Goal: Task Accomplishment & Management: Use online tool/utility

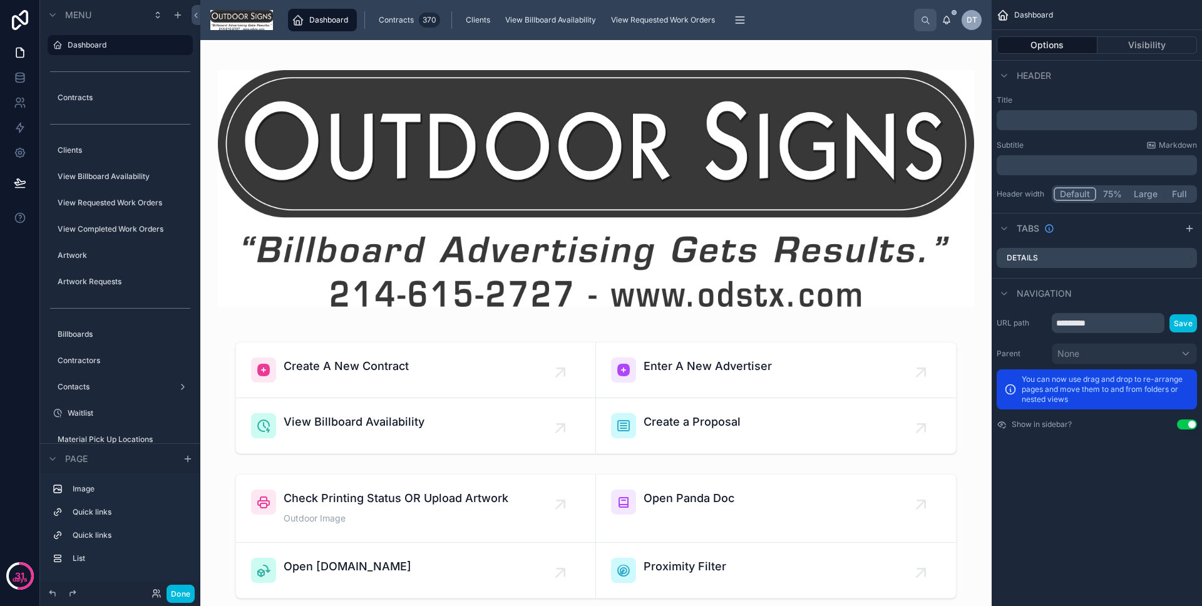
click at [175, 591] on button "Done" at bounding box center [180, 593] width 28 height 18
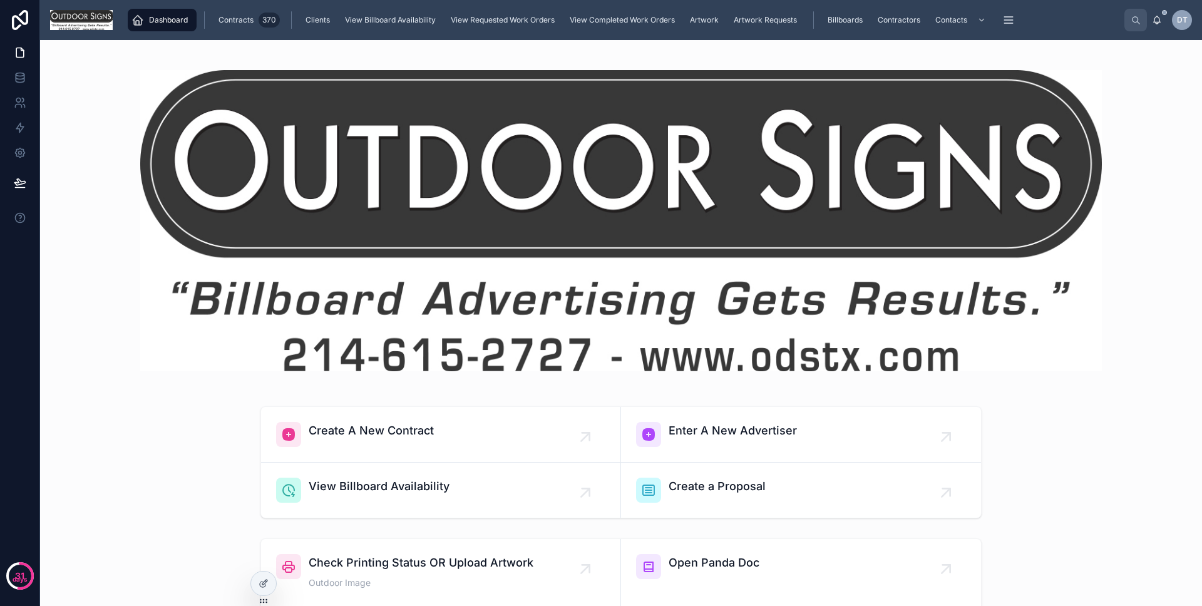
click at [844, 17] on span "Billboards" at bounding box center [844, 20] width 35 height 10
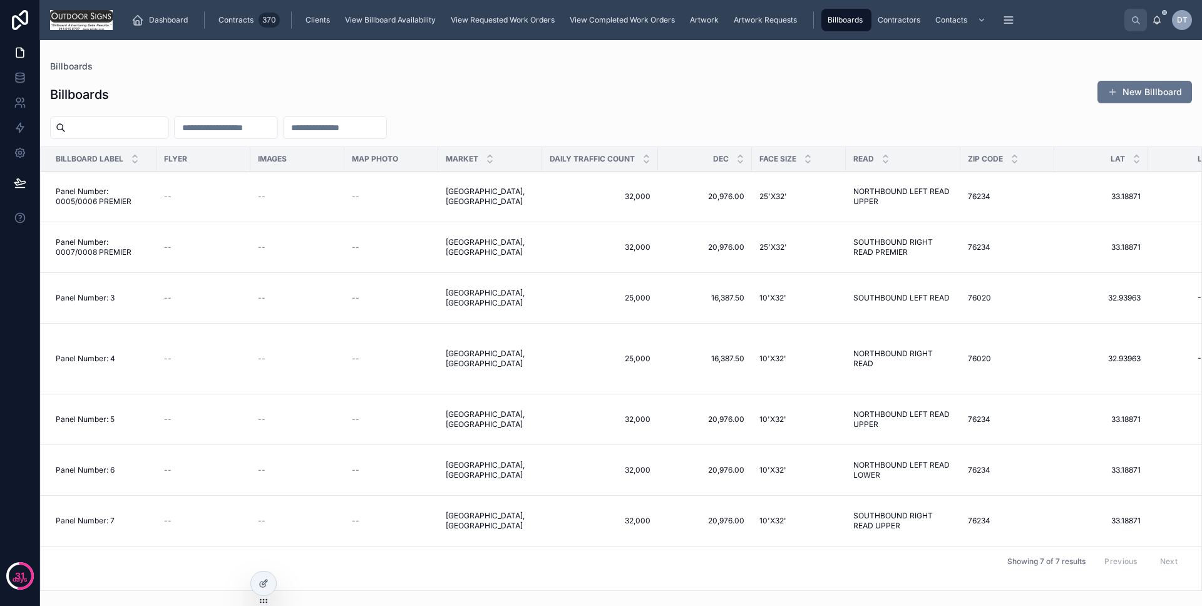
click at [116, 298] on div "Panel Number: 3 Panel Number: 3" at bounding box center [102, 298] width 93 height 10
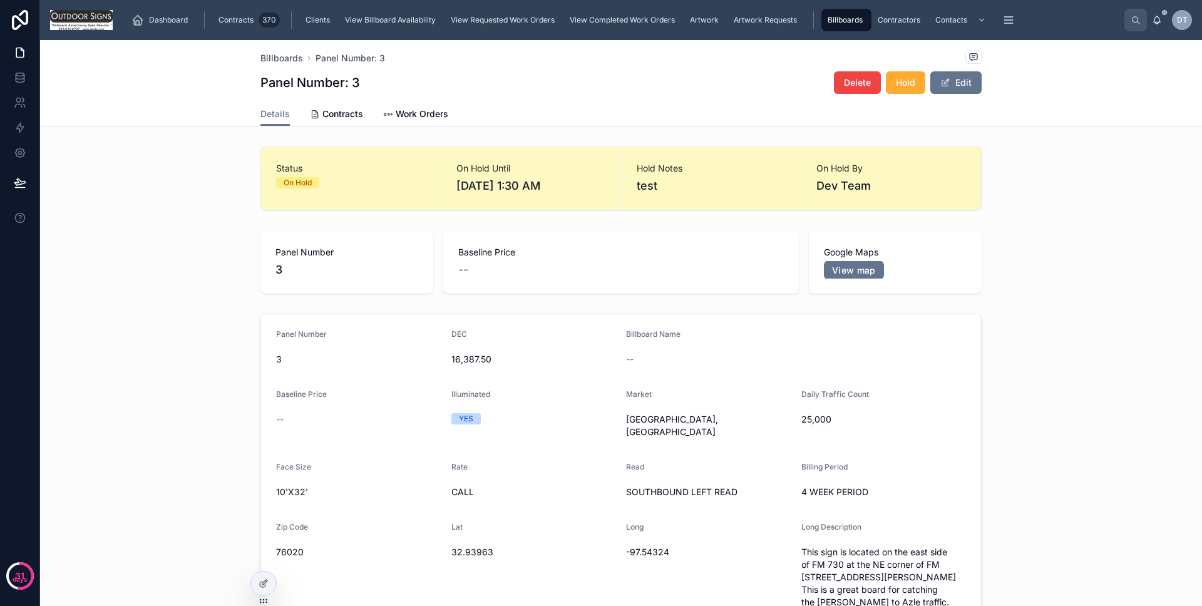
click at [83, 18] on img at bounding box center [81, 20] width 63 height 20
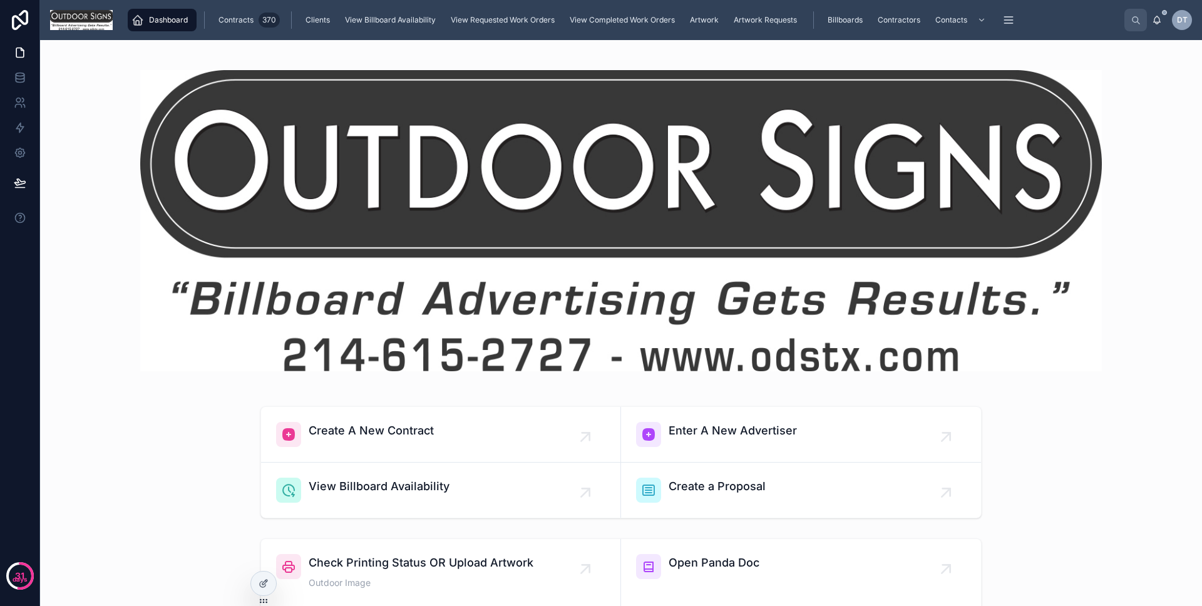
click at [83, 18] on img at bounding box center [81, 20] width 63 height 20
click at [34, 123] on link at bounding box center [19, 127] width 39 height 25
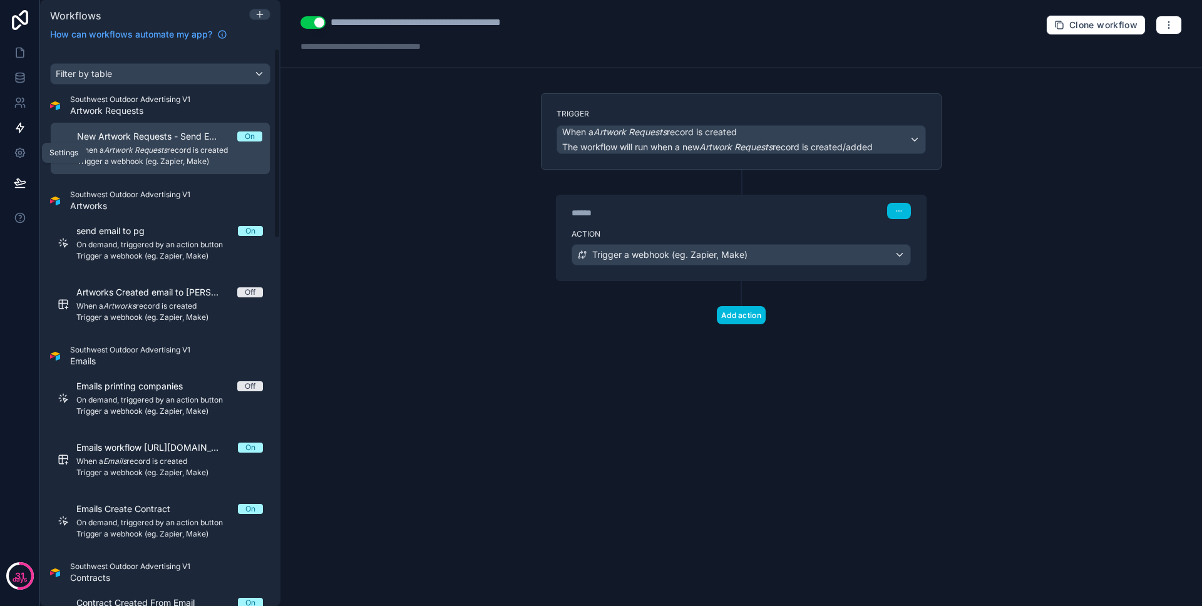
click at [19, 148] on icon at bounding box center [19, 152] width 9 height 9
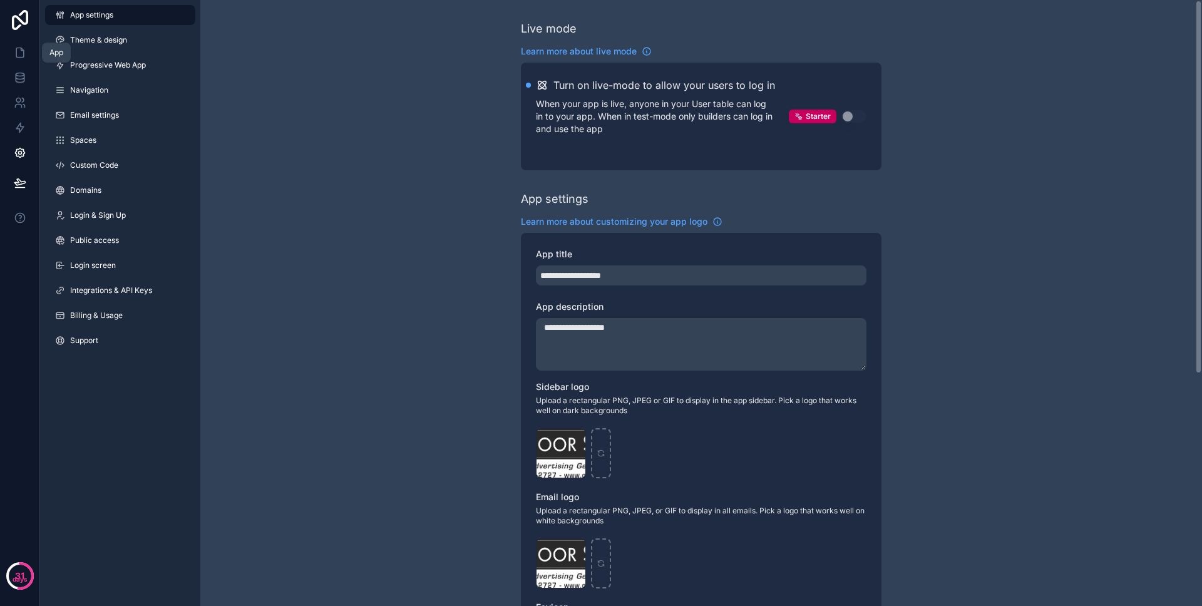
click at [21, 41] on link at bounding box center [19, 52] width 39 height 25
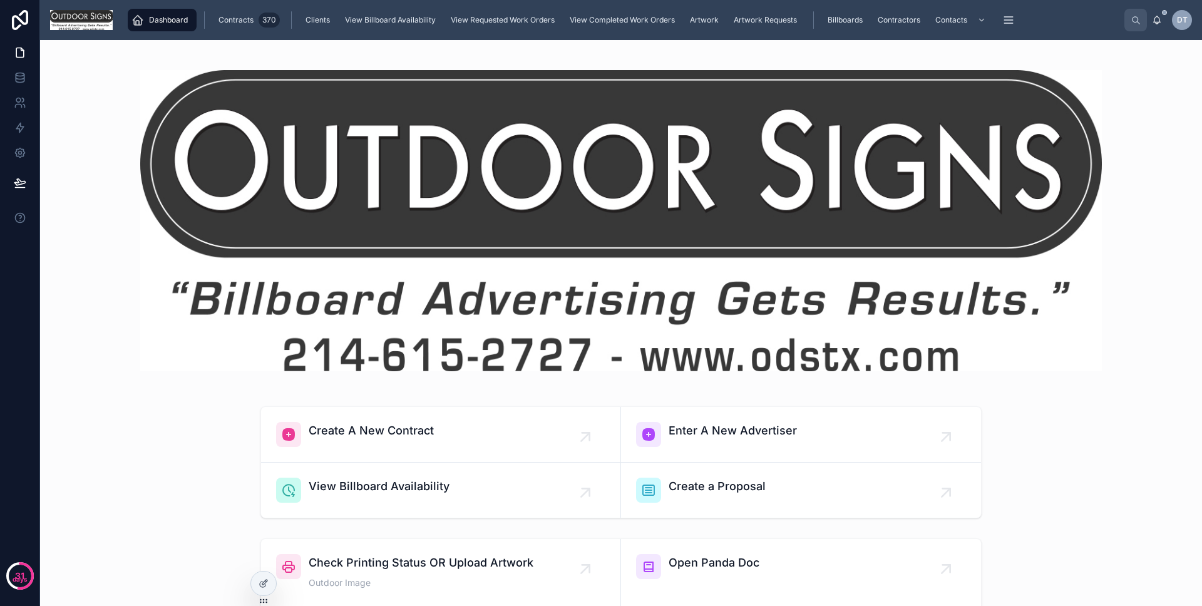
click at [825, 18] on div "Billboards" at bounding box center [846, 20] width 43 height 20
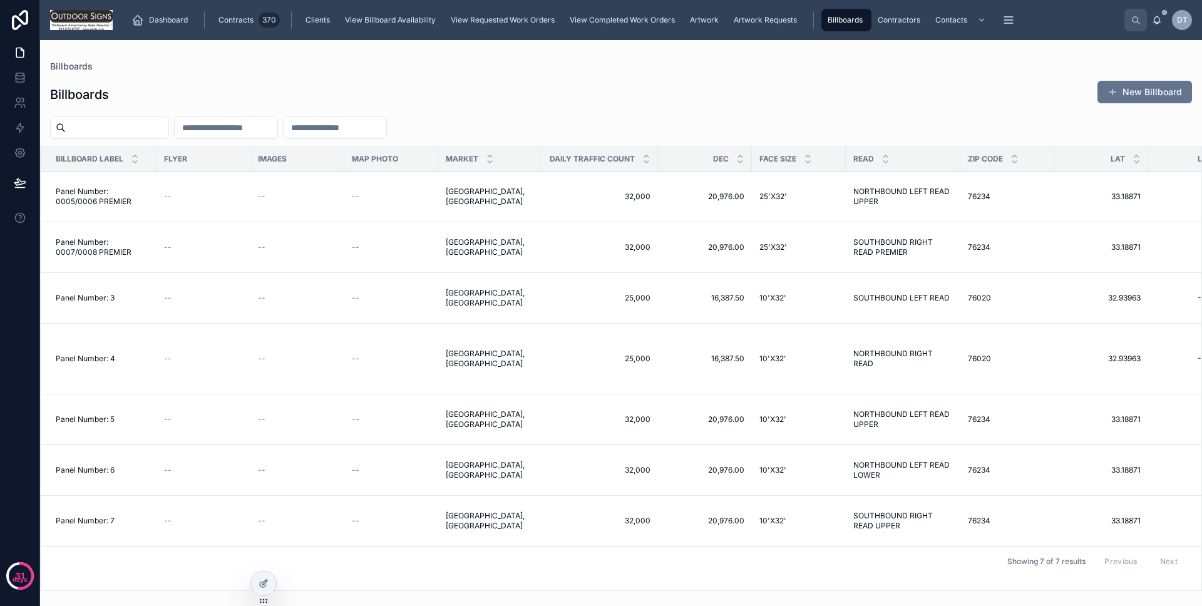
drag, startPoint x: 193, startPoint y: 314, endPoint x: 195, endPoint y: 304, distance: 9.5
click at [193, 313] on td "--" at bounding box center [203, 298] width 94 height 51
click at [195, 304] on td "--" at bounding box center [203, 298] width 94 height 51
click at [188, 296] on div "--" at bounding box center [203, 298] width 79 height 10
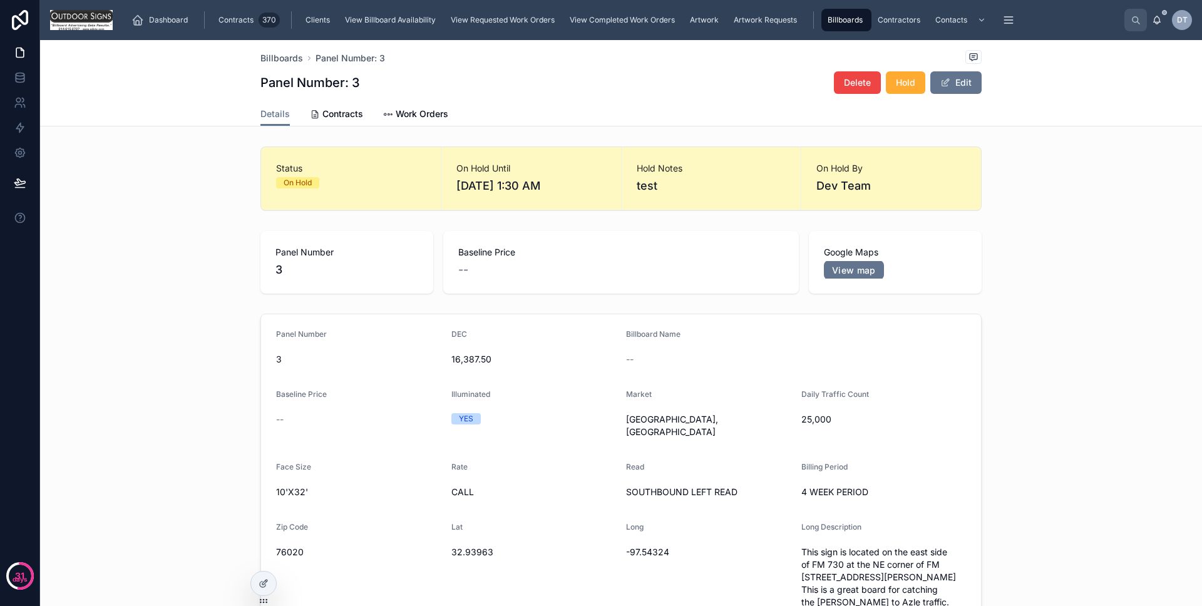
click at [265, 581] on icon at bounding box center [263, 583] width 10 height 10
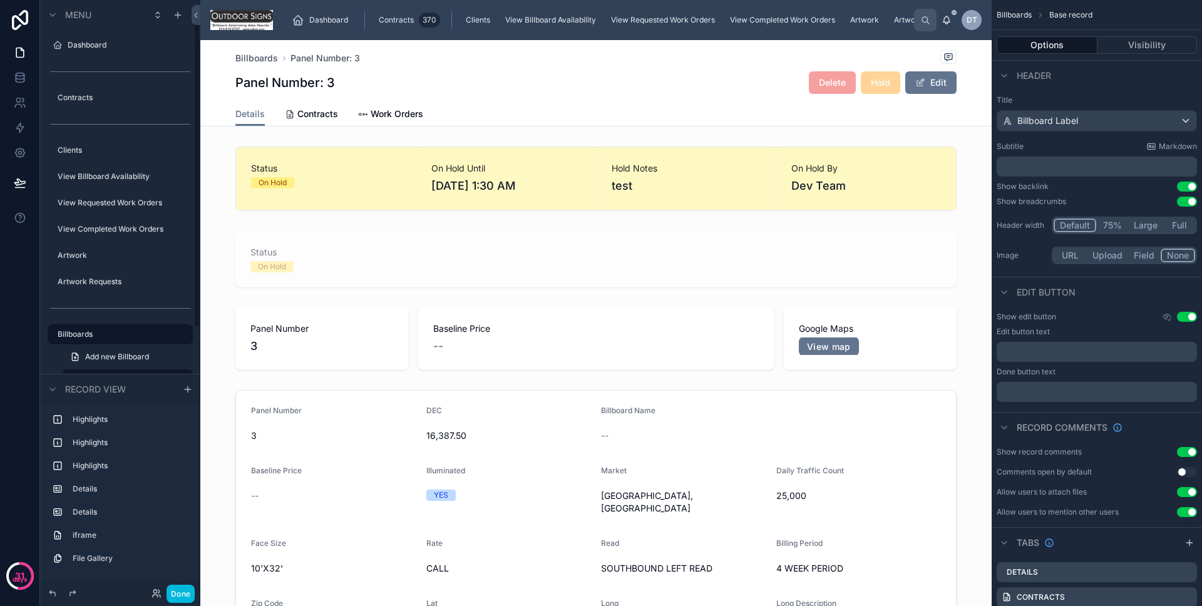
scroll to position [25, 0]
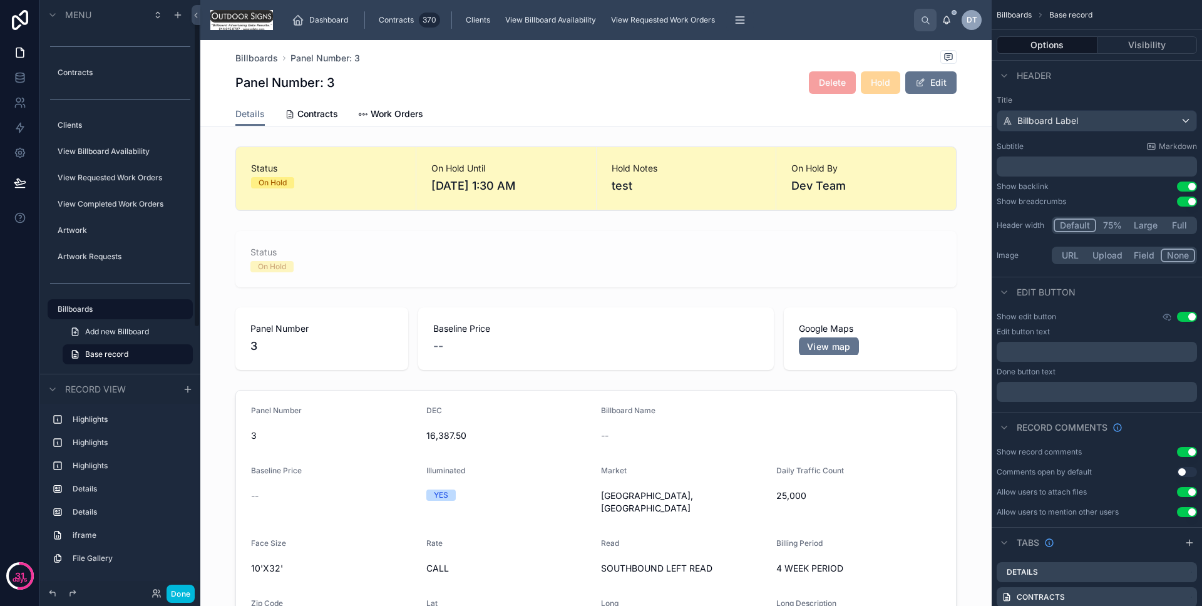
click at [426, 201] on div at bounding box center [595, 178] width 791 height 74
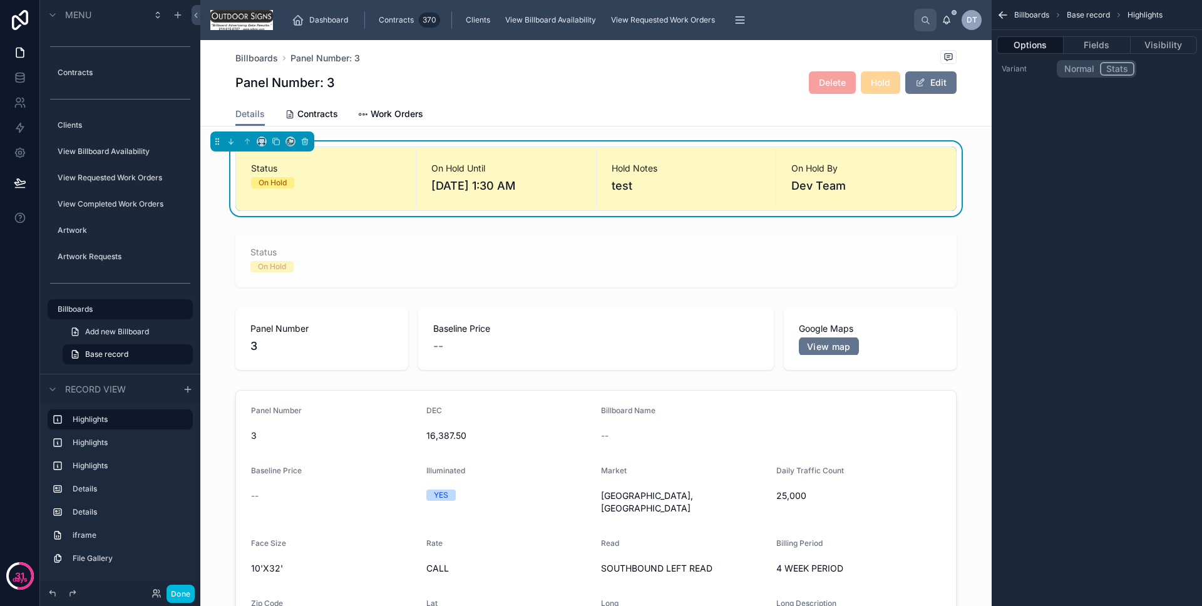
click at [1100, 50] on button "Fields" at bounding box center [1096, 45] width 66 height 18
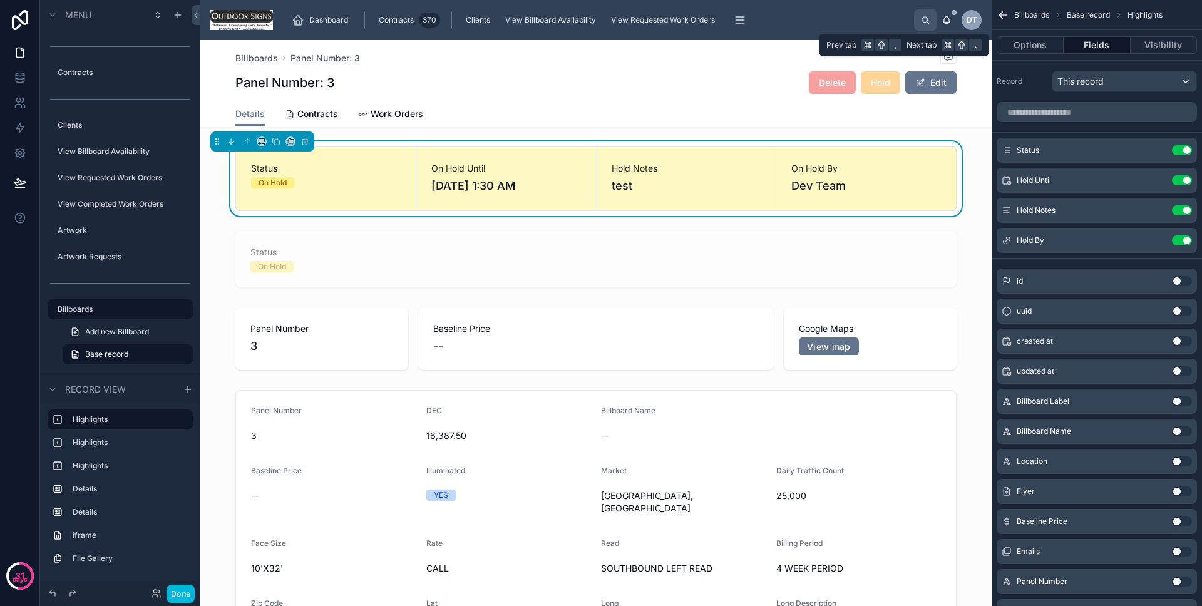
click at [1024, 50] on button "Options" at bounding box center [1029, 45] width 67 height 18
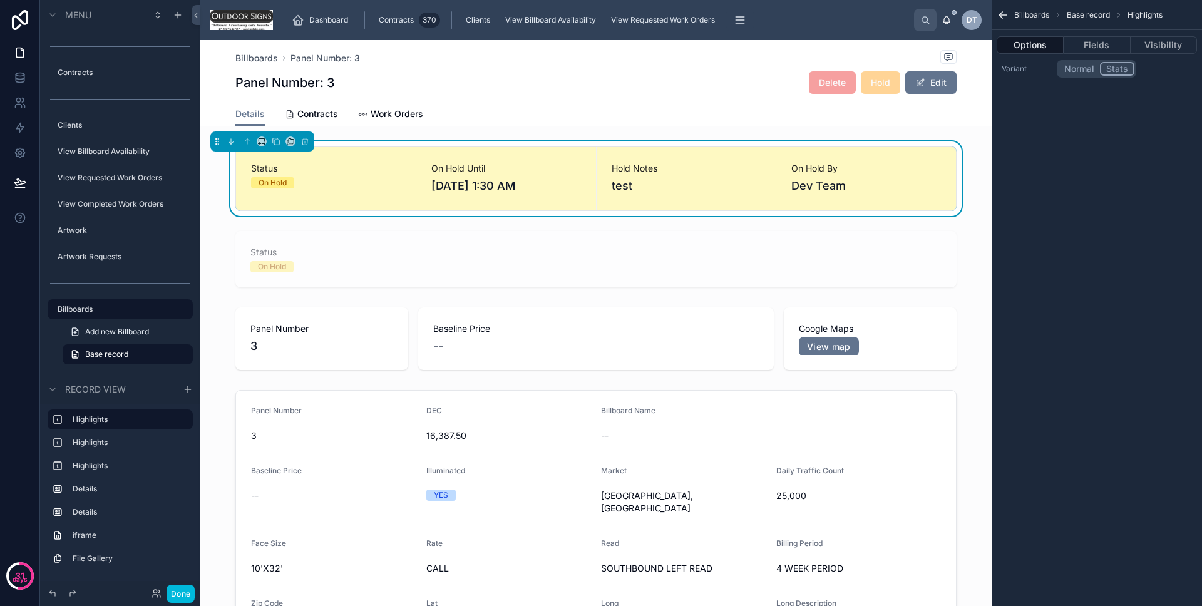
click at [1160, 48] on button "Visibility" at bounding box center [1163, 45] width 66 height 18
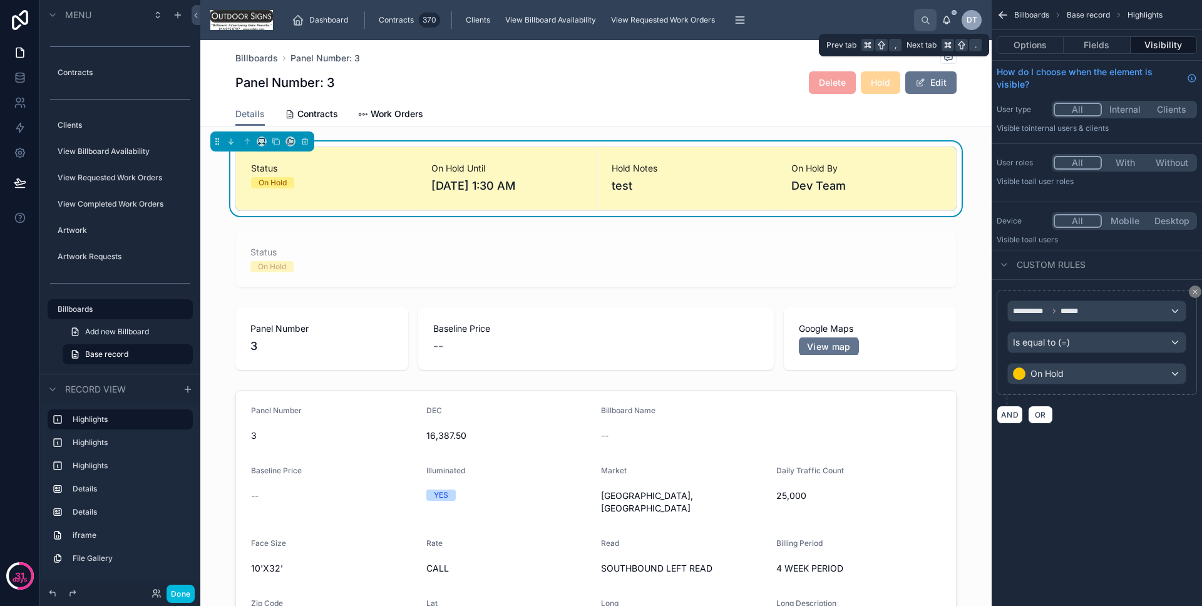
click at [1046, 49] on button "Options" at bounding box center [1029, 45] width 67 height 18
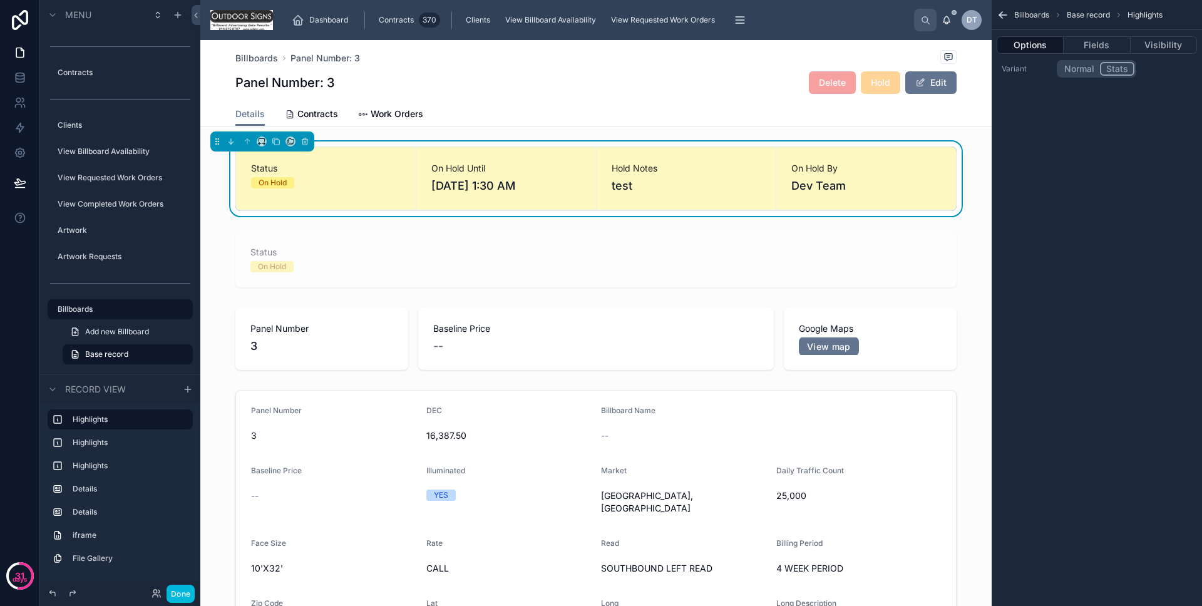
click at [887, 164] on span "On Hold By" at bounding box center [866, 168] width 150 height 13
click at [955, 23] on div "DT Dev Team" at bounding box center [961, 20] width 40 height 20
click at [950, 23] on icon at bounding box center [946, 20] width 10 height 10
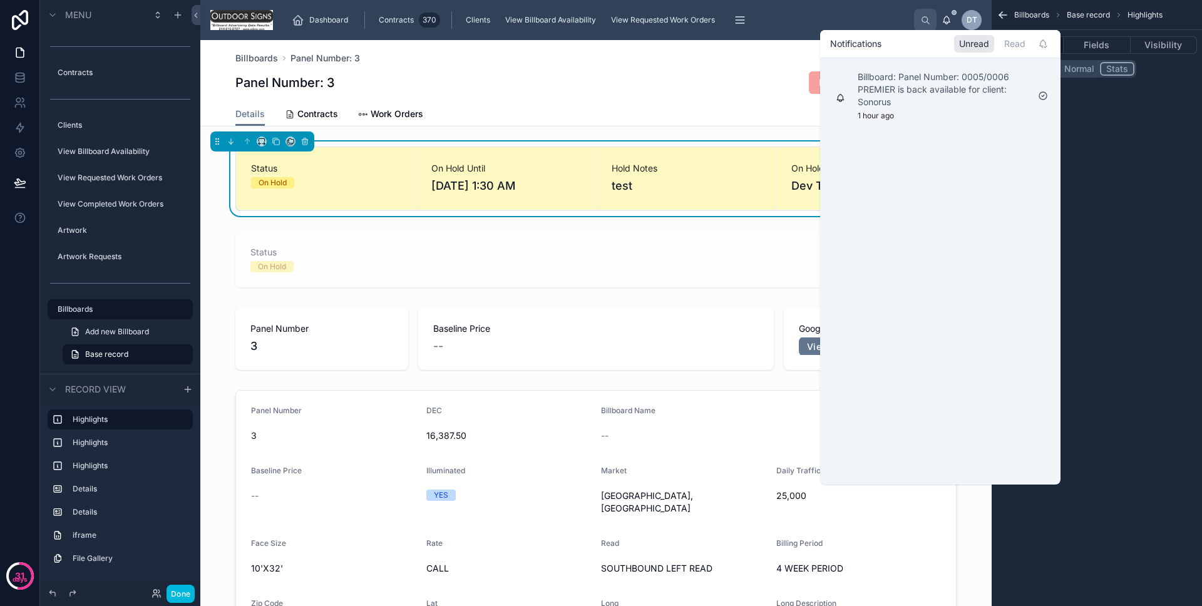
click at [1091, 150] on div "Billboards Base record Highlights Options Fields Visibility Variant Normal Stats" at bounding box center [1096, 303] width 210 height 606
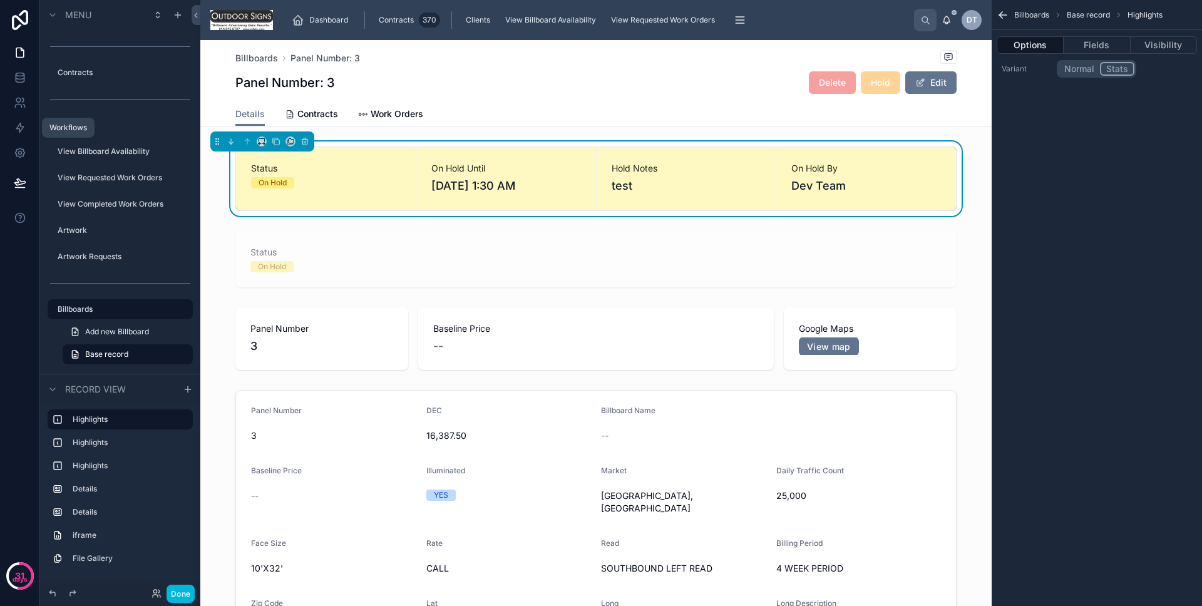
click at [16, 134] on link at bounding box center [19, 127] width 39 height 25
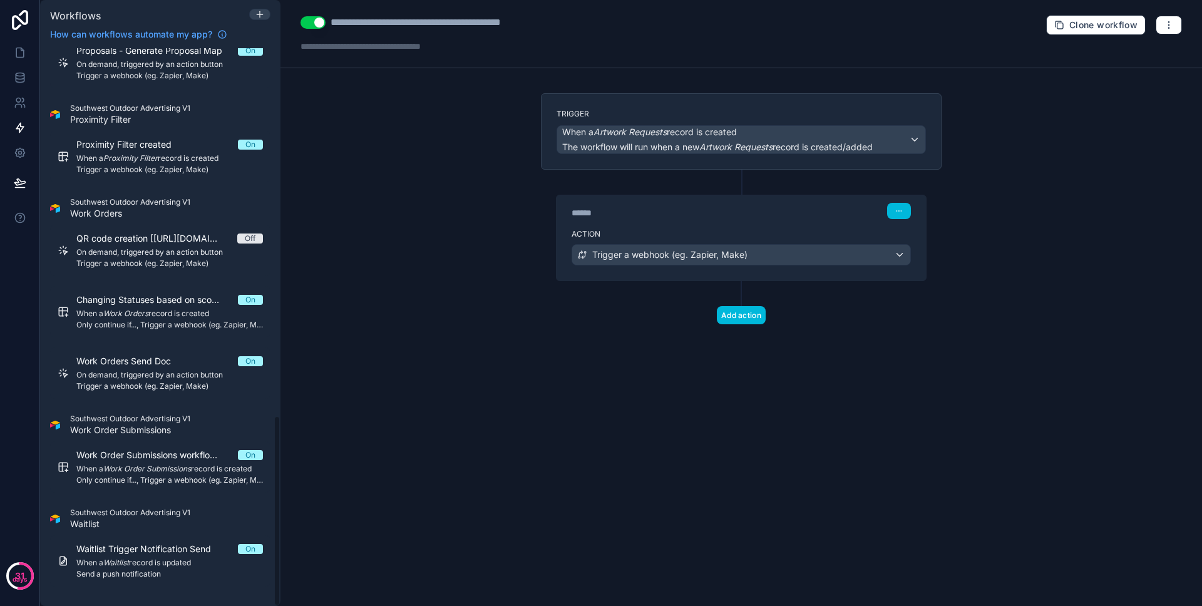
scroll to position [1076, 0]
click at [109, 559] on em "Waitlist" at bounding box center [116, 561] width 26 height 9
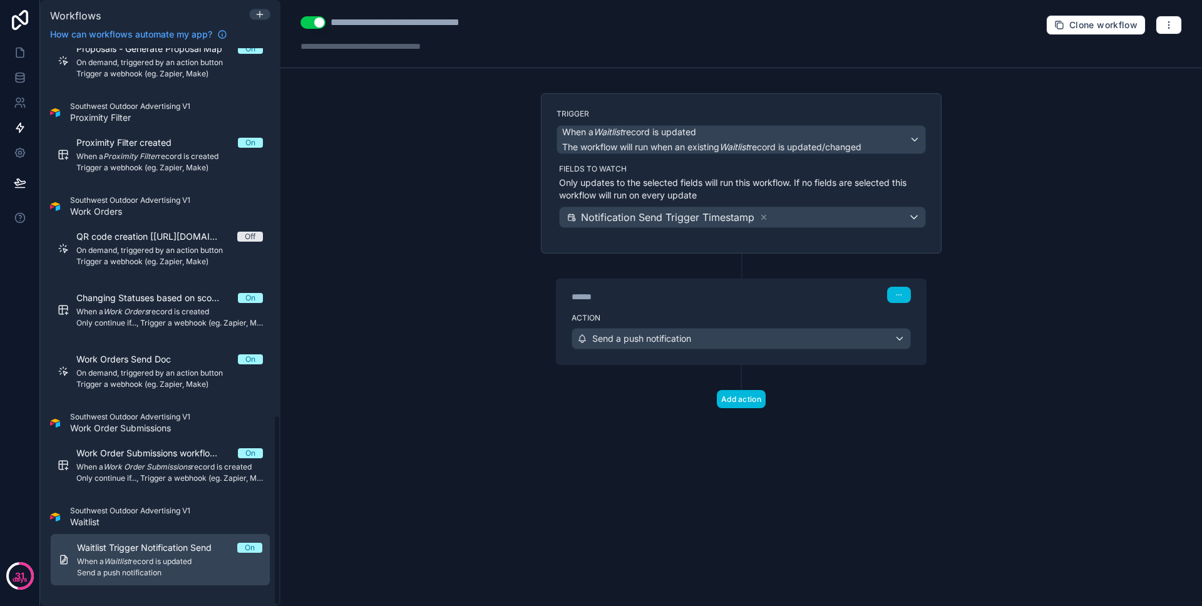
scroll to position [1074, 0]
click at [645, 293] on div "******" at bounding box center [665, 296] width 188 height 13
click at [643, 302] on div "******" at bounding box center [665, 296] width 188 height 13
click at [637, 305] on div "****** Step 1" at bounding box center [740, 293] width 369 height 29
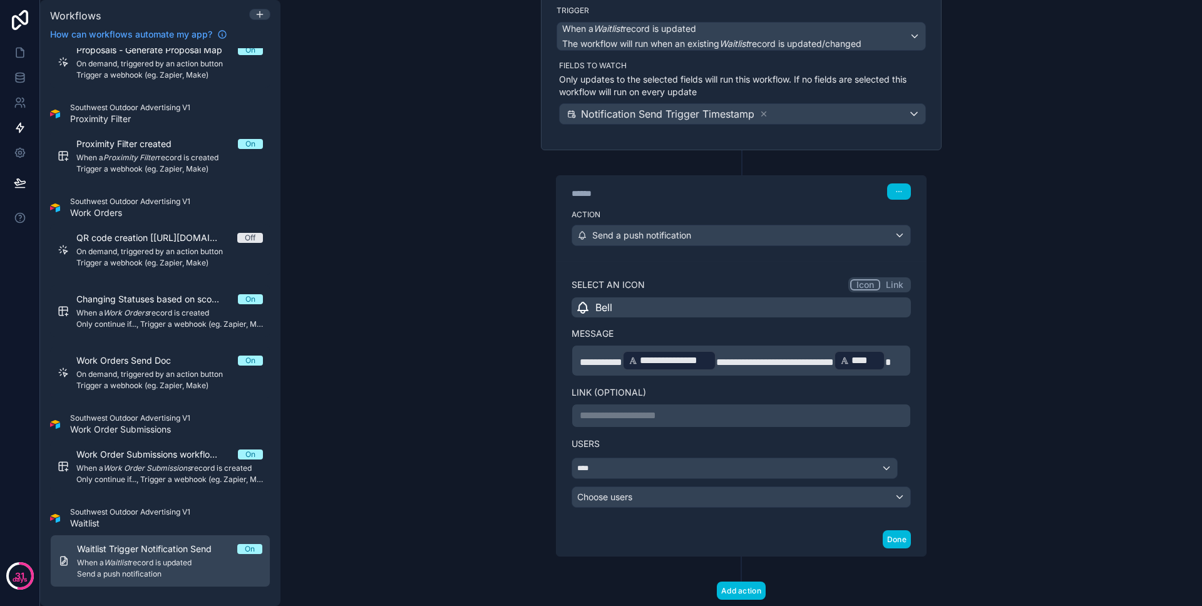
scroll to position [0, 0]
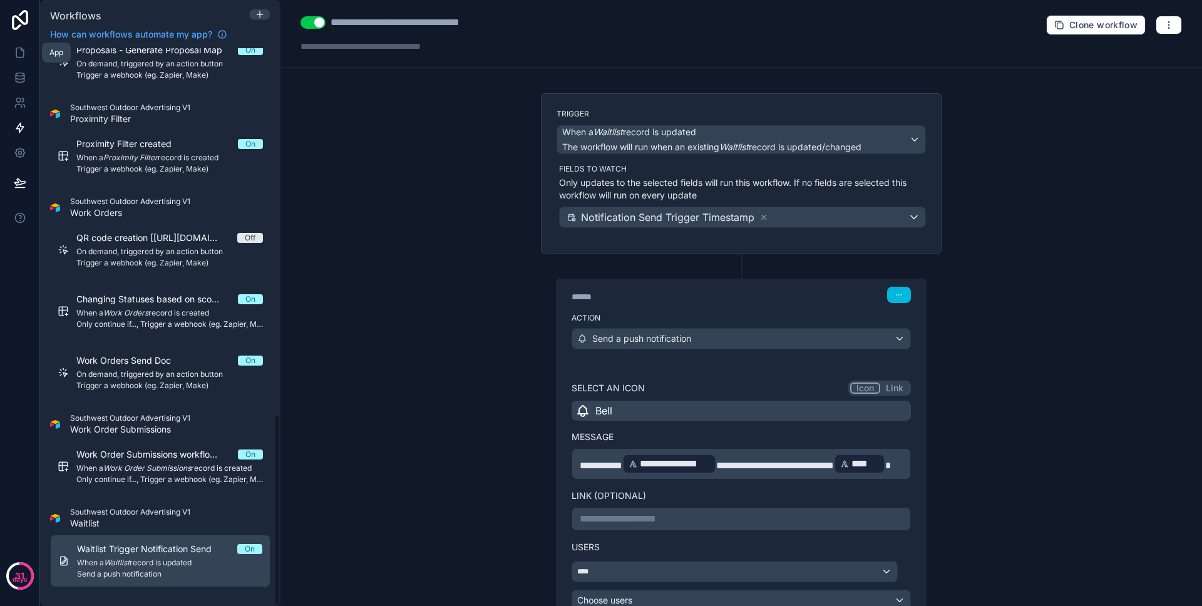
click at [19, 60] on link at bounding box center [19, 52] width 39 height 25
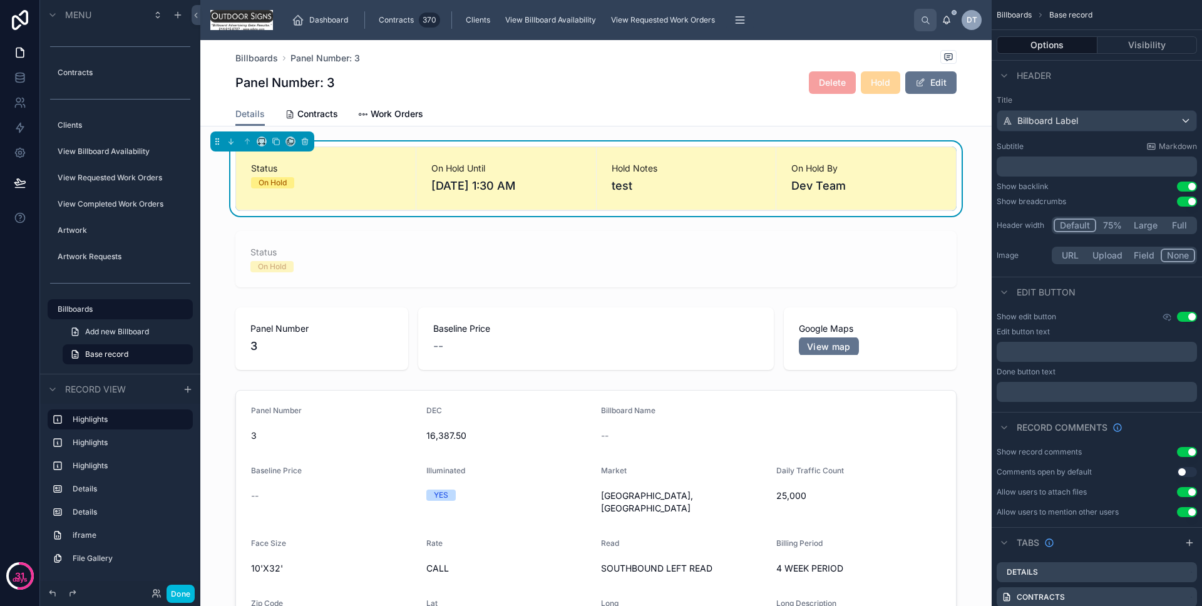
scroll to position [146, 0]
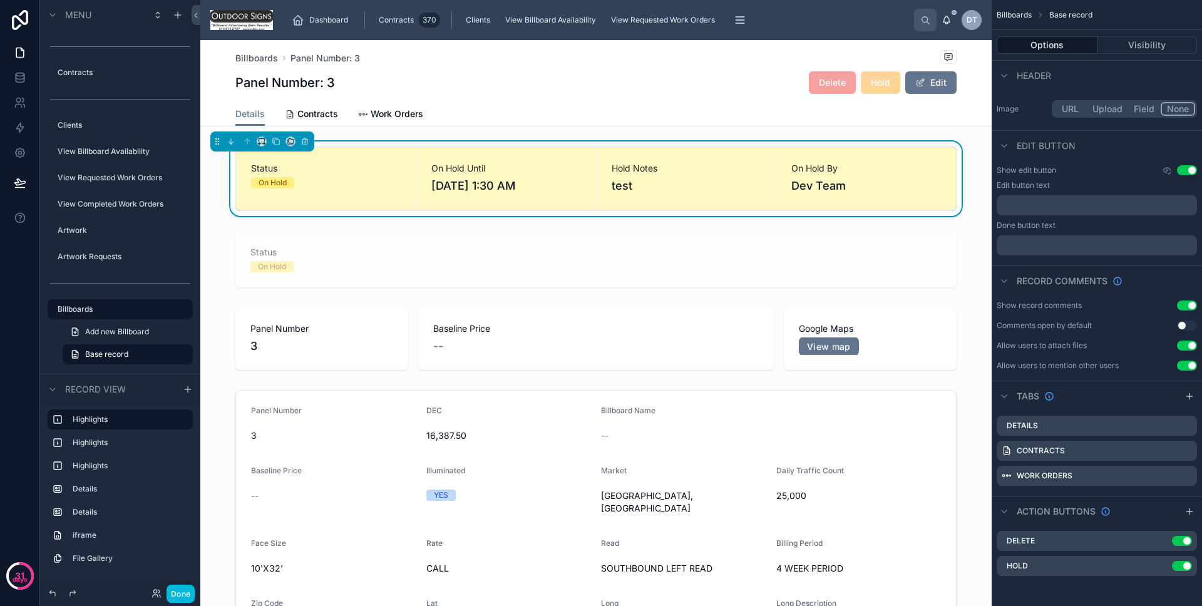
click at [0, 0] on icon "scrollable content" at bounding box center [0, 0] width 0 height 0
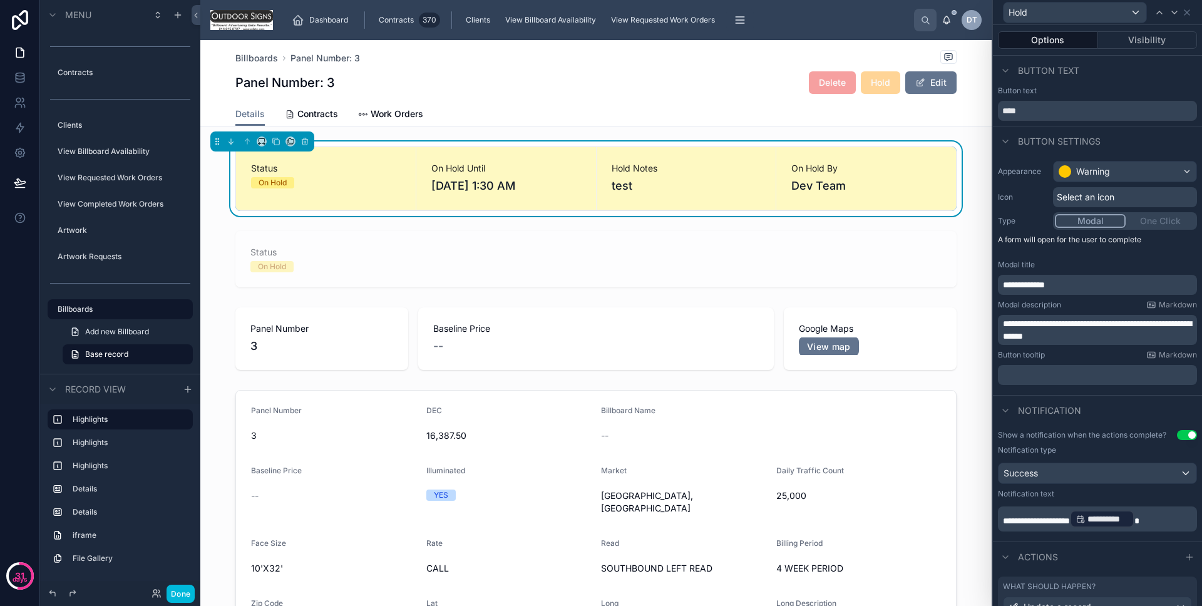
scroll to position [101, 0]
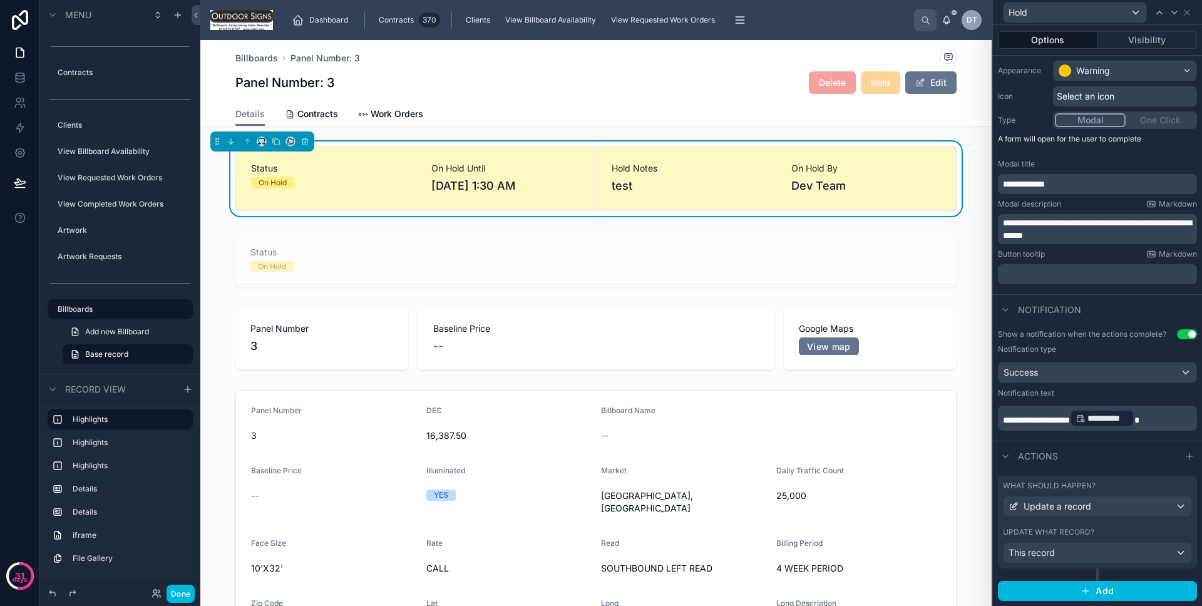
click at [1096, 482] on div "What should happen?" at bounding box center [1097, 486] width 189 height 10
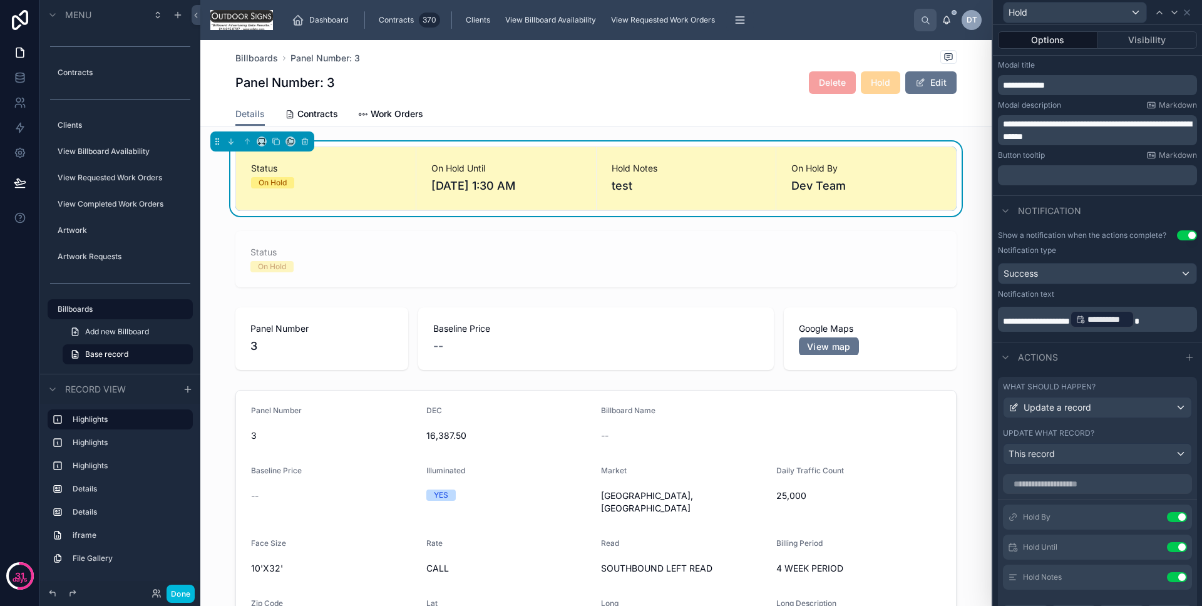
scroll to position [207, 0]
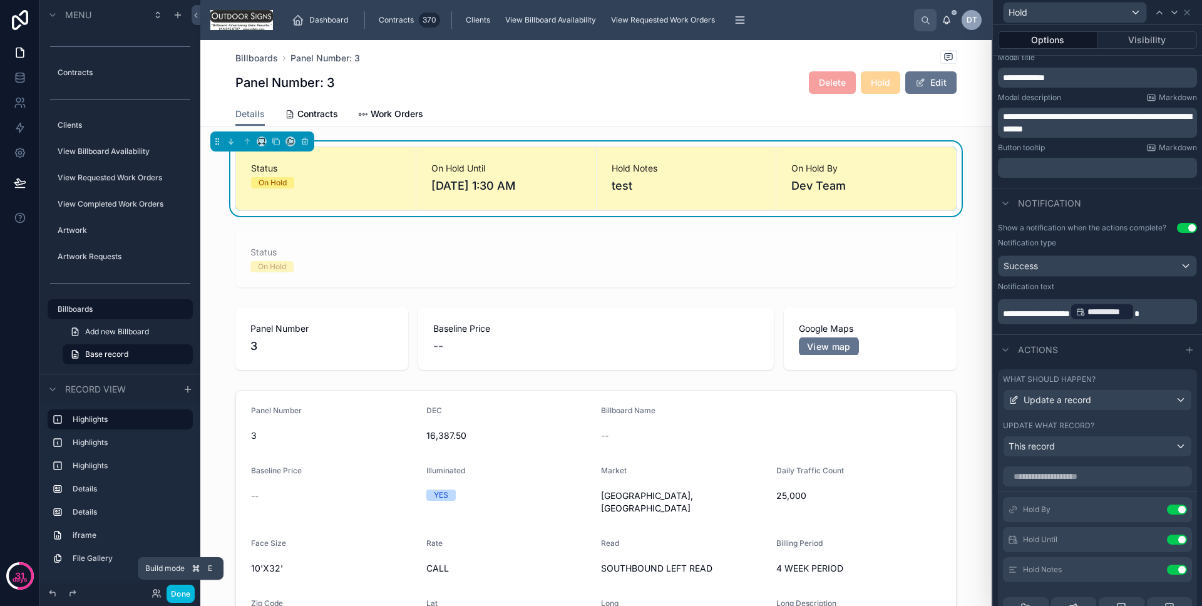
click at [184, 588] on button "Done" at bounding box center [180, 593] width 28 height 18
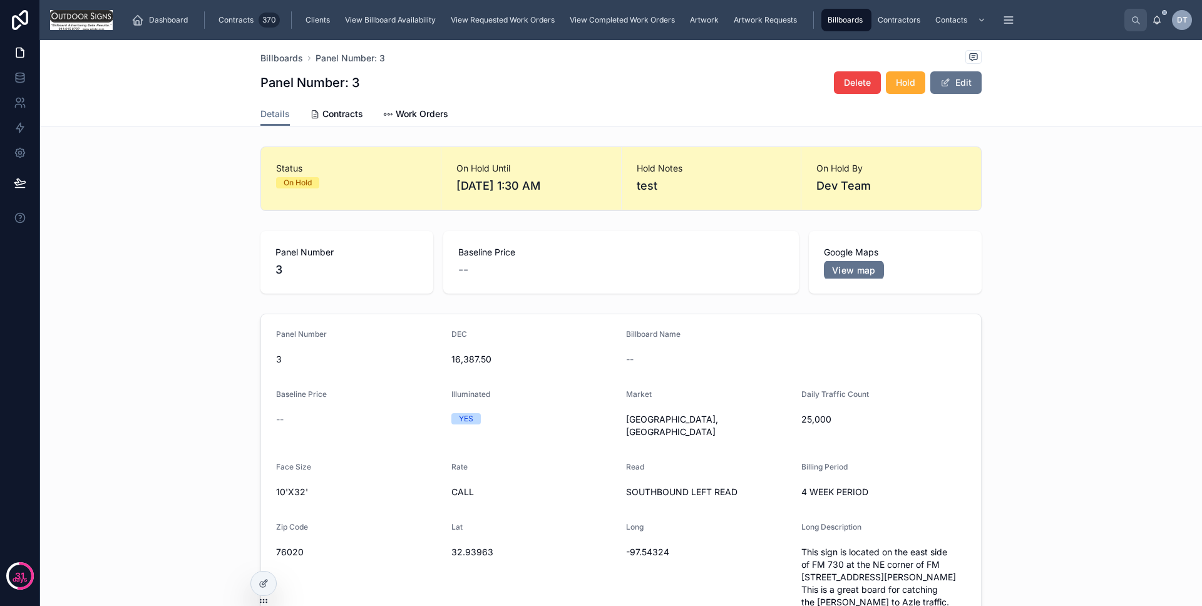
click at [272, 581] on div at bounding box center [263, 583] width 25 height 24
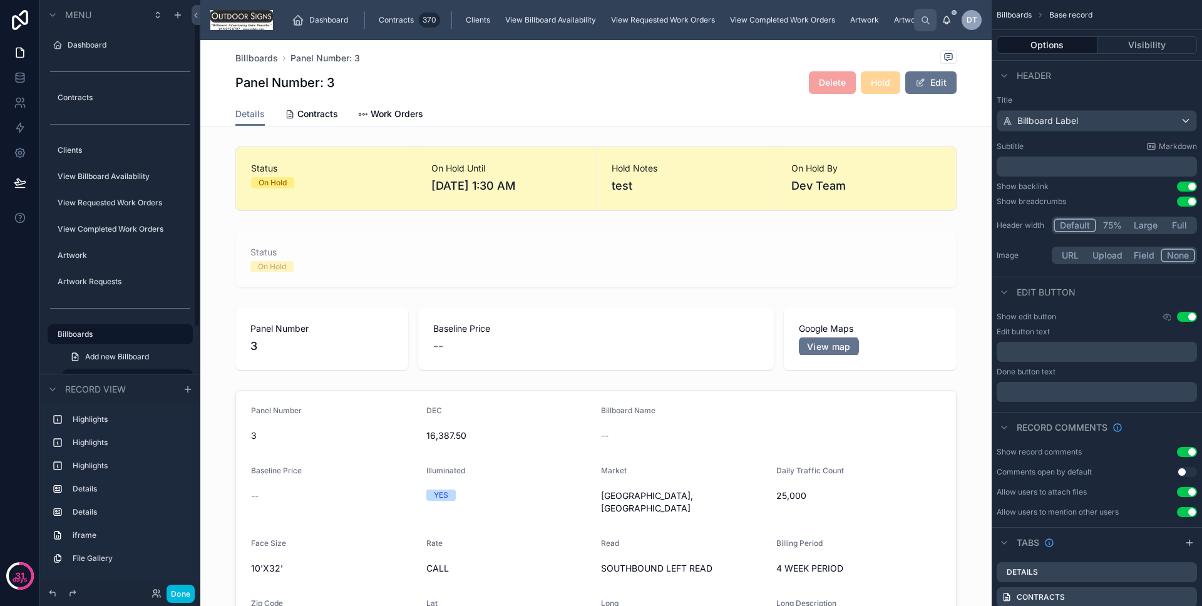
scroll to position [25, 0]
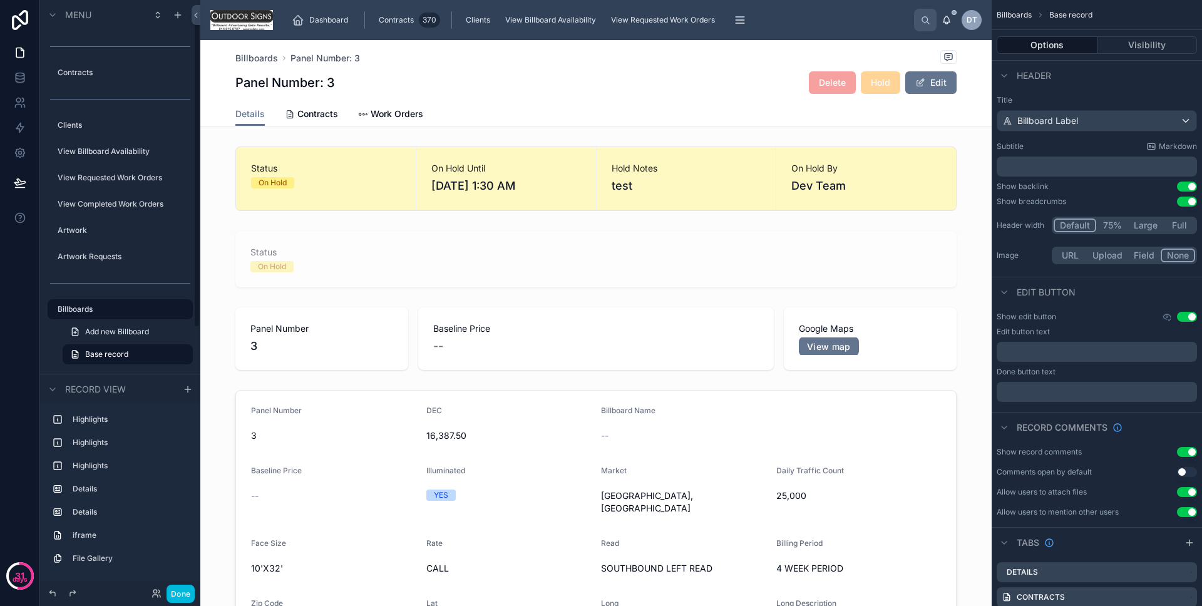
click at [753, 98] on div "Billboards Panel Number: 3 Panel Number: 3 Delete Hold Edit" at bounding box center [595, 71] width 721 height 62
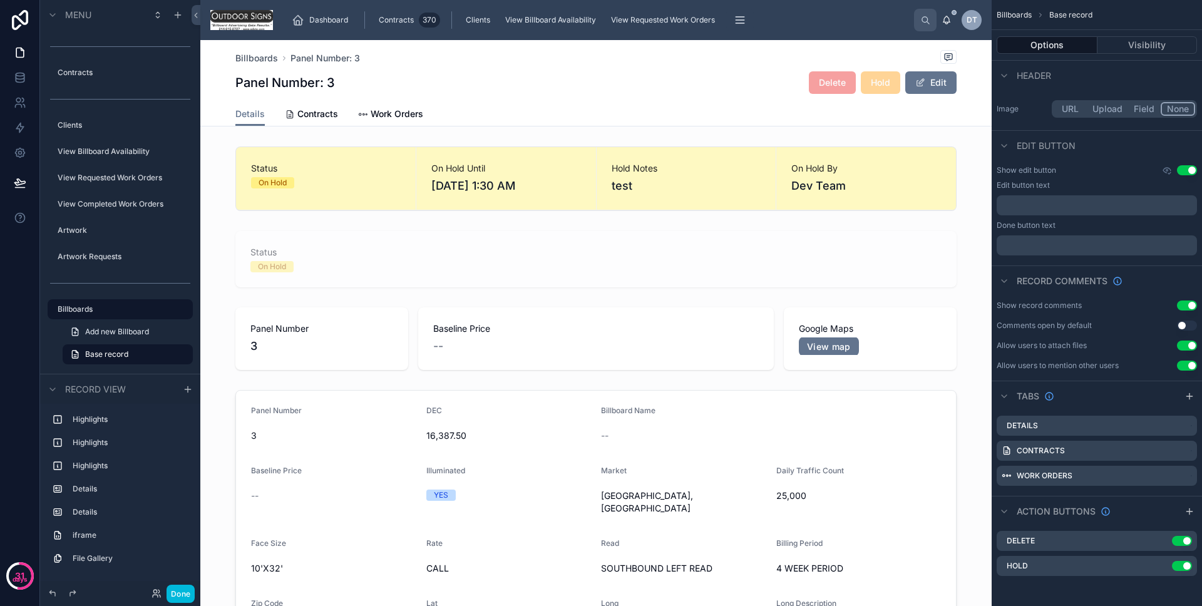
click at [1187, 508] on icon "scrollable content" at bounding box center [1189, 511] width 10 height 10
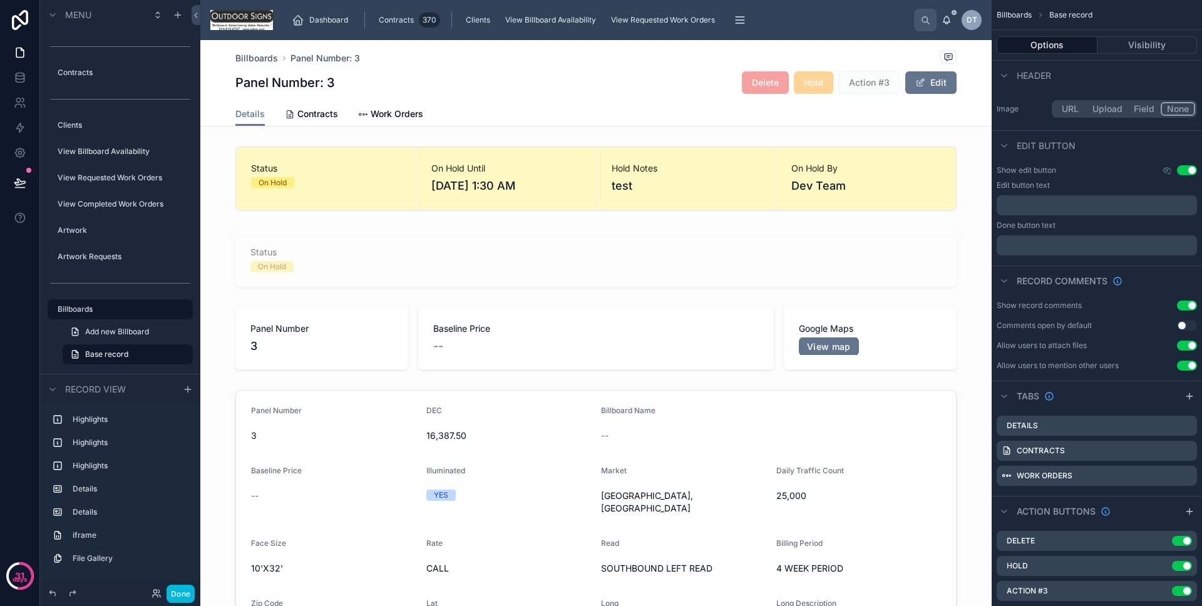
click at [0, 0] on icon "scrollable content" at bounding box center [0, 0] width 0 height 0
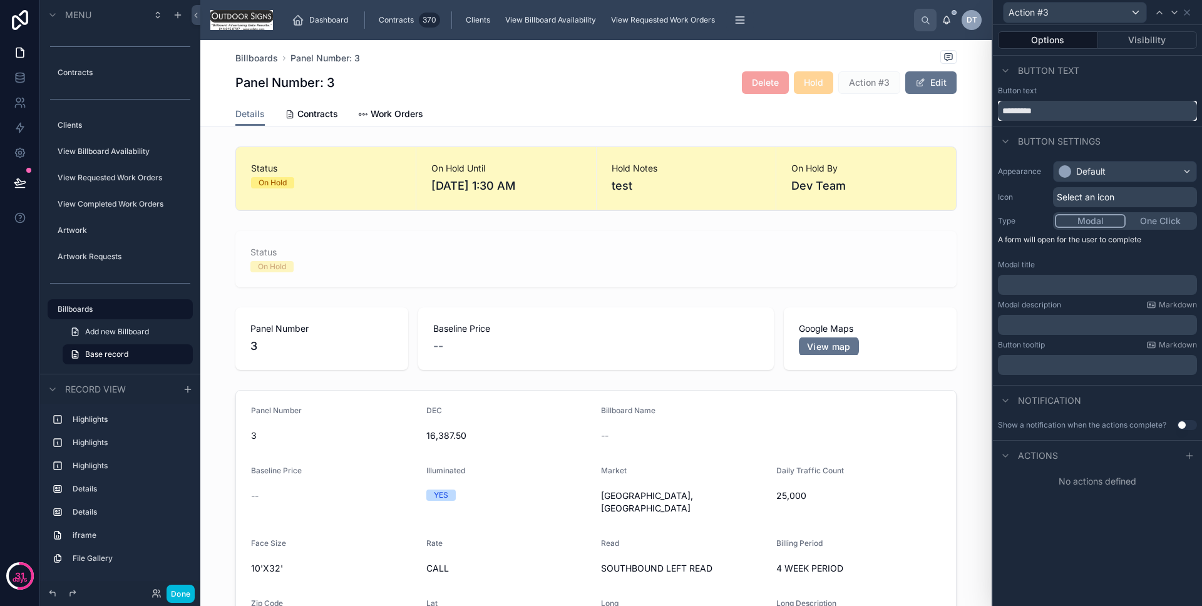
drag, startPoint x: 1044, startPoint y: 110, endPoint x: 947, endPoint y: 113, distance: 97.0
click at [947, 113] on div "Action #3 Options Visibility Button text Button text ********* Button settings …" at bounding box center [601, 303] width 1202 height 606
type input "**********"
click at [1113, 162] on div "Default" at bounding box center [1124, 171] width 143 height 20
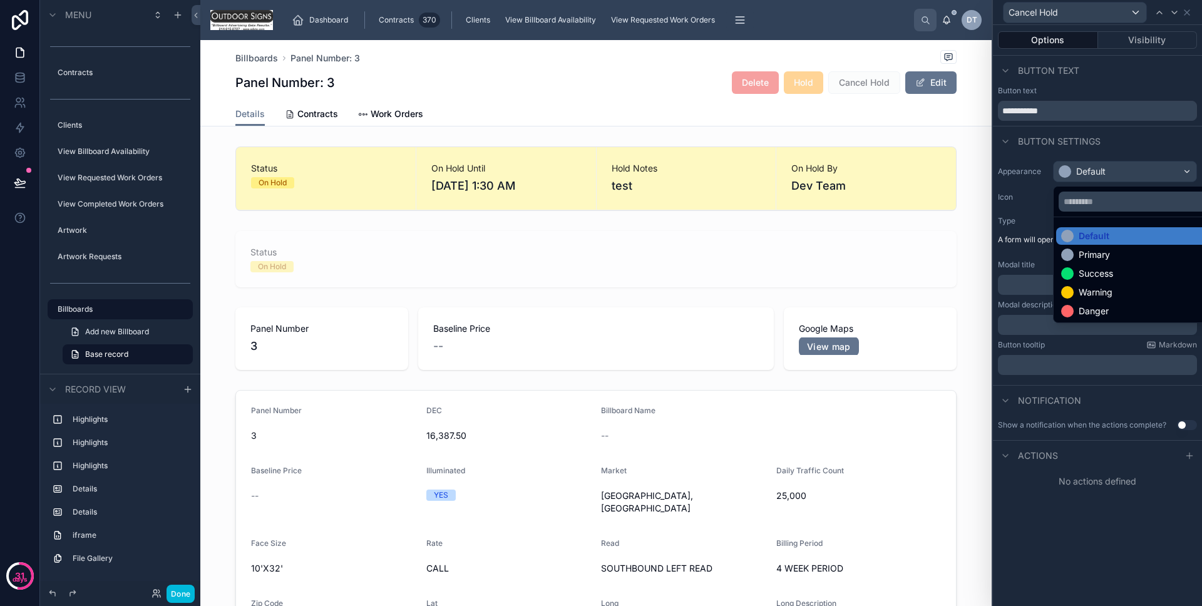
click at [1103, 303] on div "Danger" at bounding box center [1139, 311] width 166 height 18
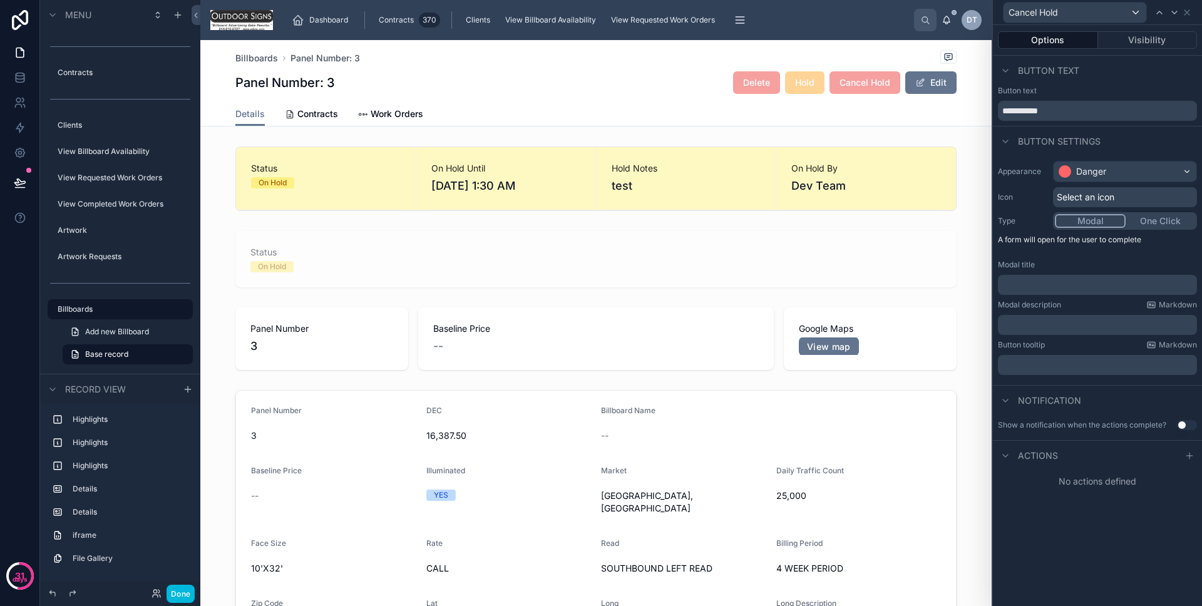
click at [1096, 201] on span "Select an icon" at bounding box center [1085, 197] width 58 height 13
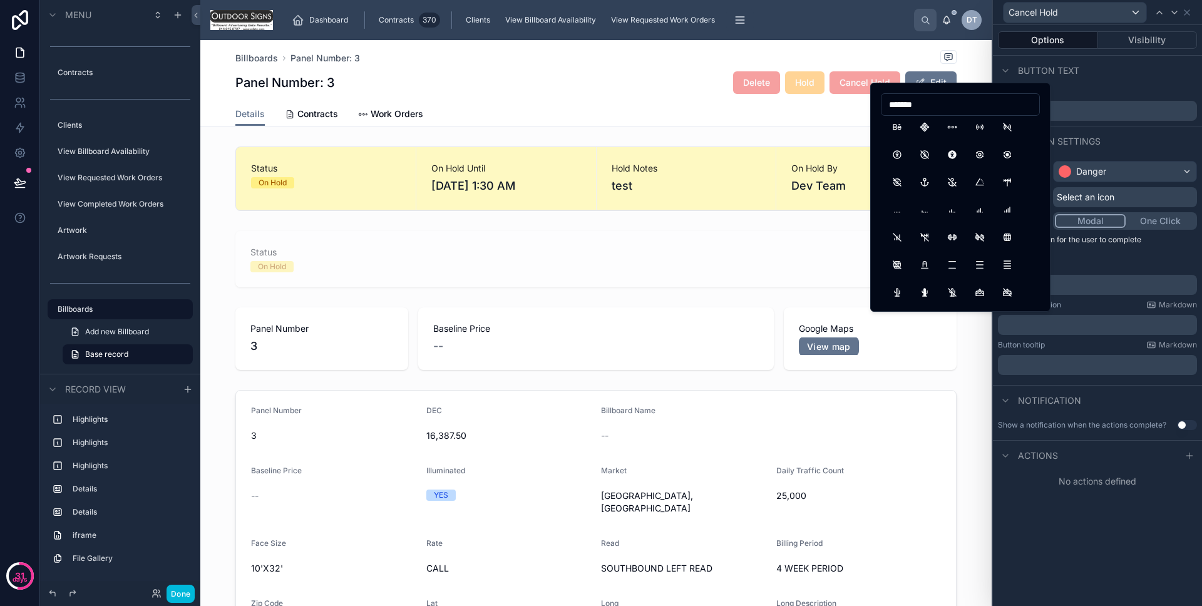
scroll to position [411, 0]
type input "******"
click at [1095, 145] on span "Button settings" at bounding box center [1059, 141] width 83 height 13
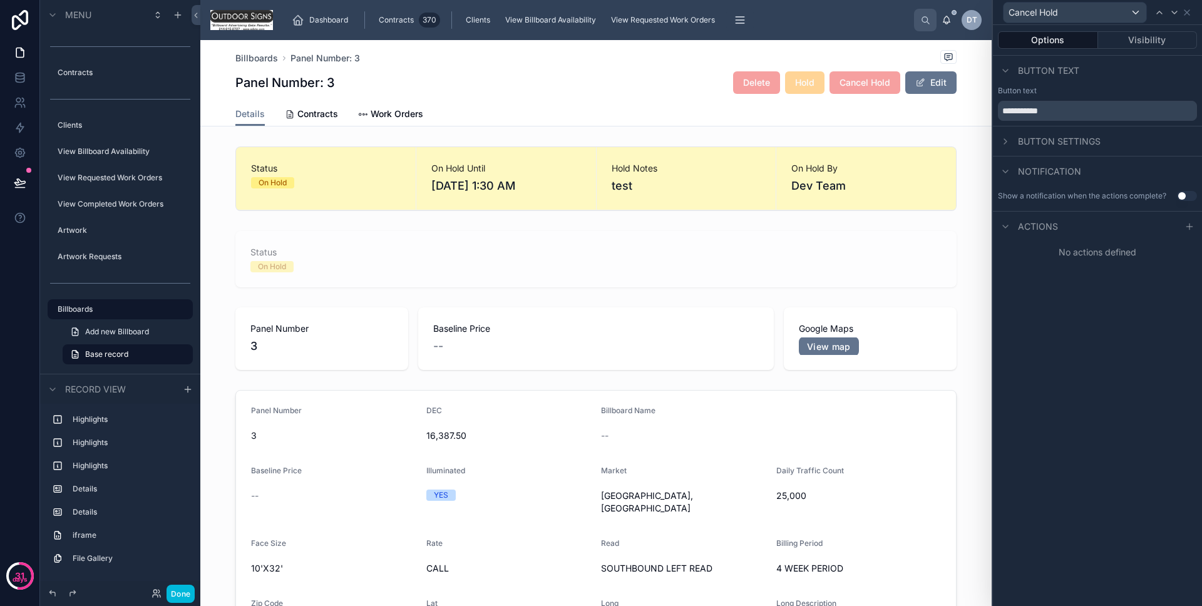
click at [1183, 227] on div at bounding box center [1188, 226] width 15 height 15
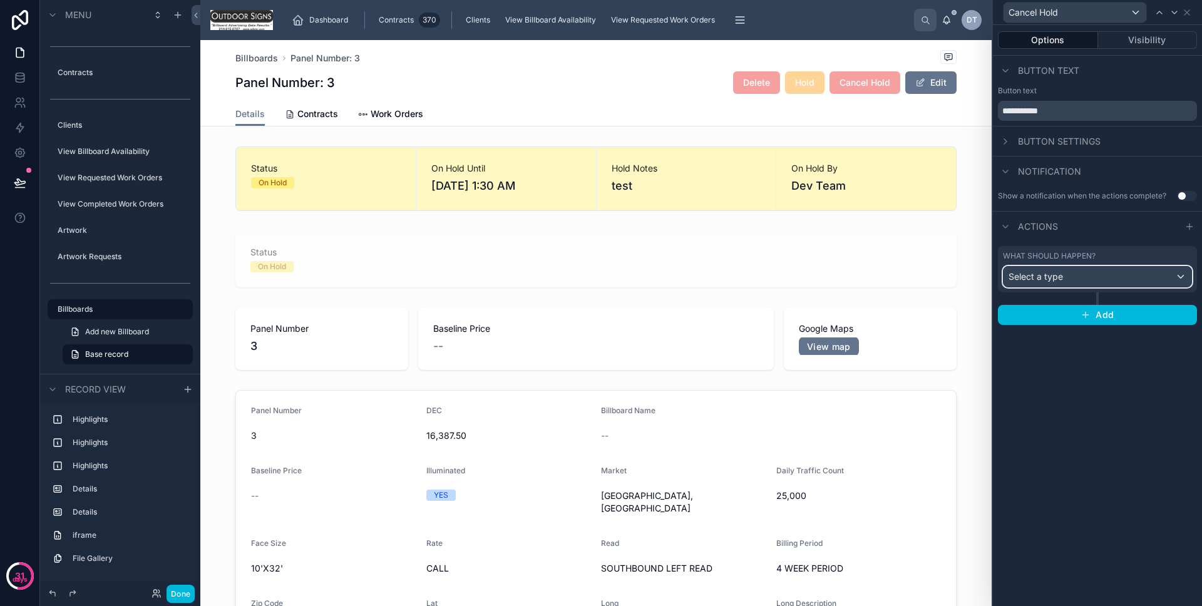
click at [1070, 284] on div "Select a type" at bounding box center [1097, 277] width 188 height 20
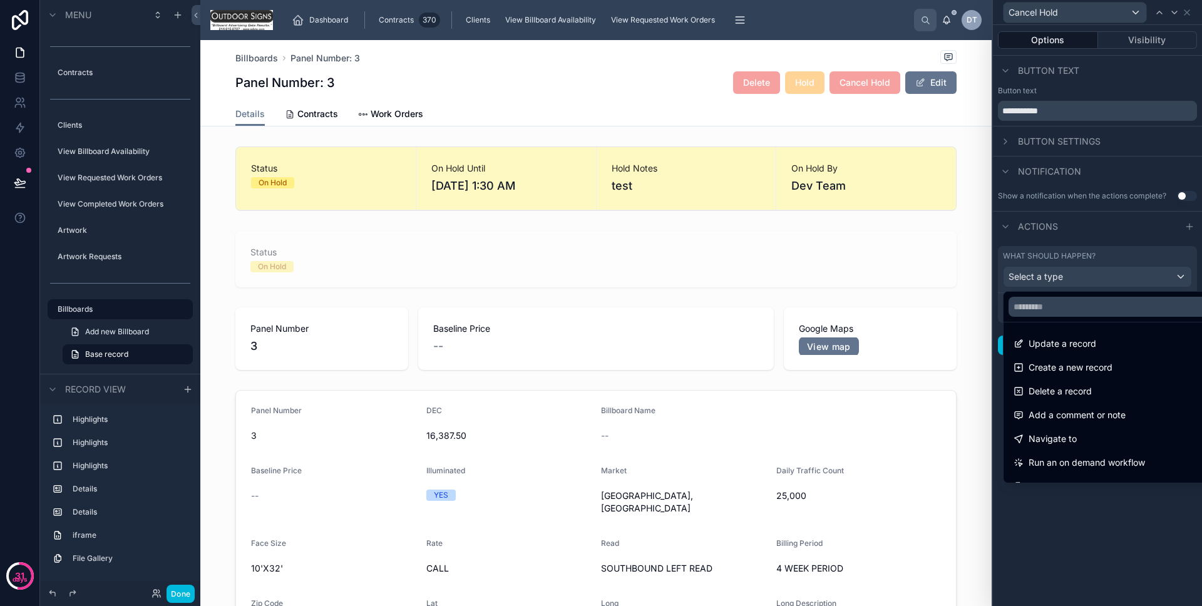
click at [1073, 339] on span "Update a record" at bounding box center [1062, 343] width 68 height 15
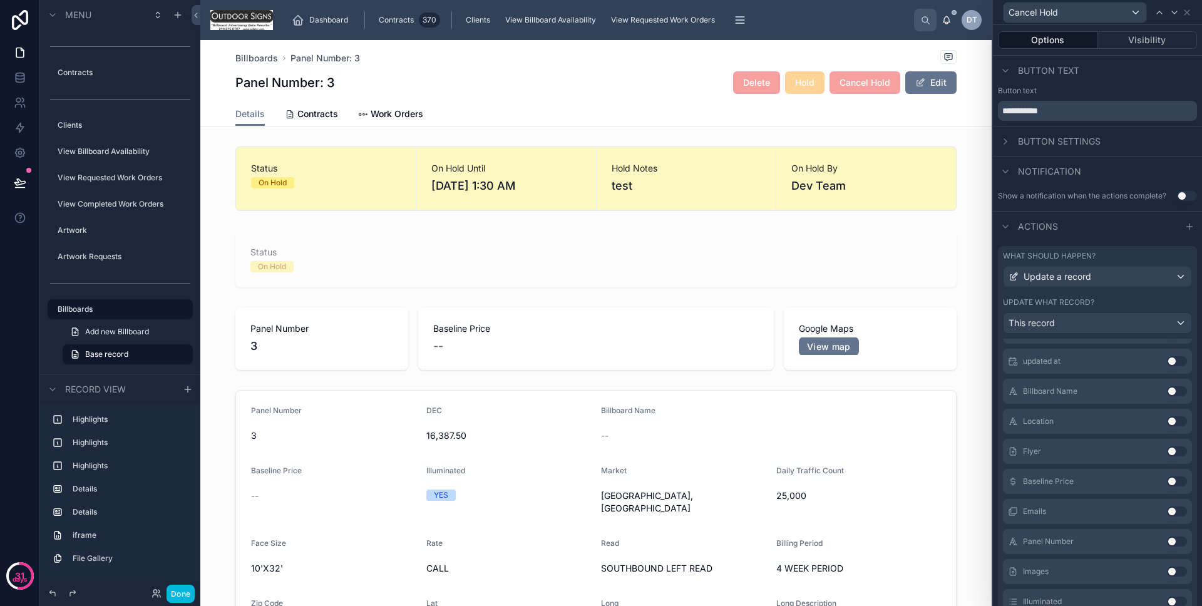
scroll to position [0, 0]
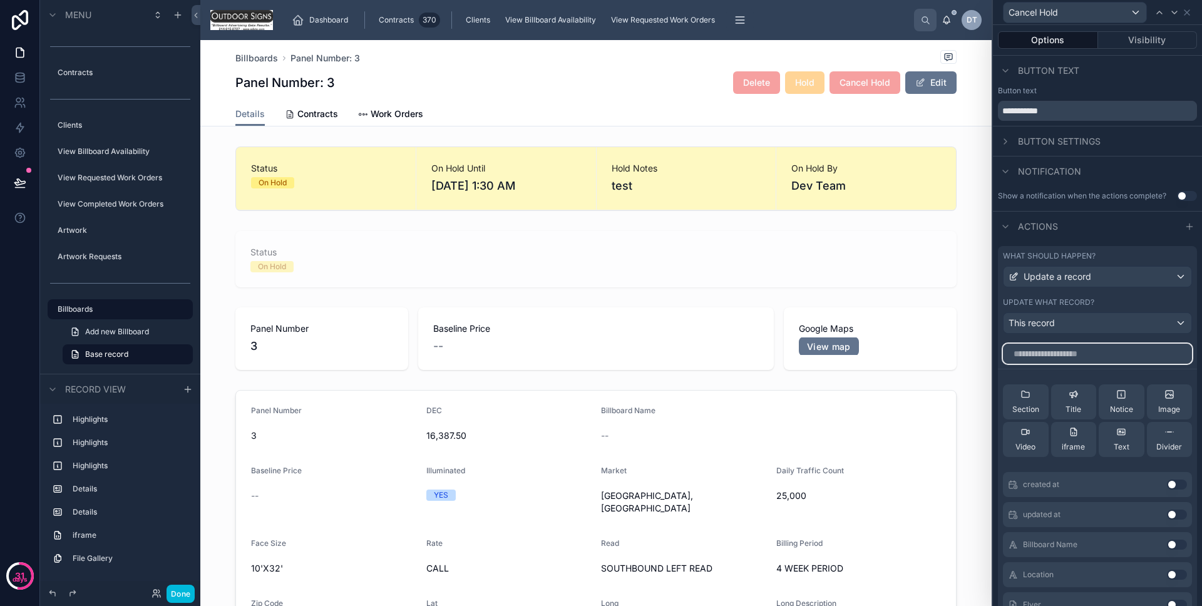
click at [1086, 353] on input "text" at bounding box center [1097, 354] width 189 height 20
type input "****"
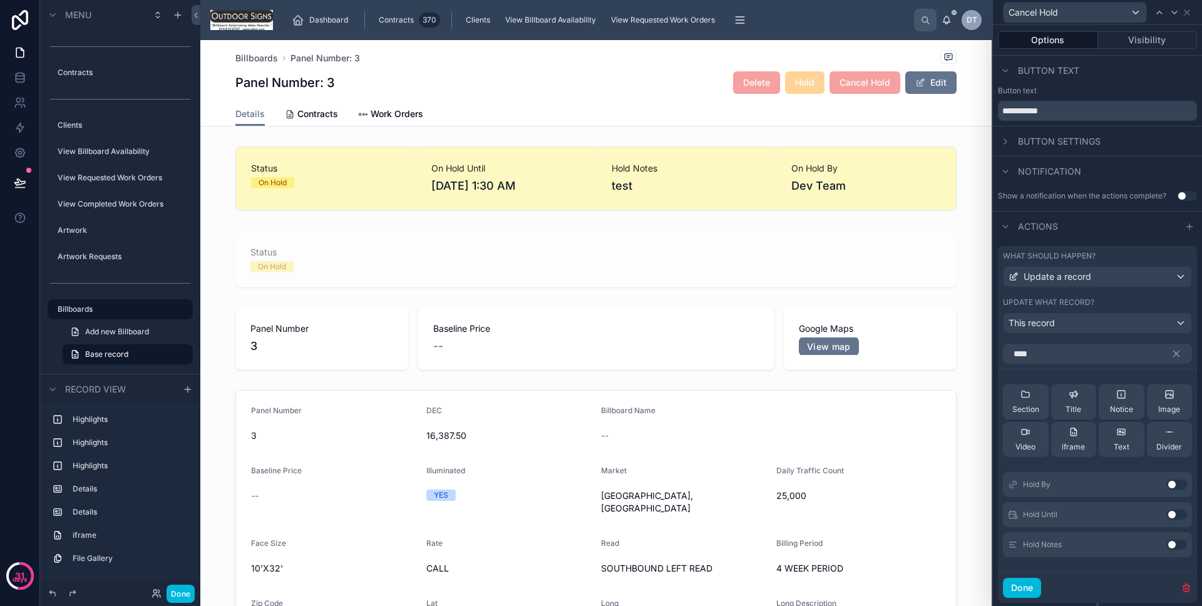
click at [1166, 513] on button "Use setting" at bounding box center [1176, 514] width 20 height 10
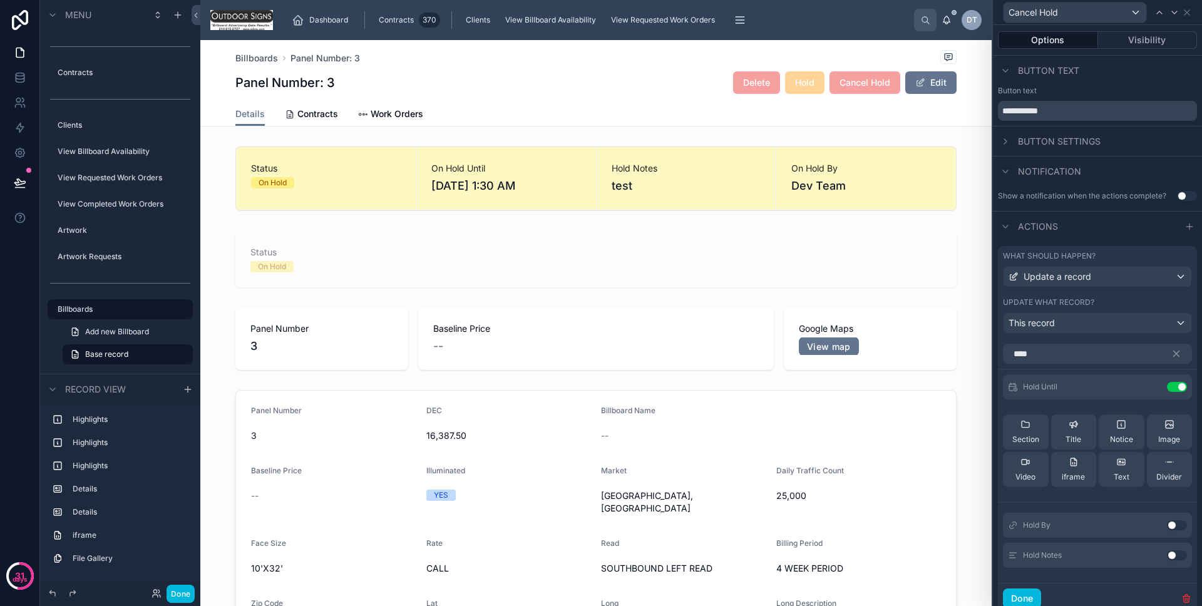
click at [1029, 589] on button "Done" at bounding box center [1022, 598] width 38 height 20
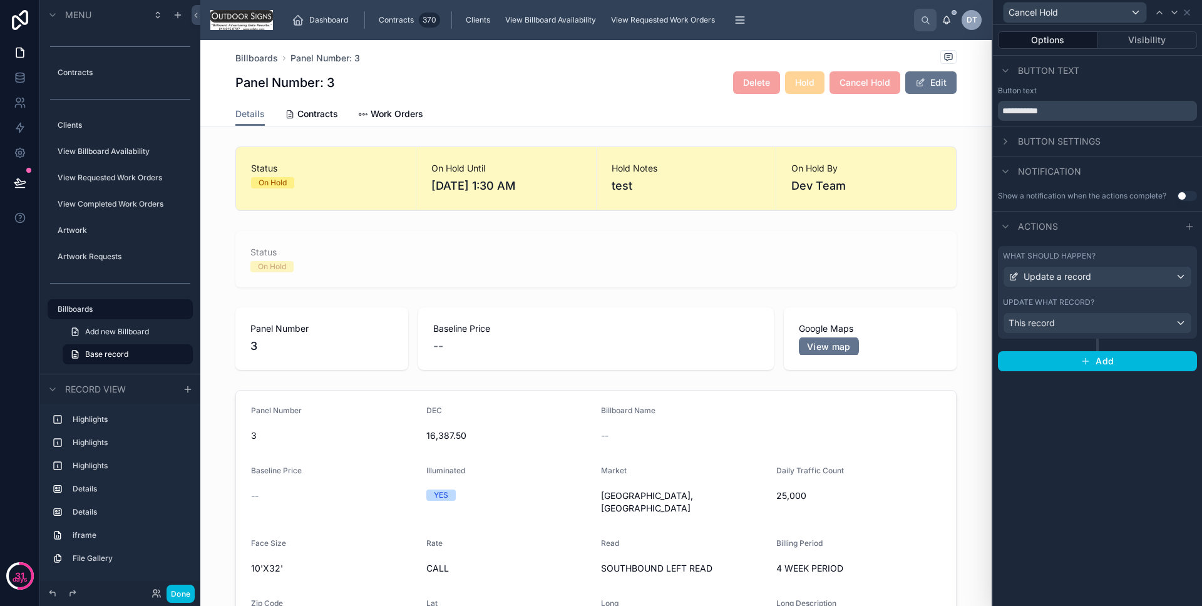
click at [1096, 304] on div "Update what record?" at bounding box center [1097, 302] width 189 height 10
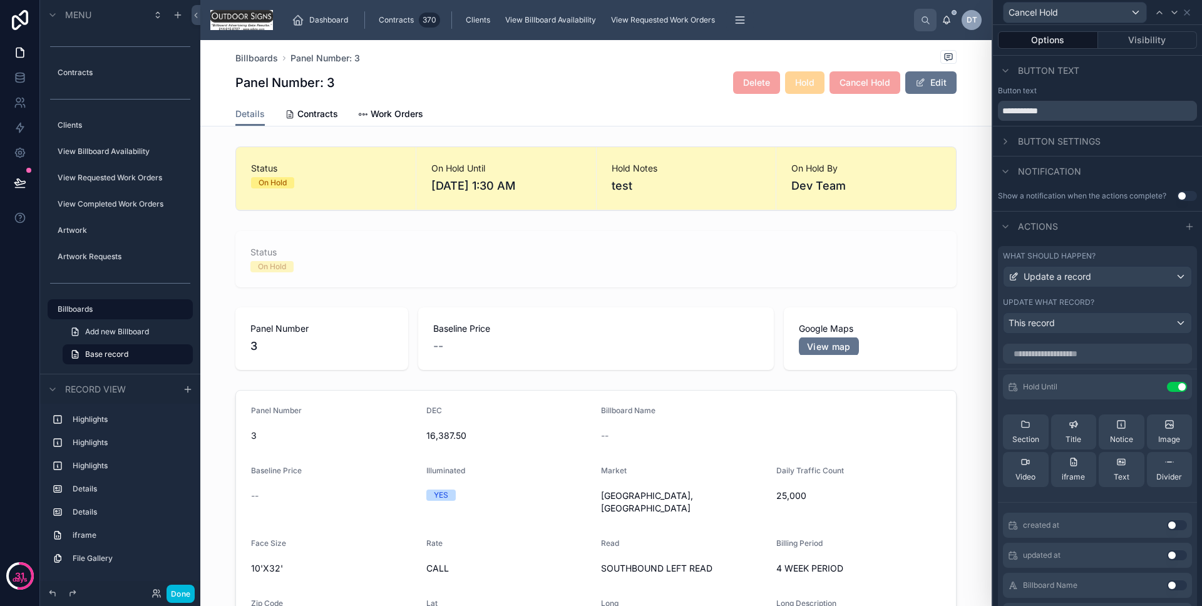
click at [0, 0] on icon at bounding box center [0, 0] width 0 height 0
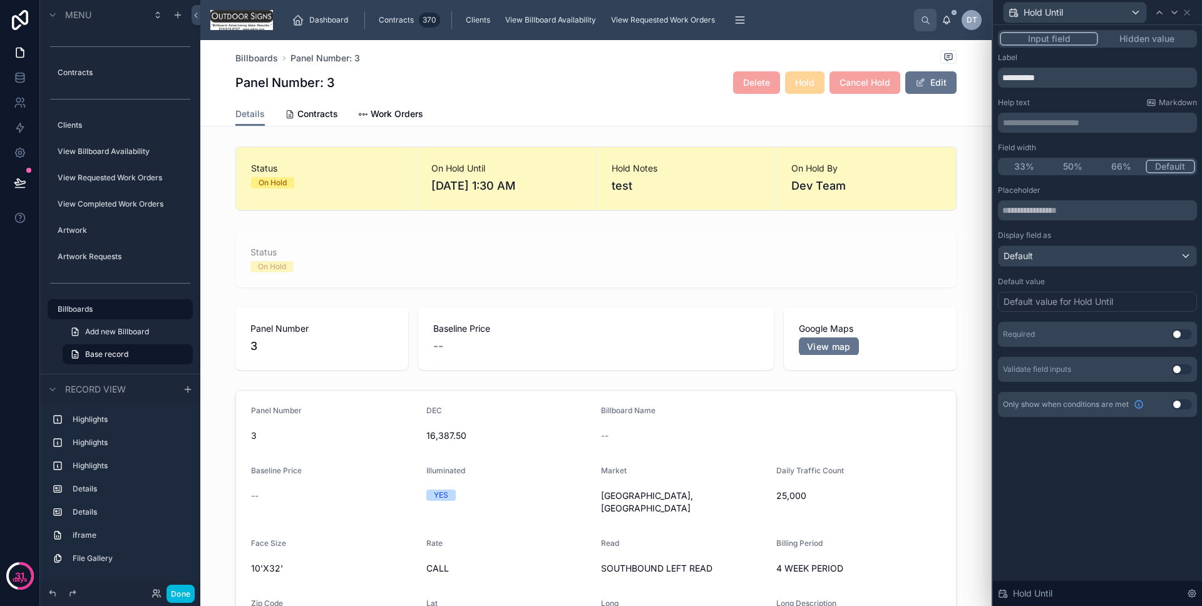
click at [1146, 35] on button "Hidden value" at bounding box center [1146, 39] width 97 height 14
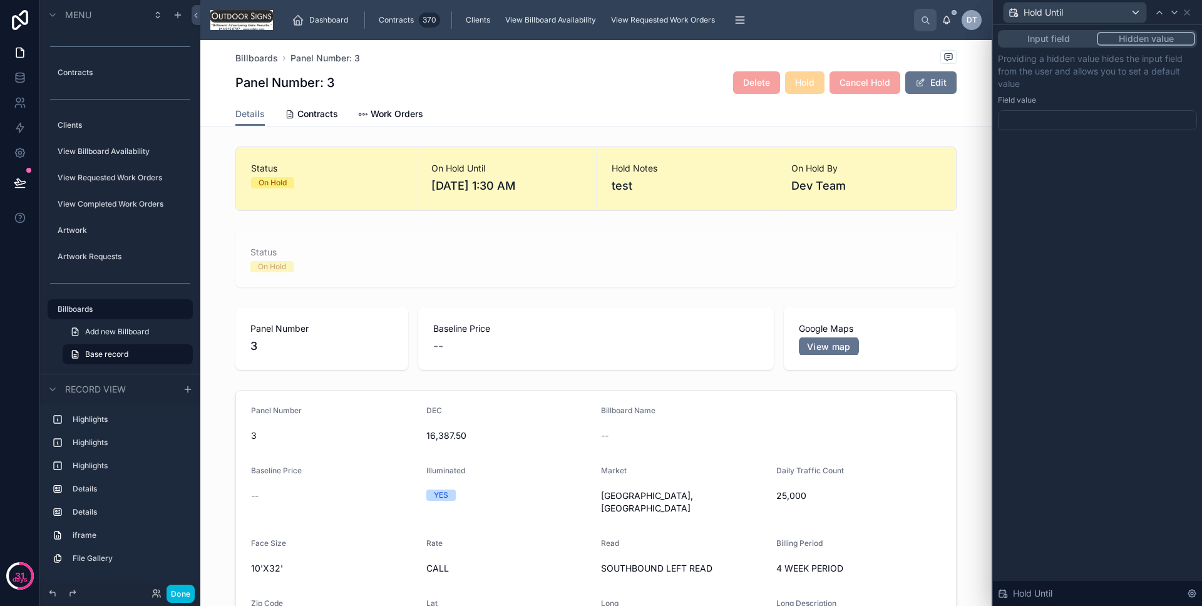
click at [1063, 103] on div "Field value" at bounding box center [1097, 100] width 199 height 10
click at [1059, 111] on div at bounding box center [1097, 120] width 199 height 20
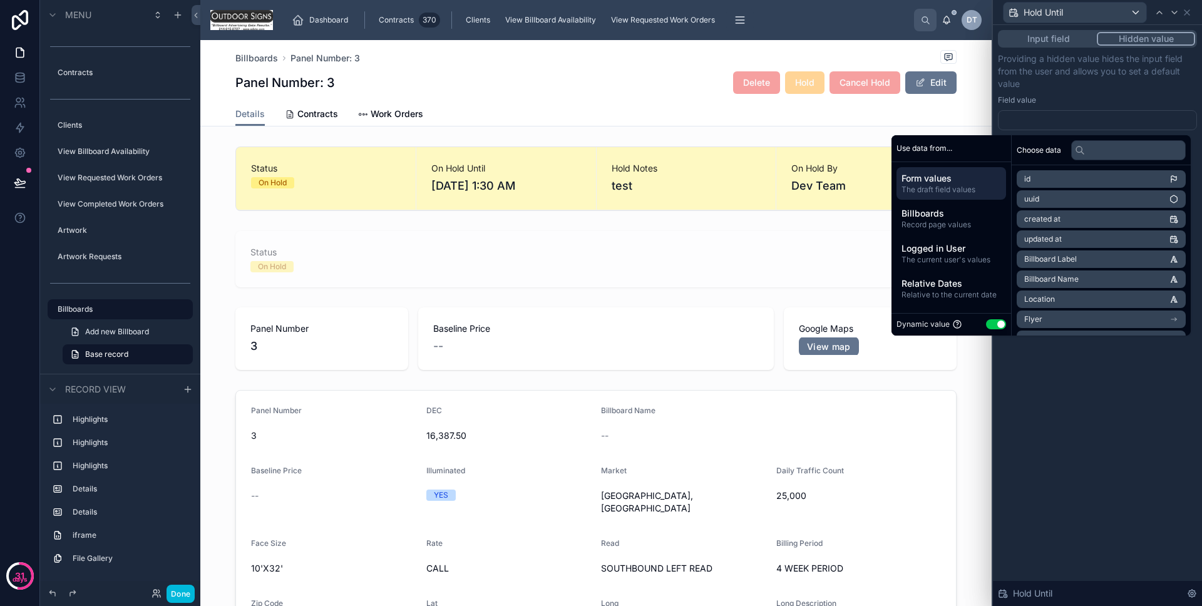
click at [1057, 118] on div at bounding box center [1097, 120] width 199 height 20
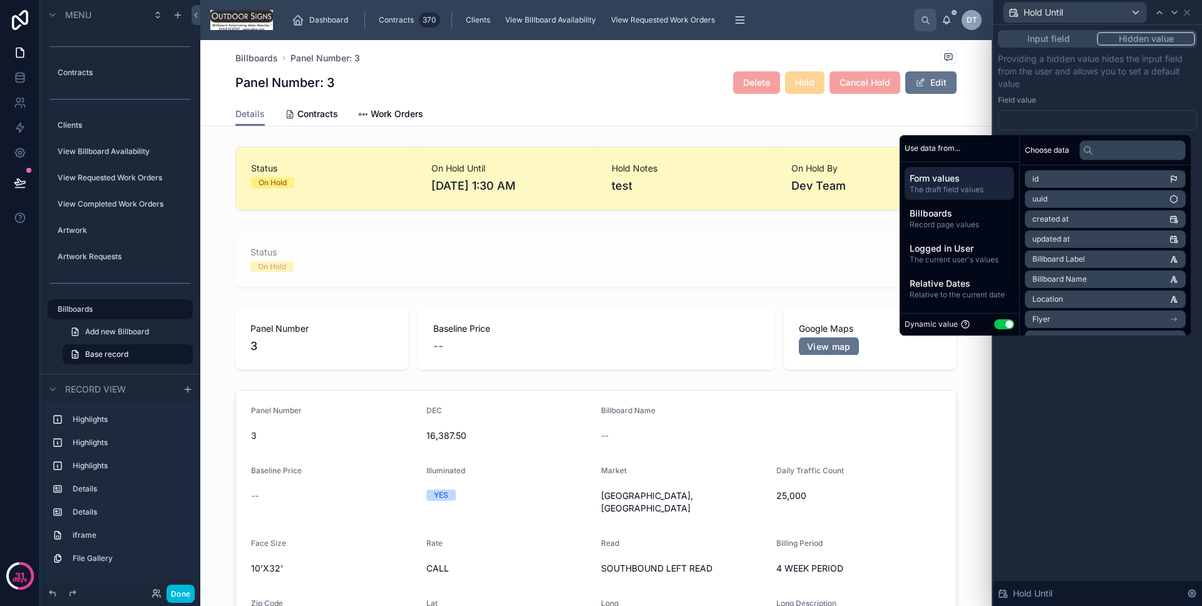
click at [974, 221] on span "Record page values" at bounding box center [959, 225] width 100 height 10
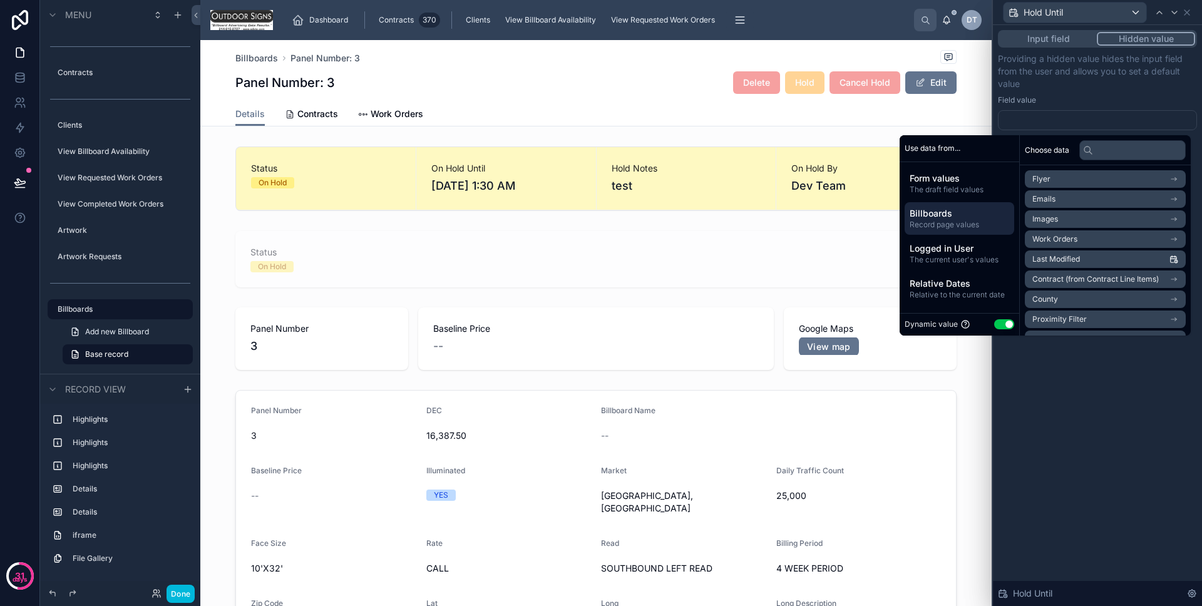
click at [954, 286] on span "Relative Dates" at bounding box center [959, 283] width 100 height 13
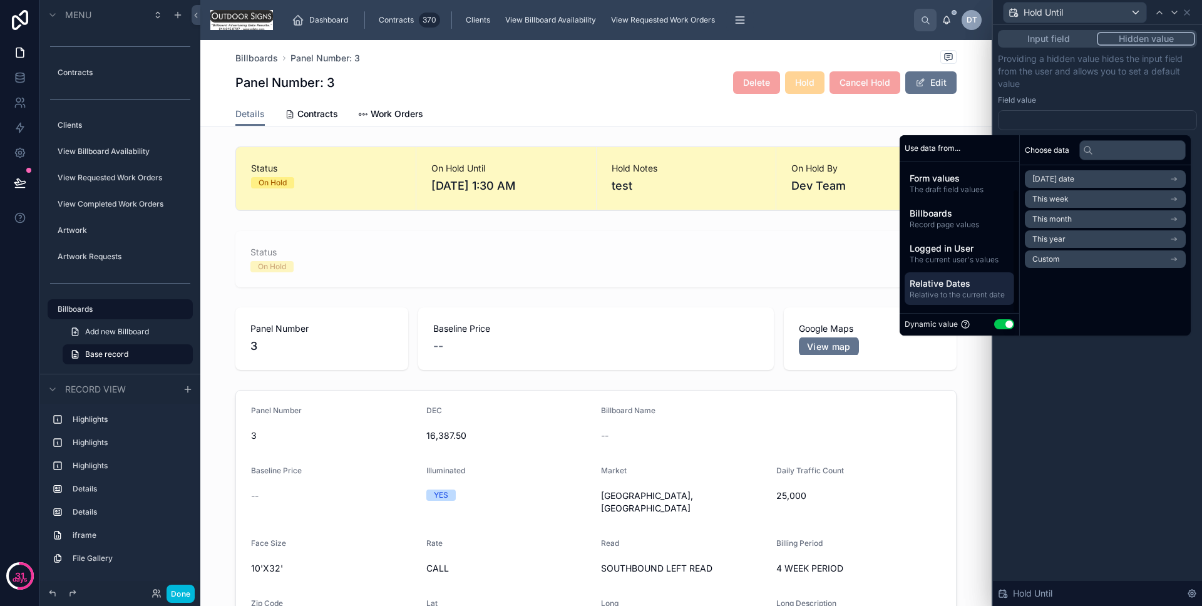
scroll to position [32, 0]
click at [959, 288] on span "Utility values" at bounding box center [959, 286] width 100 height 13
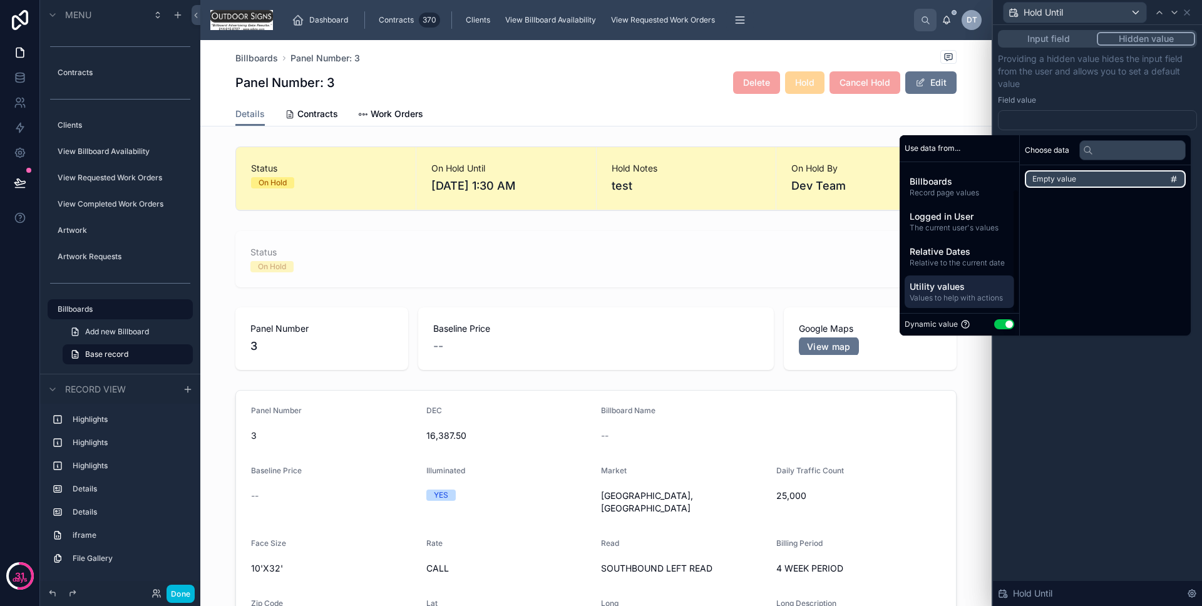
click at [1064, 178] on span "Empty value" at bounding box center [1054, 179] width 44 height 10
drag, startPoint x: 1098, startPoint y: 388, endPoint x: 1103, endPoint y: 376, distance: 13.2
click at [1100, 385] on div "**********" at bounding box center [1097, 315] width 209 height 581
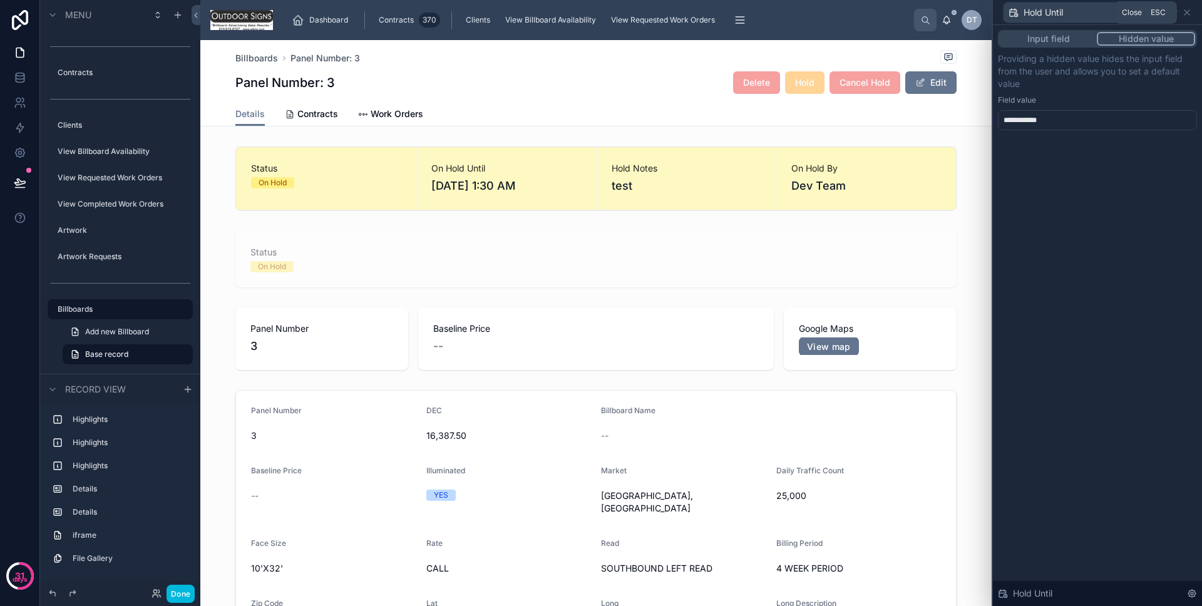
click at [1188, 11] on icon at bounding box center [1186, 13] width 10 height 10
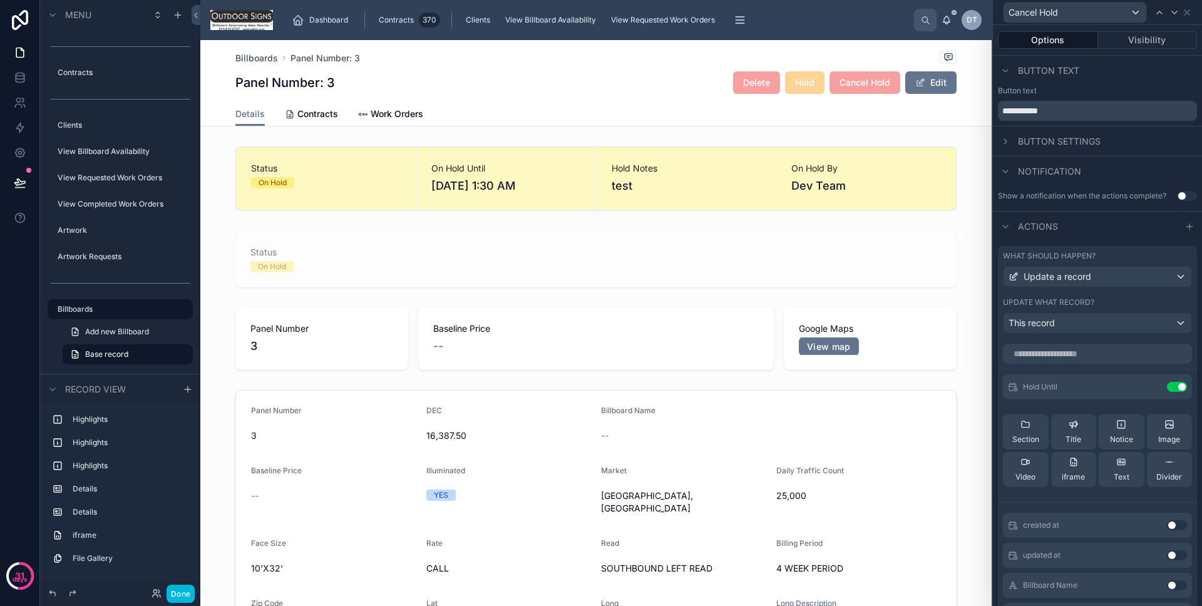
scroll to position [16, 0]
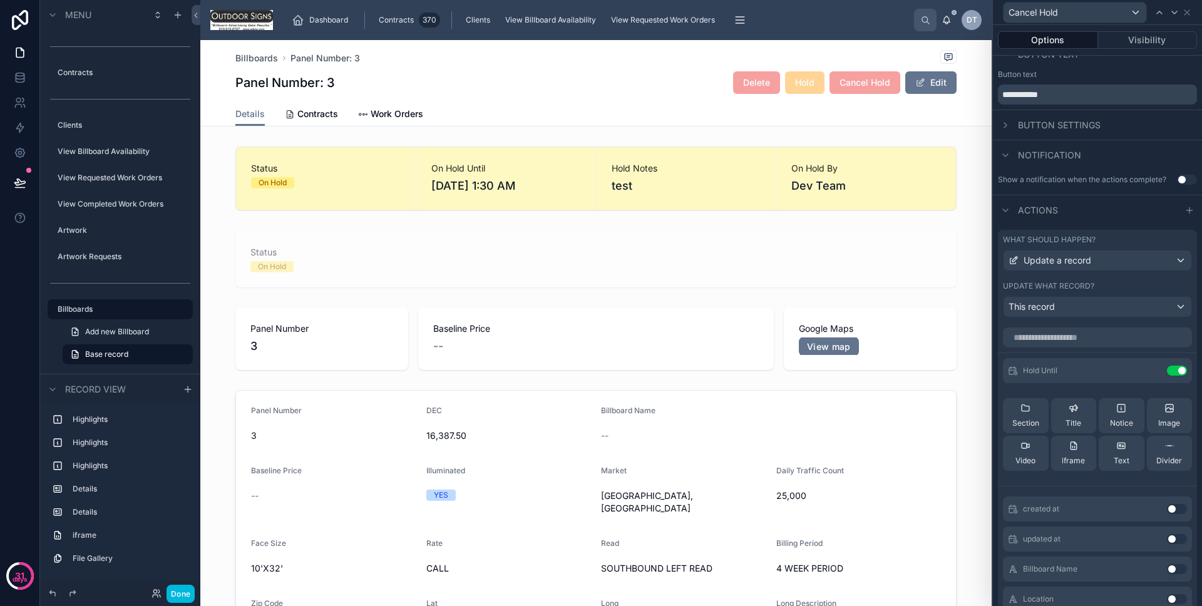
click at [185, 591] on button "Done" at bounding box center [180, 593] width 28 height 18
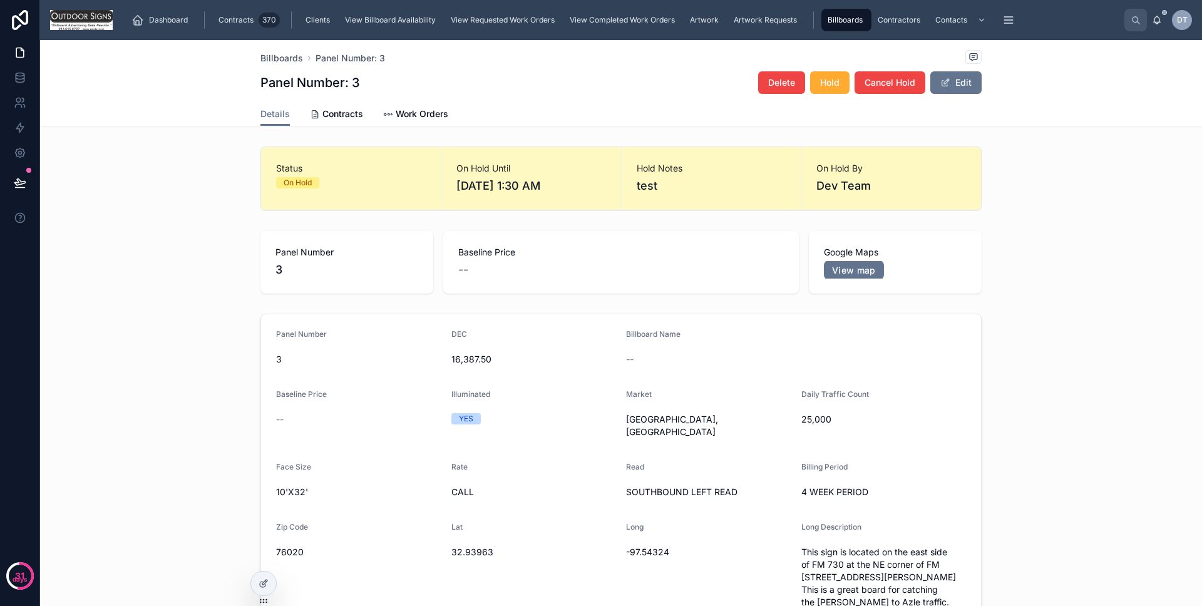
click at [264, 584] on icon at bounding box center [264, 581] width 5 height 5
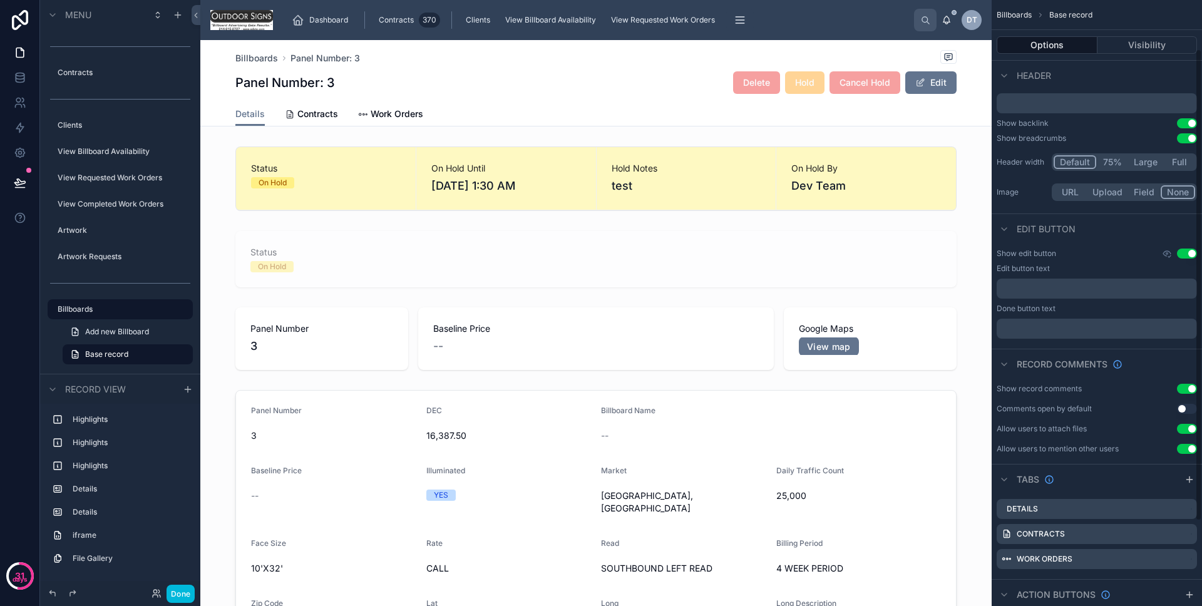
scroll to position [171, 0]
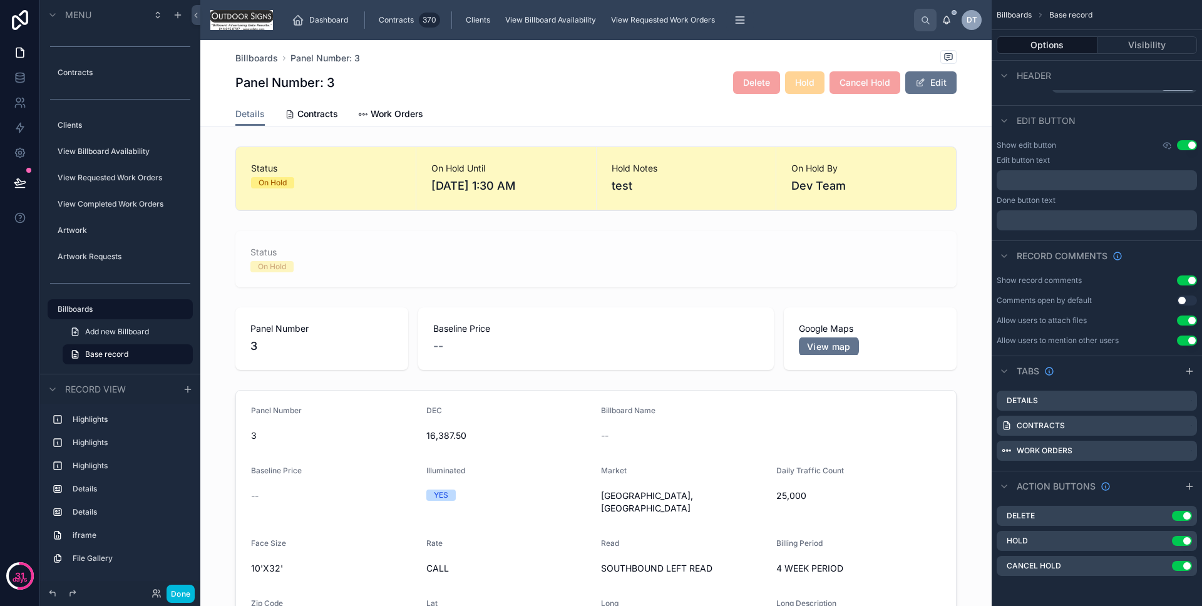
click at [0, 0] on icon "scrollable content" at bounding box center [0, 0] width 0 height 0
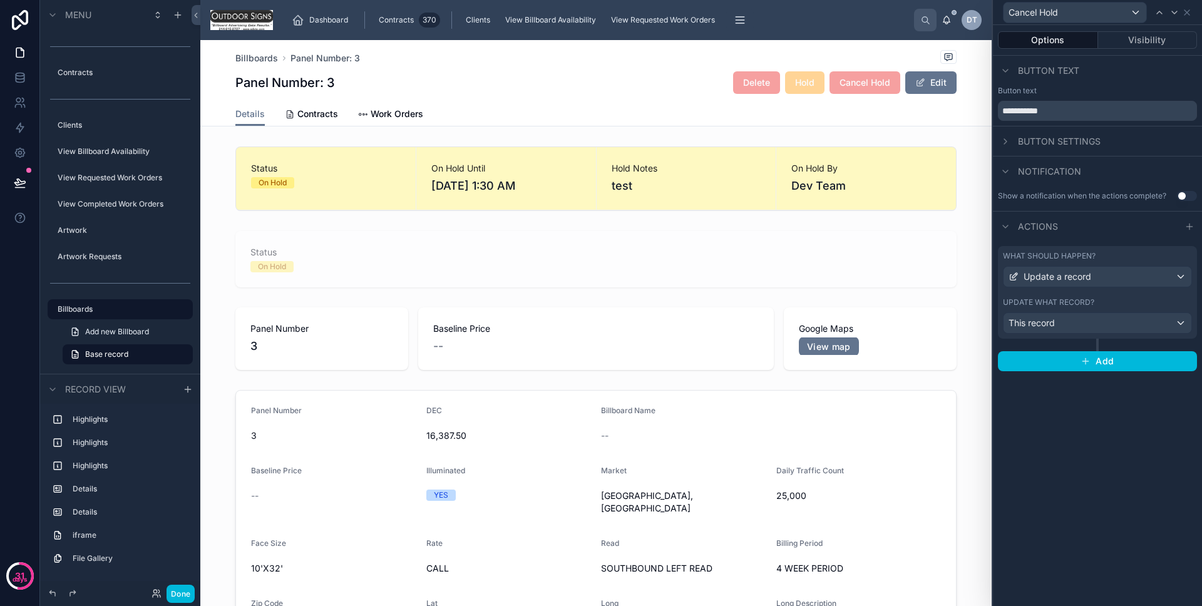
click at [998, 140] on div at bounding box center [1005, 141] width 15 height 15
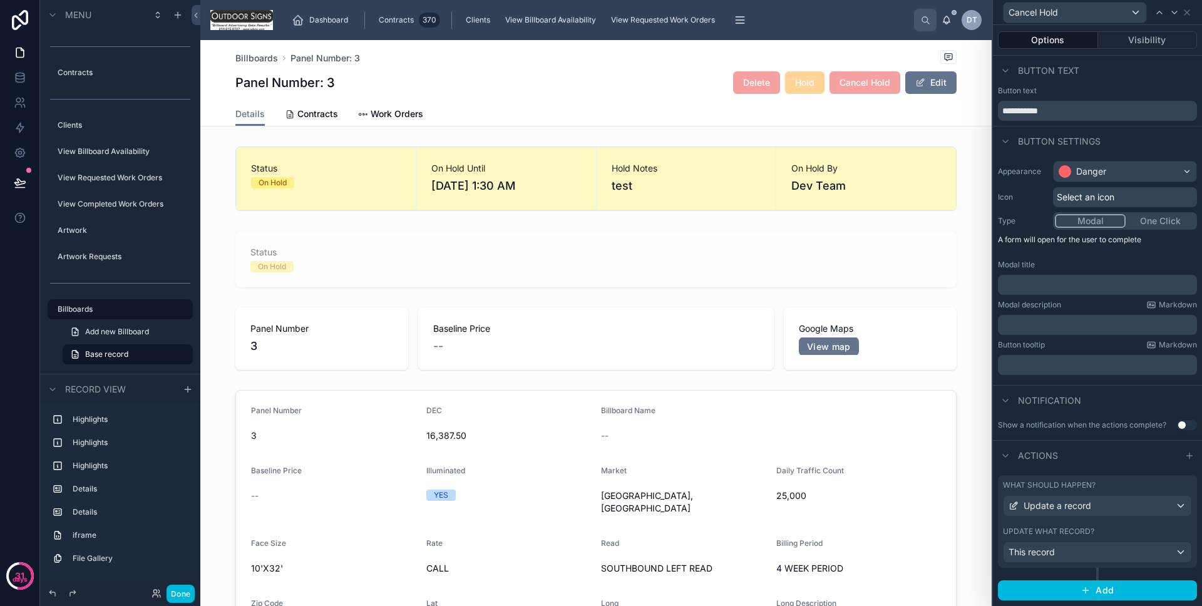
click at [1056, 282] on p "﻿" at bounding box center [1098, 284] width 191 height 13
click at [1053, 317] on div "﻿" at bounding box center [1097, 325] width 199 height 20
click at [1055, 320] on p "﻿" at bounding box center [1098, 325] width 191 height 13
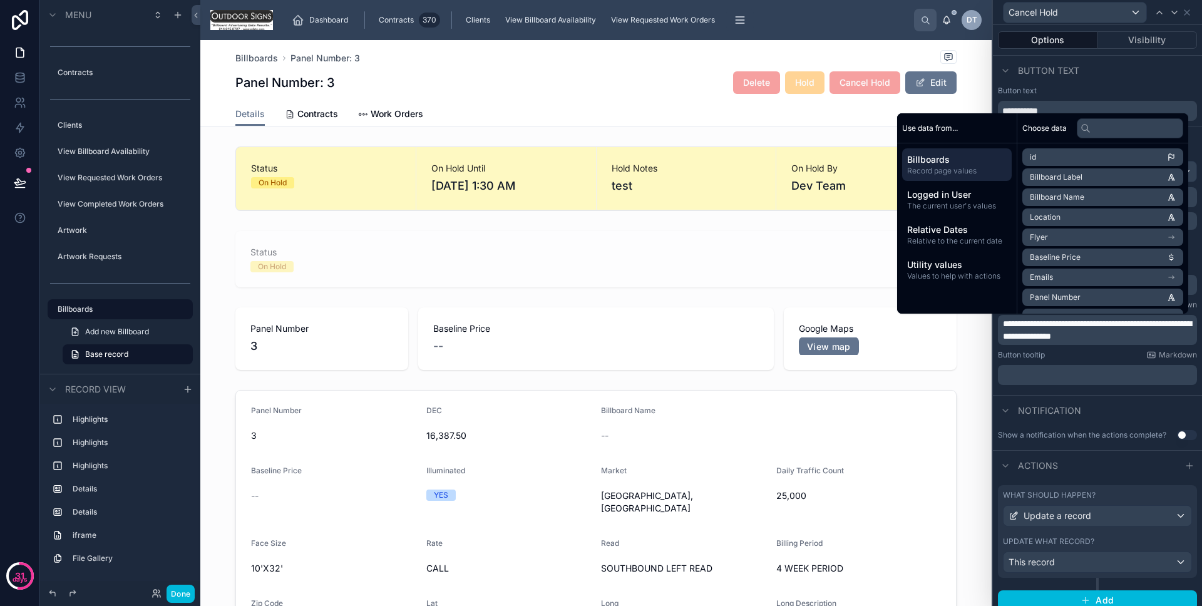
click at [1100, 411] on div "Notification" at bounding box center [1097, 410] width 209 height 30
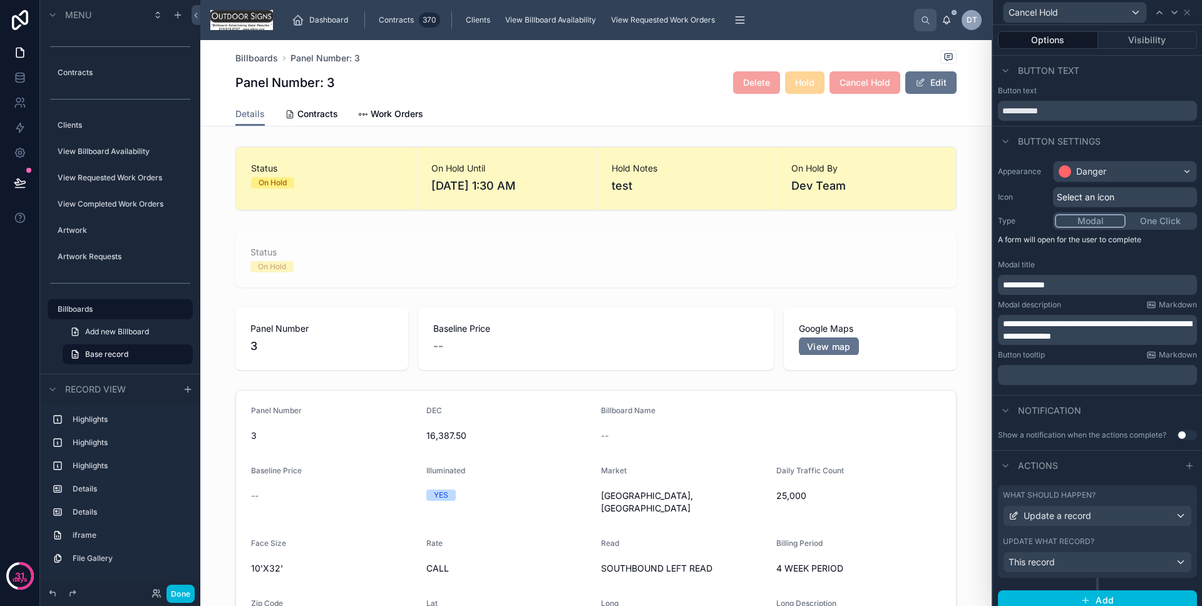
click at [1181, 434] on button "Use setting" at bounding box center [1186, 435] width 20 height 10
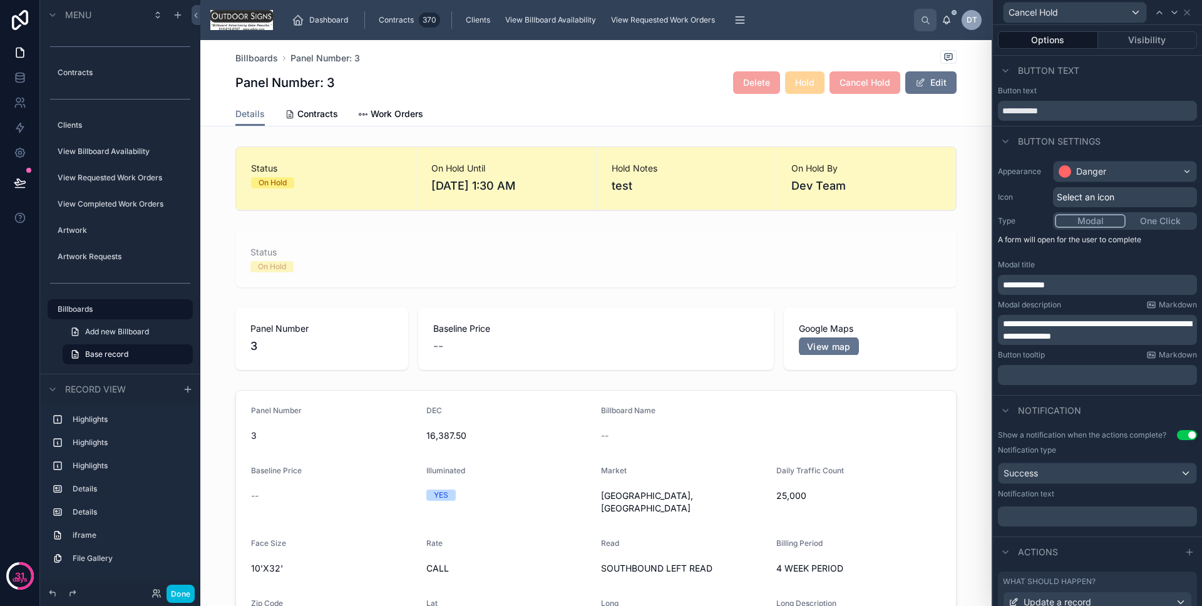
click at [1070, 508] on div "﻿" at bounding box center [1097, 516] width 199 height 20
click at [1070, 512] on p "﻿" at bounding box center [1098, 516] width 191 height 13
click at [1102, 548] on div "Actions" at bounding box center [1097, 551] width 209 height 30
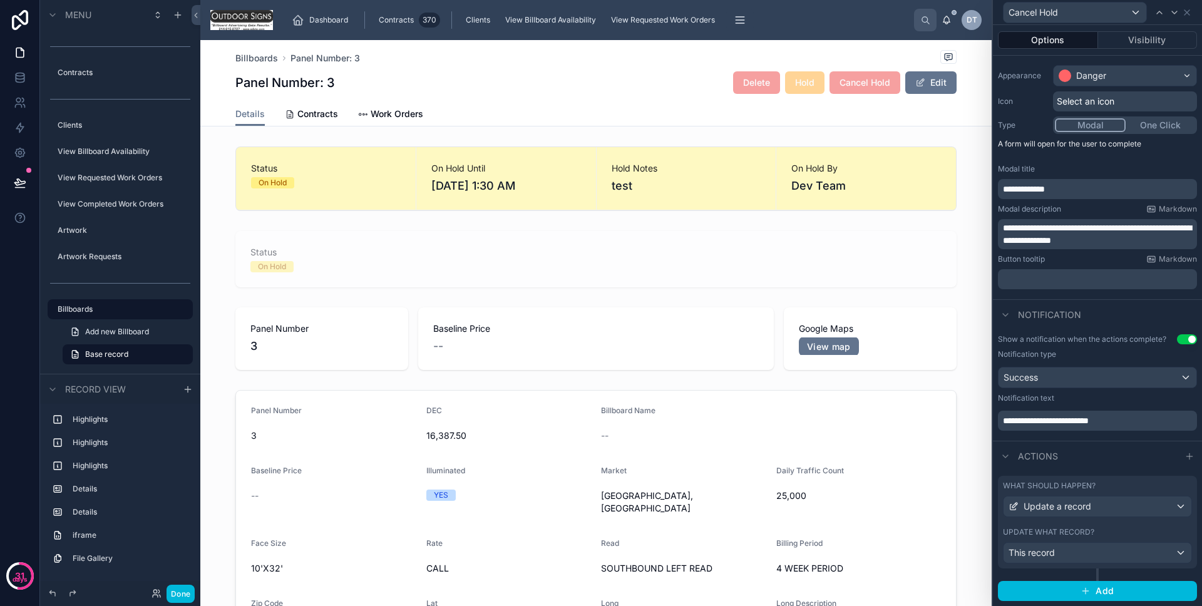
click at [186, 590] on button "Done" at bounding box center [180, 593] width 28 height 18
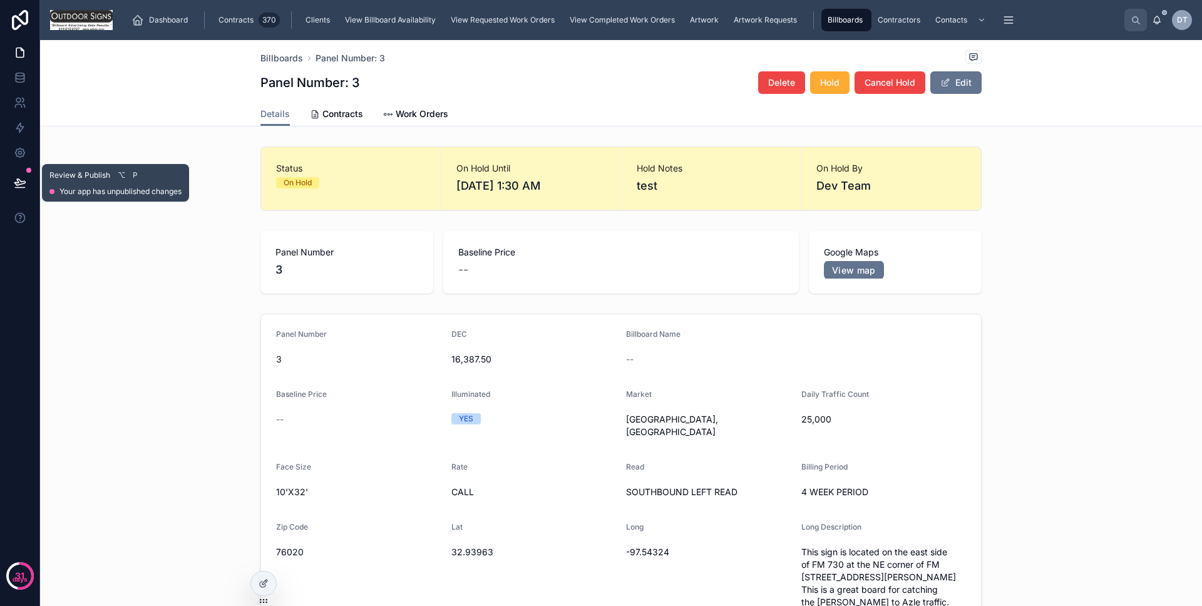
click at [18, 190] on button at bounding box center [20, 182] width 28 height 35
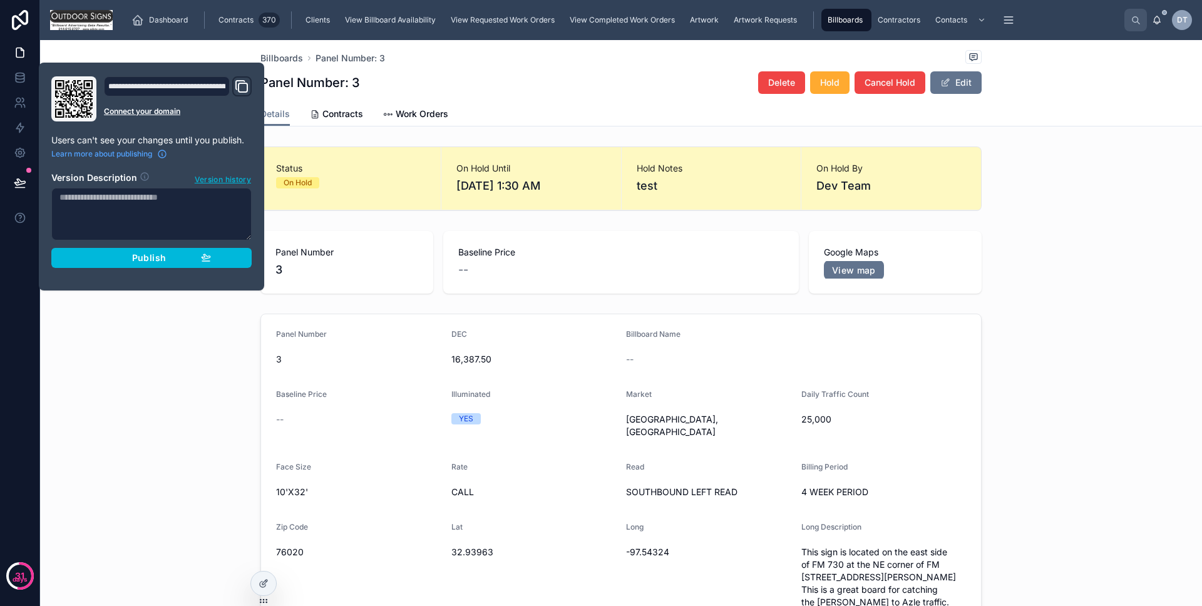
click at [105, 251] on button "Publish" at bounding box center [151, 258] width 200 height 20
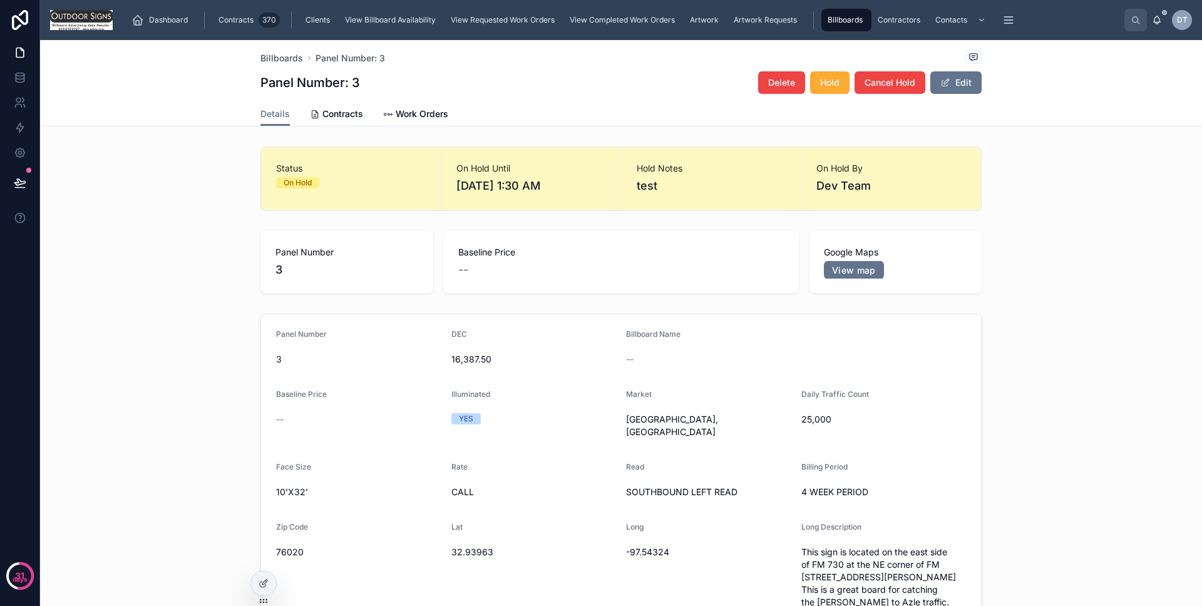
drag, startPoint x: 105, startPoint y: 291, endPoint x: 106, endPoint y: 310, distance: 18.8
click at [105, 291] on div "Panel Number 3 Baseline Price -- Google Maps View map" at bounding box center [620, 262] width 1161 height 73
click at [264, 576] on div at bounding box center [263, 583] width 25 height 24
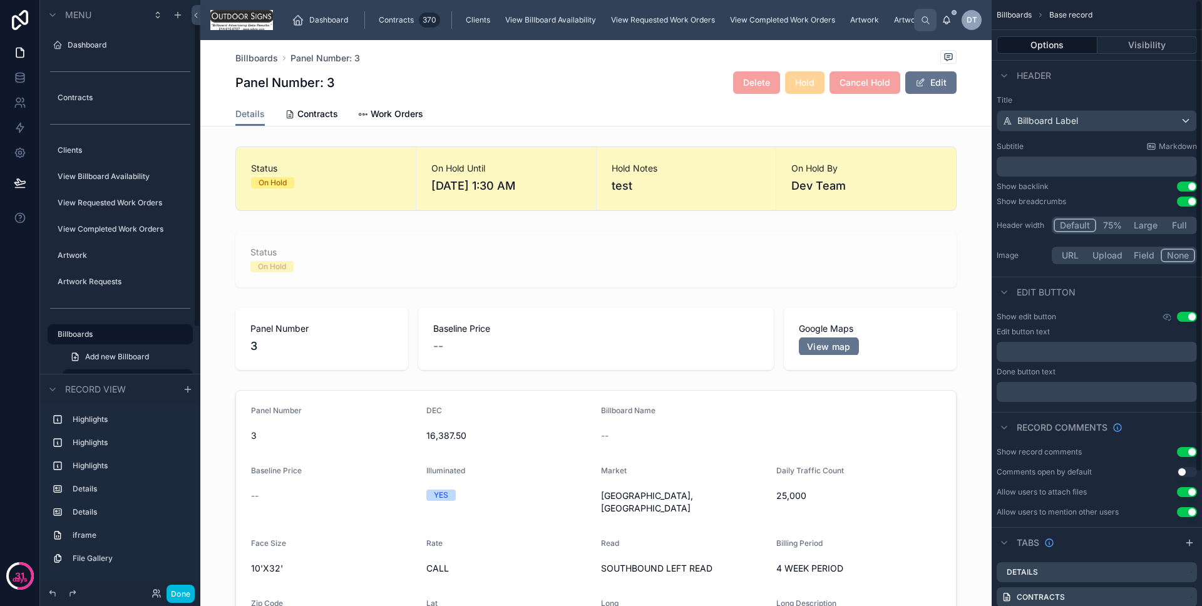
scroll to position [25, 0]
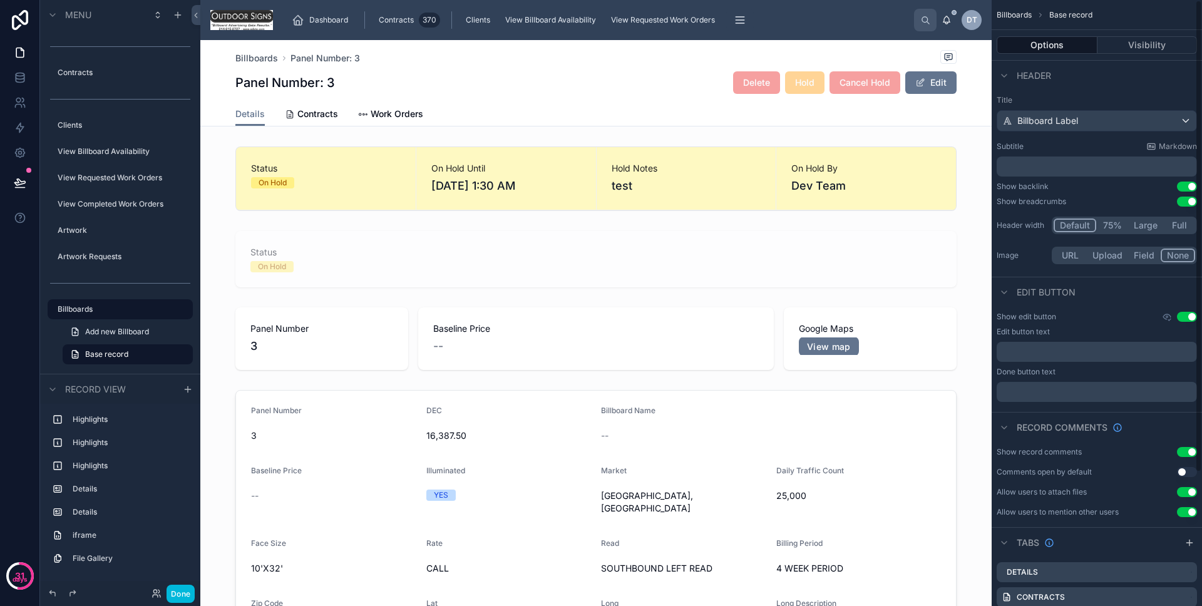
click at [1151, 48] on button "Visibility" at bounding box center [1147, 45] width 100 height 18
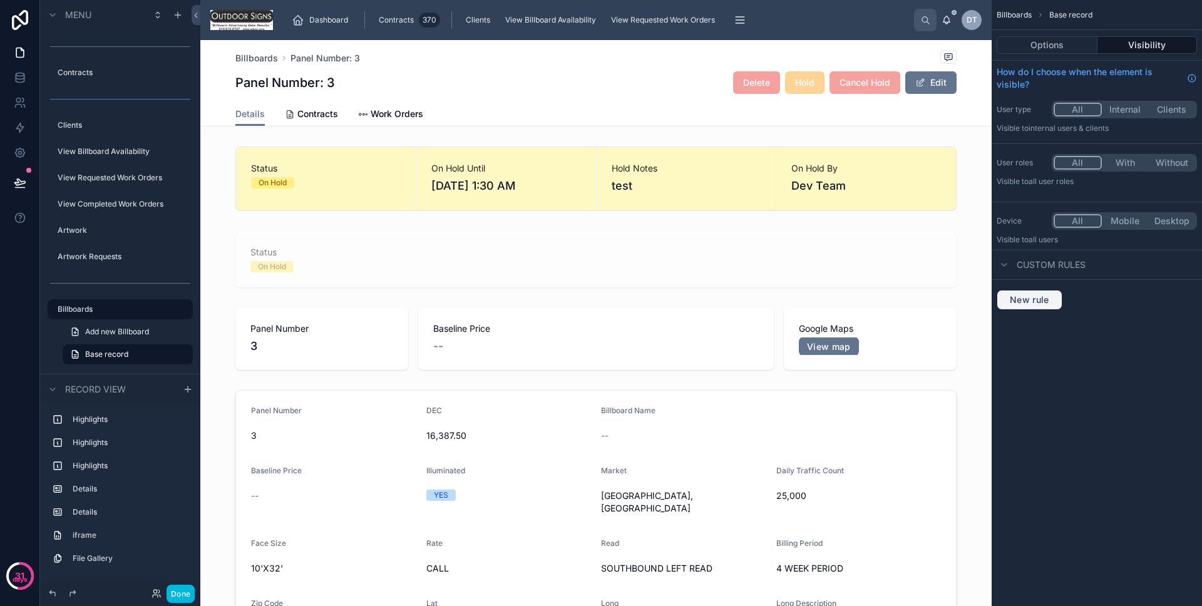
click at [1031, 308] on button "New rule" at bounding box center [1029, 300] width 66 height 20
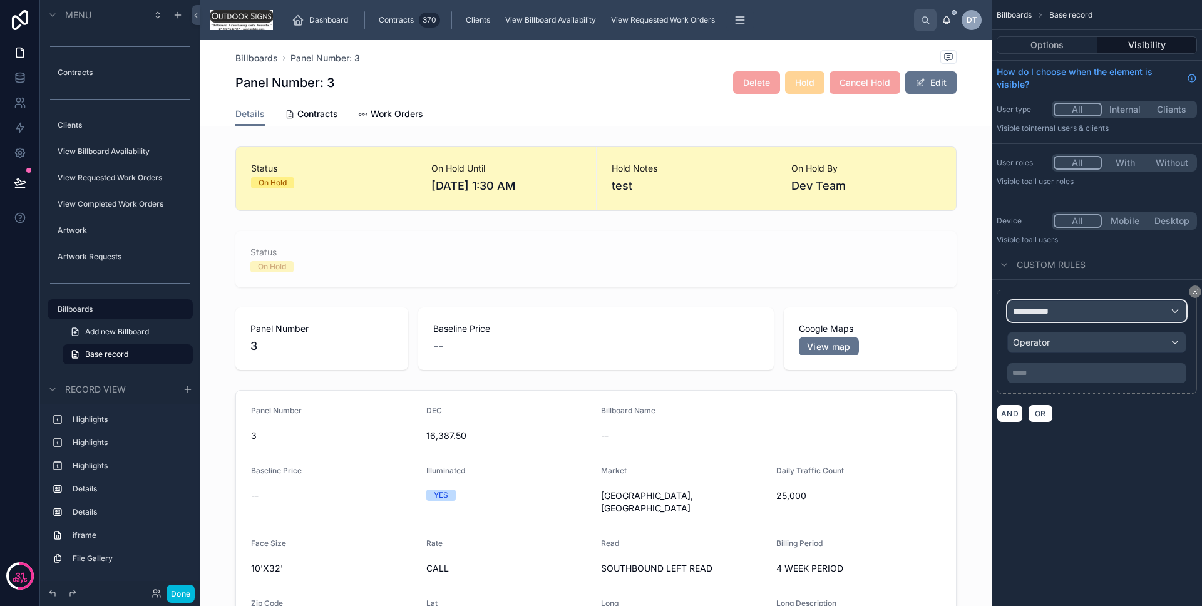
click at [1041, 308] on span "**********" at bounding box center [1036, 311] width 46 height 13
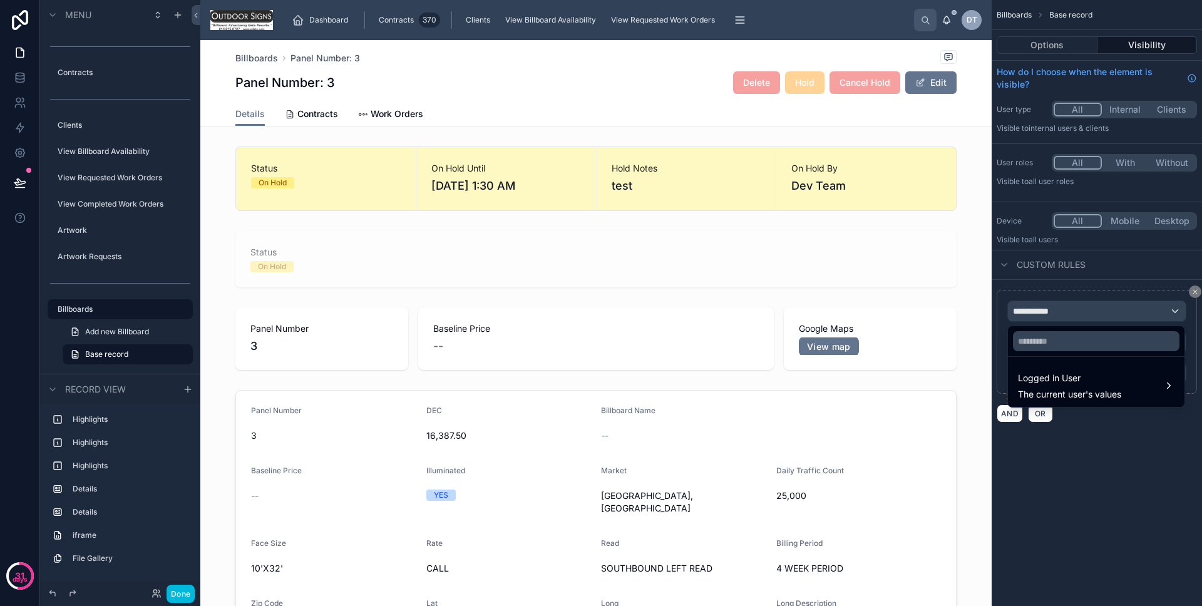
click at [1067, 378] on span "Logged in User" at bounding box center [1069, 377] width 103 height 15
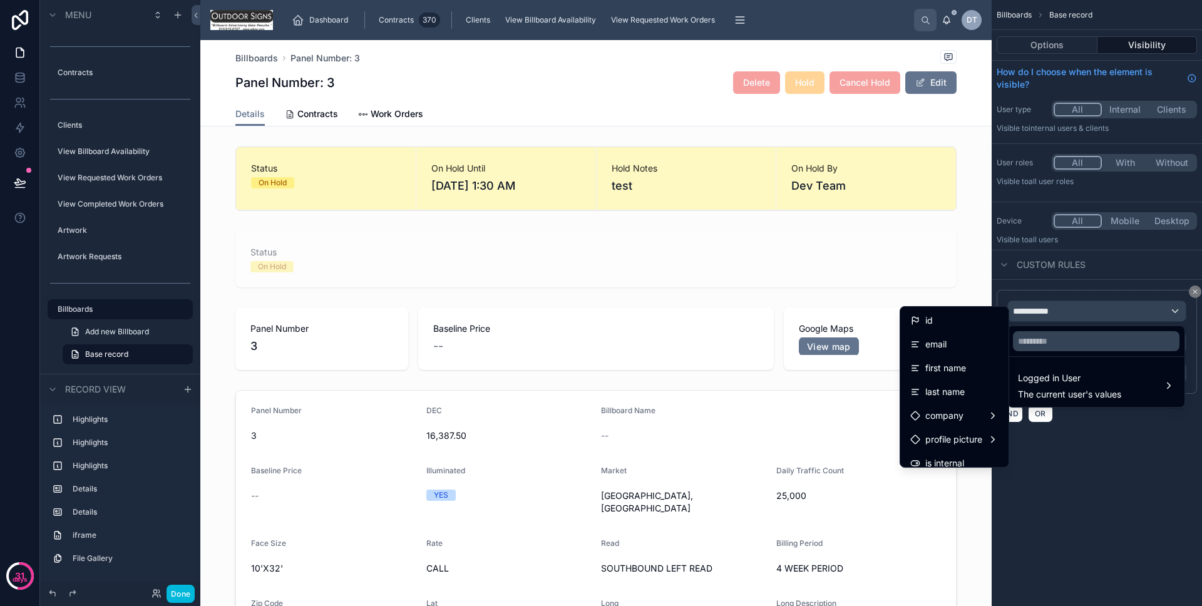
scroll to position [15, 0]
click at [1100, 449] on div "scrollable content" at bounding box center [601, 303] width 1202 height 606
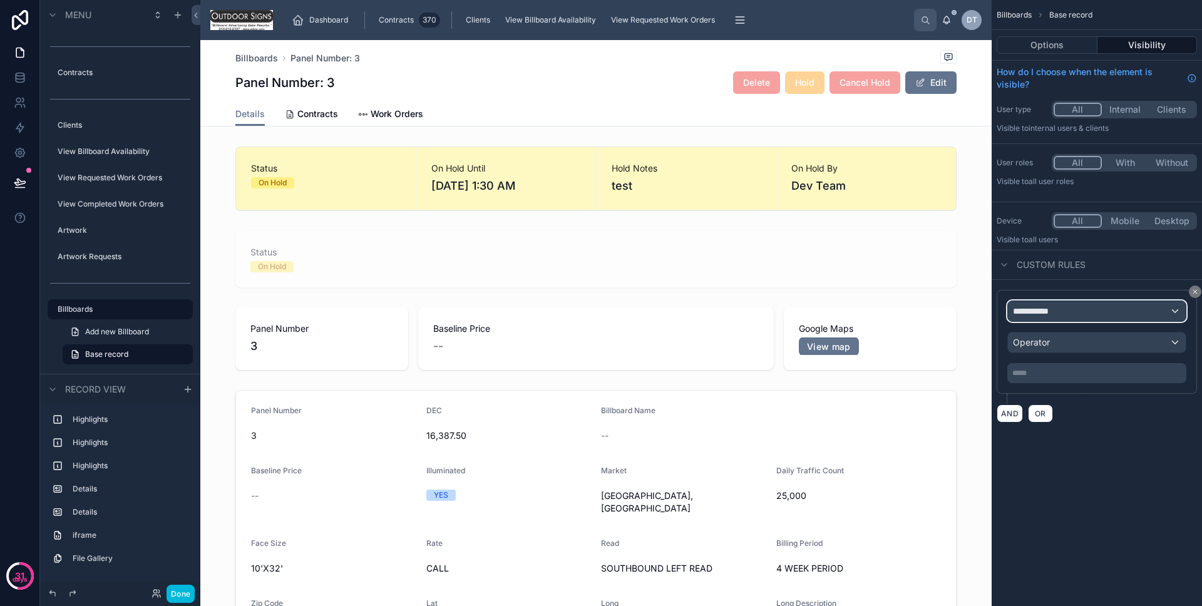
click at [1103, 314] on div "**********" at bounding box center [1097, 311] width 178 height 20
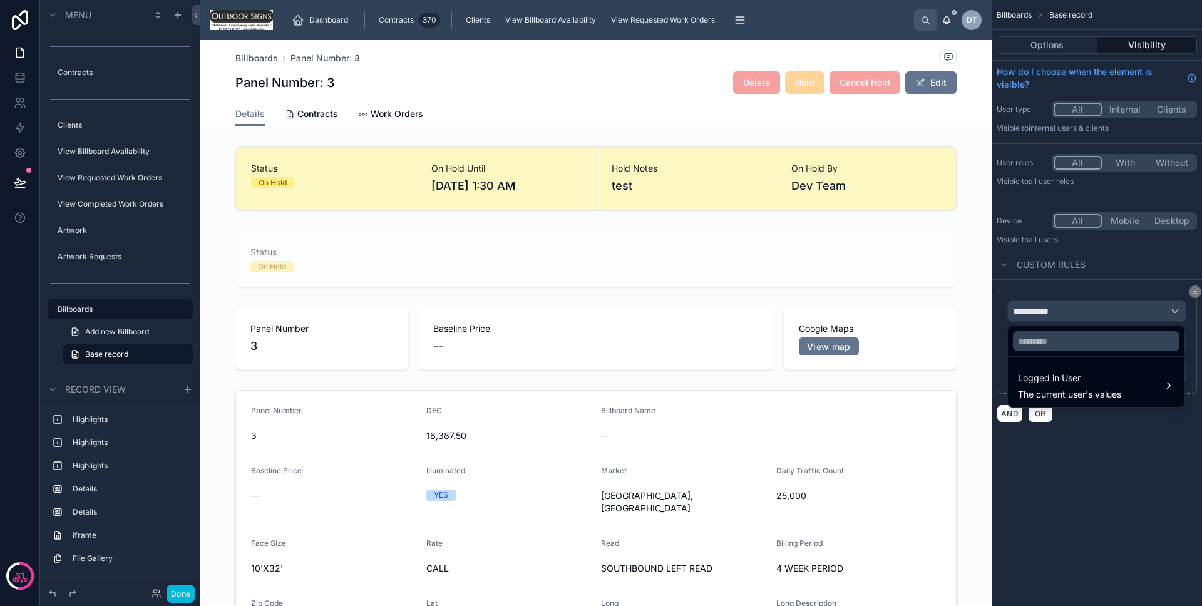
click at [1094, 380] on span "Logged in User" at bounding box center [1069, 377] width 103 height 15
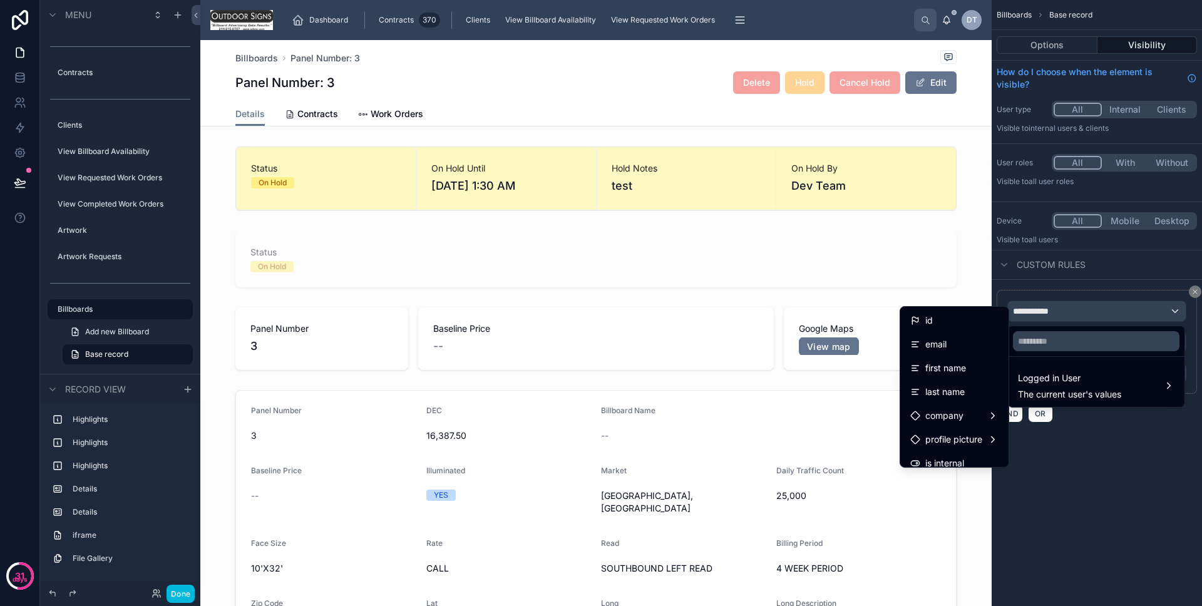
click at [1109, 410] on div "scrollable content" at bounding box center [601, 303] width 1202 height 606
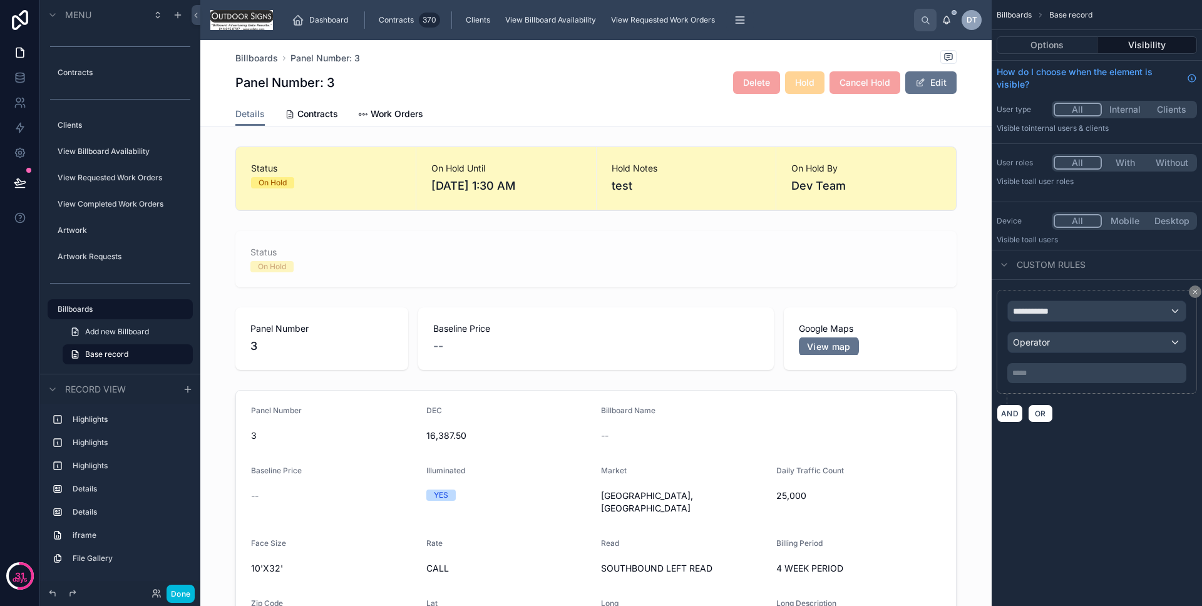
click at [1193, 292] on icon "scrollable content" at bounding box center [1195, 292] width 4 height 4
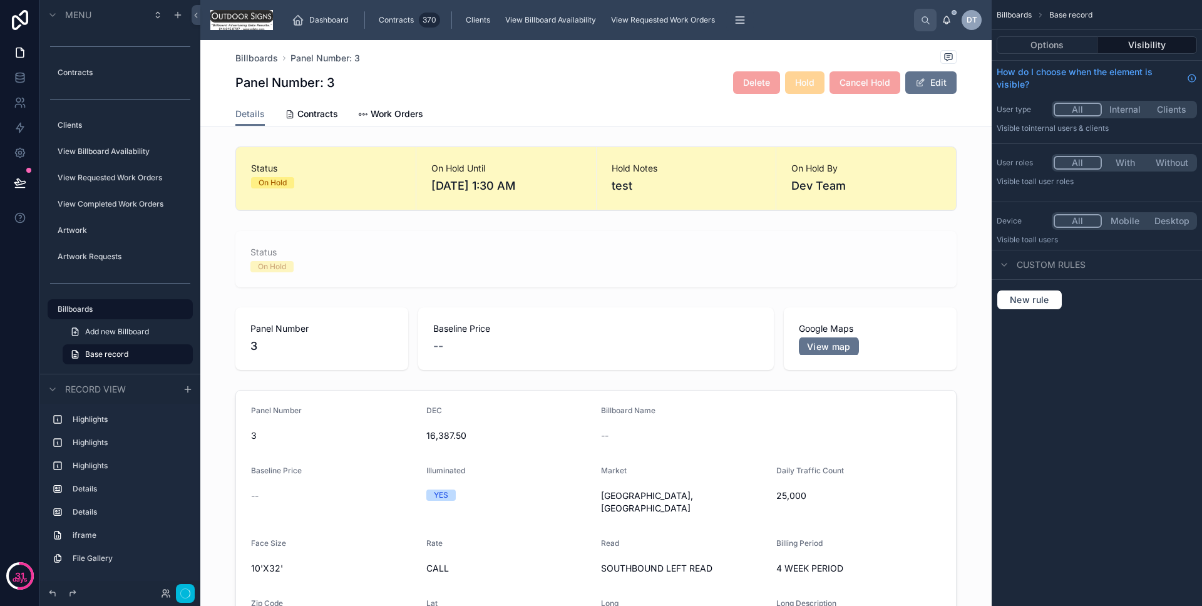
click at [1076, 48] on button "Options" at bounding box center [1046, 45] width 101 height 18
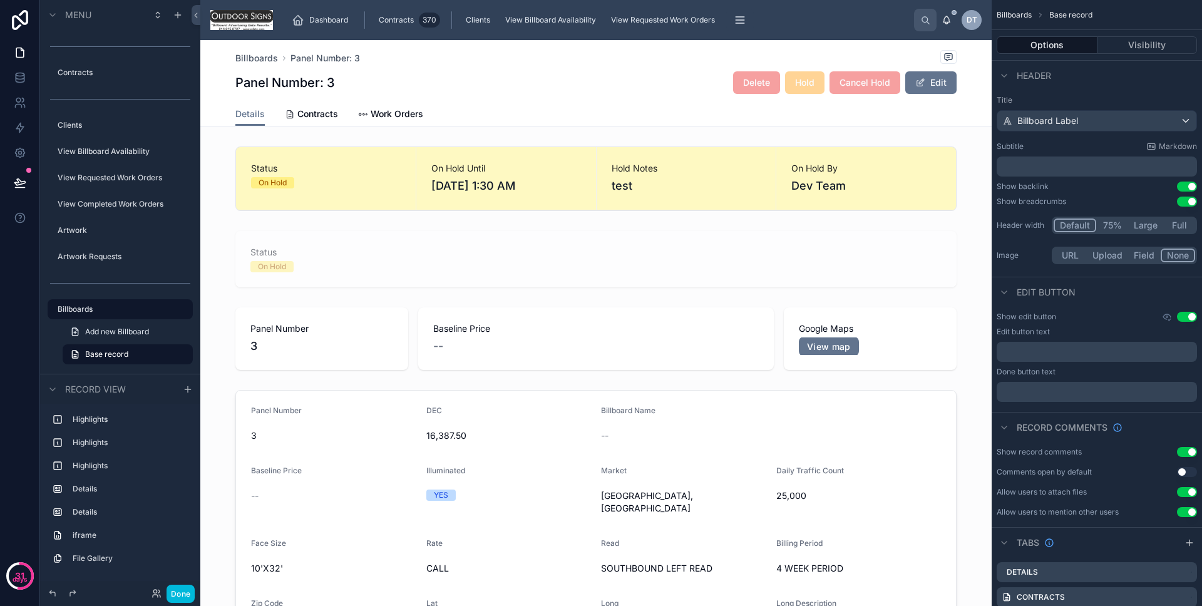
click at [1104, 48] on button "Visibility" at bounding box center [1147, 45] width 100 height 18
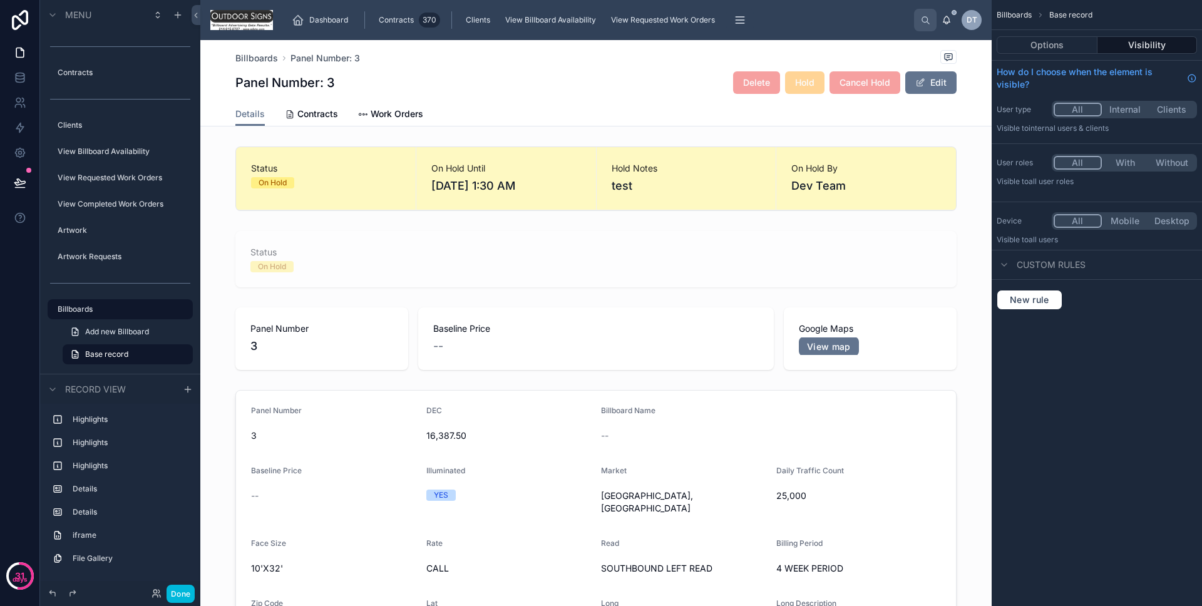
click at [1071, 48] on button "Options" at bounding box center [1046, 45] width 101 height 18
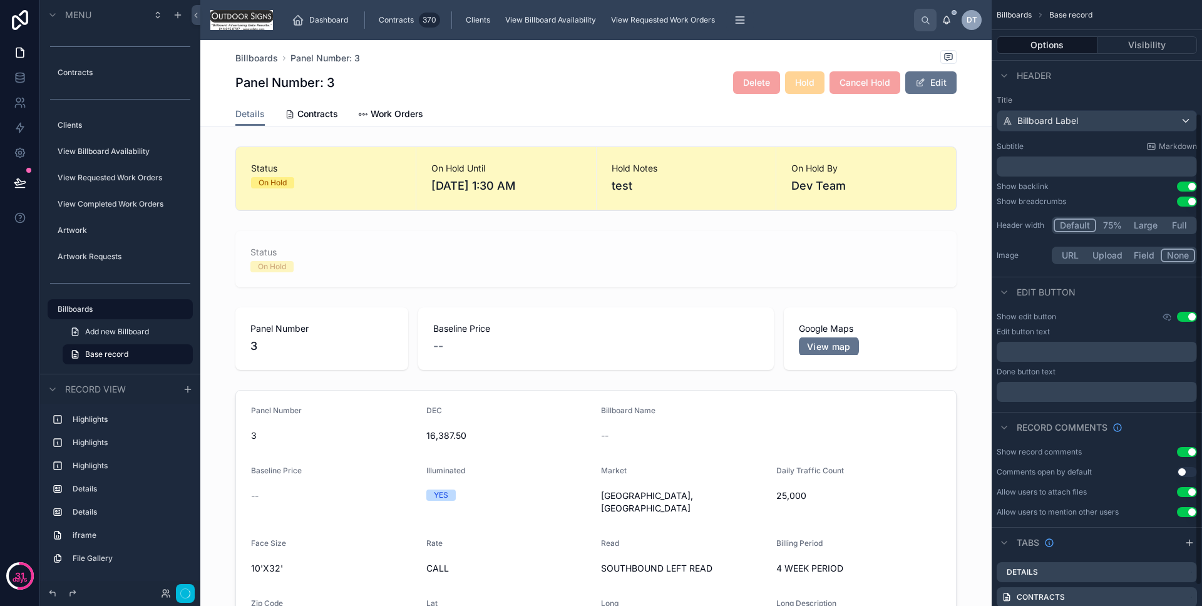
scroll to position [171, 0]
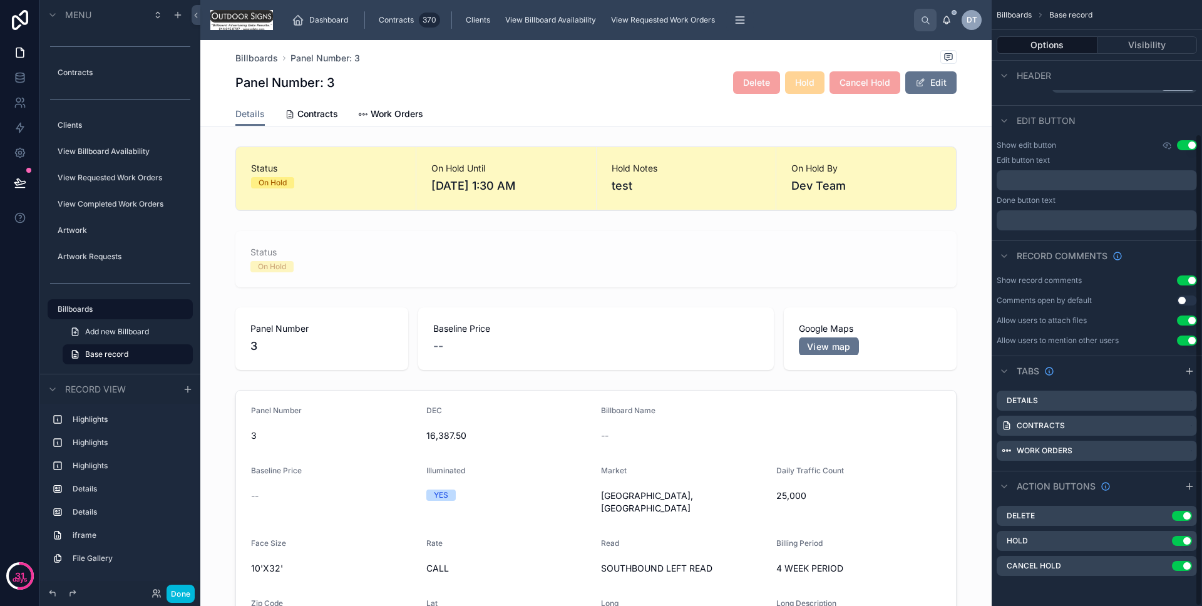
click at [0, 0] on icon "scrollable content" at bounding box center [0, 0] width 0 height 0
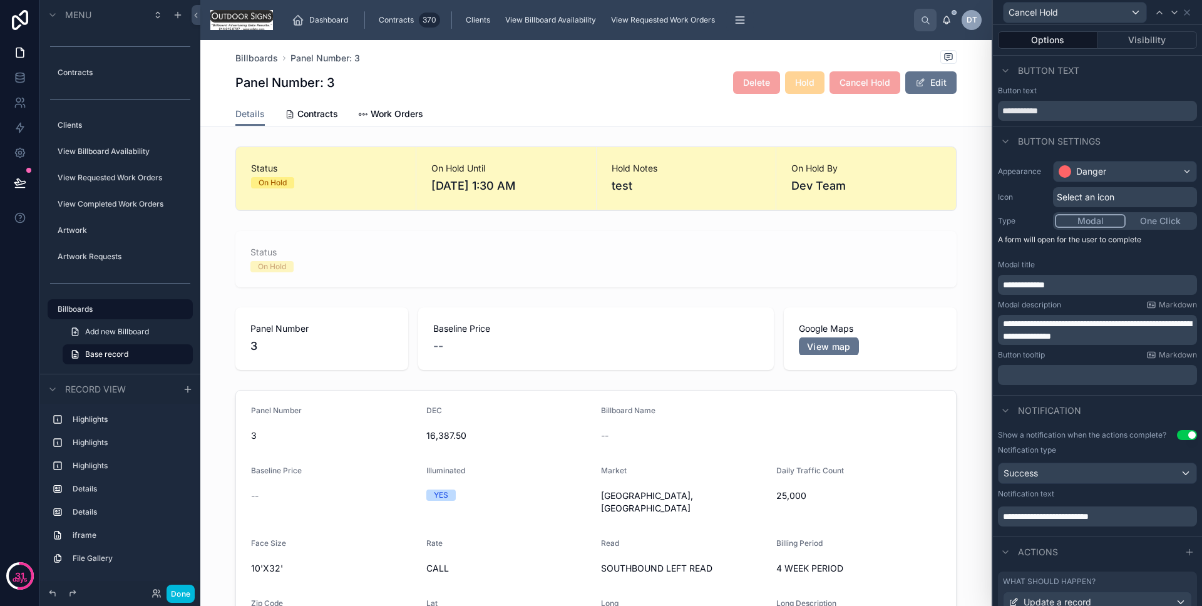
click at [1146, 44] on button "Visibility" at bounding box center [1148, 40] width 100 height 18
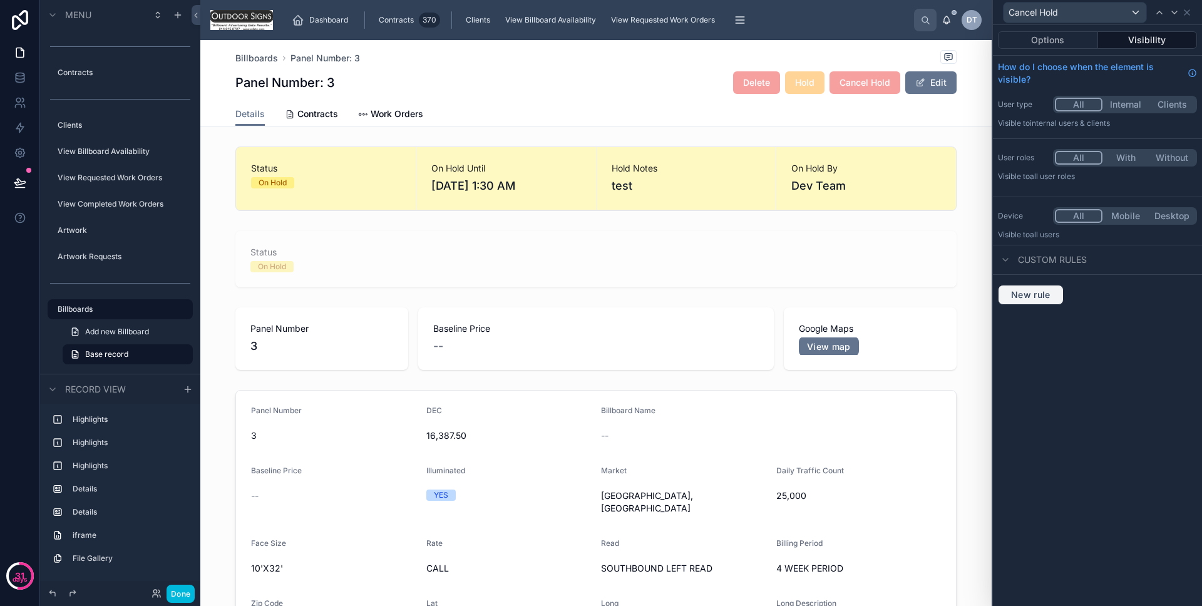
click at [1036, 289] on span "New rule" at bounding box center [1030, 294] width 49 height 11
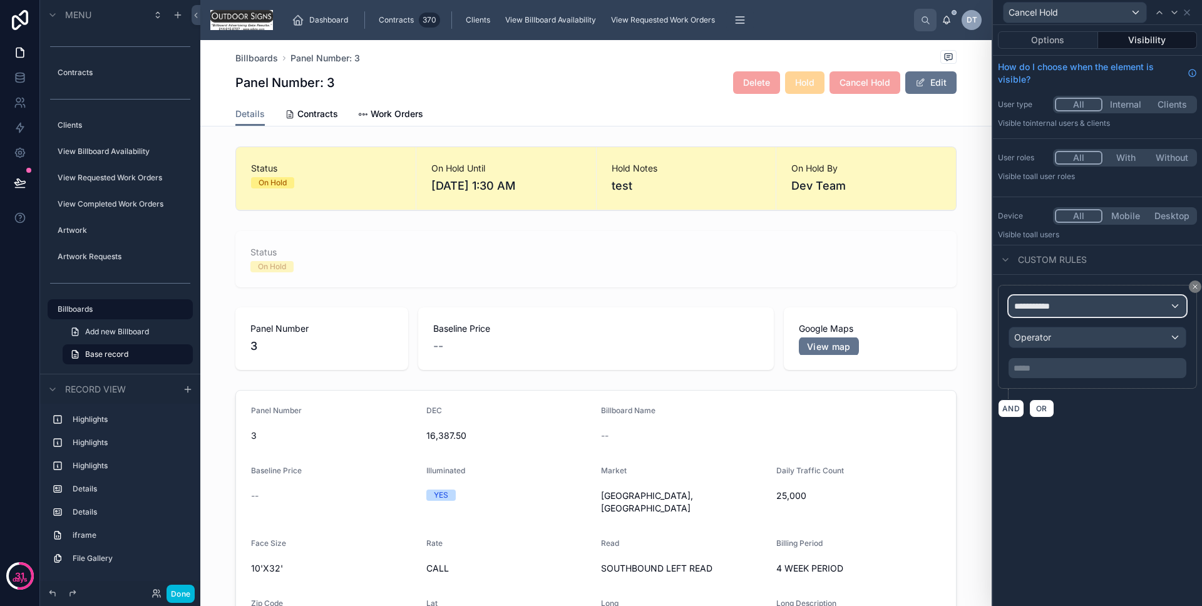
click at [1044, 298] on div "**********" at bounding box center [1097, 306] width 176 height 20
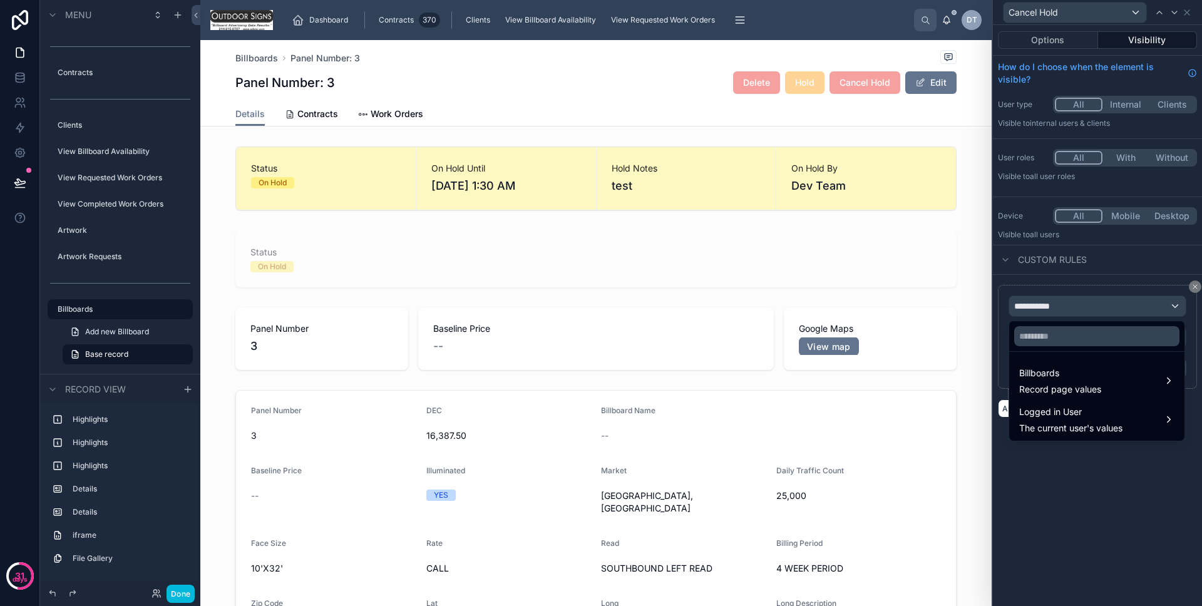
click at [1054, 368] on span "Billboards" at bounding box center [1060, 372] width 82 height 15
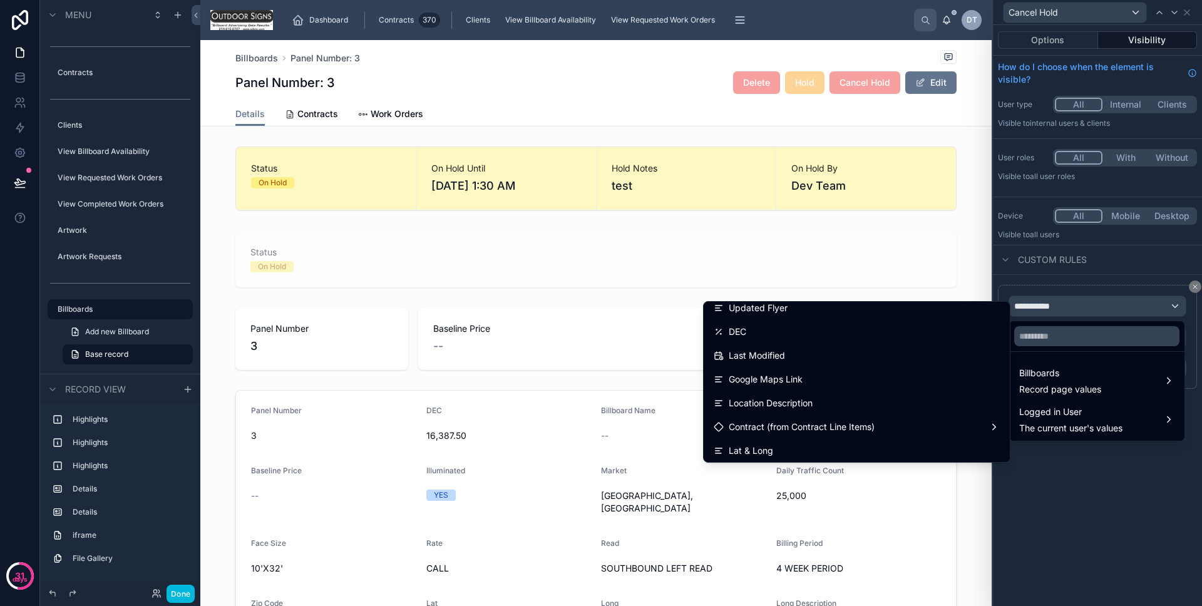
scroll to position [335, 0]
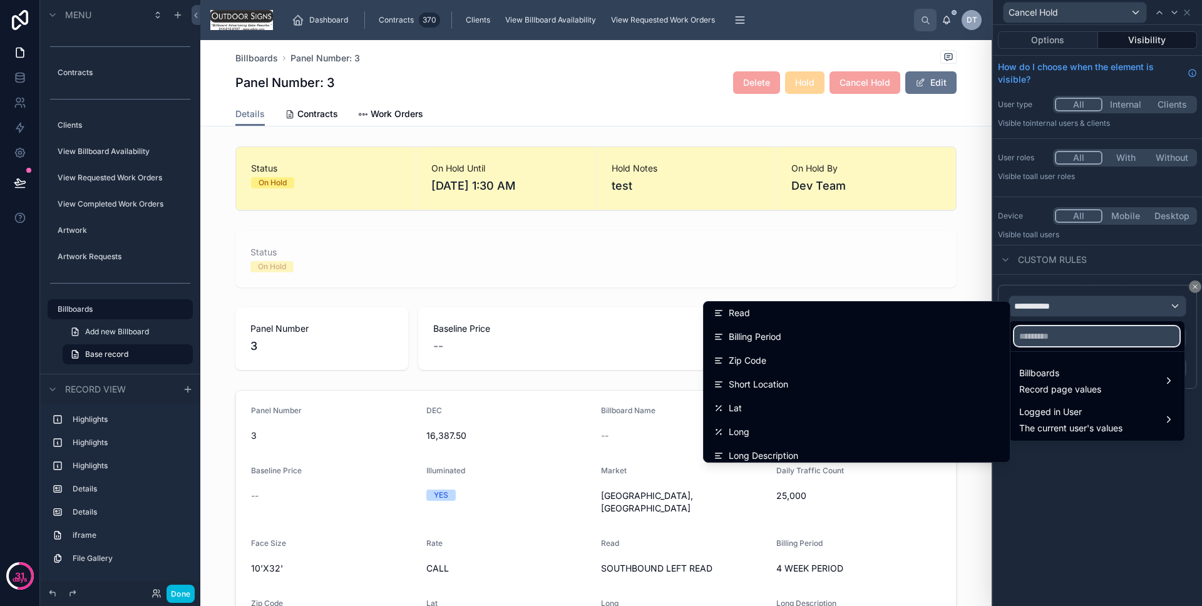
click at [1096, 333] on input "text" at bounding box center [1096, 336] width 165 height 20
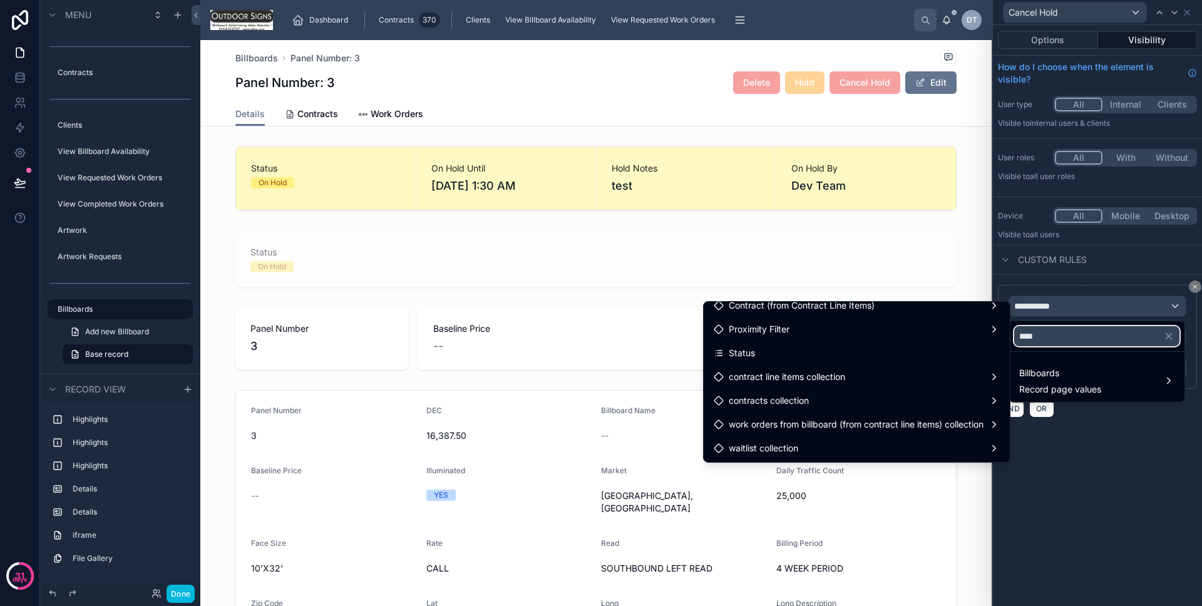
scroll to position [0, 0]
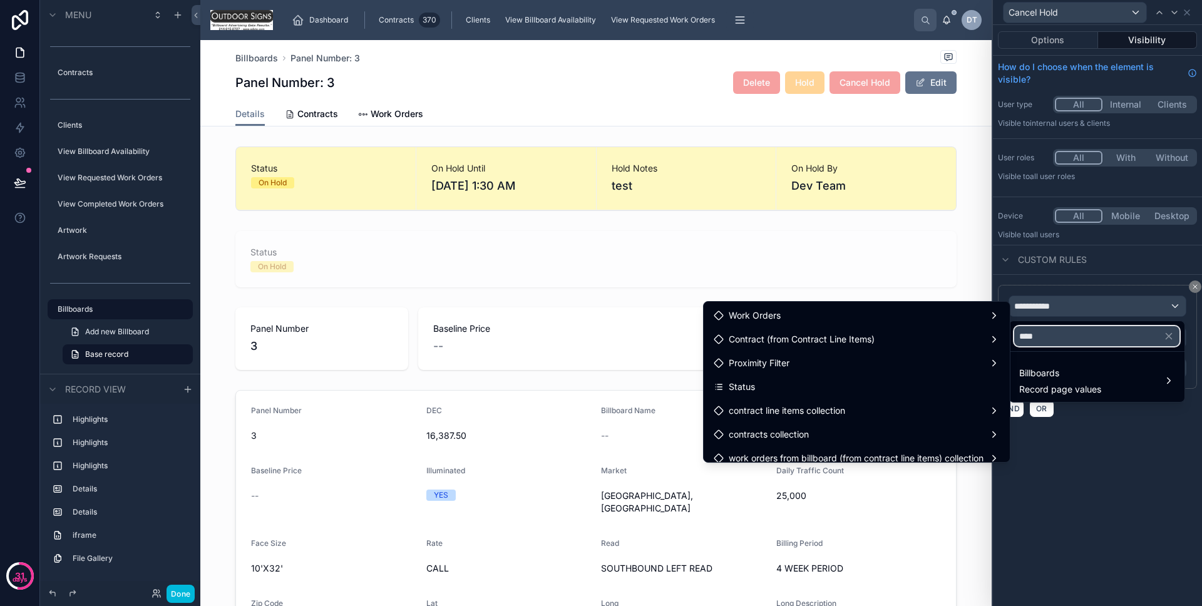
type input "****"
click at [906, 382] on div "Status" at bounding box center [856, 386] width 286 height 15
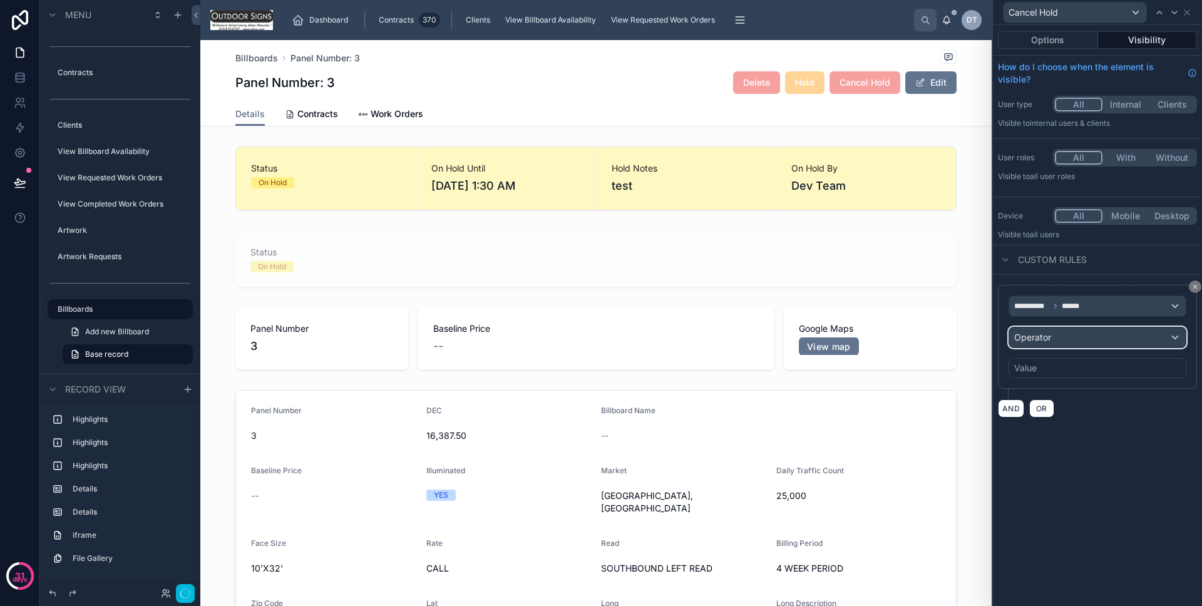
click at [1074, 340] on div "Operator" at bounding box center [1097, 337] width 176 height 20
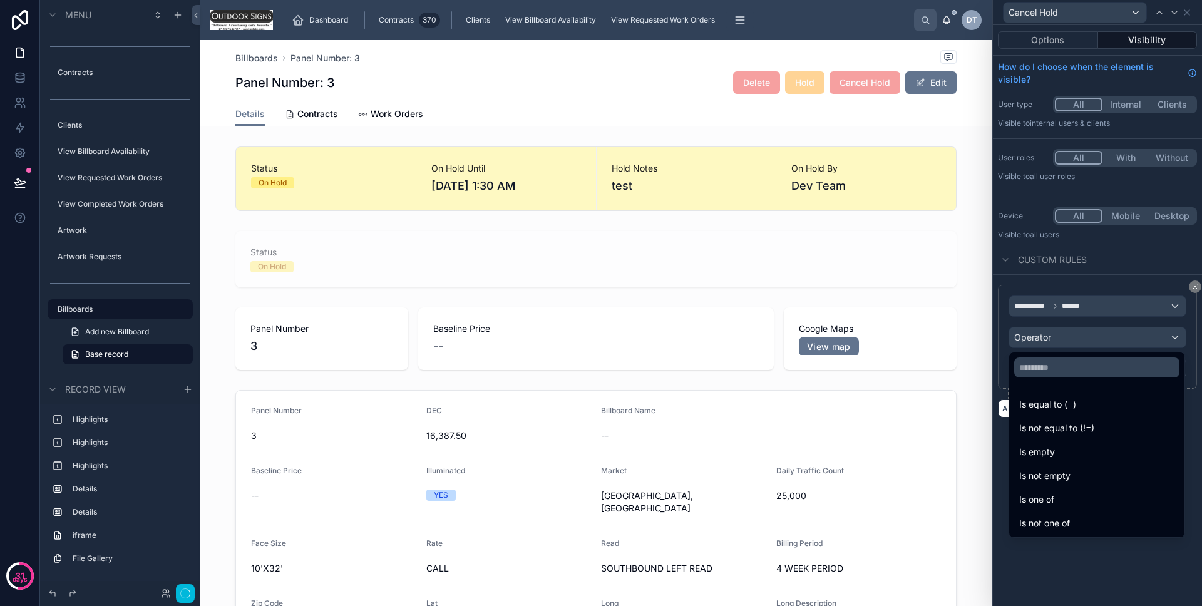
click at [1064, 399] on span "Is equal to (=)" at bounding box center [1047, 404] width 57 height 15
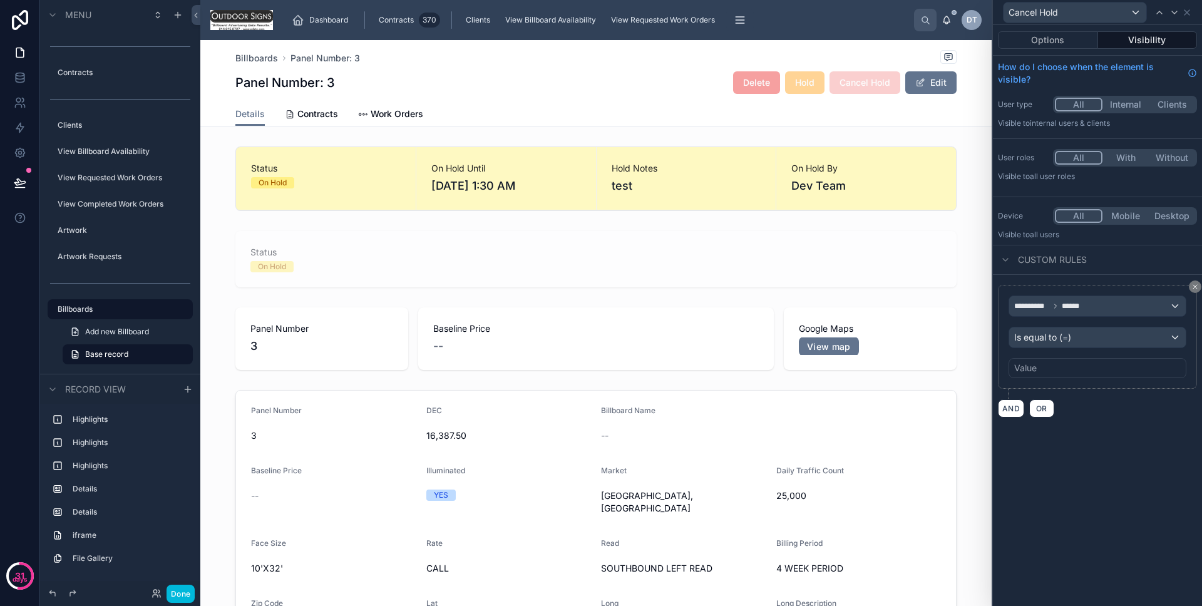
click at [1058, 372] on div "Value" at bounding box center [1097, 368] width 178 height 20
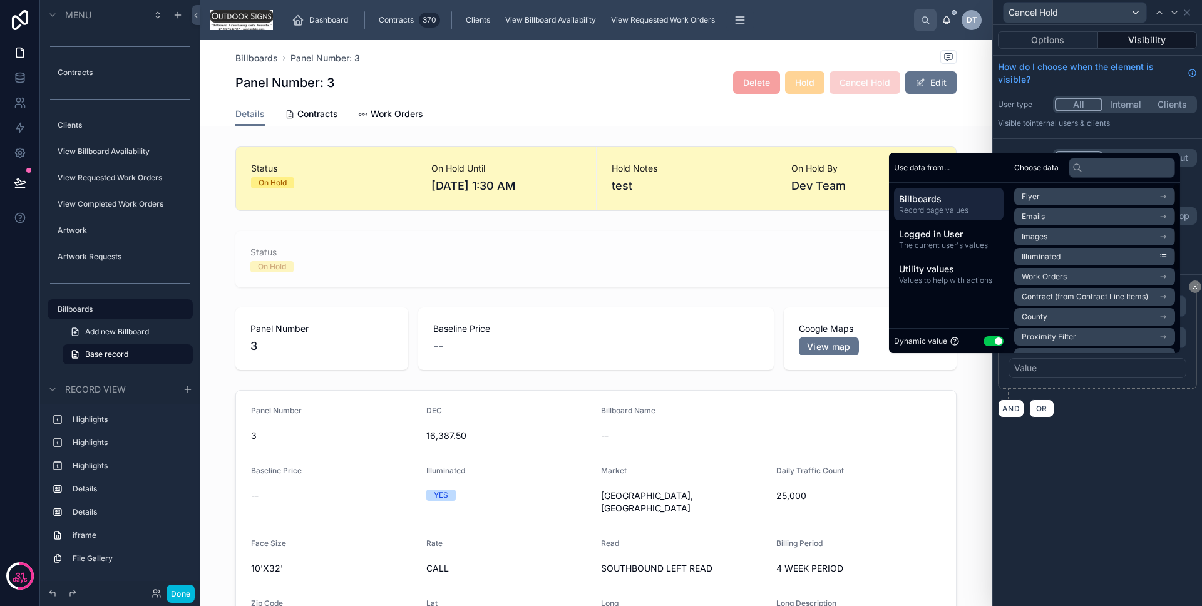
click at [993, 342] on button "Use setting" at bounding box center [993, 341] width 20 height 10
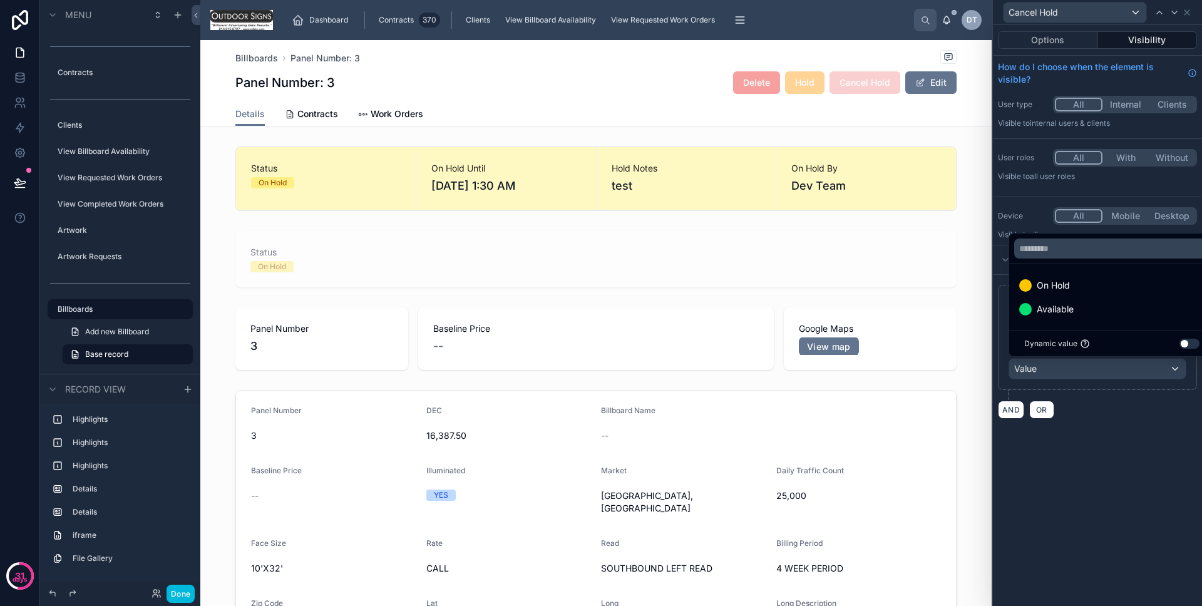
click at [1065, 279] on span "On Hold" at bounding box center [1052, 285] width 33 height 15
click at [1105, 412] on div "AND OR" at bounding box center [1097, 409] width 199 height 19
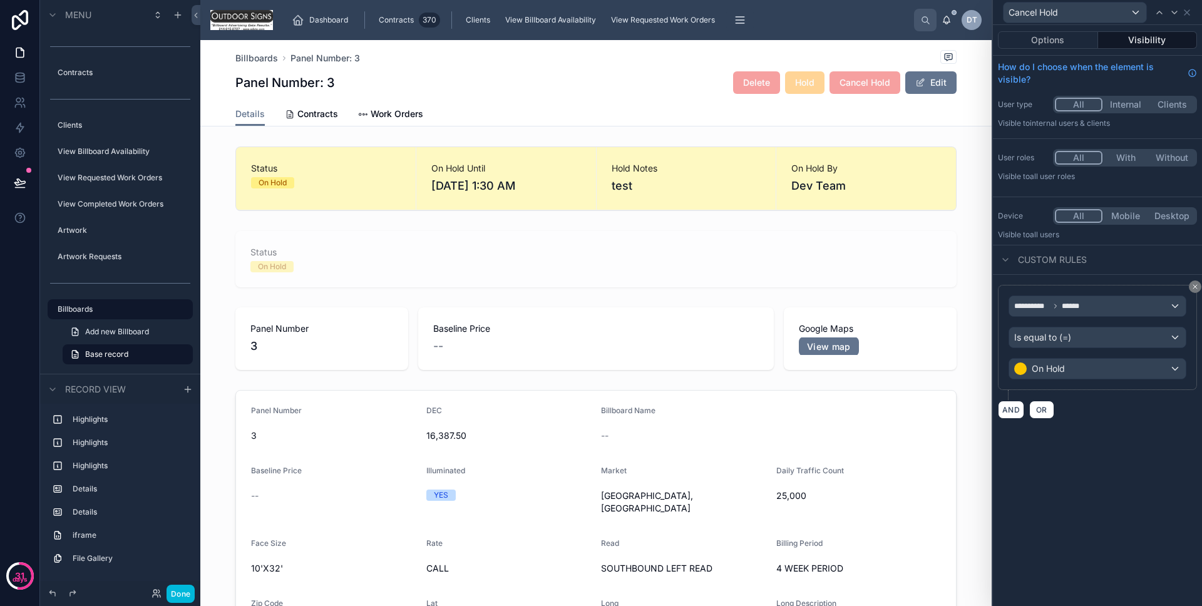
click at [191, 591] on button "Done" at bounding box center [180, 593] width 28 height 18
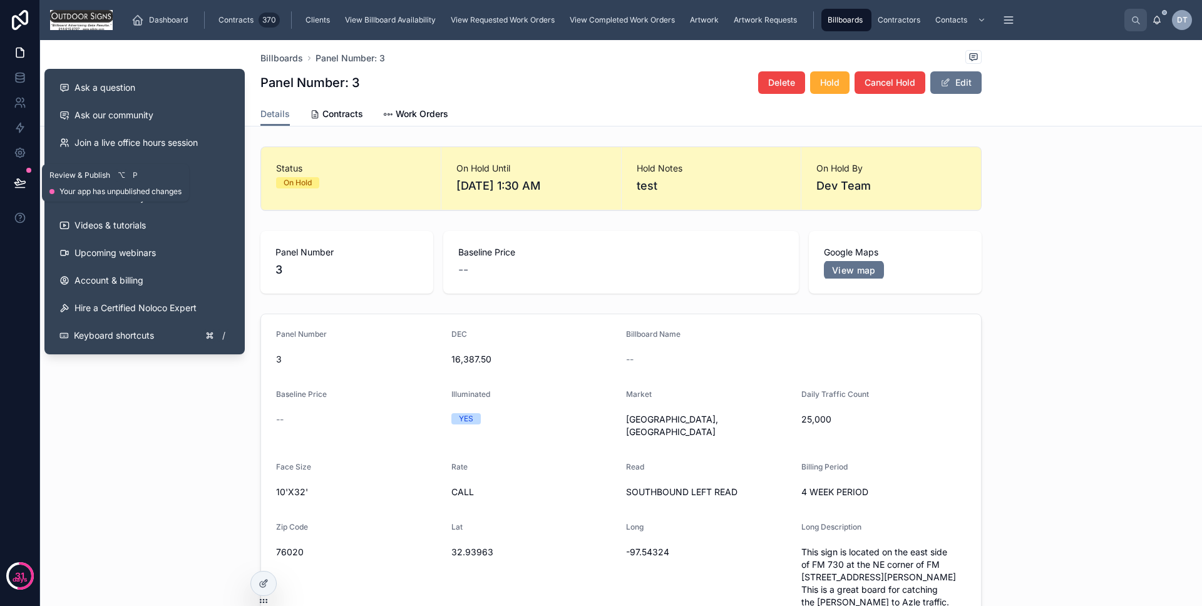
click at [20, 185] on icon at bounding box center [20, 182] width 13 height 13
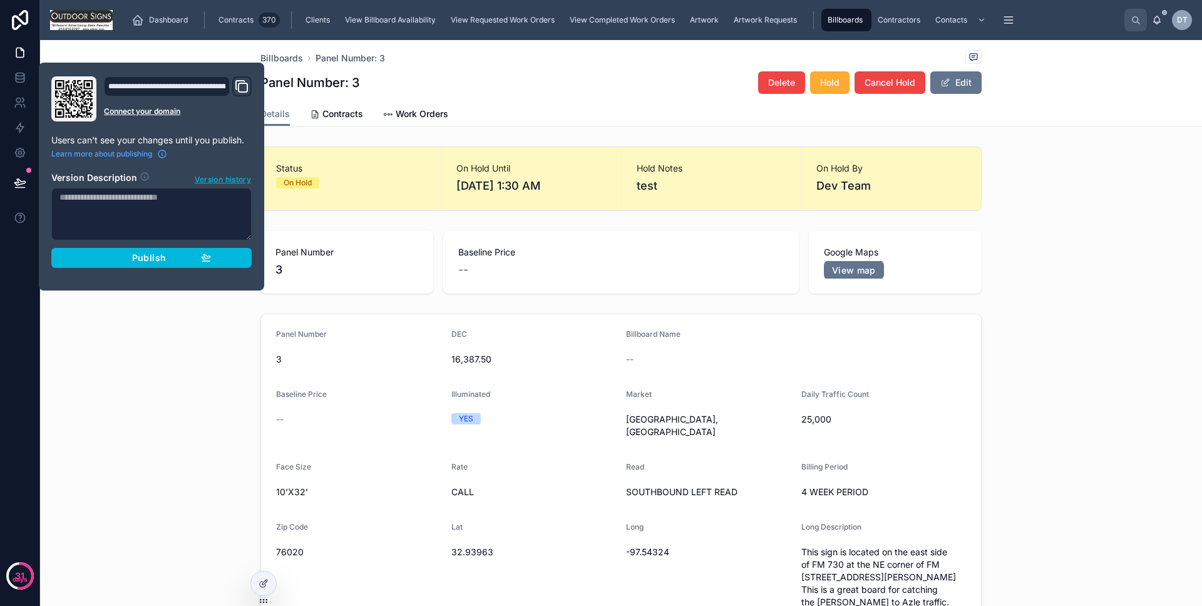
click at [128, 253] on div "Publish" at bounding box center [151, 257] width 119 height 11
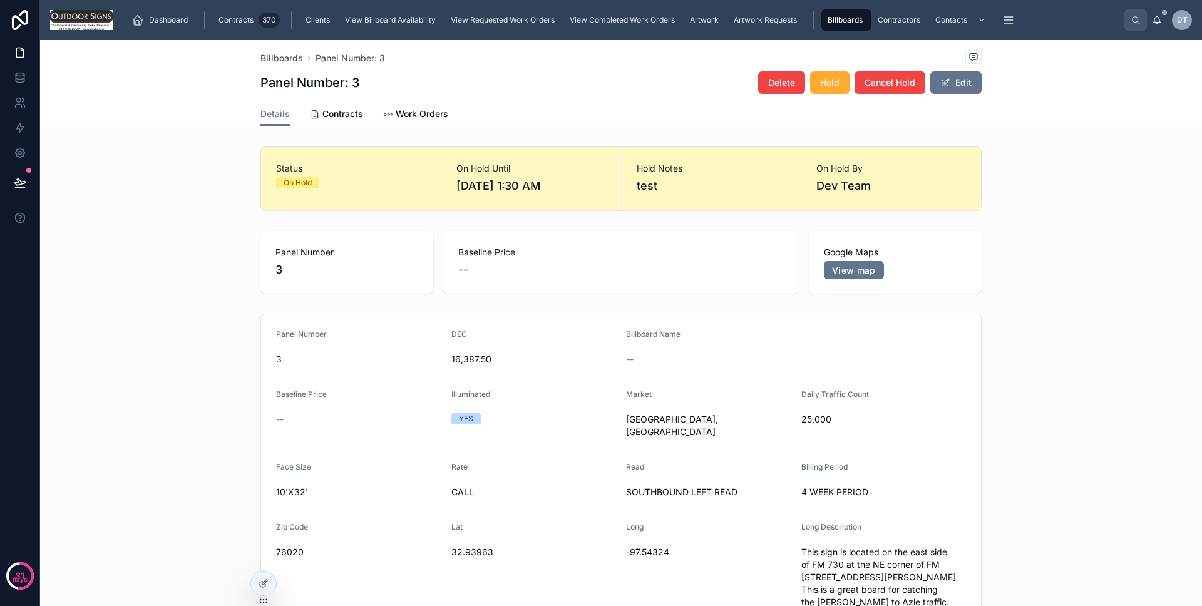
click at [126, 322] on div "Panel Number 3 DEC 16,387.50 Billboard Name -- Baseline Price -- Illuminated YE…" at bounding box center [620, 507] width 1161 height 397
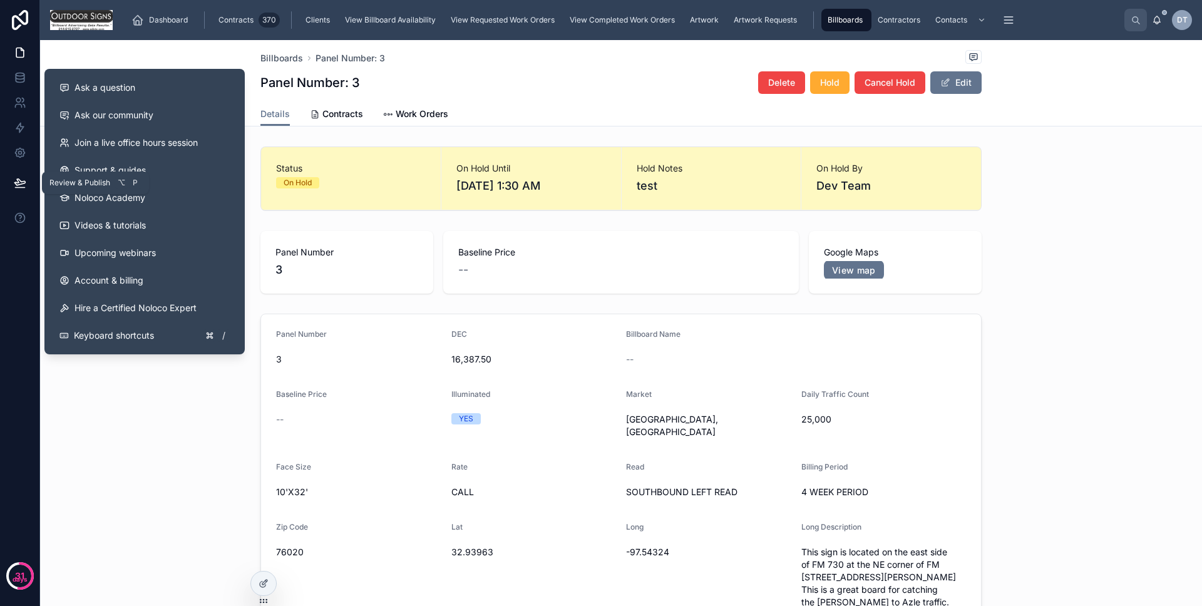
click at [16, 185] on icon at bounding box center [19, 182] width 11 height 6
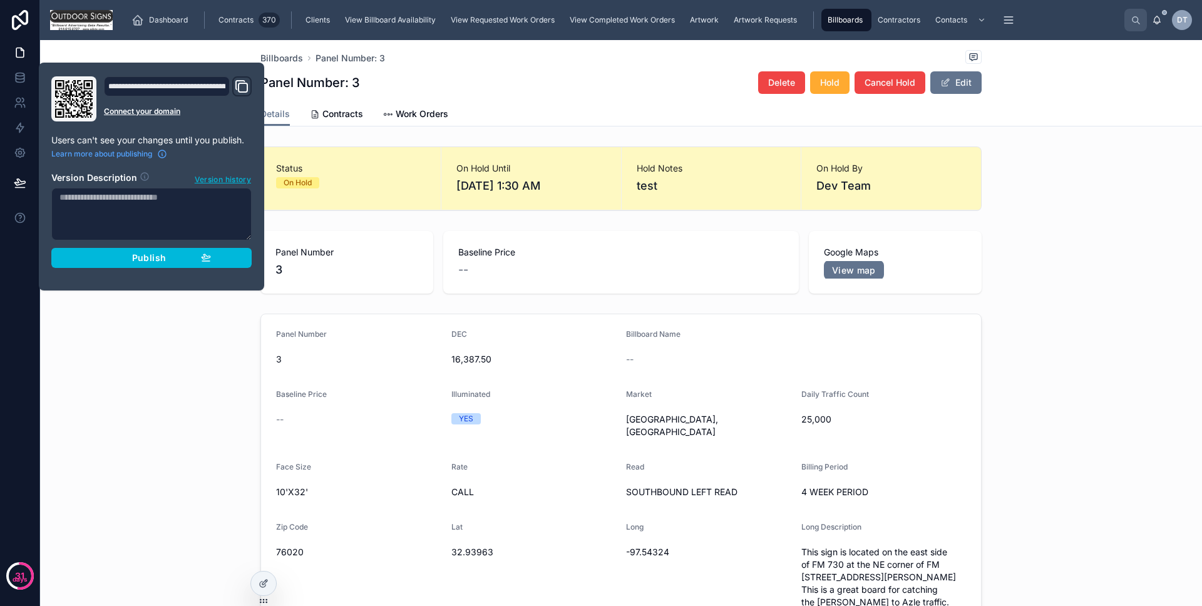
click at [248, 262] on button "Publish" at bounding box center [151, 258] width 200 height 20
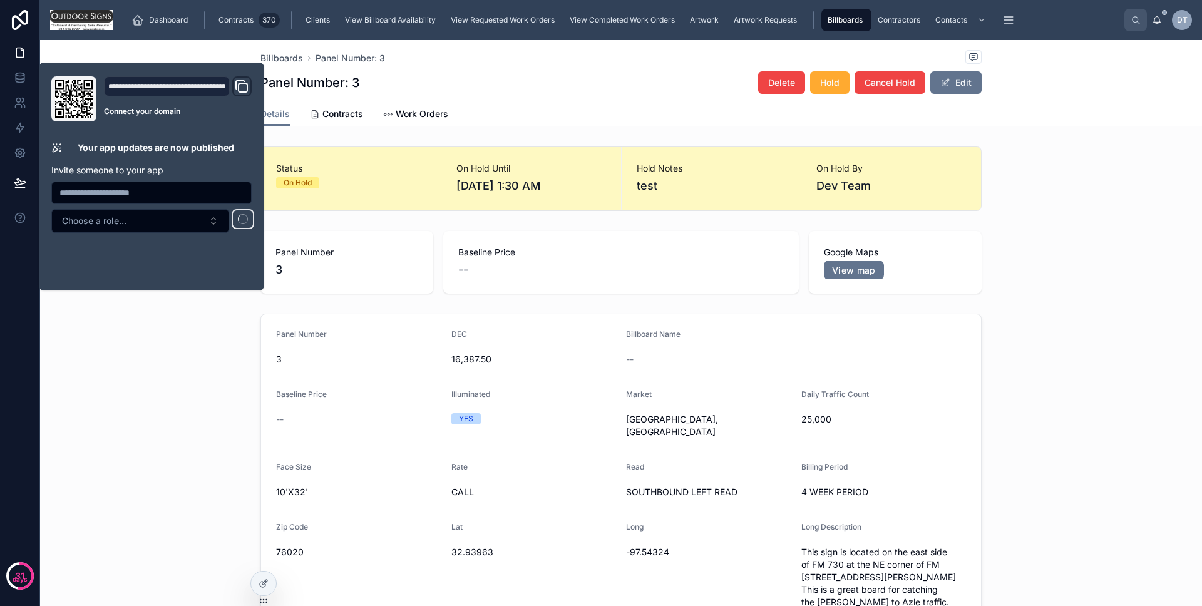
click at [180, 324] on div "Panel Number 3 DEC 16,387.50 Billboard Name -- Baseline Price -- Illuminated YE…" at bounding box center [620, 507] width 1161 height 397
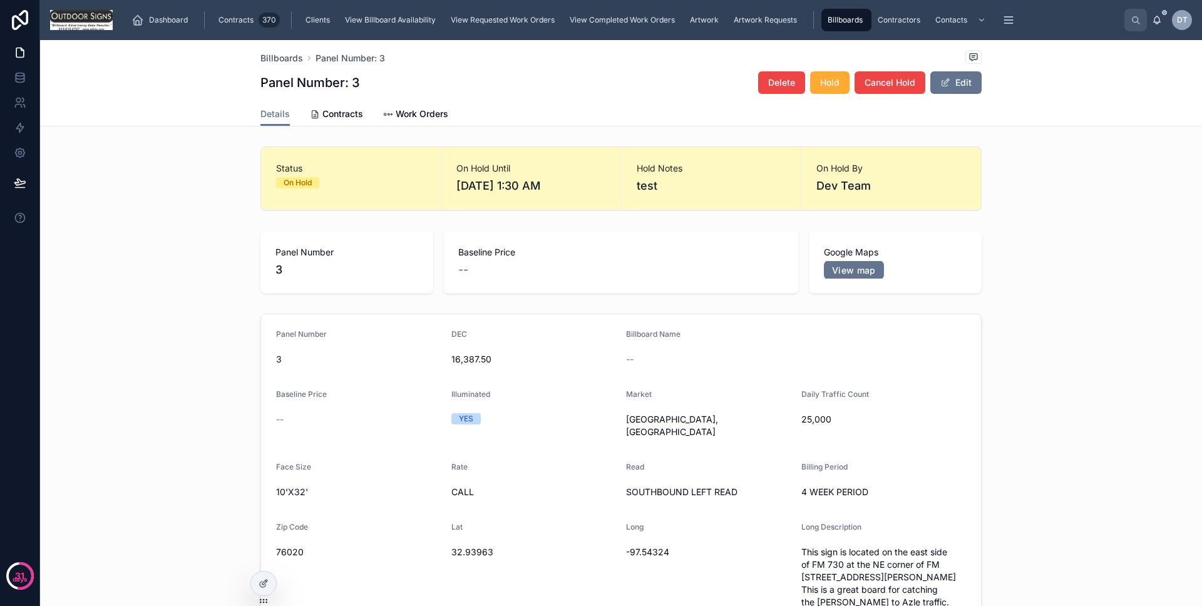
click at [880, 86] on span "Cancel Hold" at bounding box center [889, 82] width 51 height 13
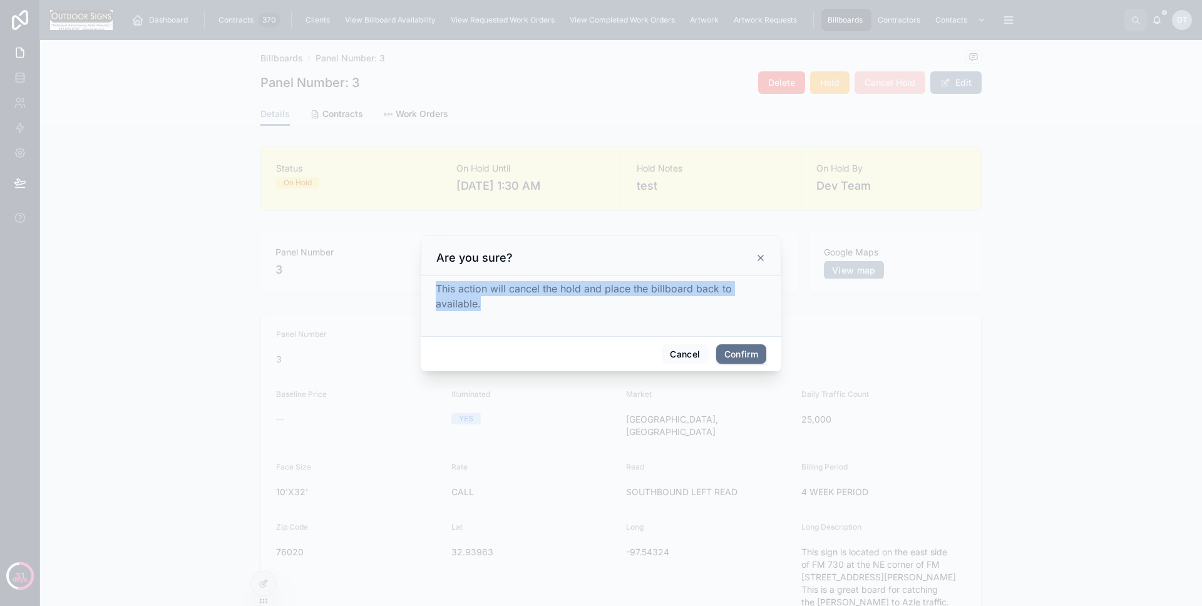
drag, startPoint x: 509, startPoint y: 309, endPoint x: 436, endPoint y: 283, distance: 77.2
click at [436, 283] on div "This action will cancel the hold and place the billboard back to available." at bounding box center [601, 296] width 330 height 30
copy span "This action will cancel the hold and place the billboard back to available."
click at [731, 353] on button "Confirm" at bounding box center [741, 354] width 50 height 20
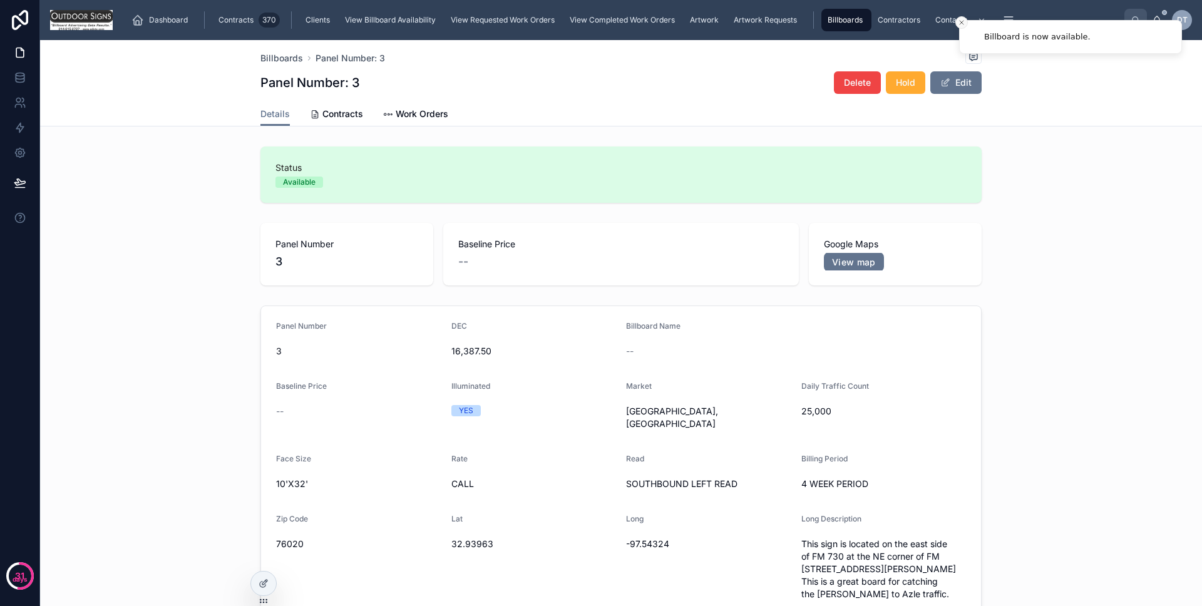
click at [959, 23] on icon "Close toast" at bounding box center [961, 23] width 8 height 8
click at [912, 84] on button "Hold" at bounding box center [904, 82] width 39 height 23
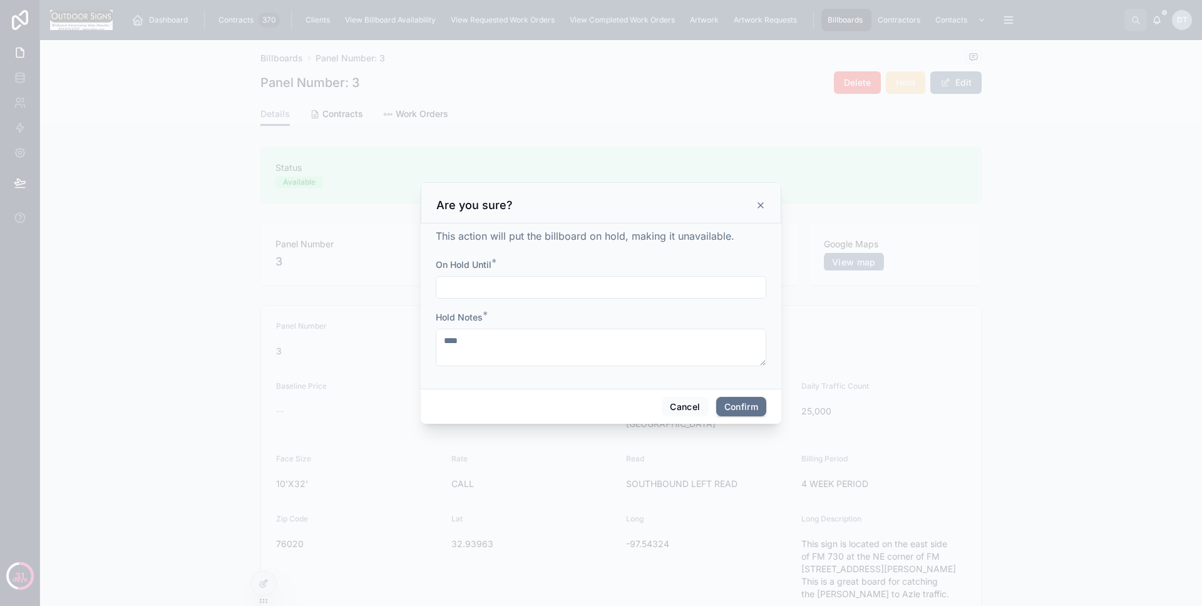
click at [681, 287] on input "text" at bounding box center [600, 287] width 329 height 18
click at [625, 410] on button "9" at bounding box center [623, 417] width 23 height 23
type input "**********"
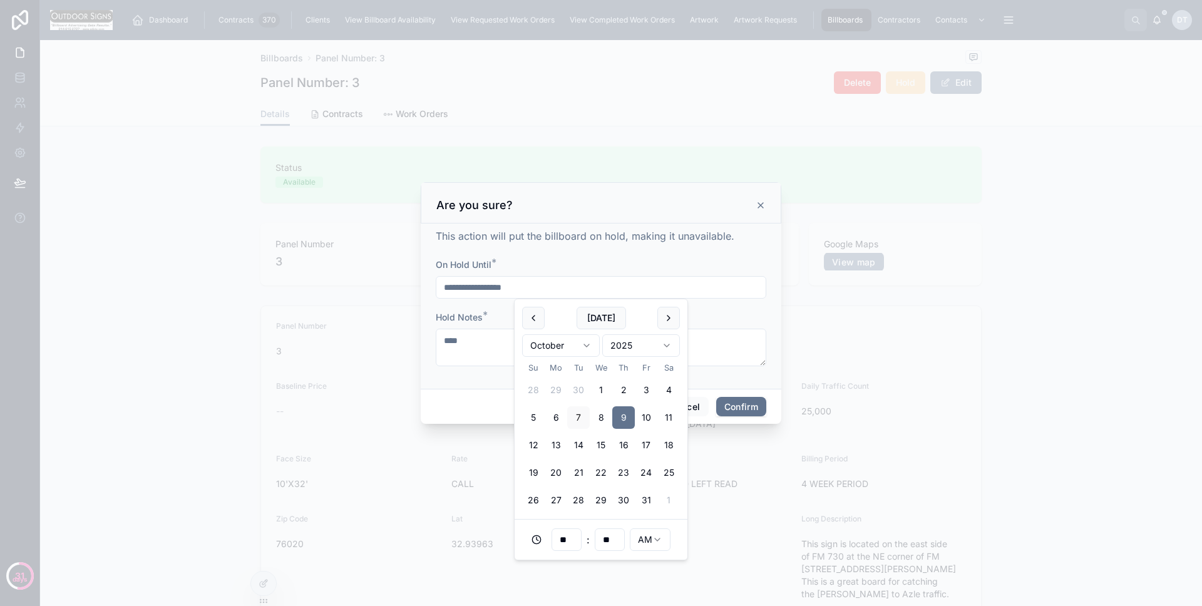
click at [737, 404] on button "Confirm" at bounding box center [741, 407] width 50 height 20
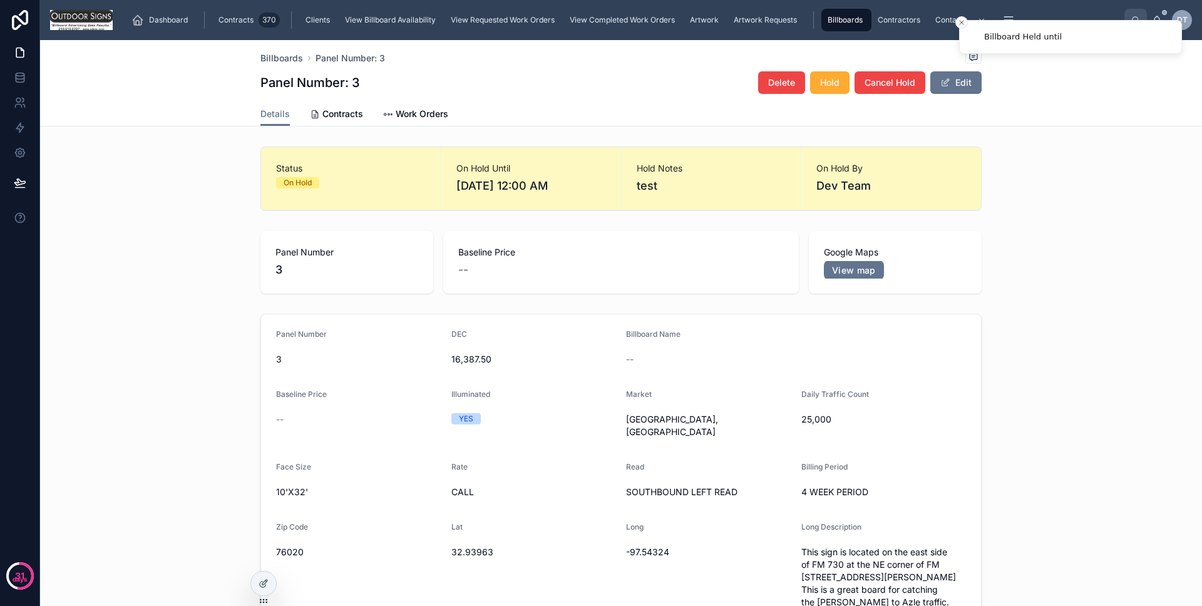
click at [965, 20] on button "Close toast" at bounding box center [961, 22] width 13 height 13
click at [998, 119] on div "Details Contracts Work Orders" at bounding box center [621, 114] width 1146 height 24
click at [864, 76] on span "Cancel Hold" at bounding box center [889, 82] width 51 height 13
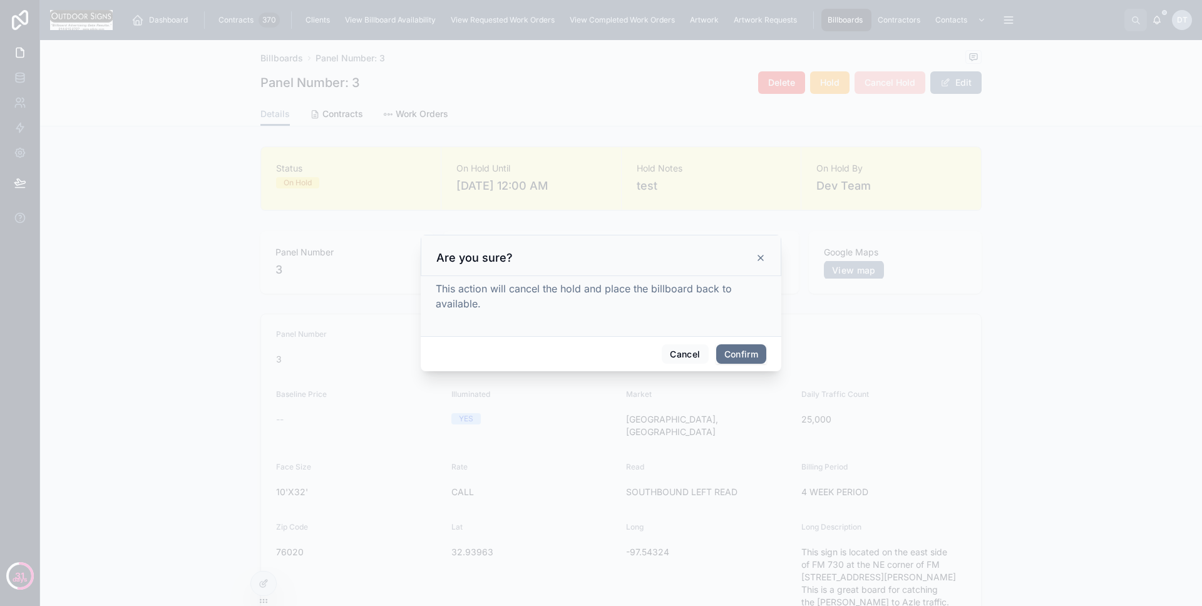
click at [736, 350] on button "Confirm" at bounding box center [741, 354] width 50 height 20
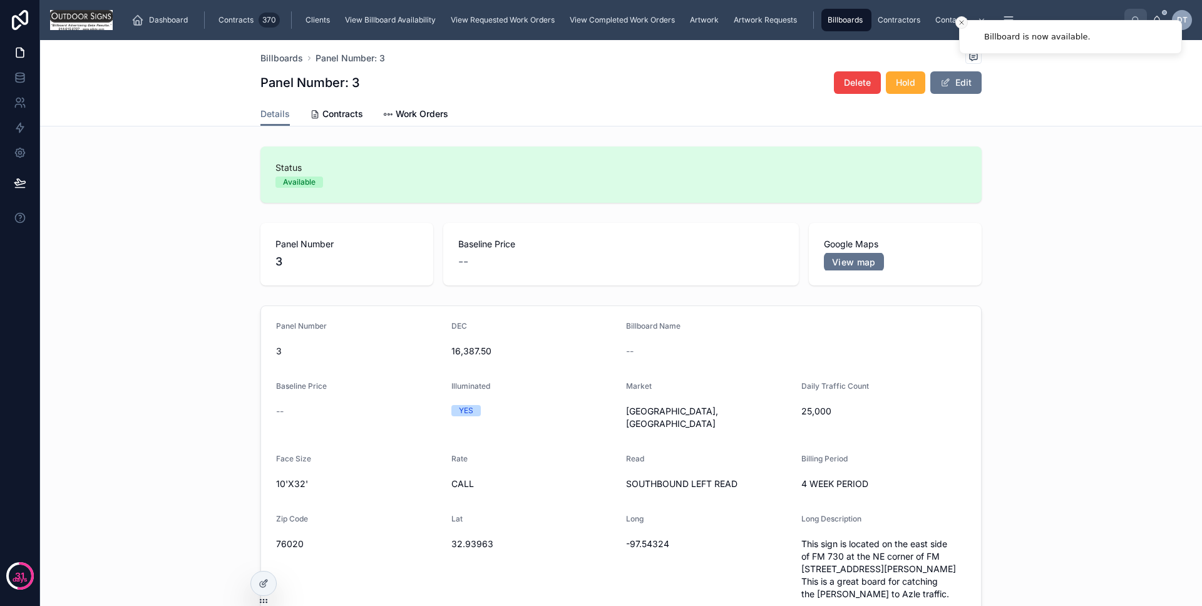
click at [965, 20] on button "Close toast" at bounding box center [961, 22] width 13 height 13
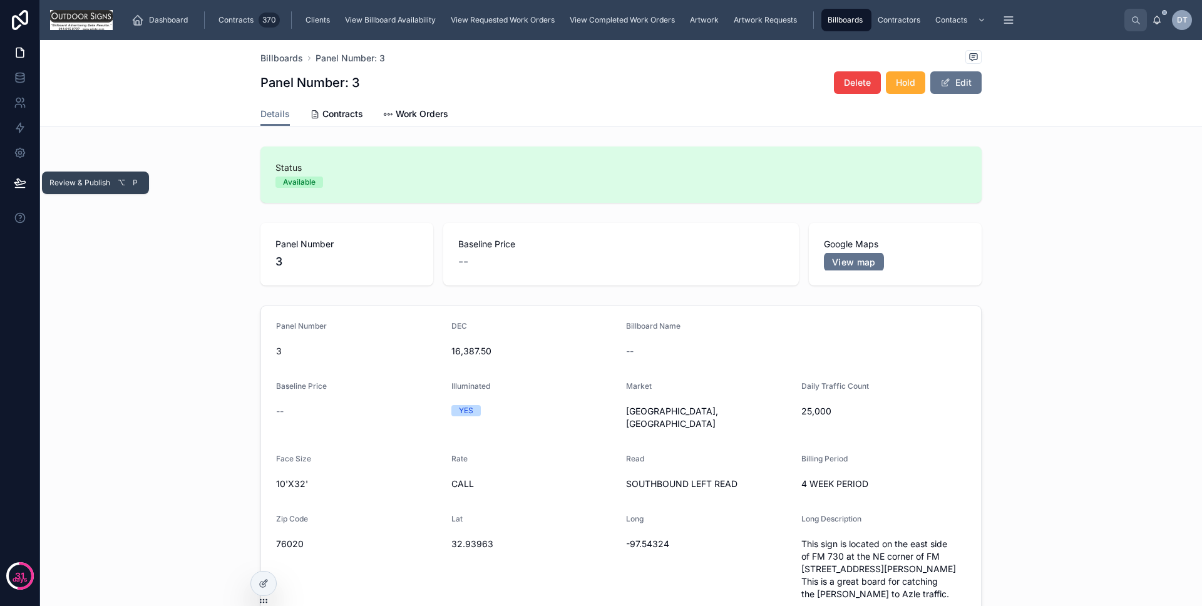
click at [8, 176] on button at bounding box center [20, 182] width 28 height 35
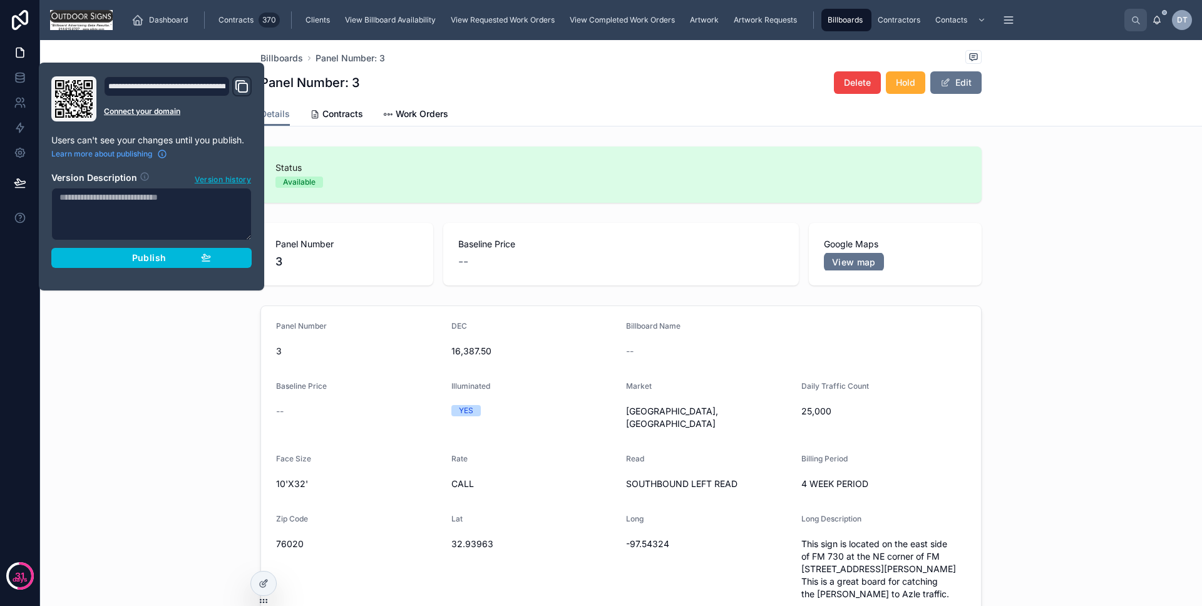
click at [125, 262] on div "Publish" at bounding box center [151, 257] width 119 height 11
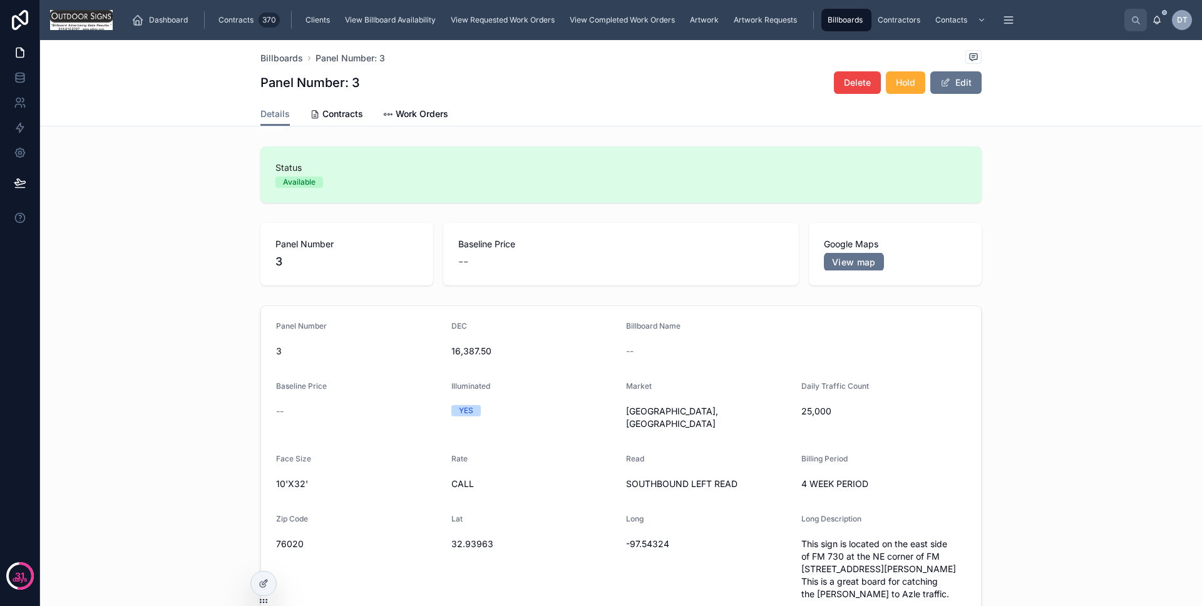
click at [129, 306] on div "Panel Number 3 DEC 16,387.50 Billboard Name -- Baseline Price -- Illuminated YE…" at bounding box center [620, 498] width 1161 height 397
click at [901, 84] on span "Hold" at bounding box center [905, 82] width 19 height 13
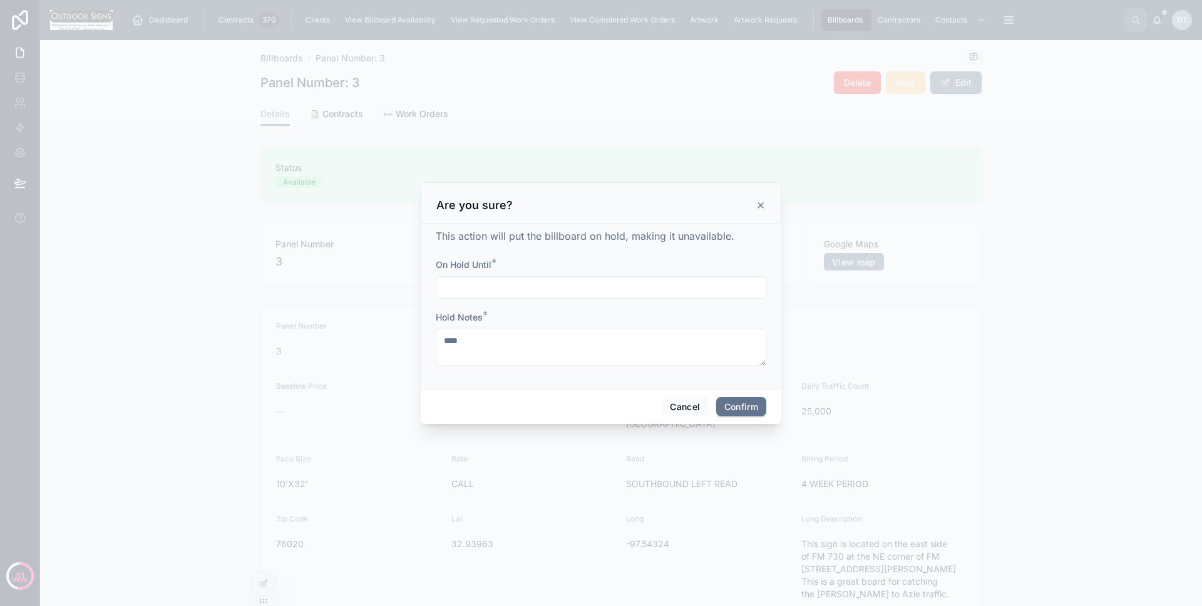
click at [681, 277] on div at bounding box center [601, 287] width 330 height 23
click at [676, 285] on input "text" at bounding box center [600, 287] width 329 height 18
click at [617, 409] on button "9" at bounding box center [623, 417] width 23 height 23
type input "**********"
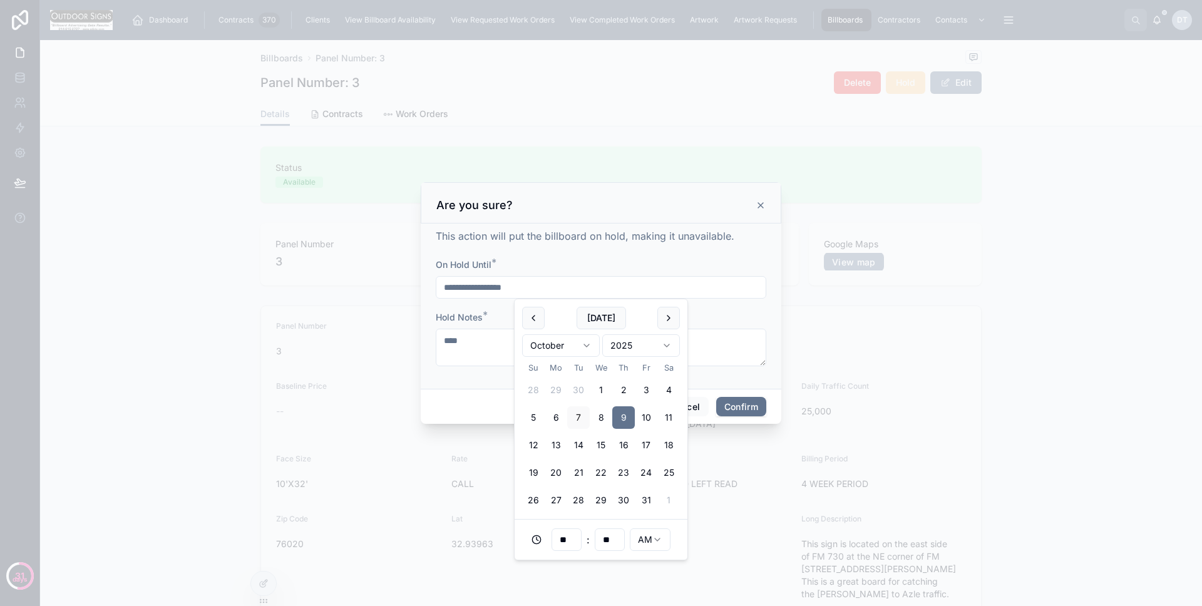
click at [717, 409] on button "Confirm" at bounding box center [741, 407] width 50 height 20
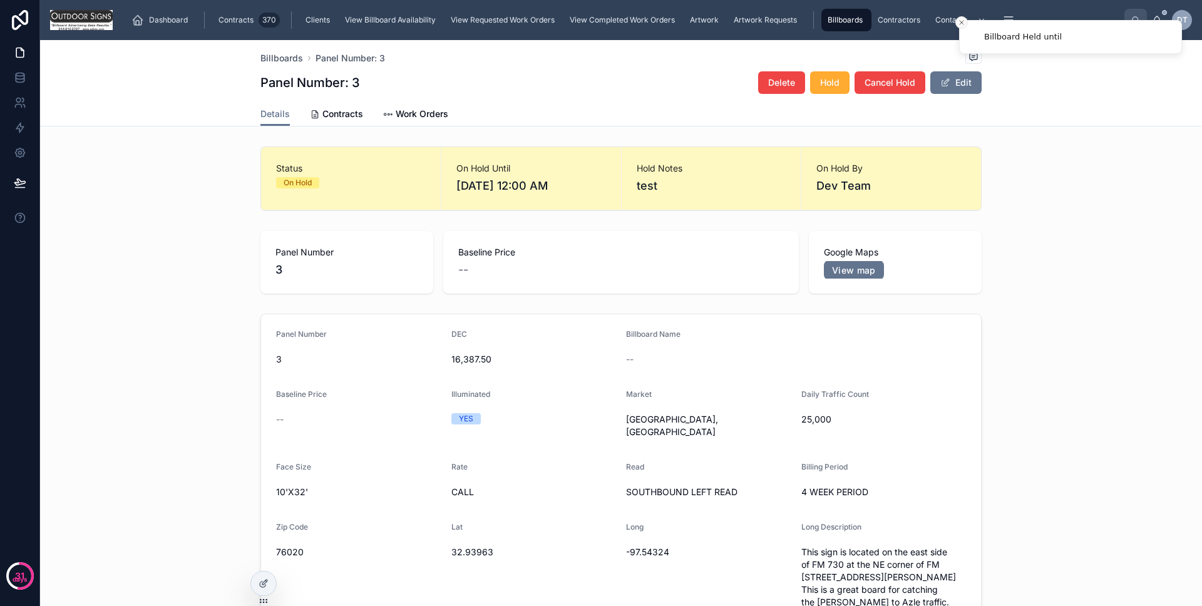
click at [961, 25] on icon "Close toast" at bounding box center [961, 23] width 8 height 8
click at [875, 89] on button "Cancel Hold" at bounding box center [889, 82] width 71 height 23
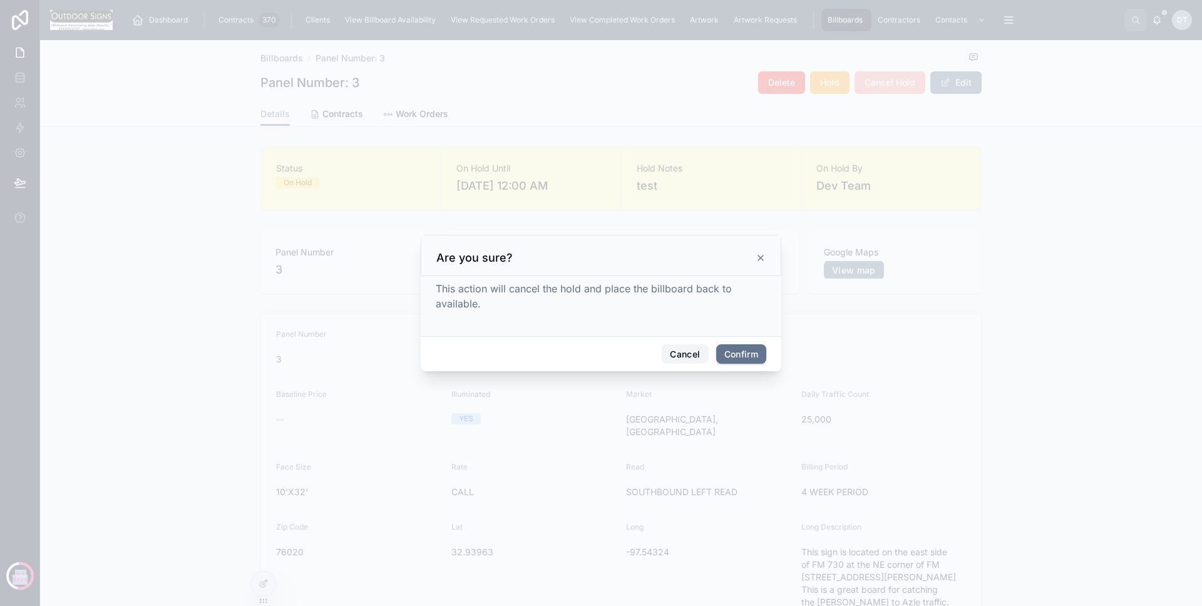
click at [692, 354] on button "Cancel" at bounding box center [684, 354] width 46 height 20
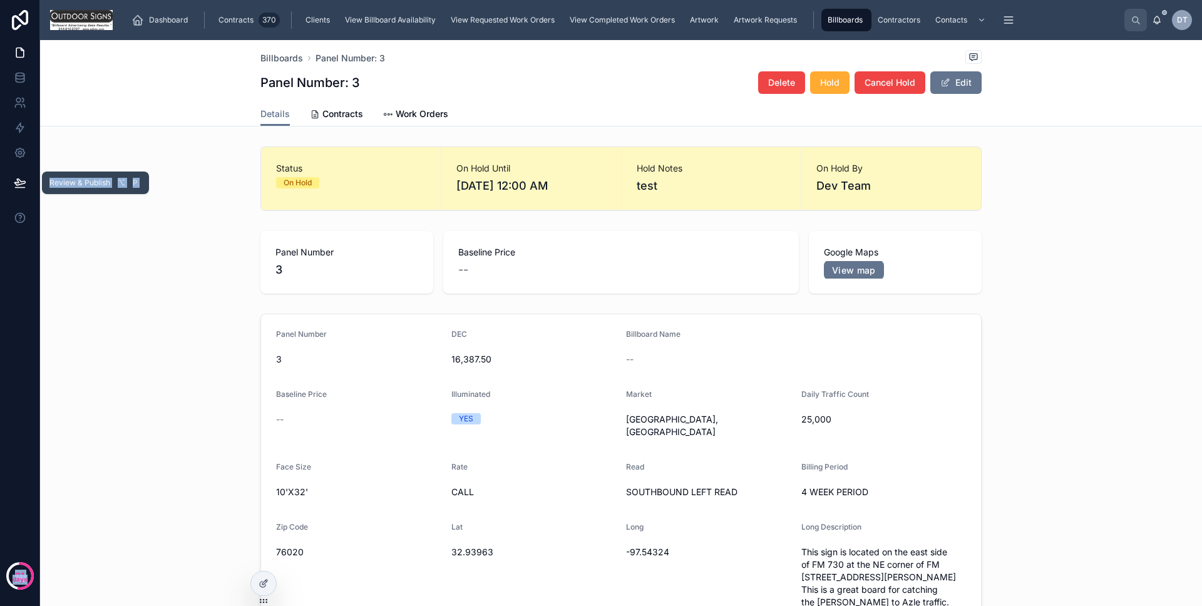
click at [23, 184] on icon at bounding box center [20, 182] width 13 height 13
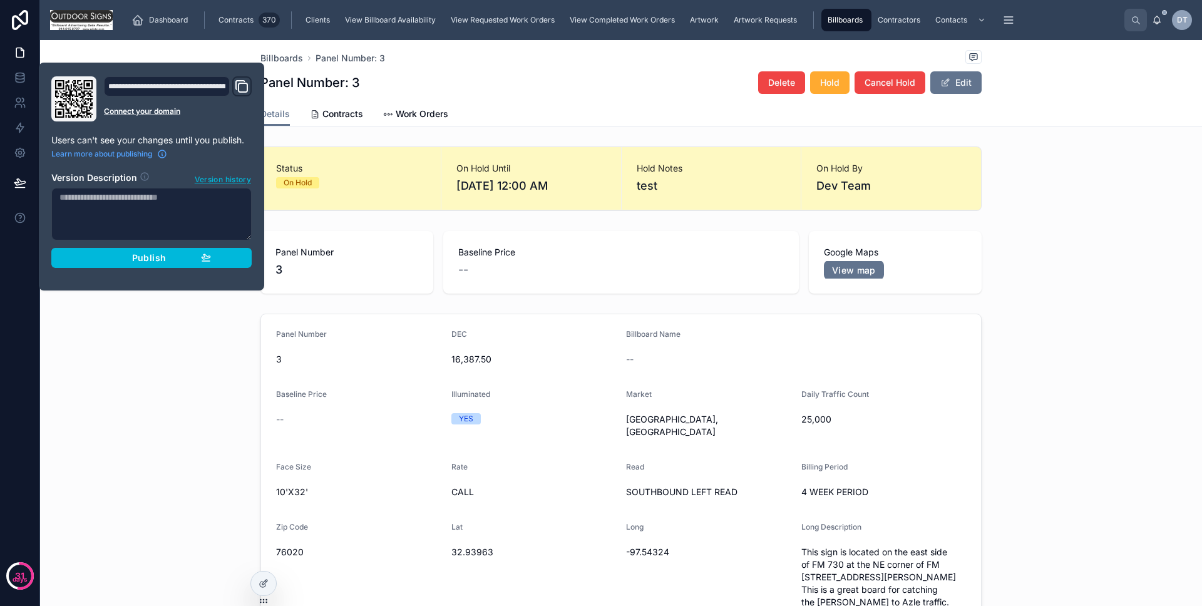
click at [121, 270] on div "**********" at bounding box center [151, 176] width 210 height 200
click at [120, 264] on button "Publish" at bounding box center [151, 258] width 200 height 20
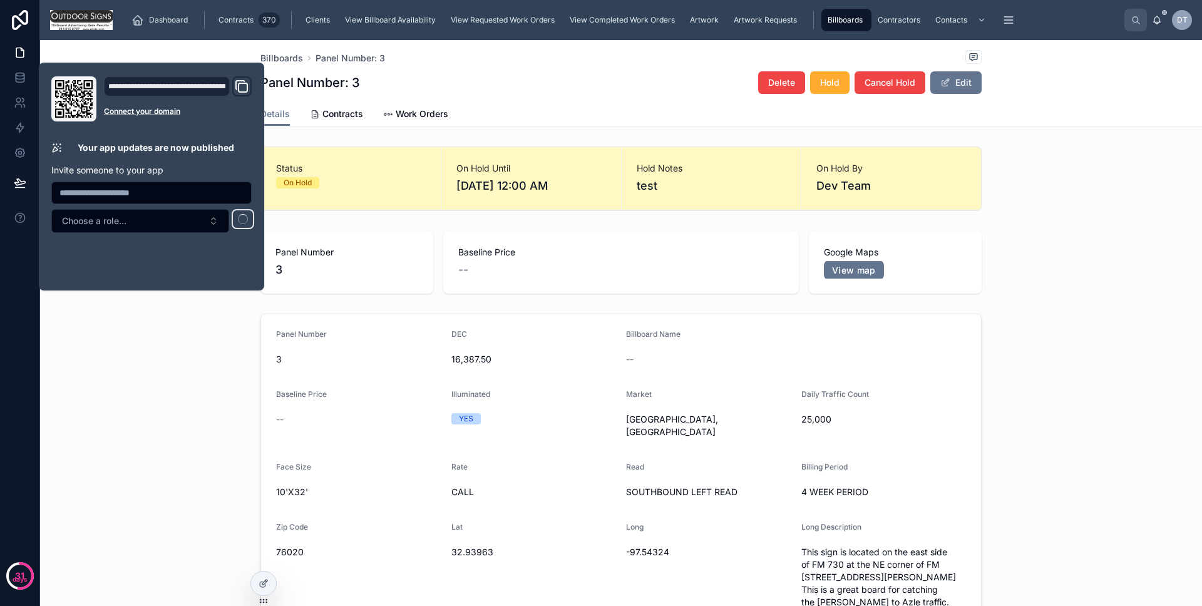
drag, startPoint x: 135, startPoint y: 316, endPoint x: 103, endPoint y: 162, distance: 157.2
click at [135, 317] on div "Panel Number 3 DEC 16,387.50 Billboard Name -- Baseline Price -- Illuminated YE…" at bounding box center [620, 507] width 1161 height 397
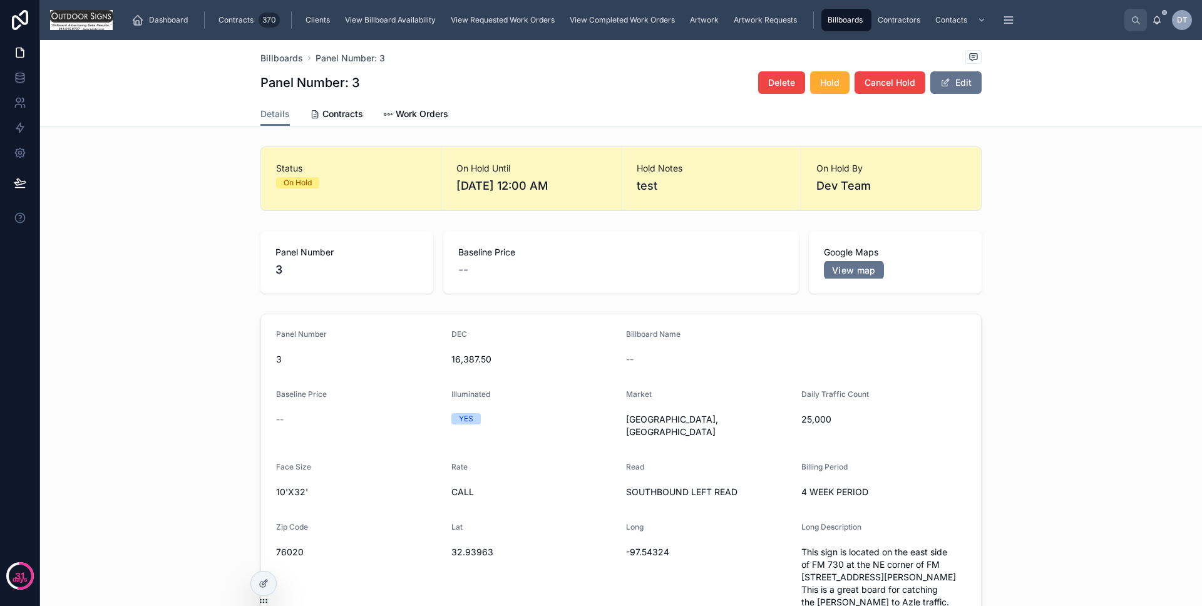
click at [83, 23] on img at bounding box center [81, 20] width 63 height 20
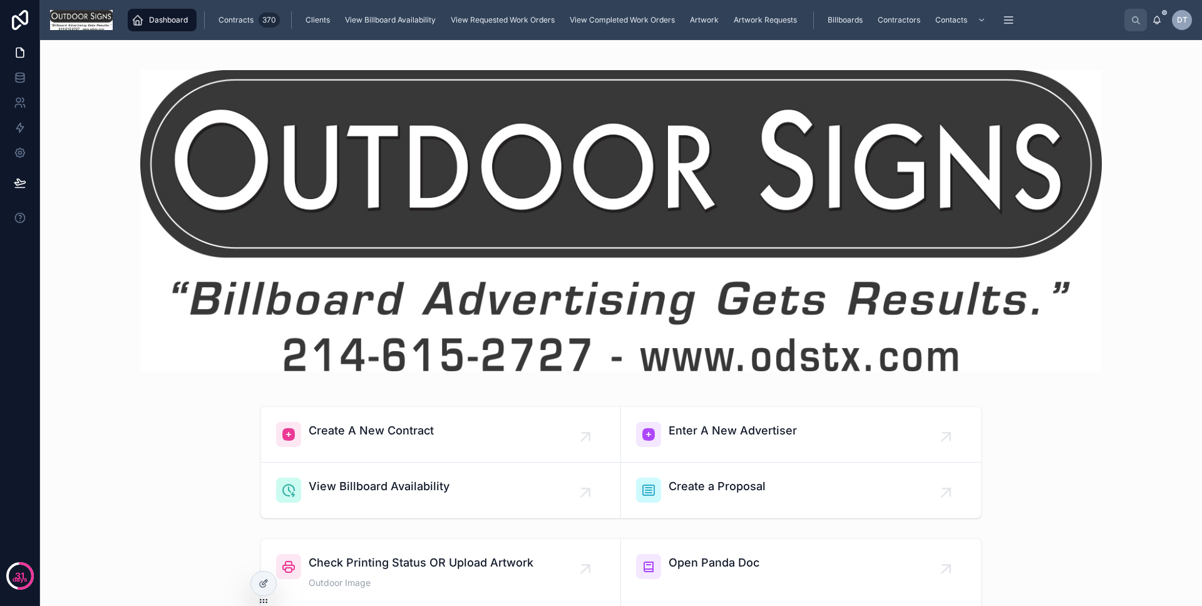
click at [83, 20] on img at bounding box center [81, 20] width 63 height 20
click at [695, 20] on span "Artwork" at bounding box center [704, 20] width 29 height 10
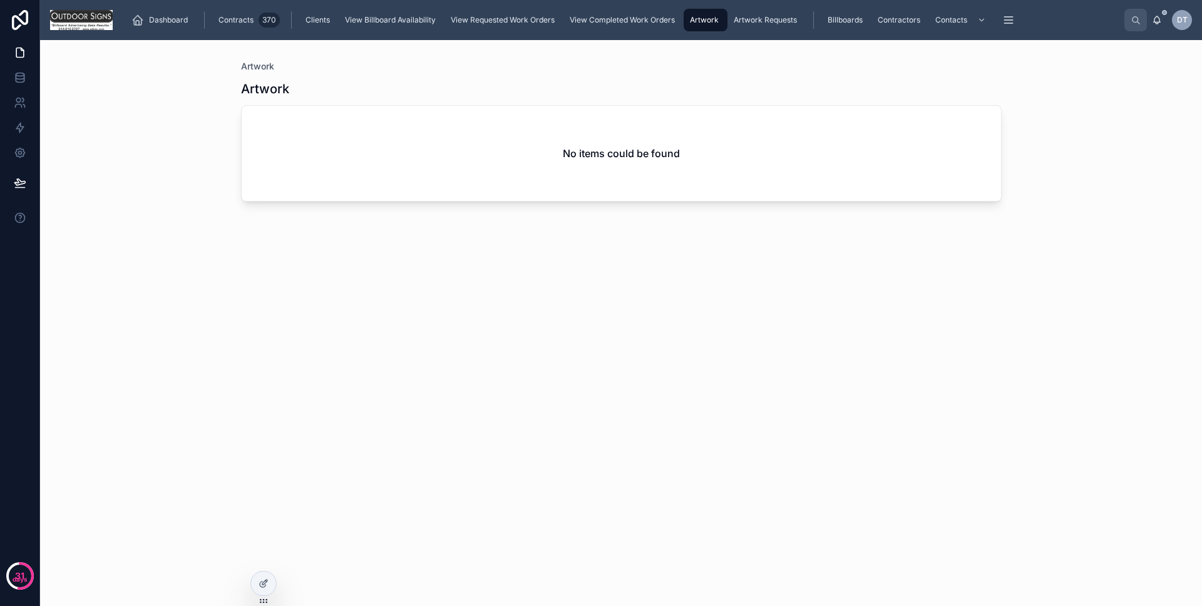
click at [645, 15] on span "View Completed Work Orders" at bounding box center [621, 20] width 105 height 10
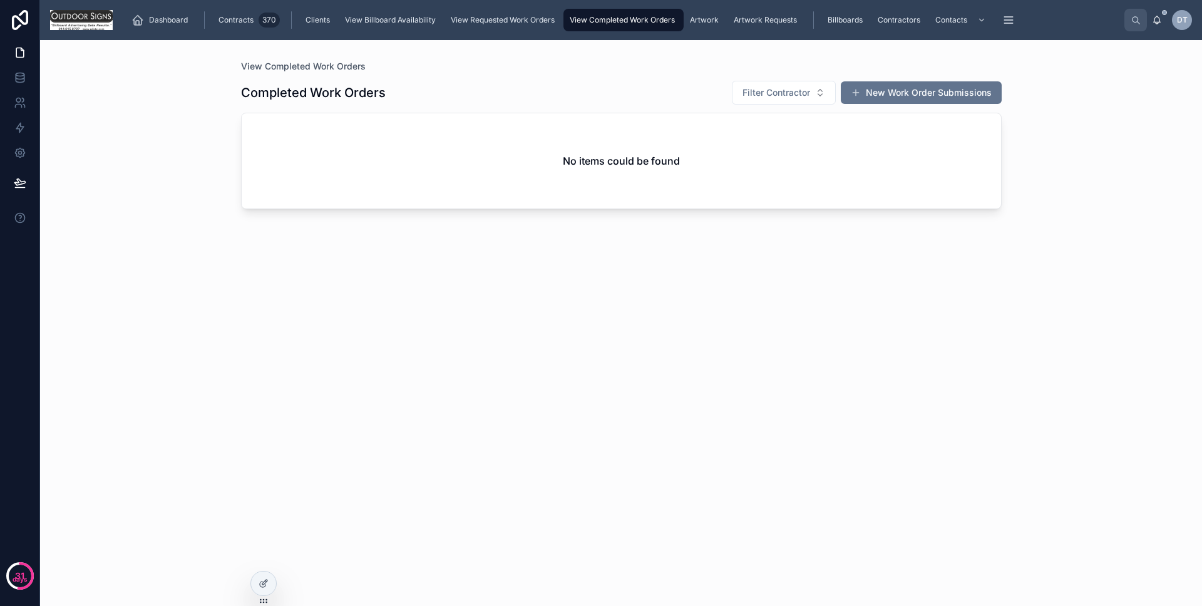
click at [505, 24] on span "View Requested Work Orders" at bounding box center [503, 20] width 104 height 10
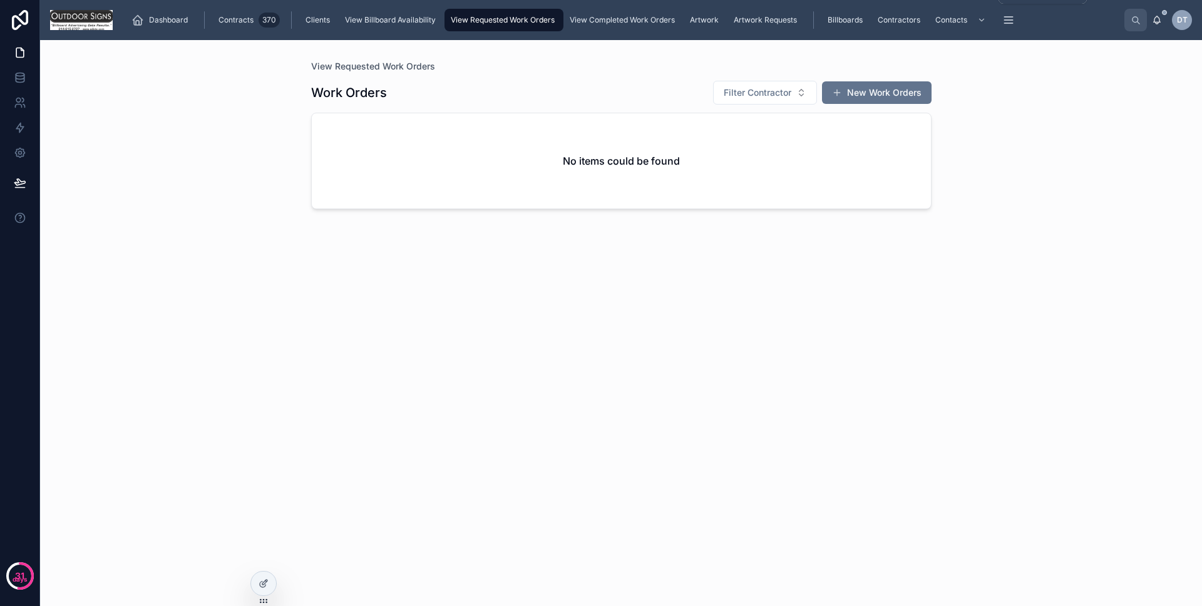
click at [956, 13] on div "Contacts" at bounding box center [960, 20] width 56 height 20
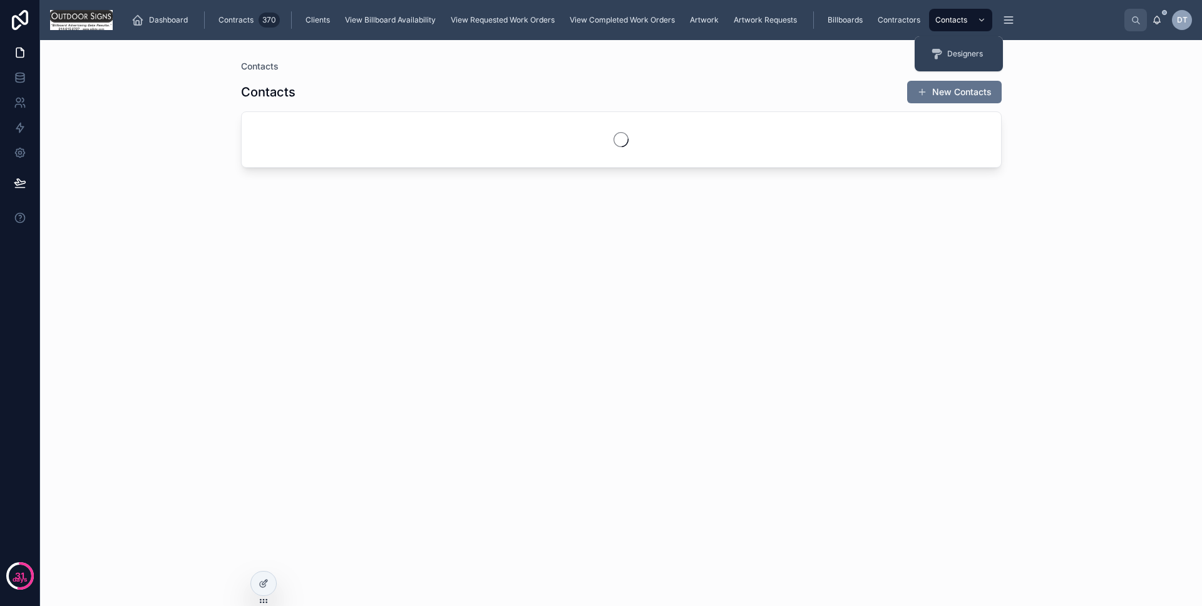
click at [956, 13] on div "Contacts" at bounding box center [960, 20] width 56 height 20
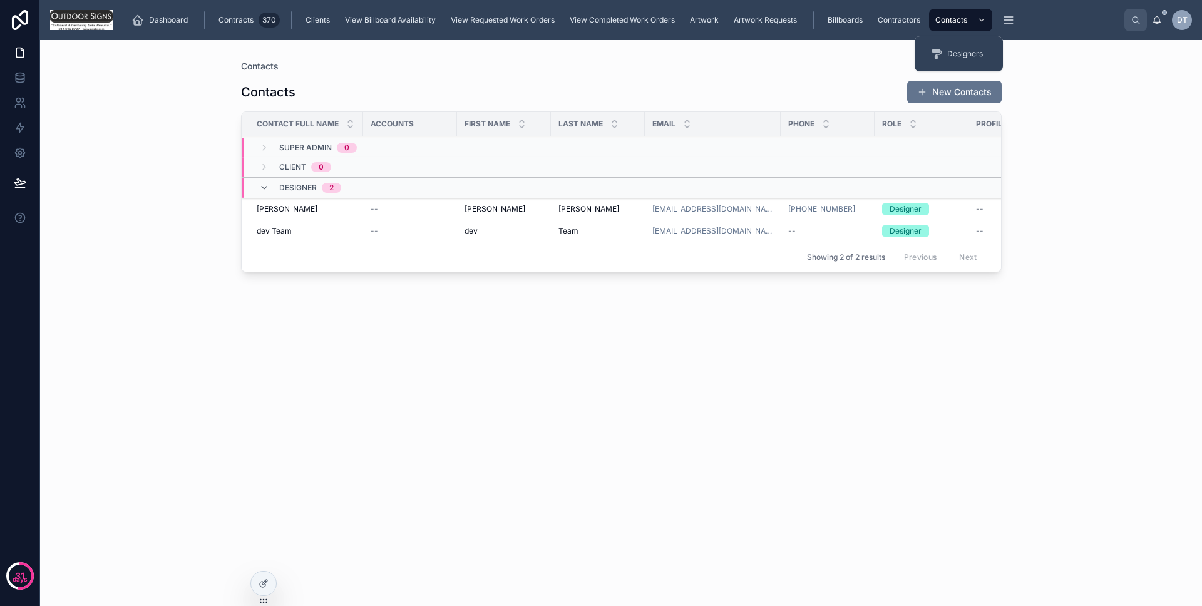
click at [884, 16] on span "Contractors" at bounding box center [898, 20] width 43 height 10
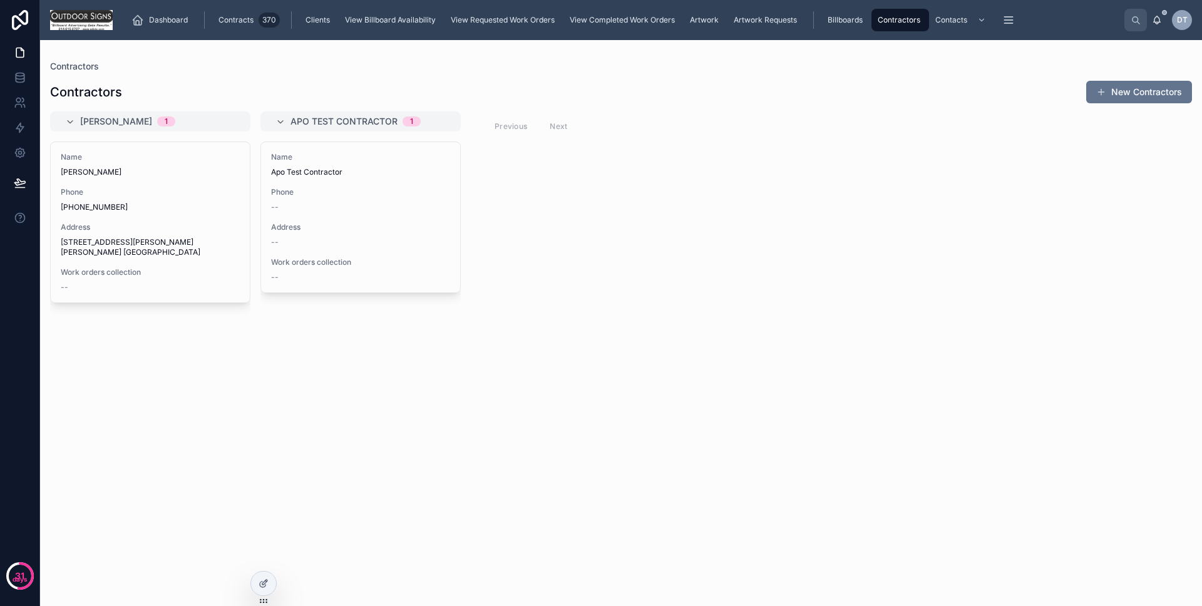
click at [125, 155] on span "Name" at bounding box center [150, 157] width 179 height 10
click at [161, 22] on span "Dashboard" at bounding box center [168, 20] width 39 height 10
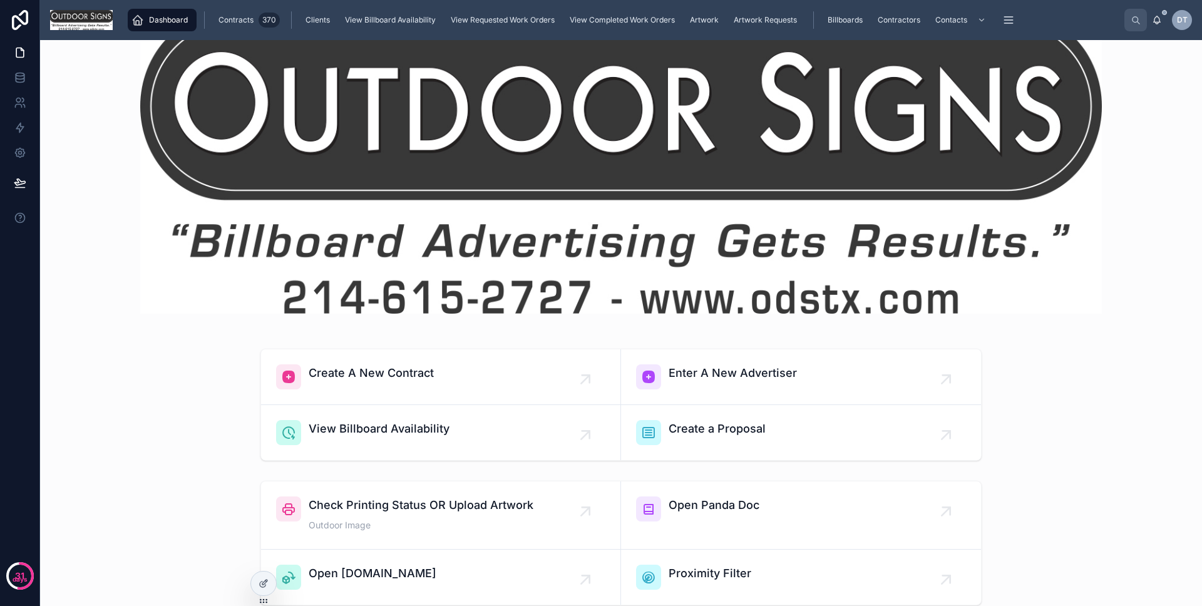
scroll to position [238, 0]
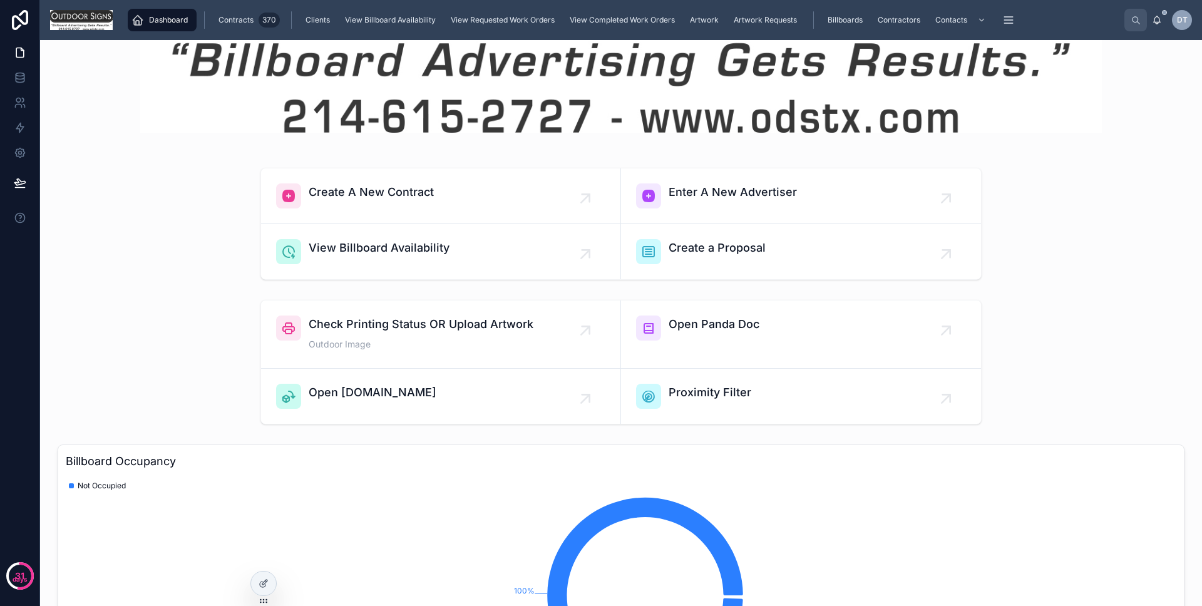
click at [712, 392] on span "Proximity Filter" at bounding box center [709, 393] width 83 height 18
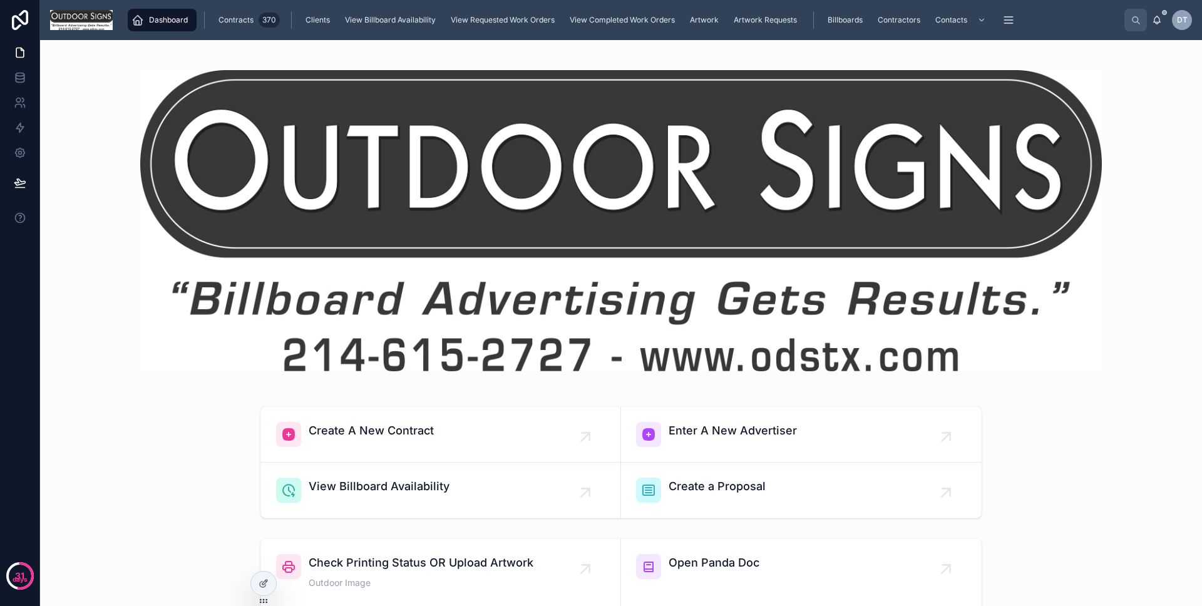
scroll to position [27, 0]
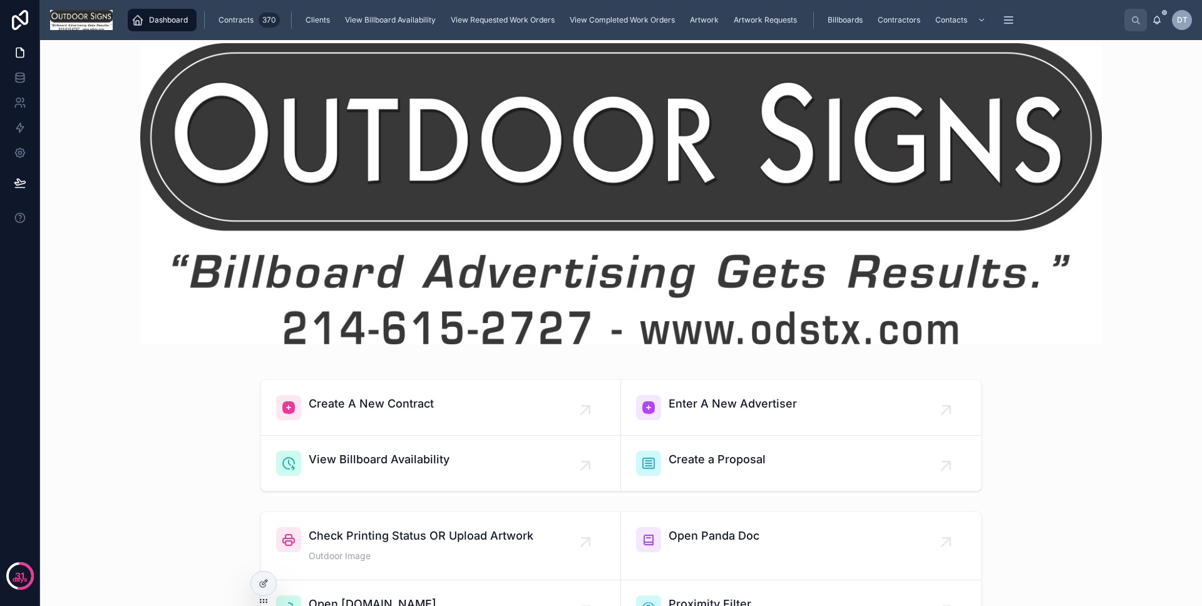
click at [710, 389] on link "Enter A New Advertiser" at bounding box center [801, 408] width 360 height 56
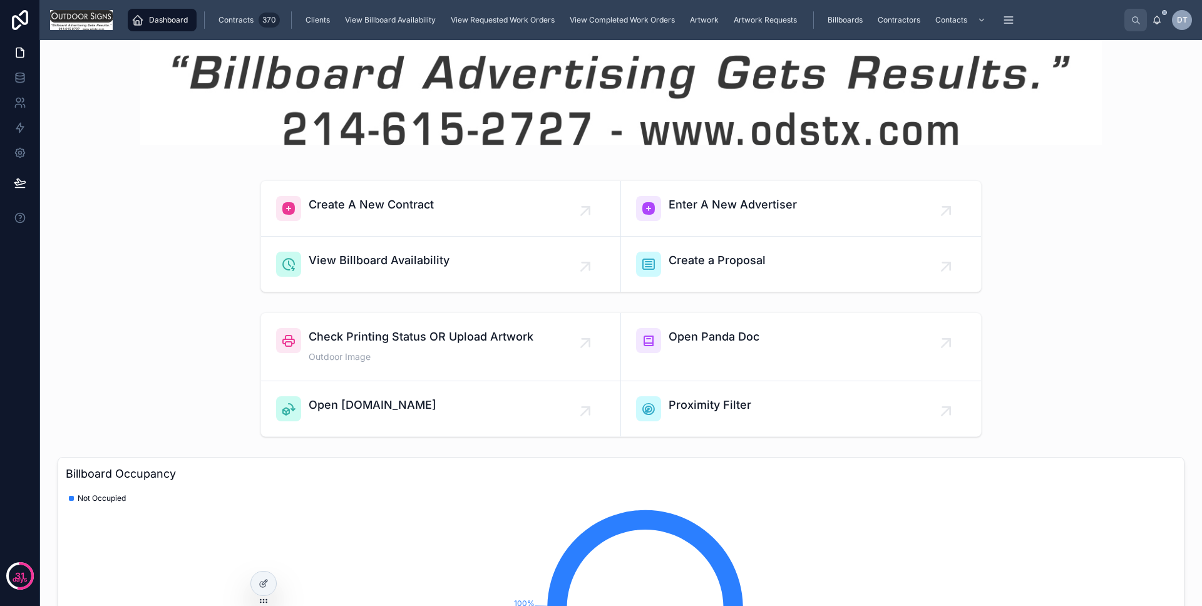
scroll to position [218, 0]
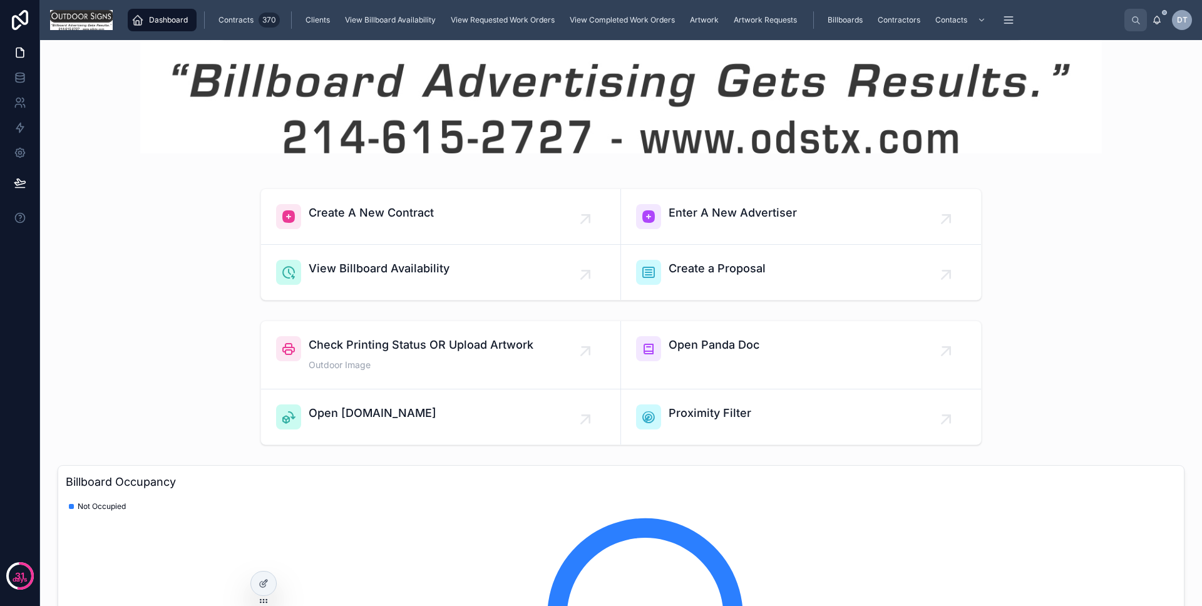
click at [390, 228] on div "Create A New Contract" at bounding box center [371, 216] width 125 height 25
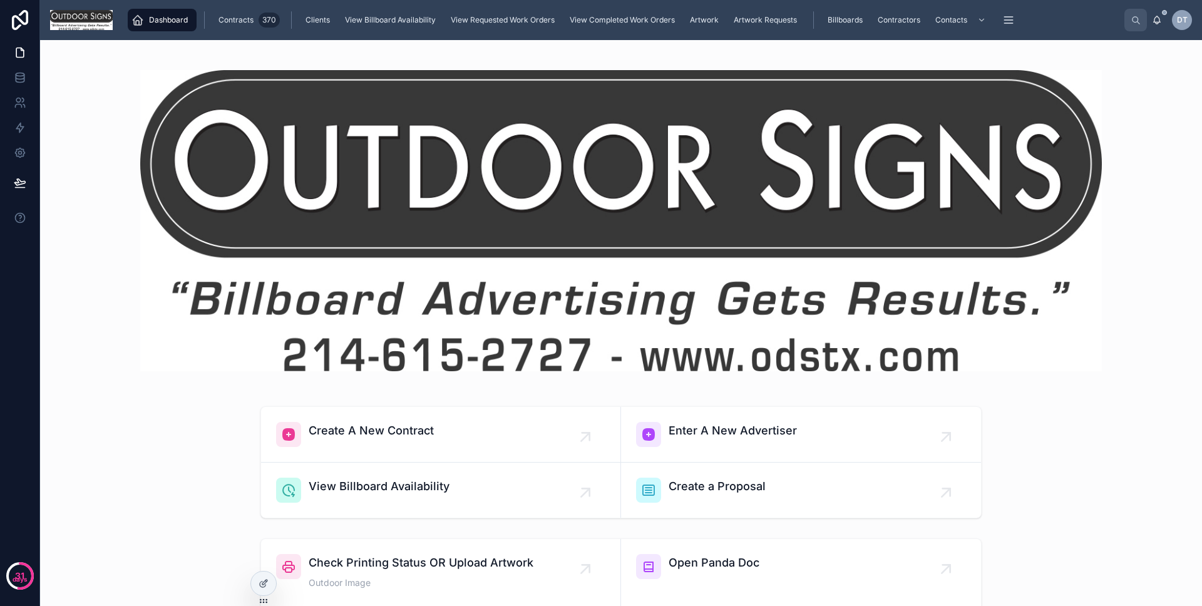
click at [245, 20] on span "Contracts" at bounding box center [235, 20] width 35 height 10
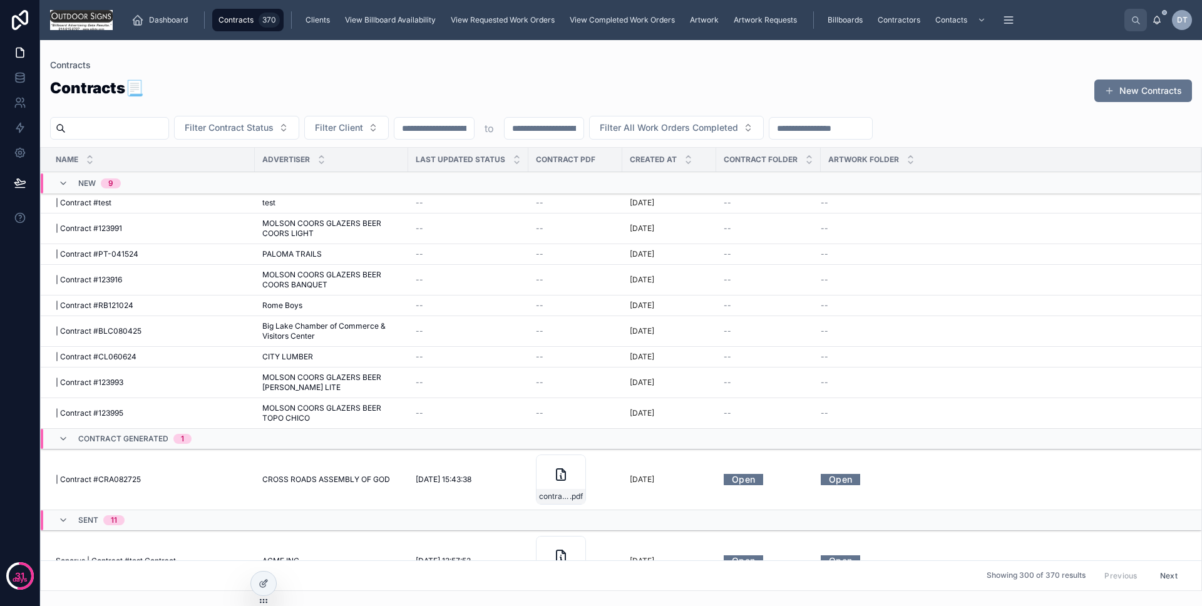
click at [804, 66] on div "Contracts" at bounding box center [620, 65] width 1141 height 10
click at [880, 13] on div "Contractors" at bounding box center [900, 20] width 50 height 20
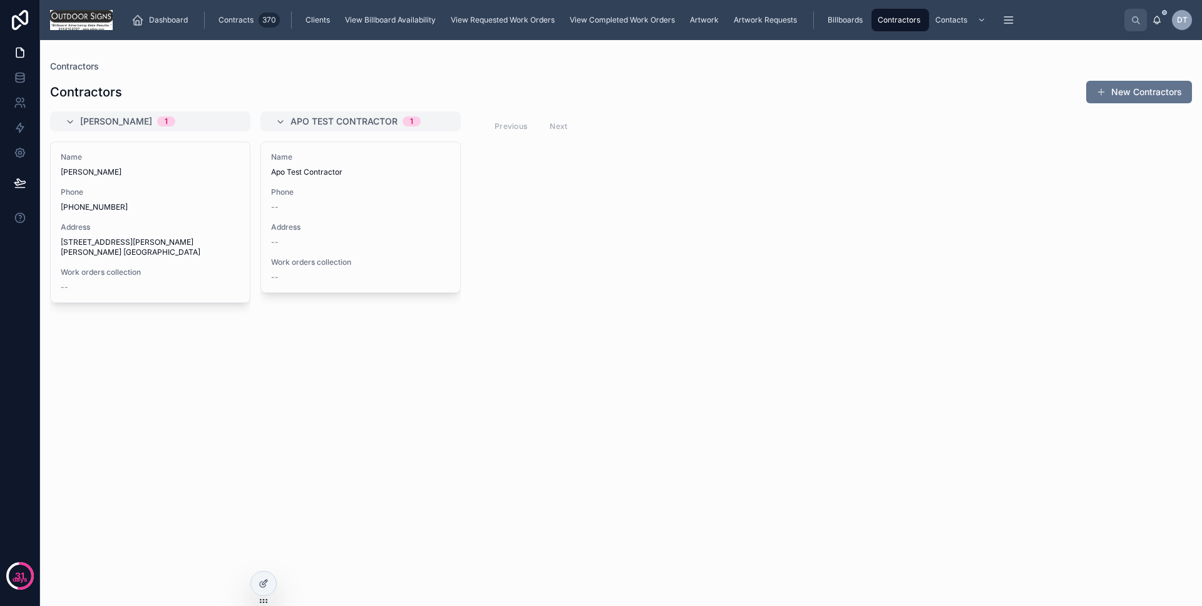
click at [765, 9] on link "Artwork Requests" at bounding box center [766, 20] width 78 height 23
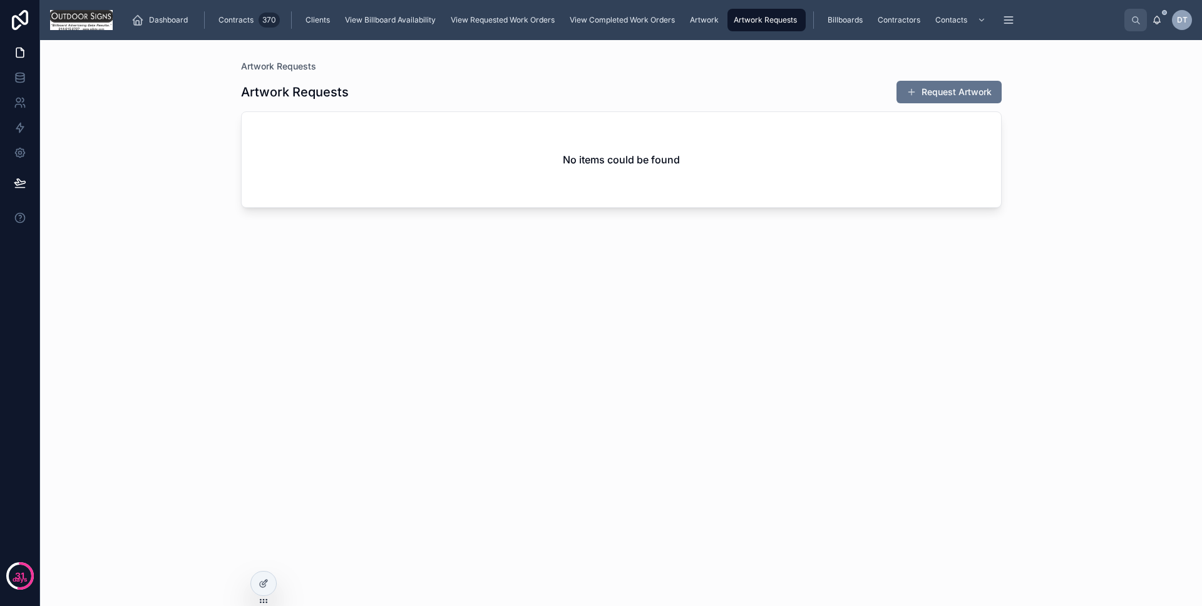
click at [702, 9] on link "Artwork" at bounding box center [705, 20] width 44 height 23
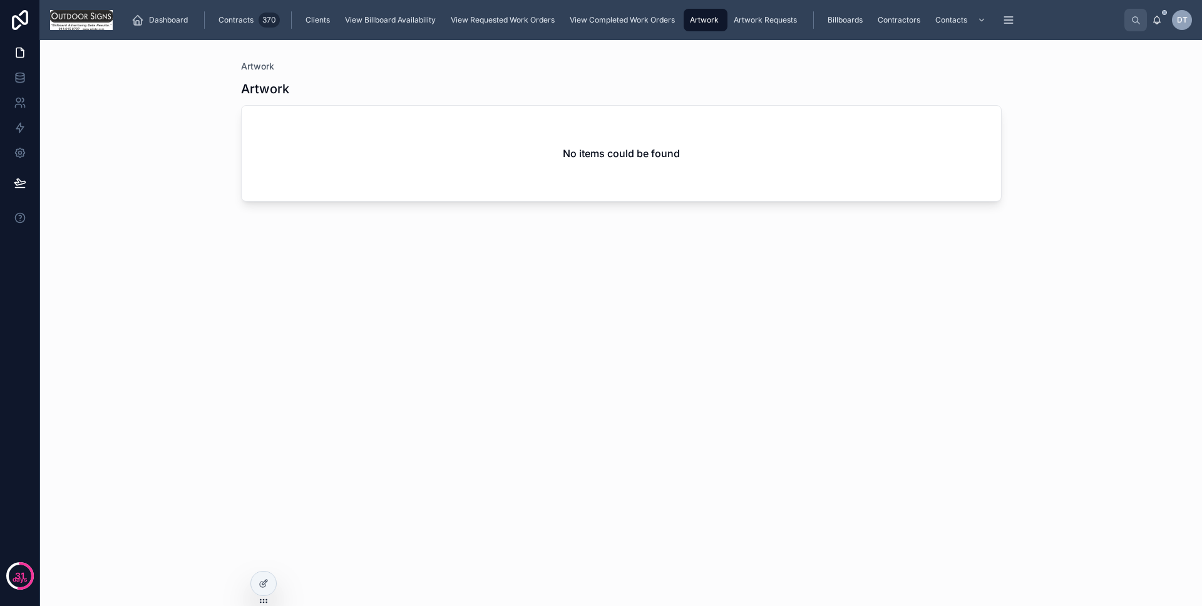
click at [650, 11] on div "View Completed Work Orders" at bounding box center [623, 20] width 113 height 20
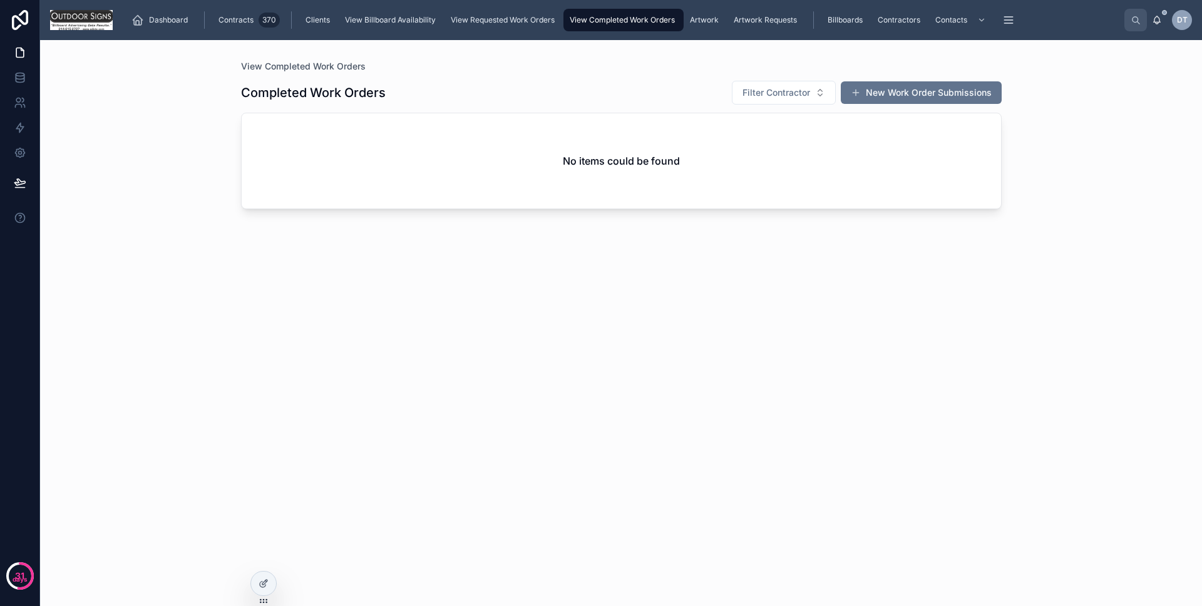
click at [524, 17] on span "View Requested Work Orders" at bounding box center [503, 20] width 104 height 10
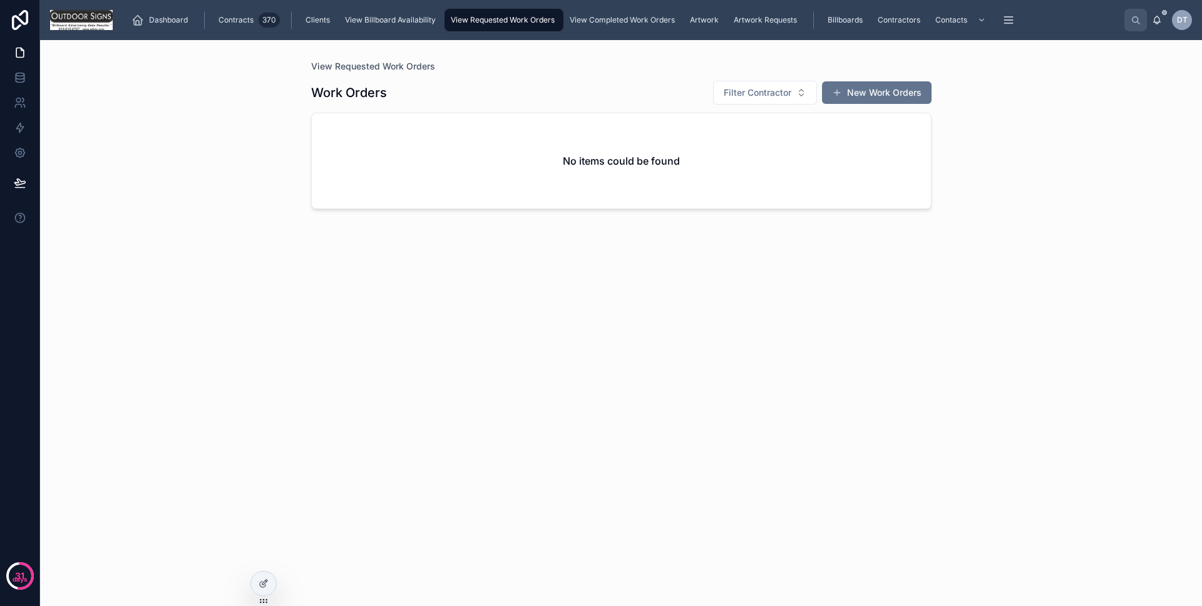
click at [396, 18] on span "View Billboard Availability" at bounding box center [390, 20] width 91 height 10
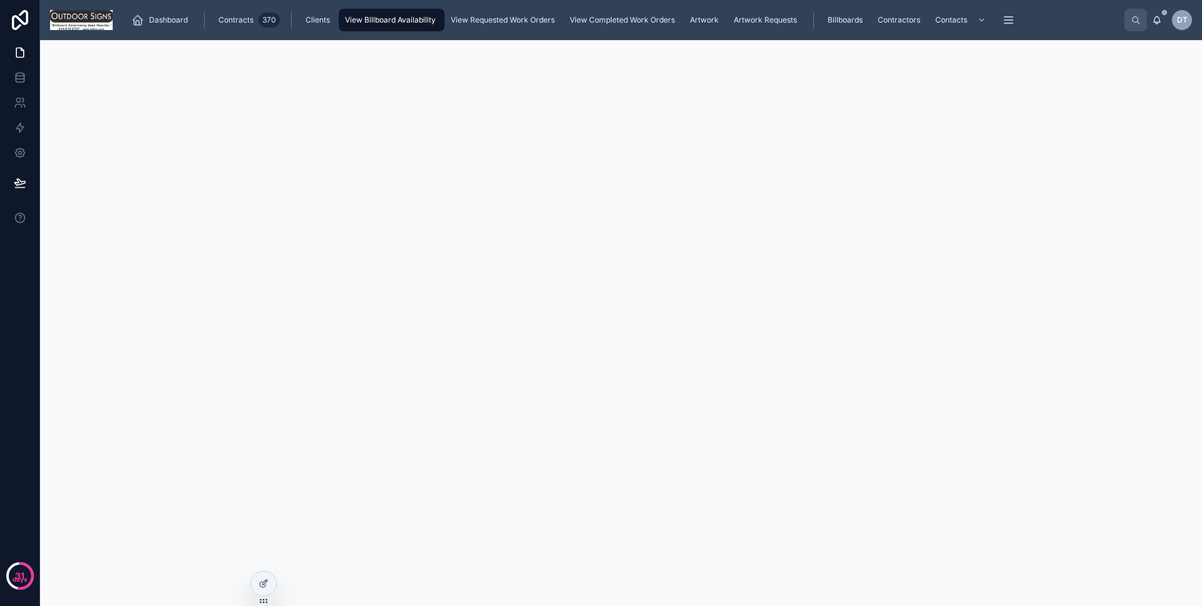
click at [327, 12] on div "Clients" at bounding box center [319, 20] width 32 height 20
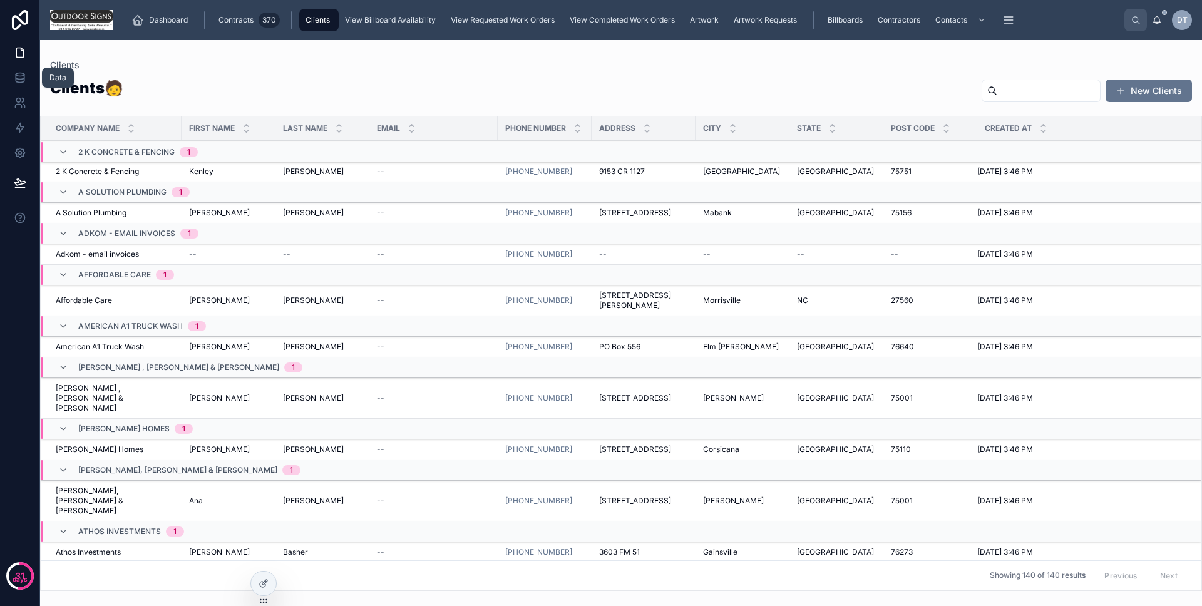
click at [31, 71] on link at bounding box center [19, 77] width 39 height 25
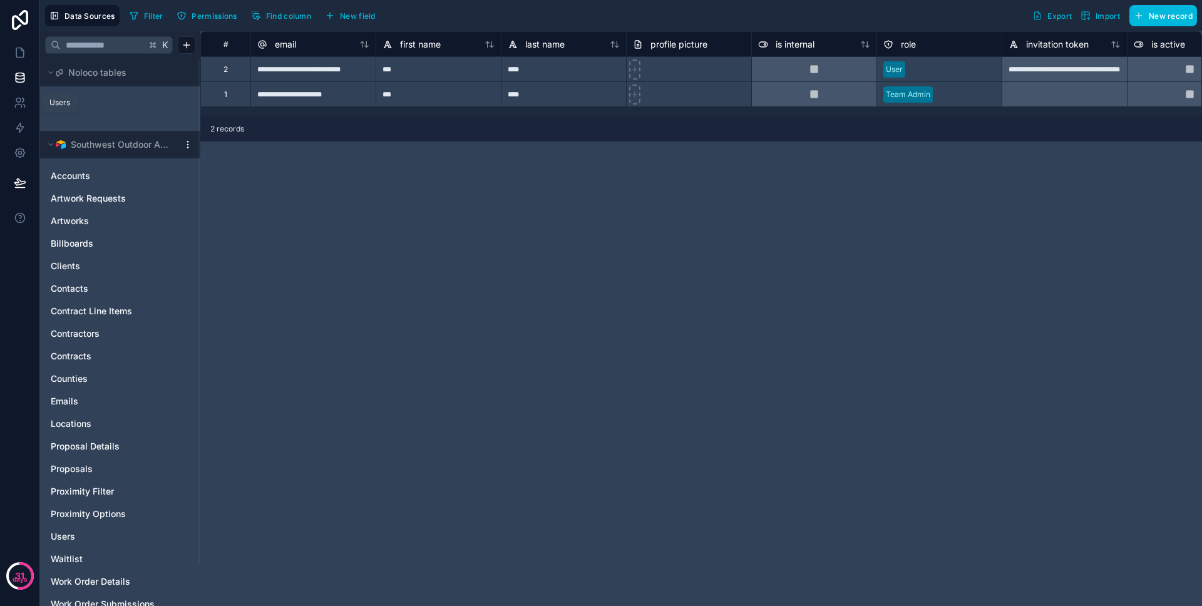
click at [24, 107] on icon at bounding box center [24, 106] width 2 height 3
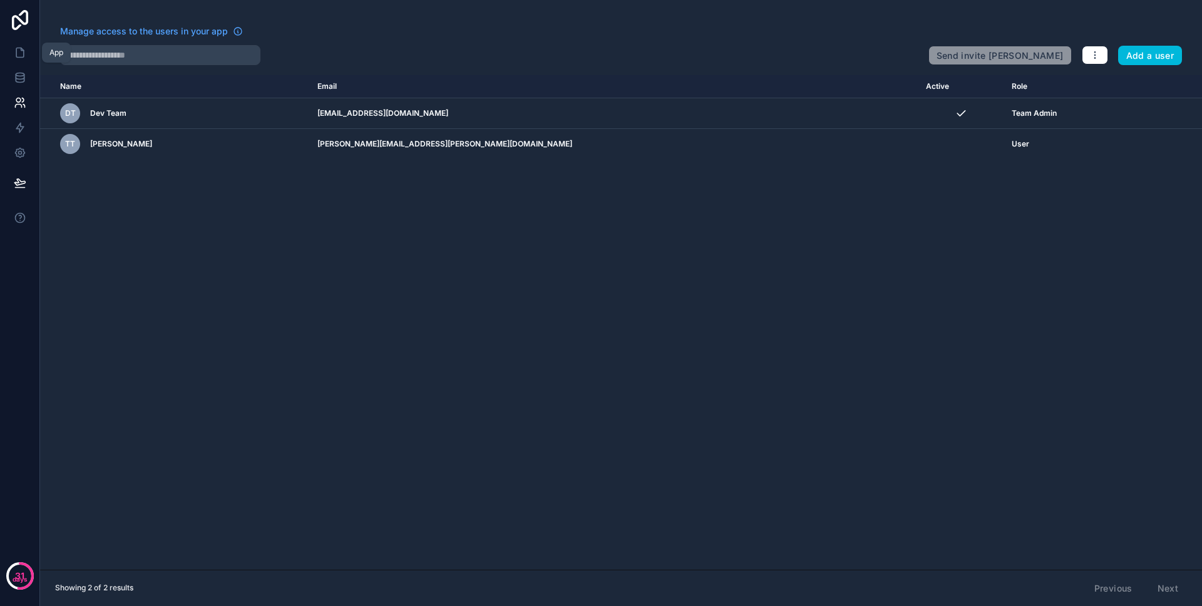
click at [29, 58] on link at bounding box center [19, 52] width 39 height 25
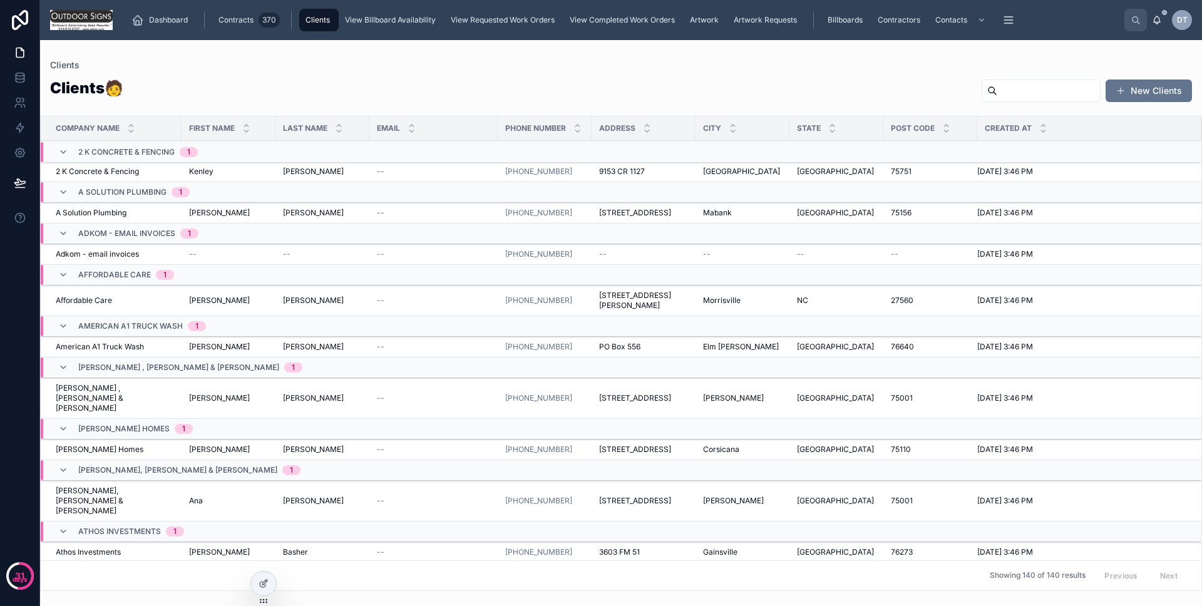
click at [178, 21] on span "Dashboard" at bounding box center [168, 20] width 39 height 10
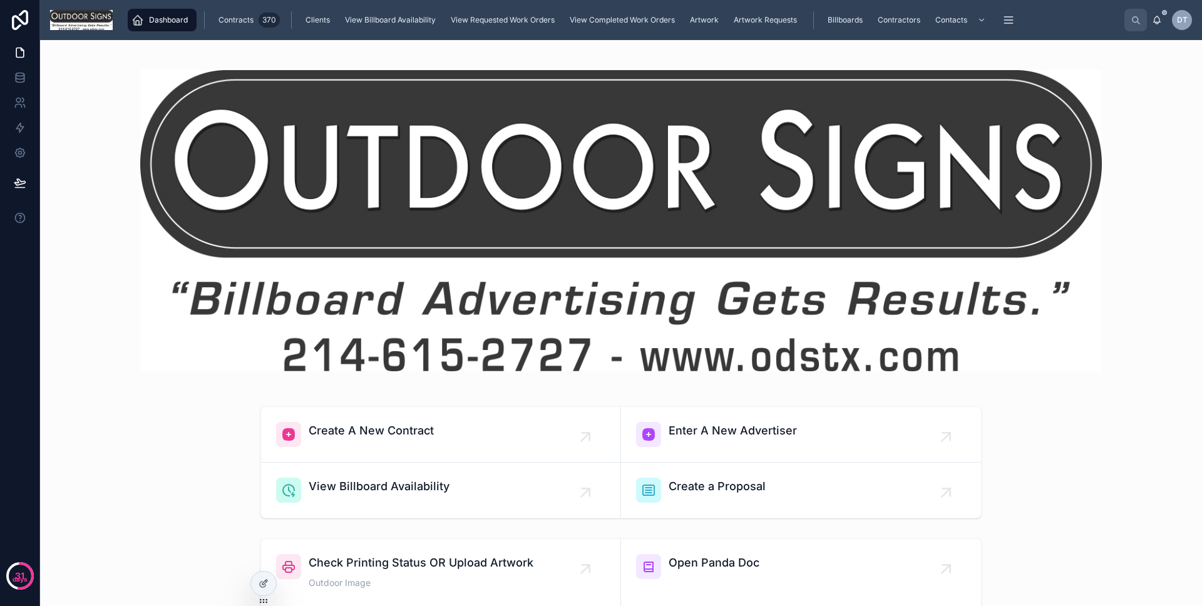
click at [873, 294] on img at bounding box center [620, 220] width 961 height 301
drag, startPoint x: 857, startPoint y: 311, endPoint x: 814, endPoint y: 201, distance: 118.3
click at [857, 310] on img at bounding box center [620, 220] width 961 height 301
click at [814, 199] on img at bounding box center [620, 220] width 961 height 301
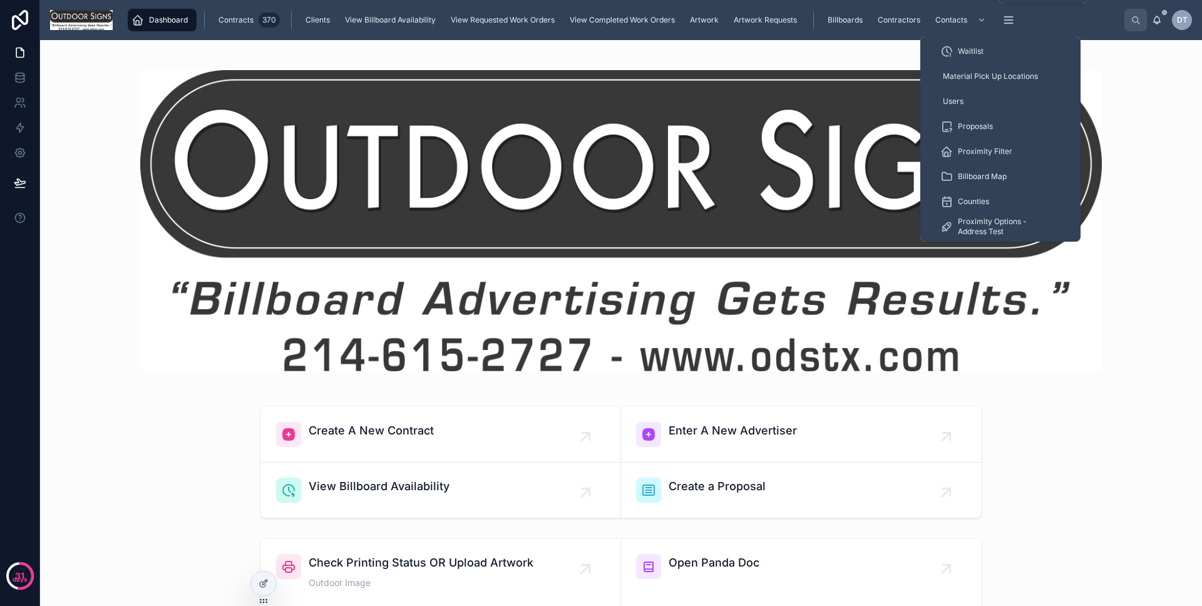
click at [994, 21] on button "scrollable content" at bounding box center [1008, 20] width 28 height 23
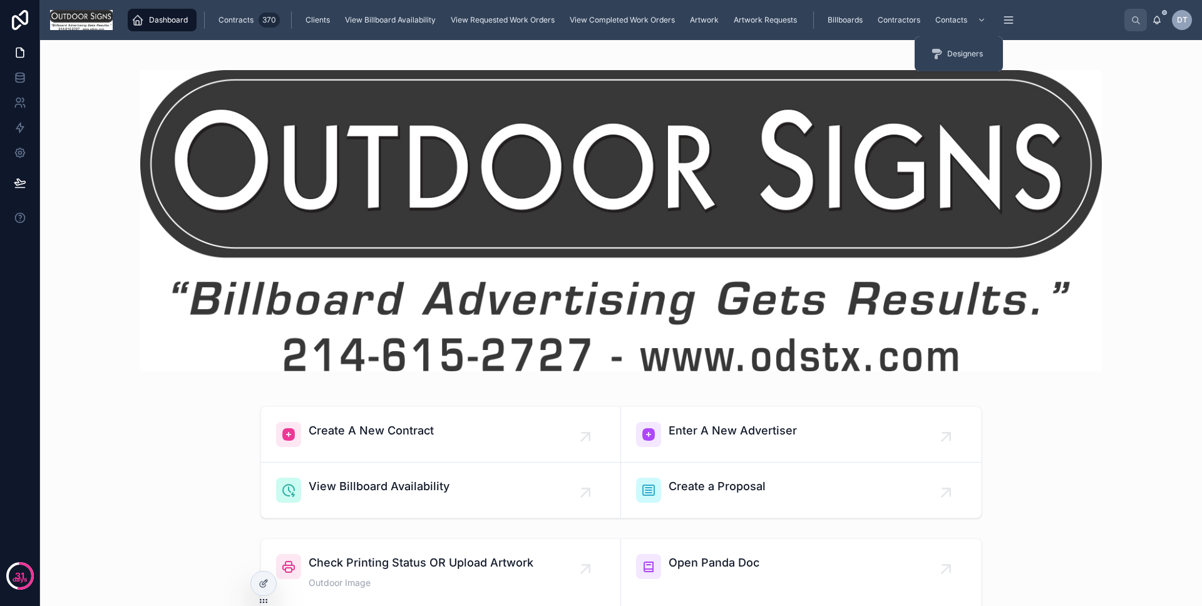
click at [981, 21] on icon "scrollable content" at bounding box center [981, 20] width 9 height 9
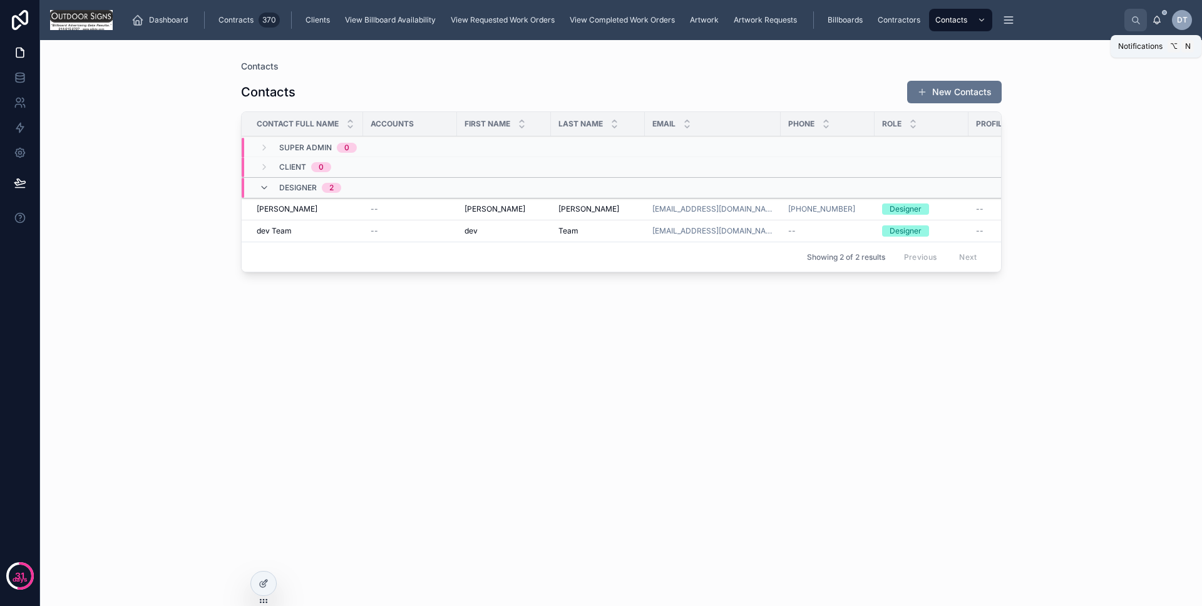
click at [1158, 23] on icon at bounding box center [1156, 20] width 10 height 10
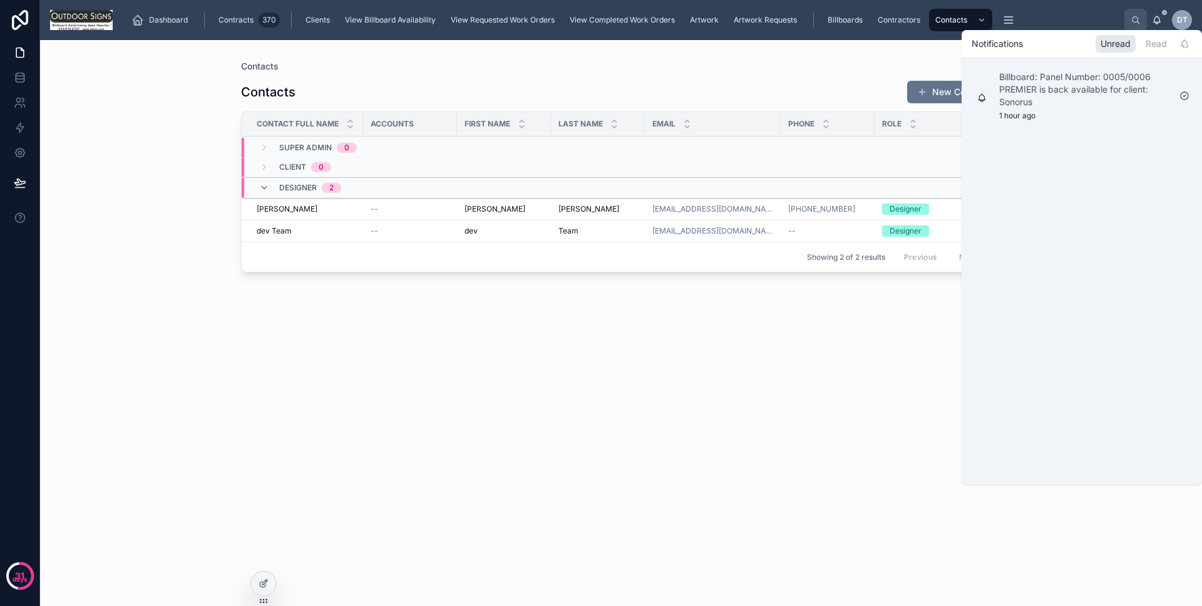
click at [1097, 83] on p "Billboard: Panel Number: 0005/0006 PREMIER is back available for client: Sonorus" at bounding box center [1084, 90] width 170 height 38
click at [1073, 81] on p "Billboard: Panel Number: 0005/0006 PREMIER is back available for client: Sonorus" at bounding box center [1084, 90] width 170 height 38
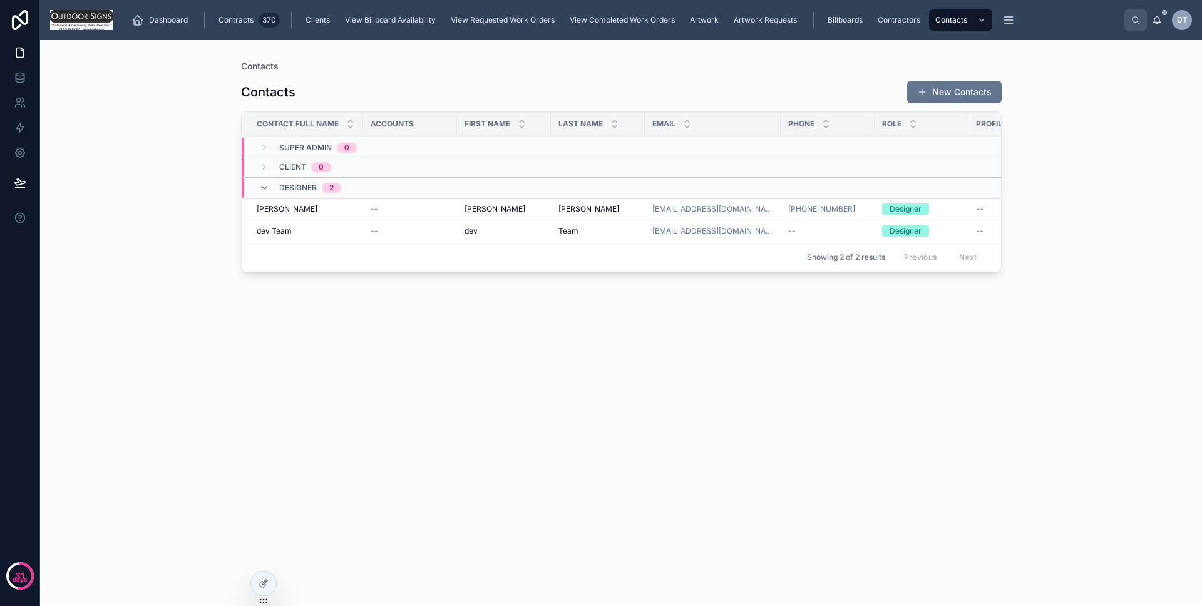
click at [1073, 25] on div "Dashboard Contracts 370 Clients View Billboard Availability View Requested Work…" at bounding box center [623, 20] width 1001 height 28
click at [875, 19] on div "Contractors" at bounding box center [900, 20] width 50 height 20
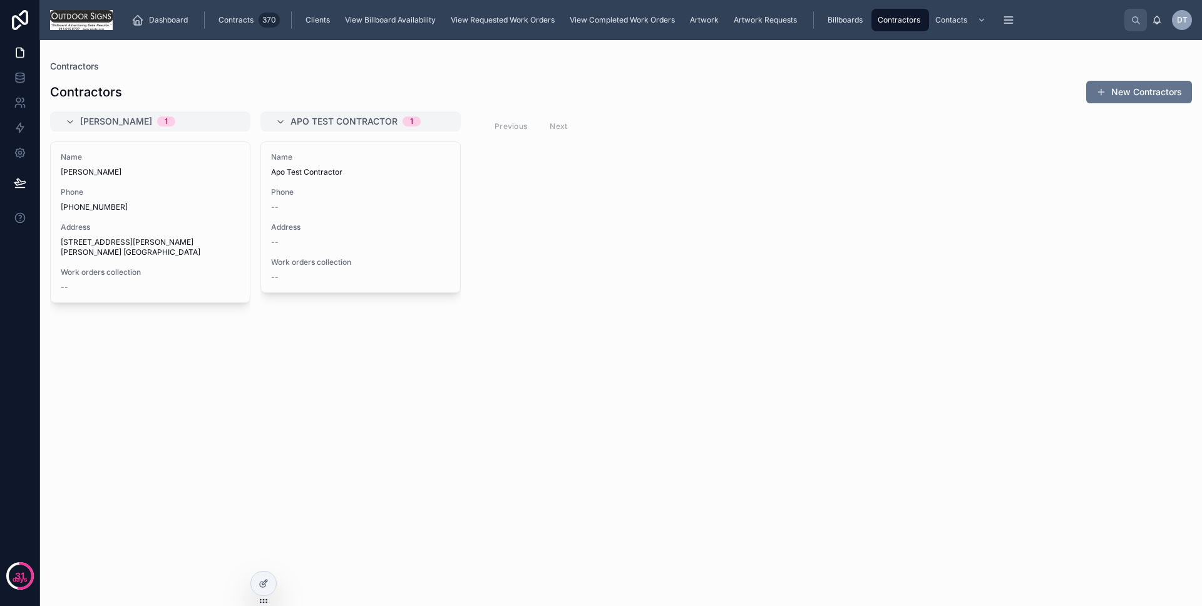
click at [834, 18] on span "Billboards" at bounding box center [844, 20] width 35 height 10
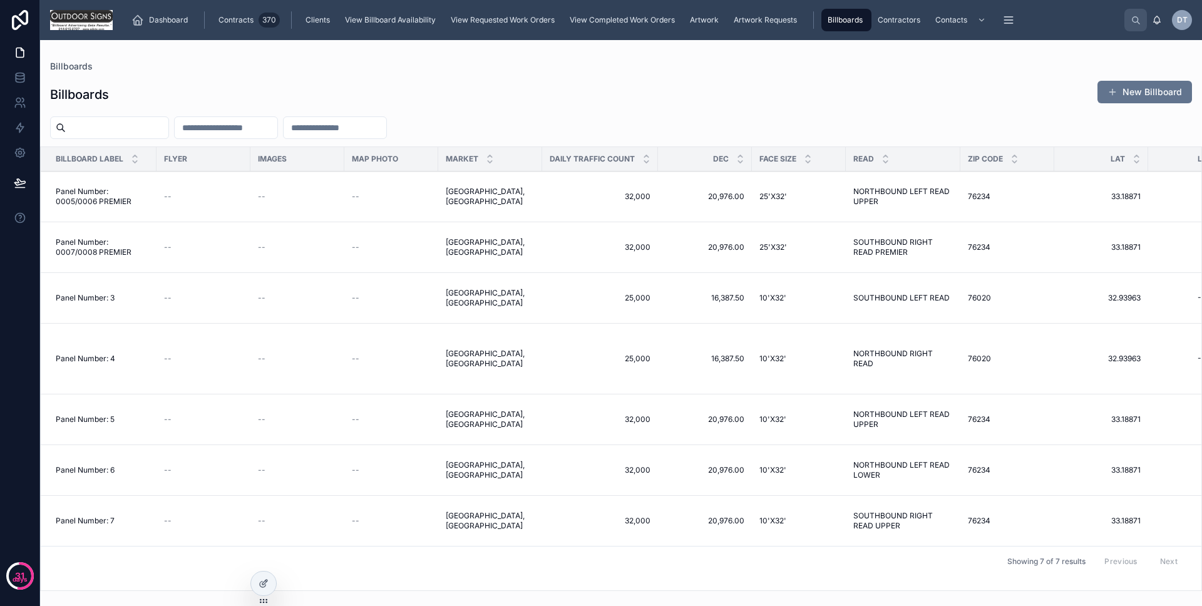
click at [247, 195] on td "--" at bounding box center [203, 196] width 94 height 51
click at [196, 293] on td "--" at bounding box center [203, 298] width 94 height 51
click at [160, 295] on td "--" at bounding box center [203, 298] width 94 height 51
click at [193, 295] on div "--" at bounding box center [203, 298] width 79 height 10
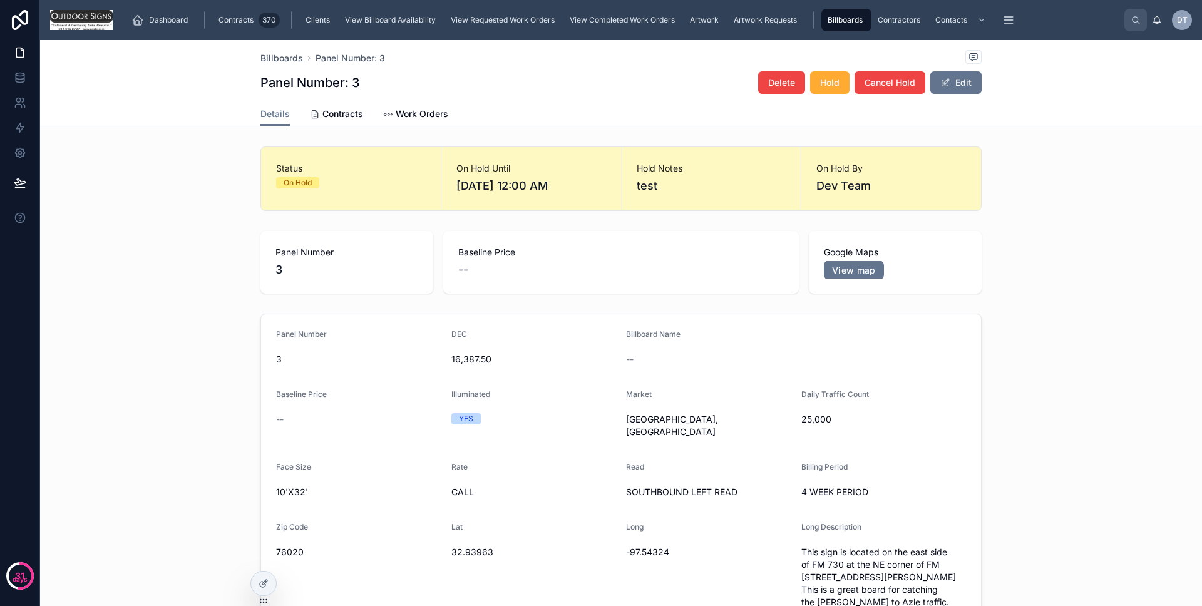
click at [344, 118] on span "Contracts" at bounding box center [342, 114] width 41 height 13
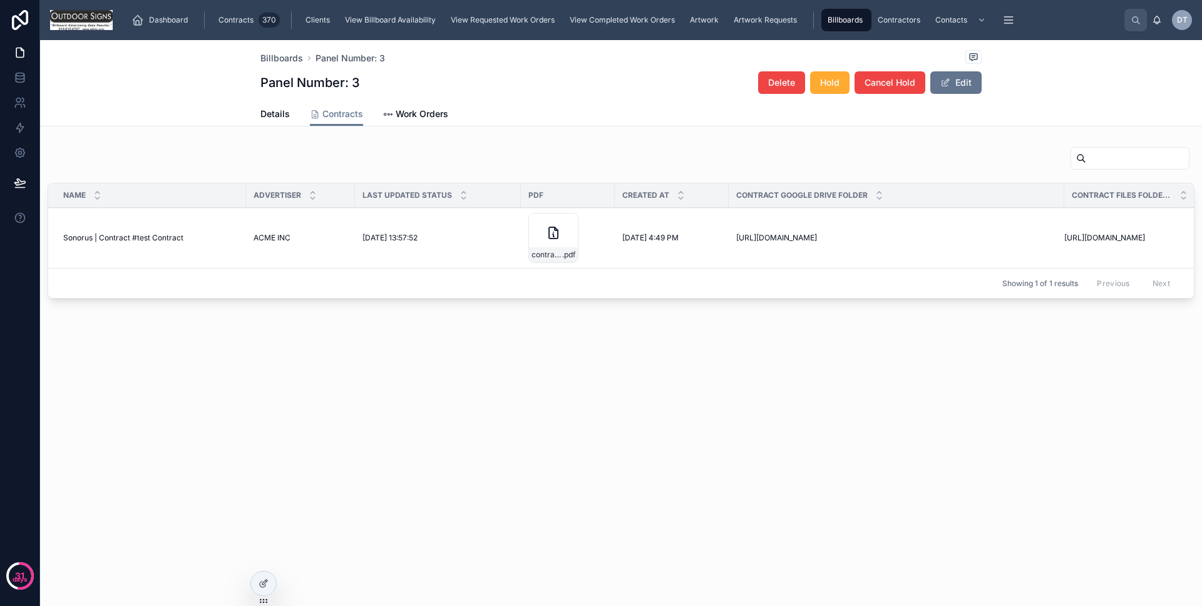
click at [447, 116] on span "Work Orders" at bounding box center [422, 114] width 53 height 13
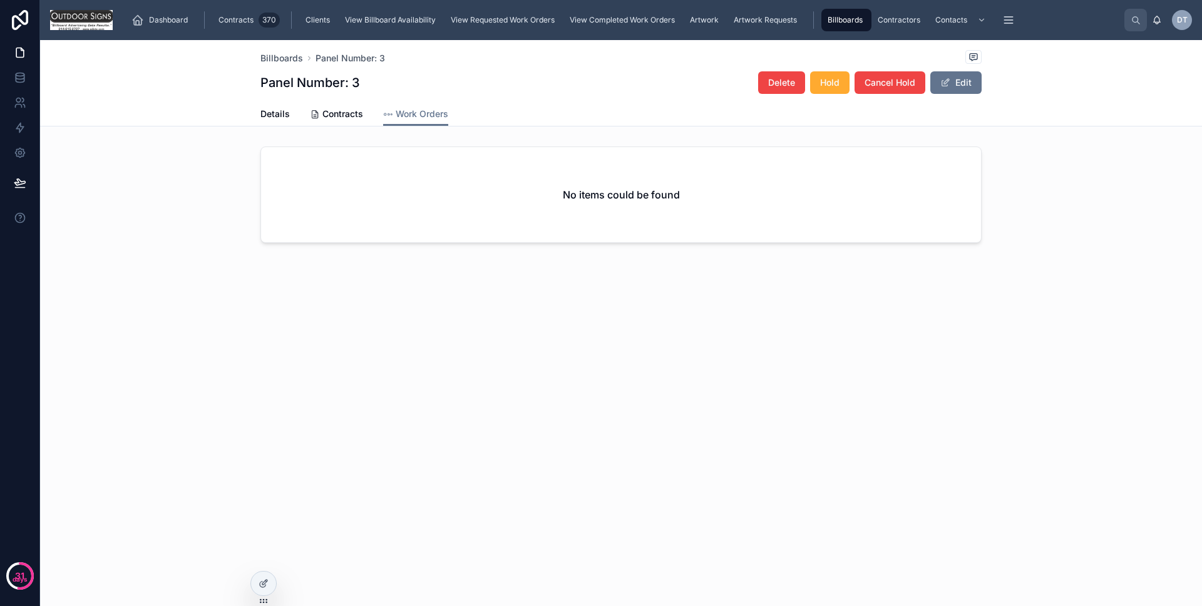
click at [333, 116] on span "Contracts" at bounding box center [342, 114] width 41 height 13
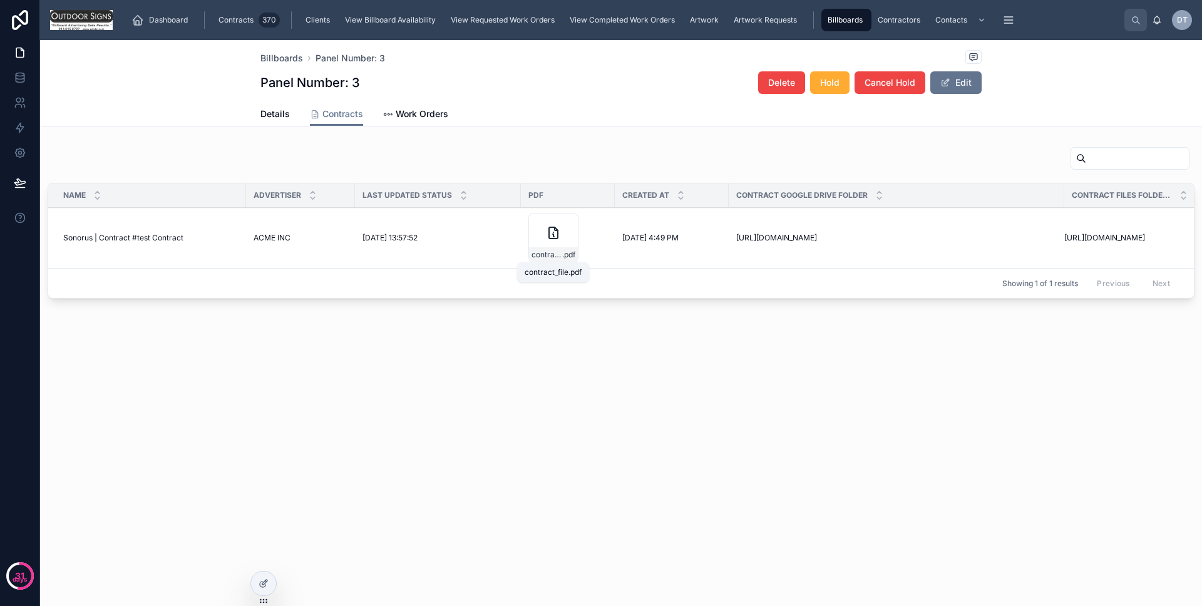
click at [543, 255] on span "contract_file" at bounding box center [546, 255] width 31 height 10
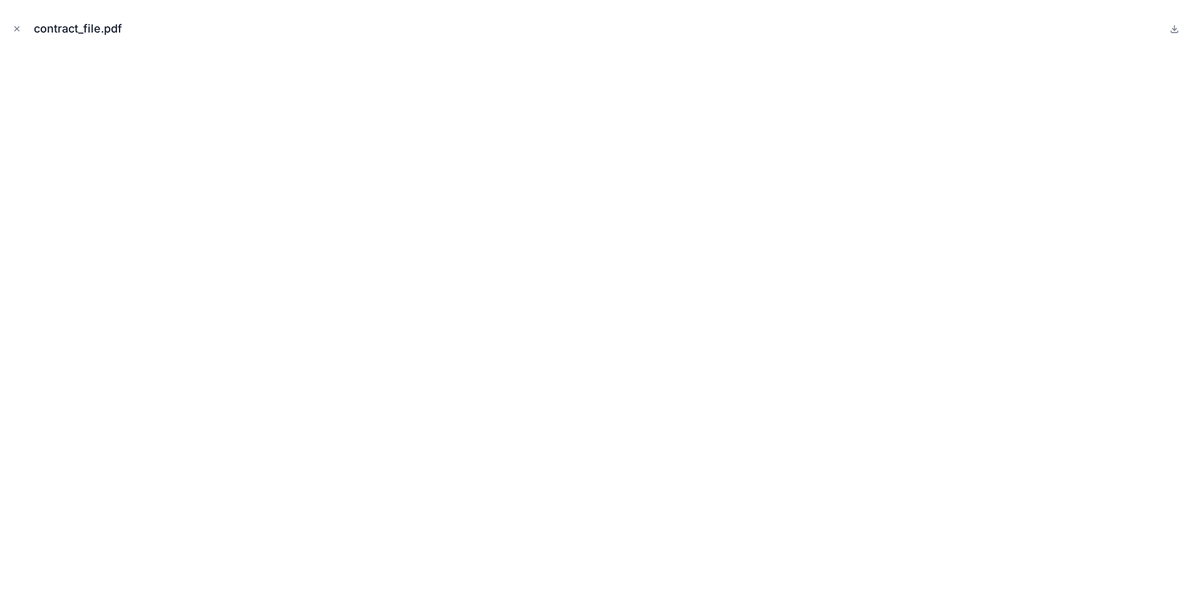
click at [15, 31] on icon "Close modal" at bounding box center [17, 28] width 9 height 9
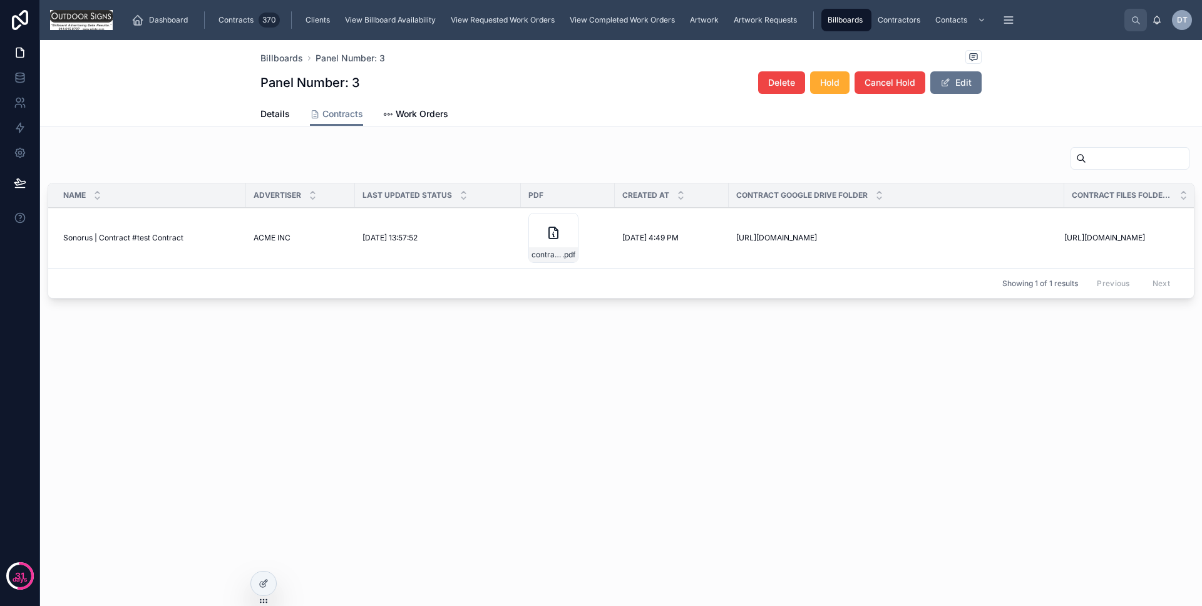
click at [270, 111] on span "Details" at bounding box center [274, 114] width 29 height 13
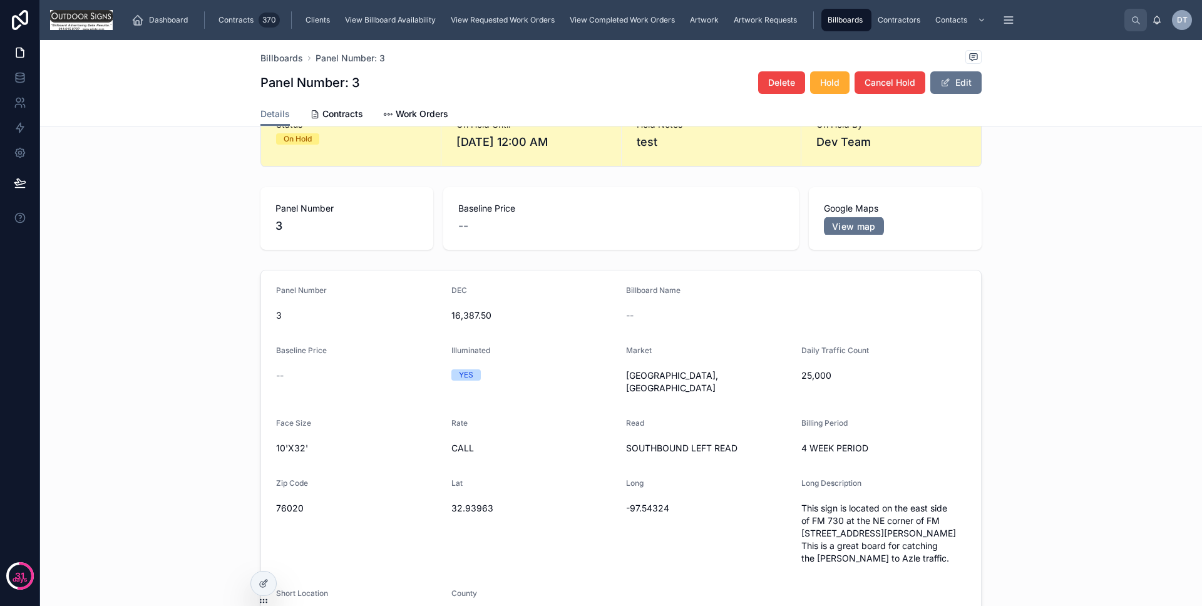
scroll to position [51, 0]
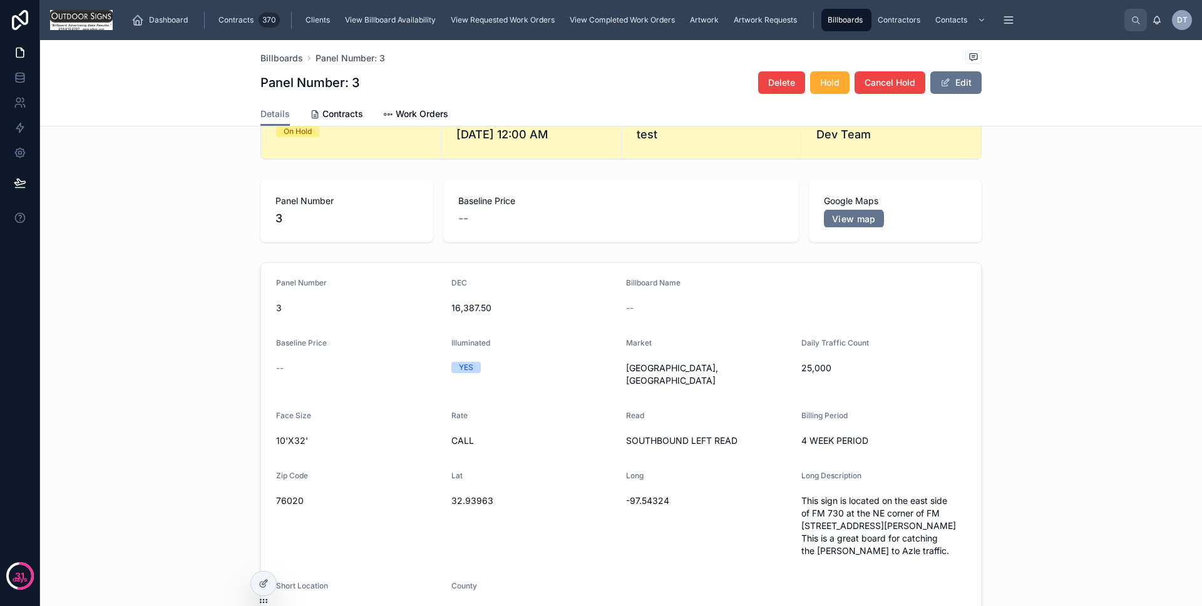
click at [834, 226] on link "View map" at bounding box center [854, 218] width 60 height 19
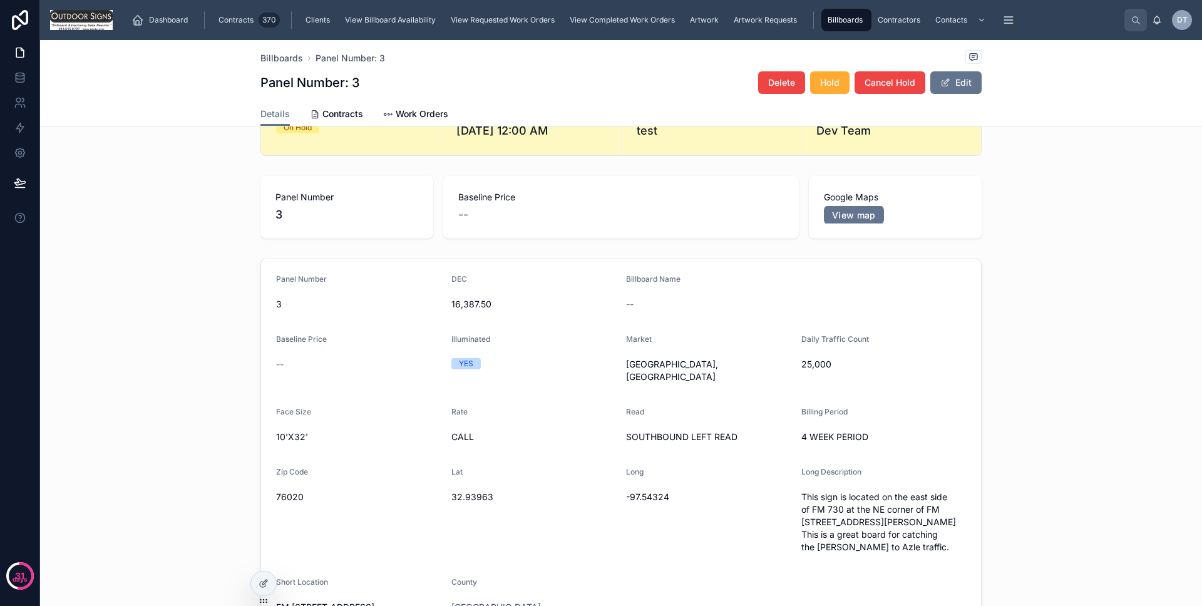
scroll to position [0, 0]
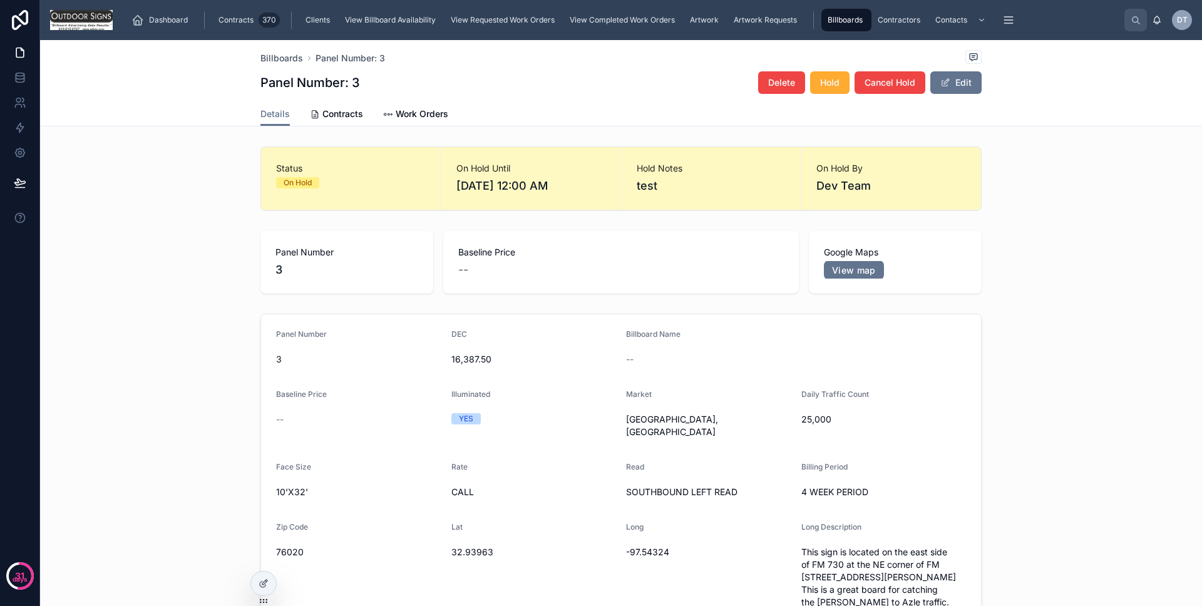
click at [804, 26] on link "Artwork Requests" at bounding box center [766, 20] width 78 height 23
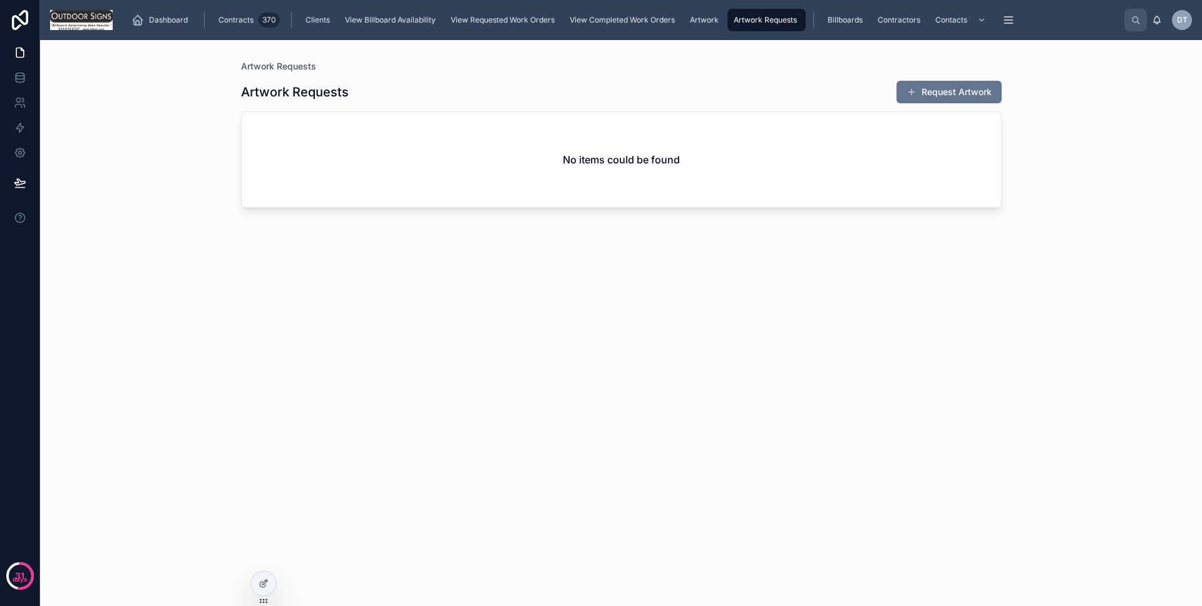
click at [702, 19] on span "Artwork" at bounding box center [704, 20] width 29 height 10
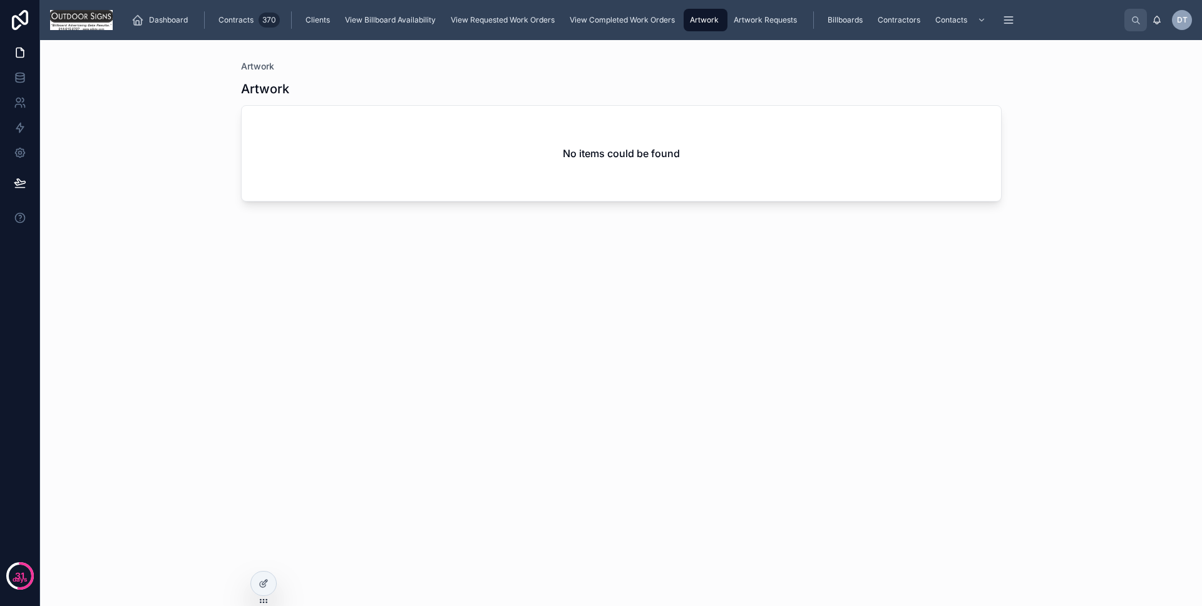
click at [628, 21] on span "View Completed Work Orders" at bounding box center [621, 20] width 105 height 10
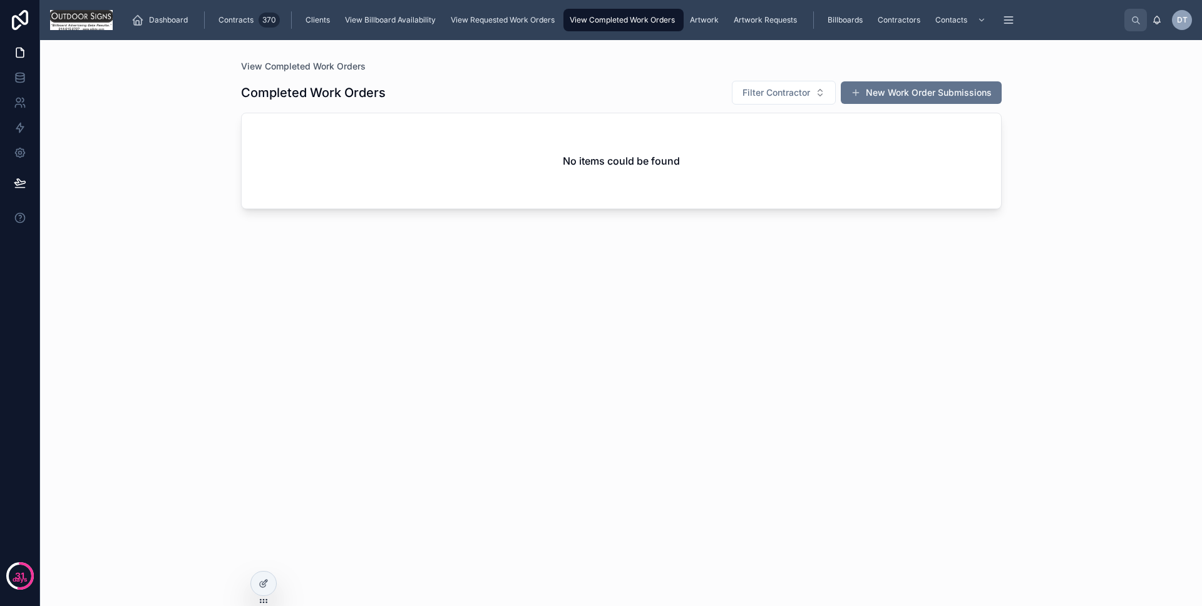
click at [511, 23] on span "View Requested Work Orders" at bounding box center [503, 20] width 104 height 10
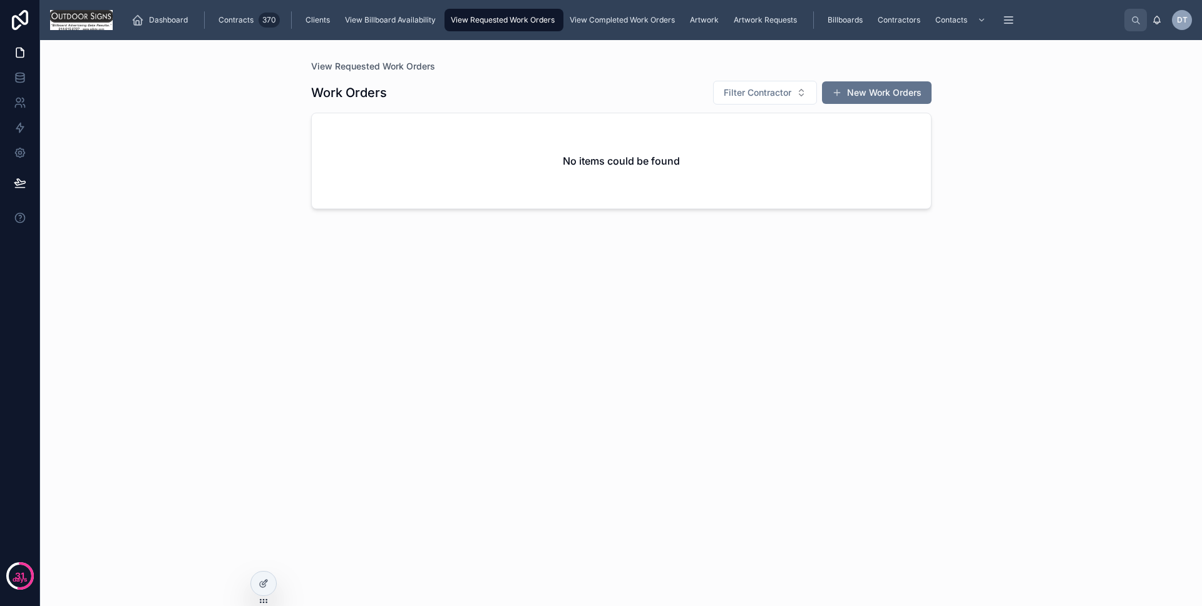
click at [845, 22] on span "Billboards" at bounding box center [844, 20] width 35 height 10
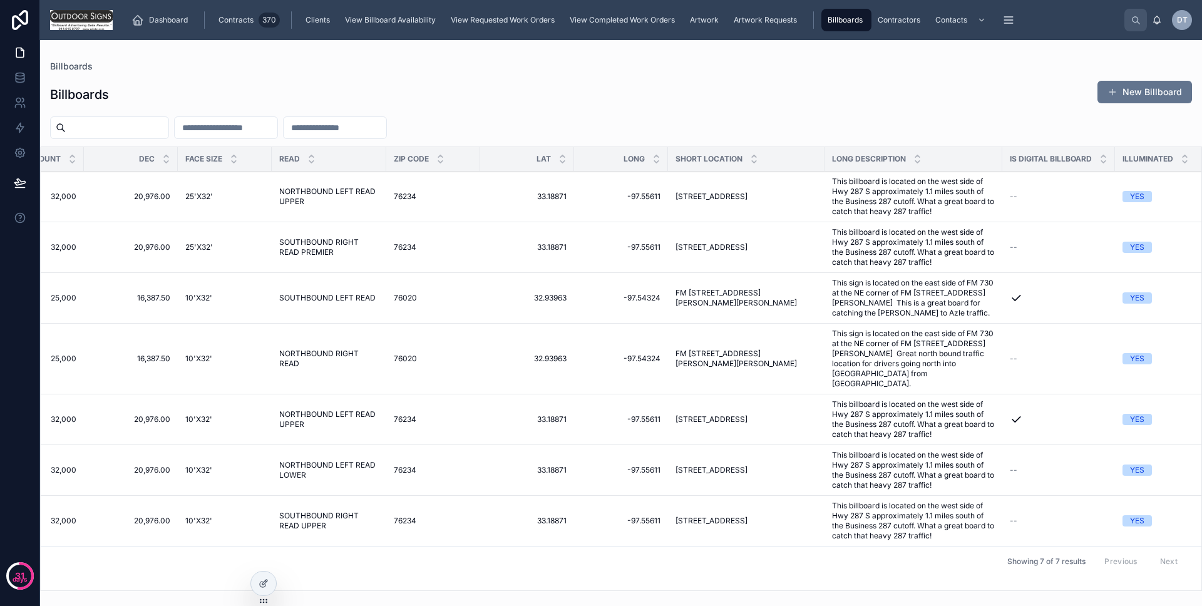
scroll to position [0, 675]
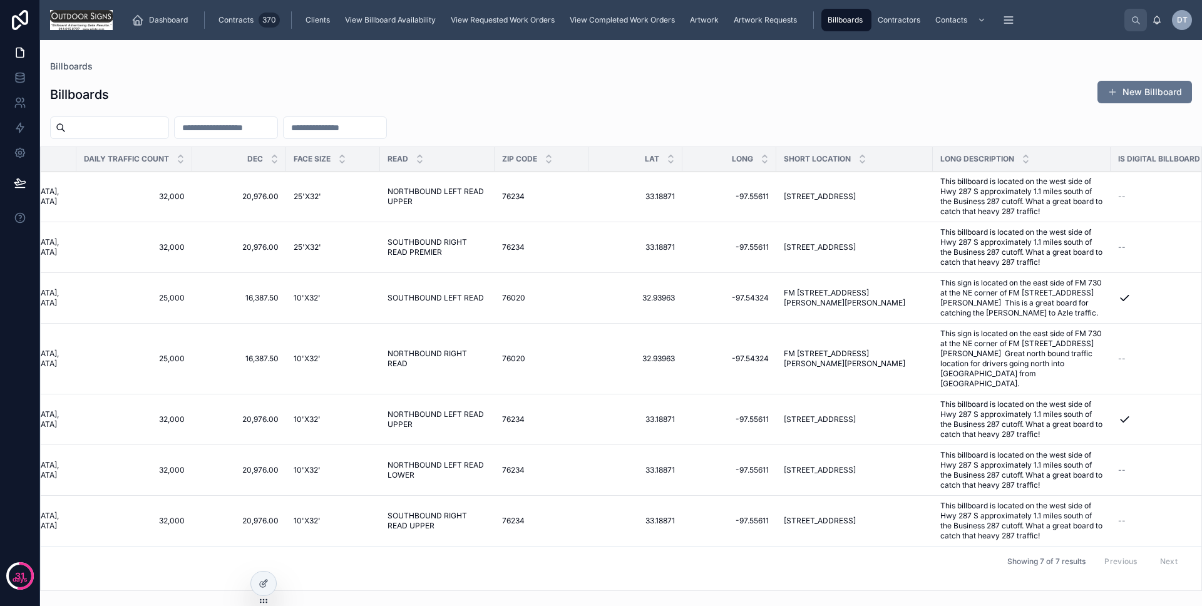
click at [812, 207] on td "3936 S. HWY 287 DECATUR, TX 76234 3936 S. HWY 287 DECATUR, TX 76234" at bounding box center [854, 196] width 156 height 51
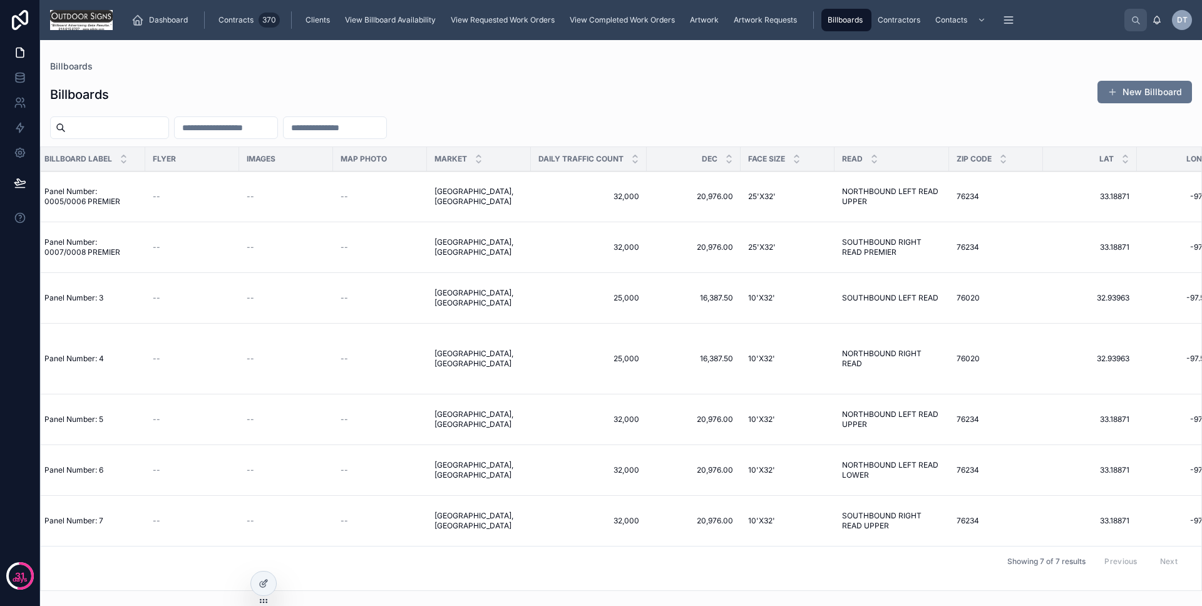
scroll to position [0, 0]
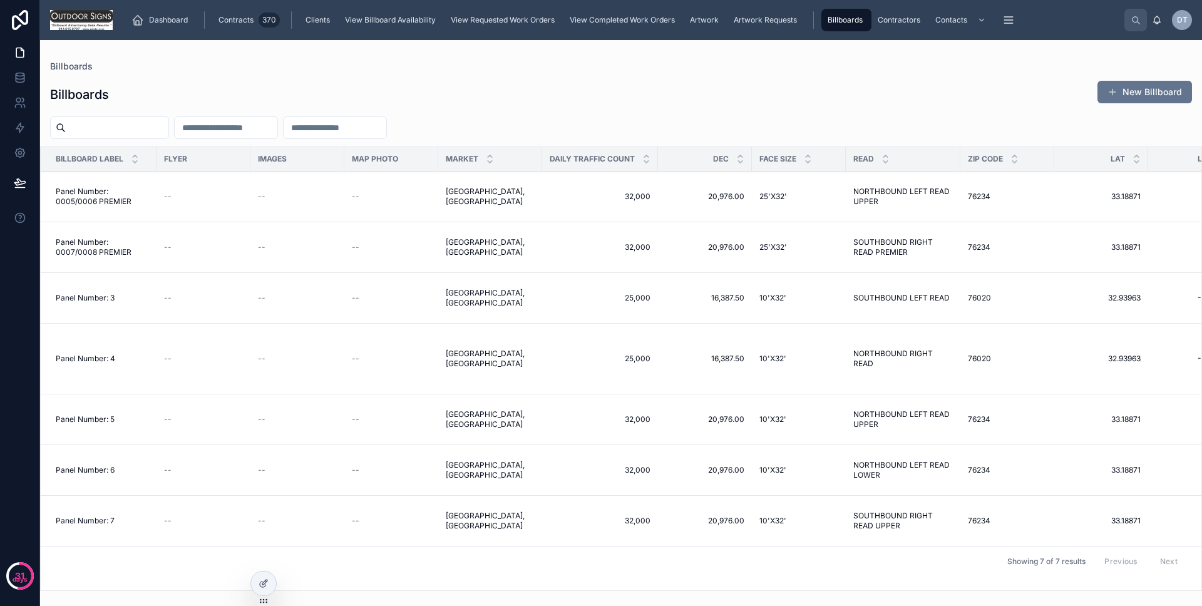
click at [148, 202] on span "Panel Number: 0005/0006 PREMIER" at bounding box center [102, 196] width 93 height 20
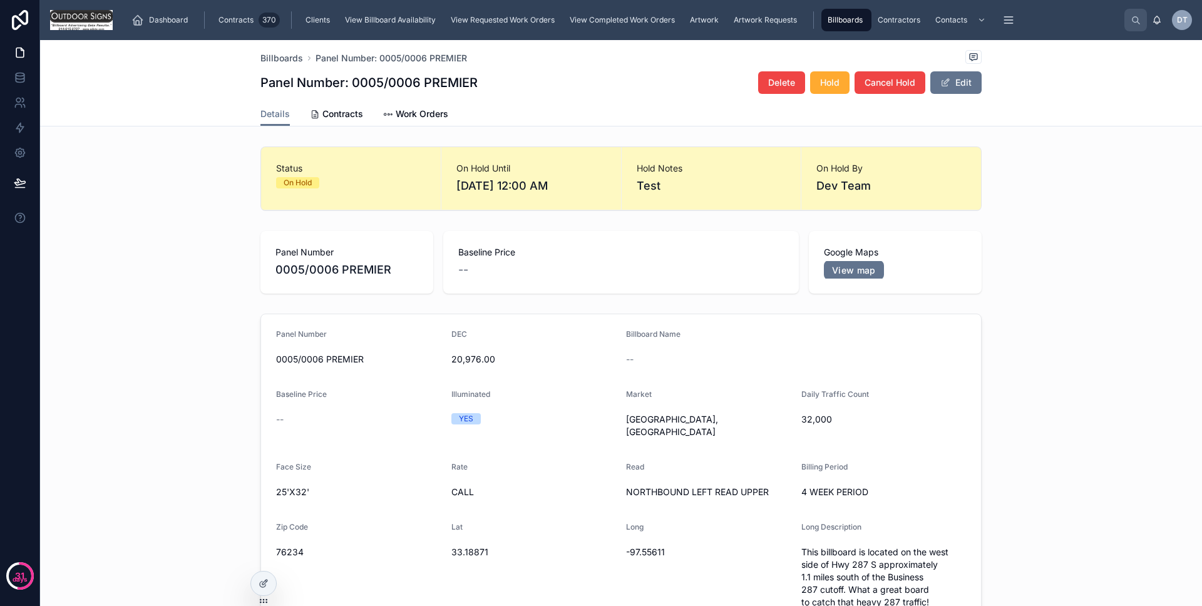
click at [432, 89] on h1 "Panel Number: 0005/0006 PREMIER" at bounding box center [368, 83] width 217 height 18
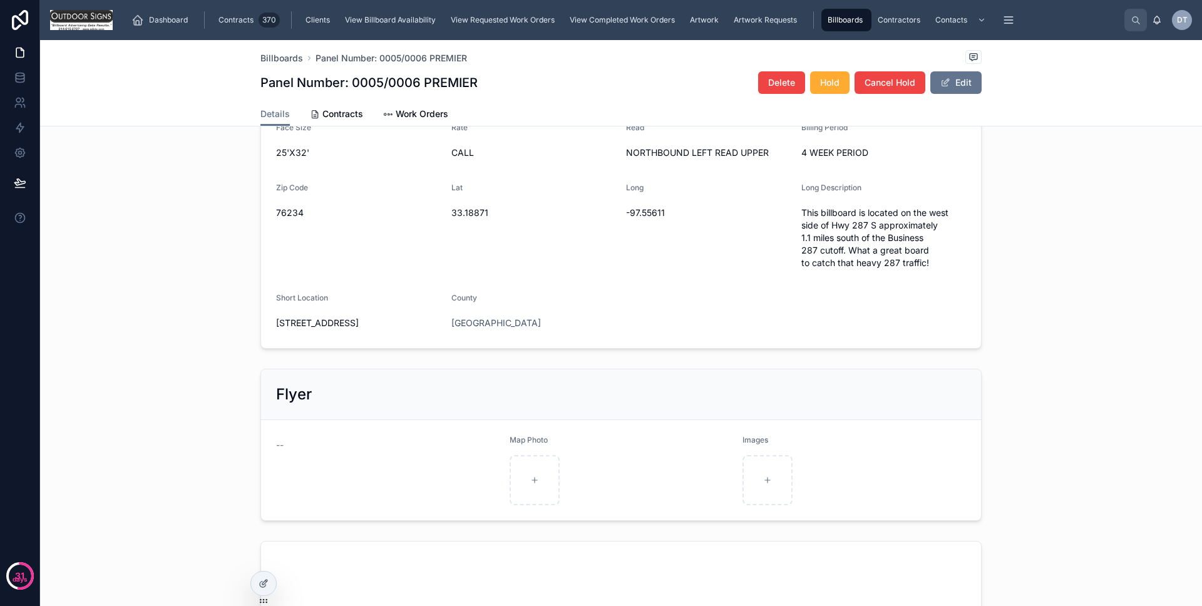
scroll to position [355, 0]
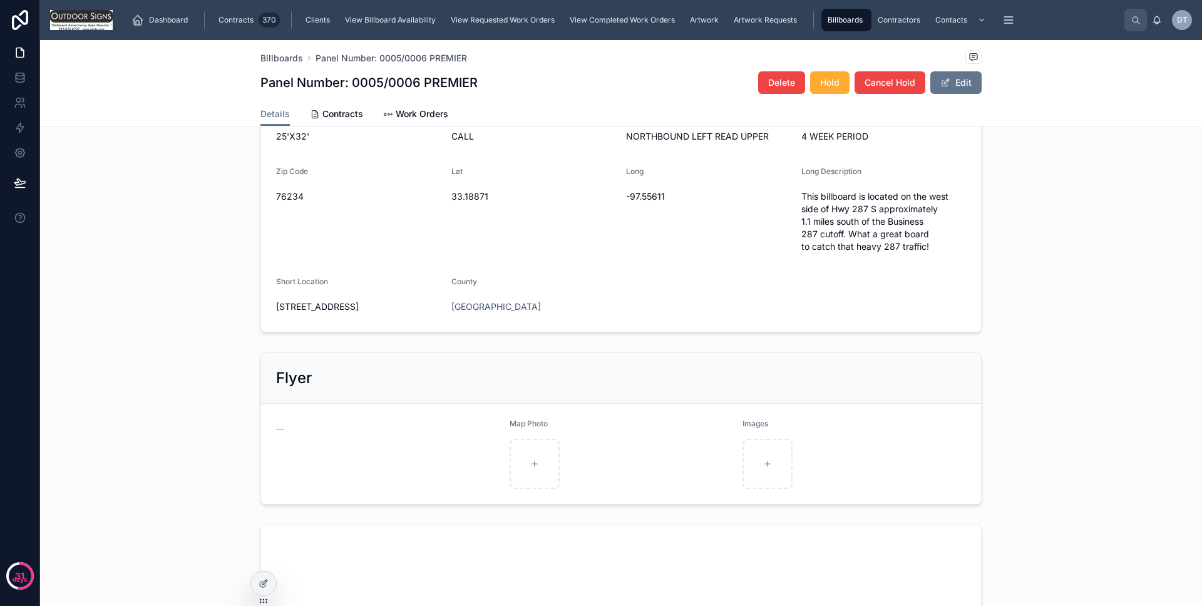
click at [576, 448] on div at bounding box center [620, 464] width 223 height 50
click at [551, 447] on div at bounding box center [534, 464] width 50 height 50
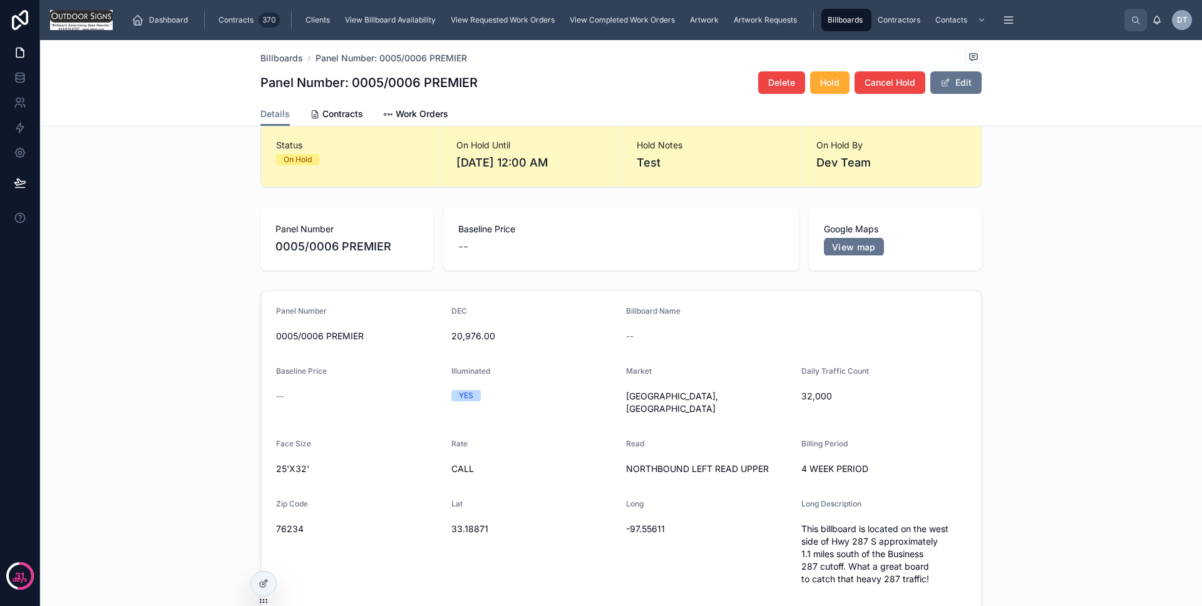
scroll to position [0, 0]
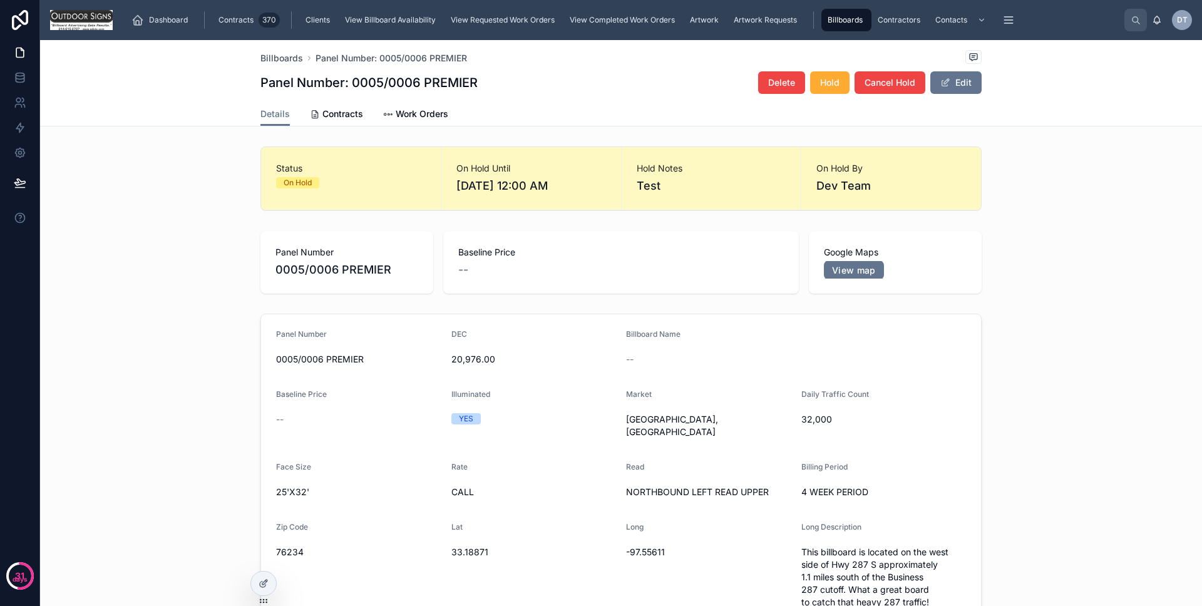
click at [263, 19] on div "370" at bounding box center [268, 20] width 21 height 15
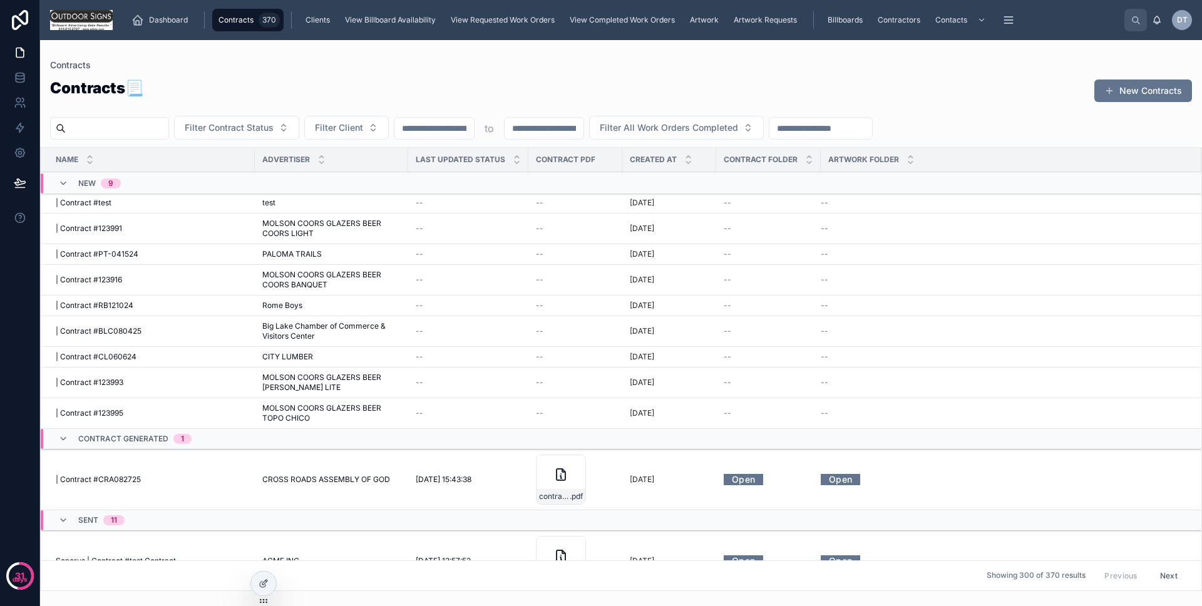
click at [330, 22] on div "Clients" at bounding box center [319, 20] width 32 height 20
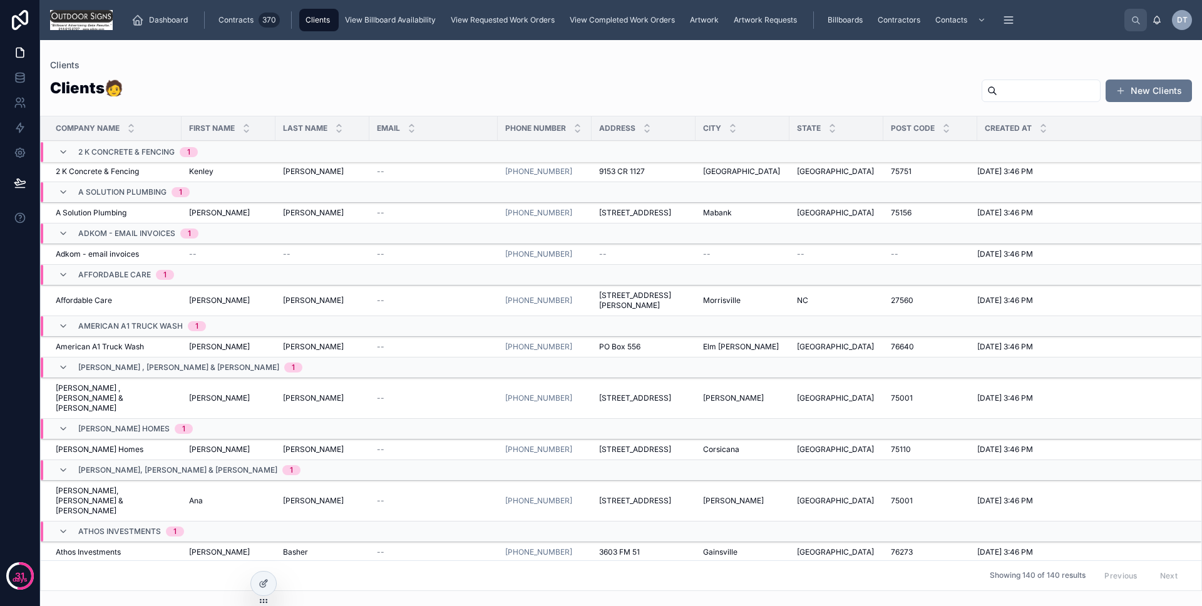
click at [365, 20] on span "View Billboard Availability" at bounding box center [390, 20] width 91 height 10
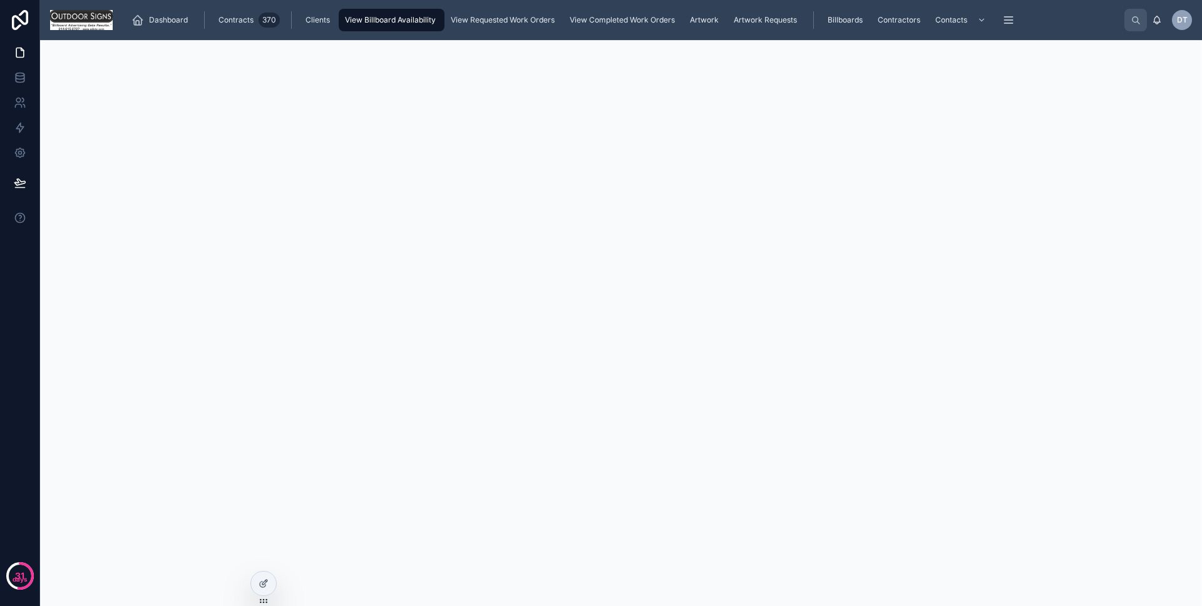
click at [325, 21] on span "Clients" at bounding box center [317, 20] width 24 height 10
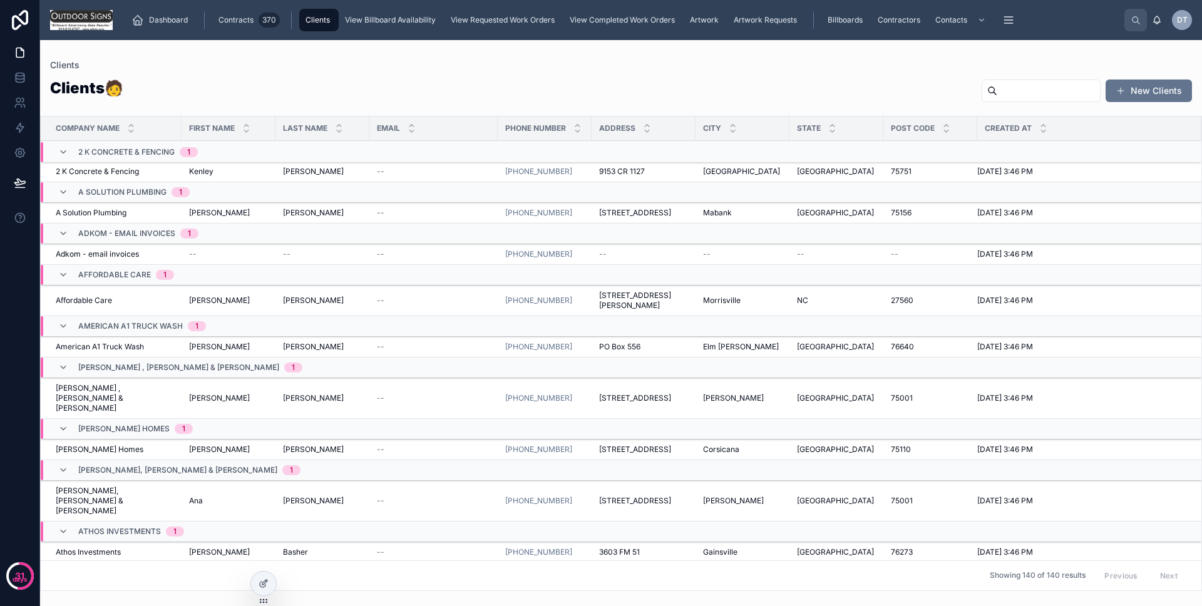
click at [382, 19] on span "View Billboard Availability" at bounding box center [390, 20] width 91 height 10
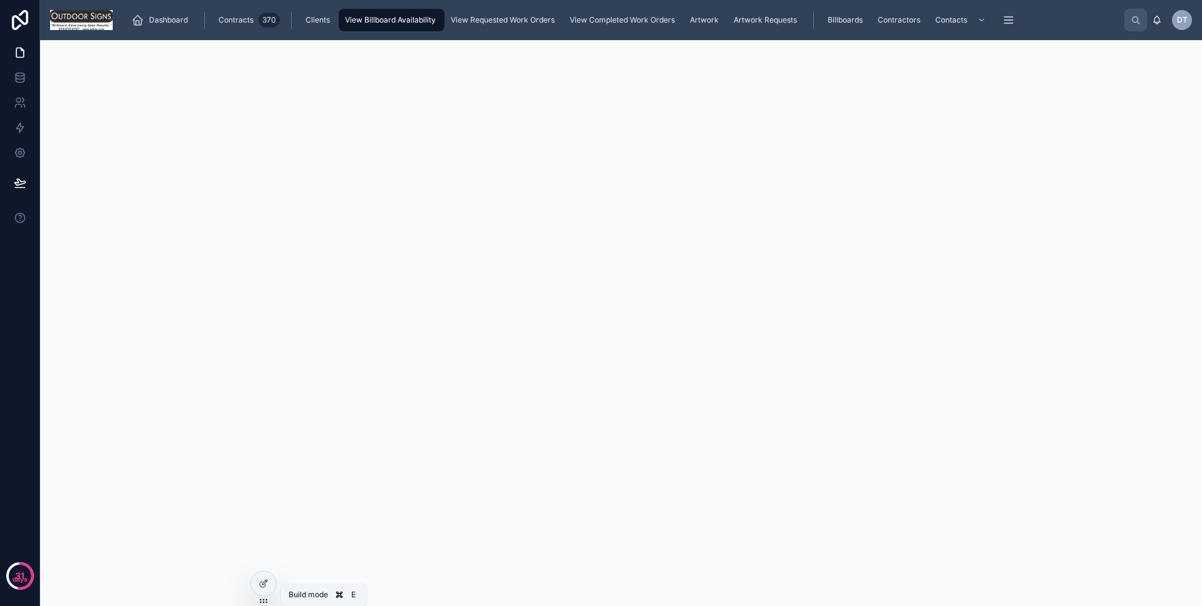
click at [264, 591] on div at bounding box center [263, 583] width 25 height 24
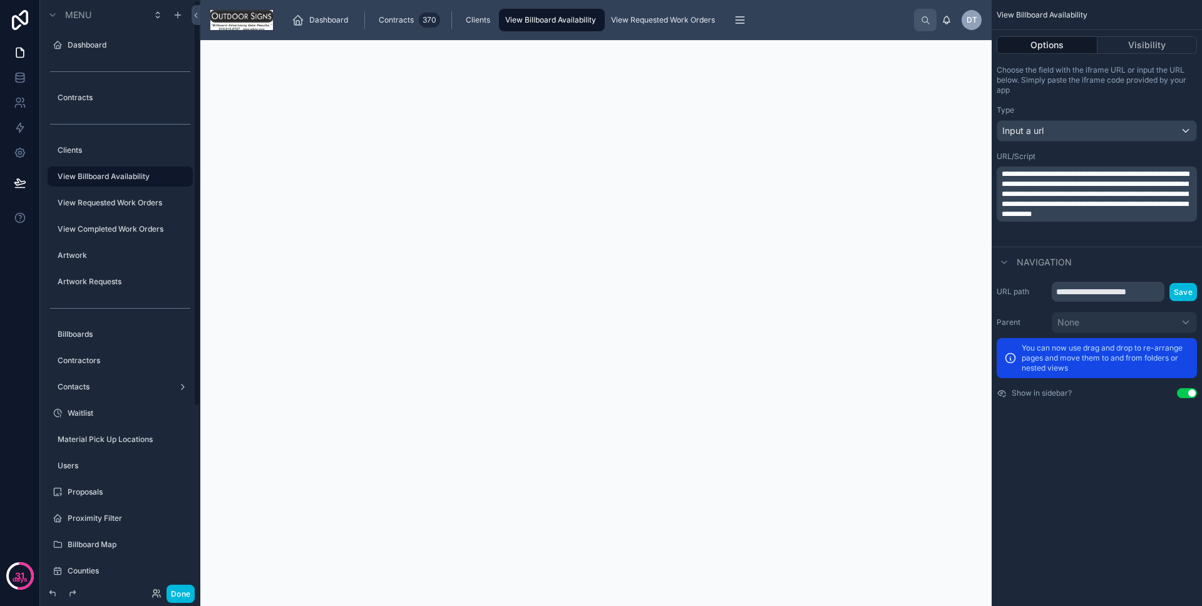
click at [179, 592] on button "Done" at bounding box center [180, 593] width 28 height 18
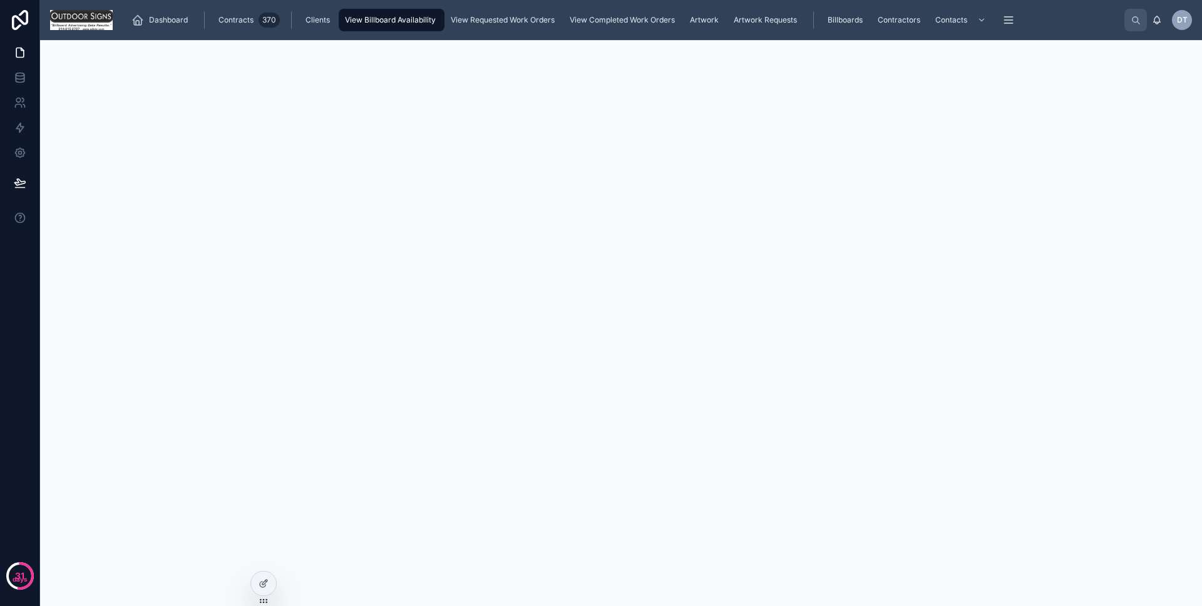
click at [521, 17] on span "View Requested Work Orders" at bounding box center [503, 20] width 104 height 10
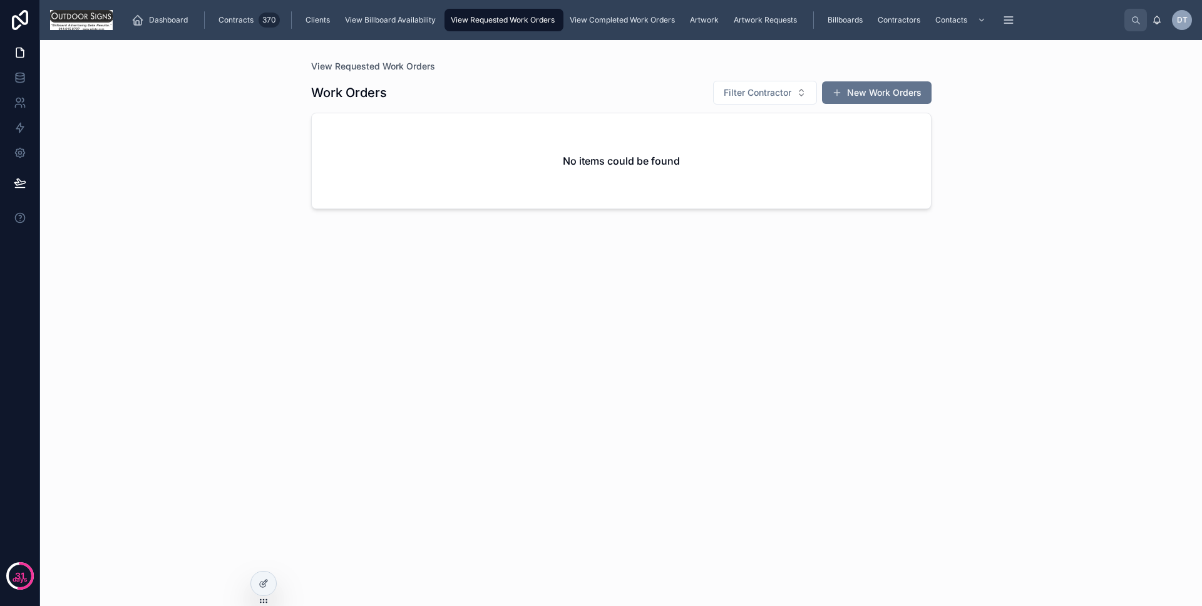
click at [849, 11] on div "Billboards" at bounding box center [846, 20] width 43 height 20
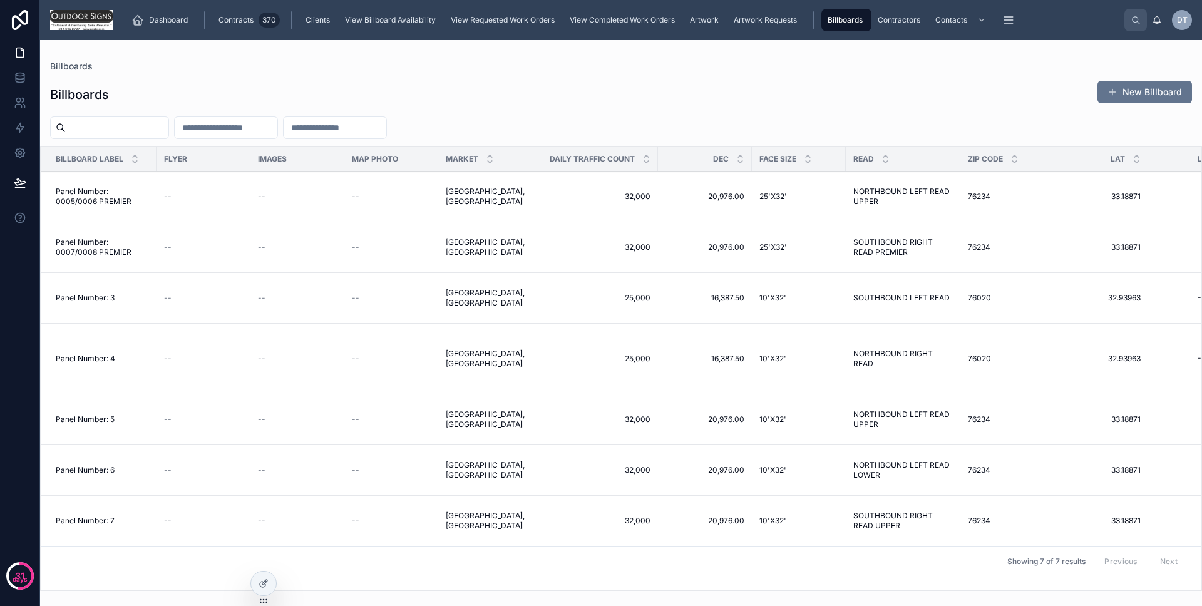
click at [343, 303] on td "--" at bounding box center [297, 298] width 94 height 51
click at [344, 296] on td "--" at bounding box center [391, 298] width 94 height 51
click at [352, 296] on span "--" at bounding box center [356, 298] width 8 height 10
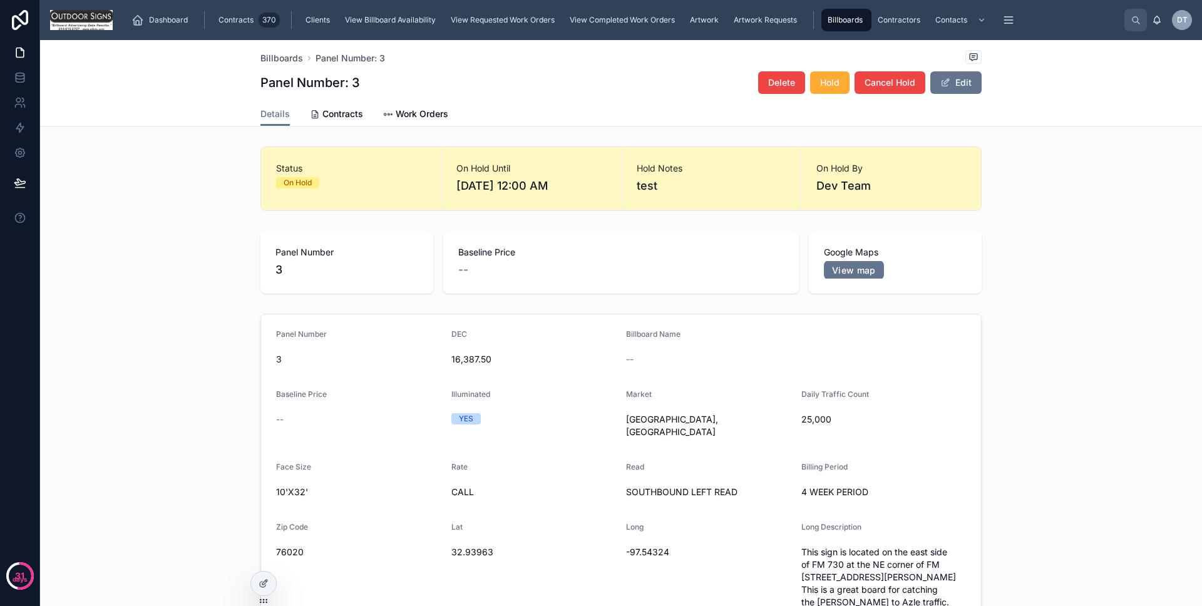
click at [174, 13] on div "Dashboard" at bounding box center [161, 20] width 61 height 20
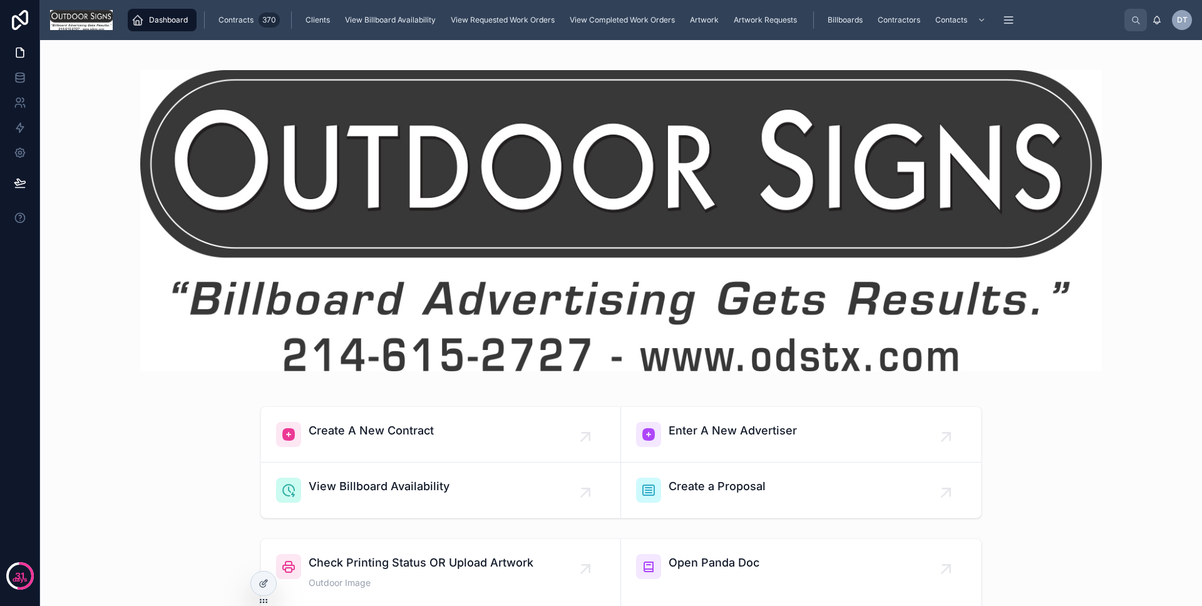
click at [412, 21] on span "View Billboard Availability" at bounding box center [390, 20] width 91 height 10
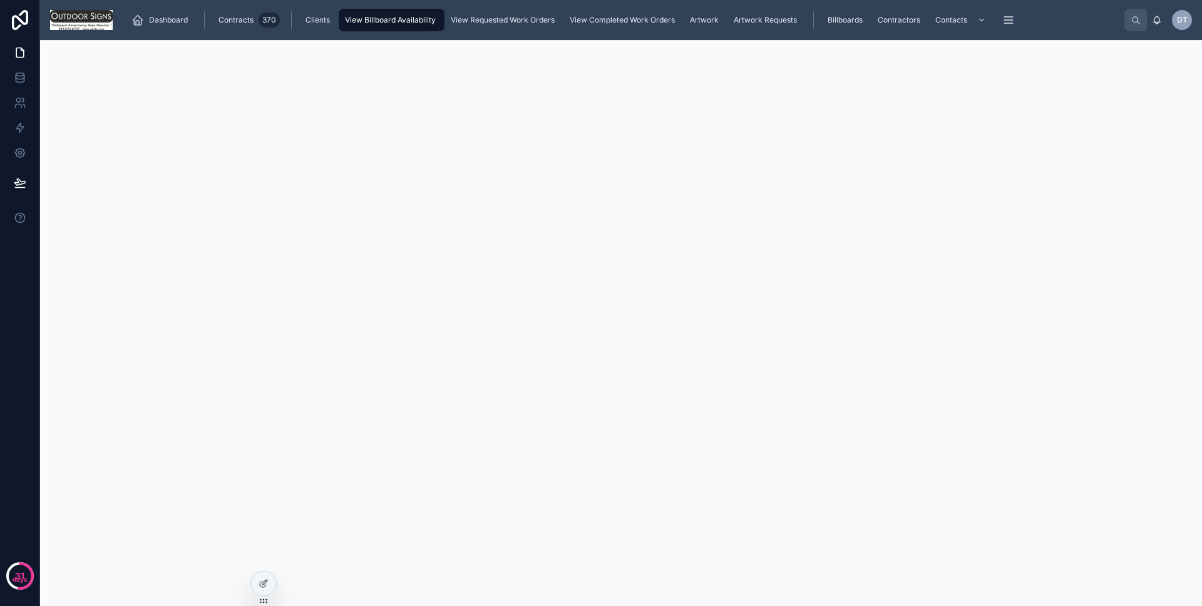
click at [265, 578] on icon at bounding box center [263, 583] width 10 height 10
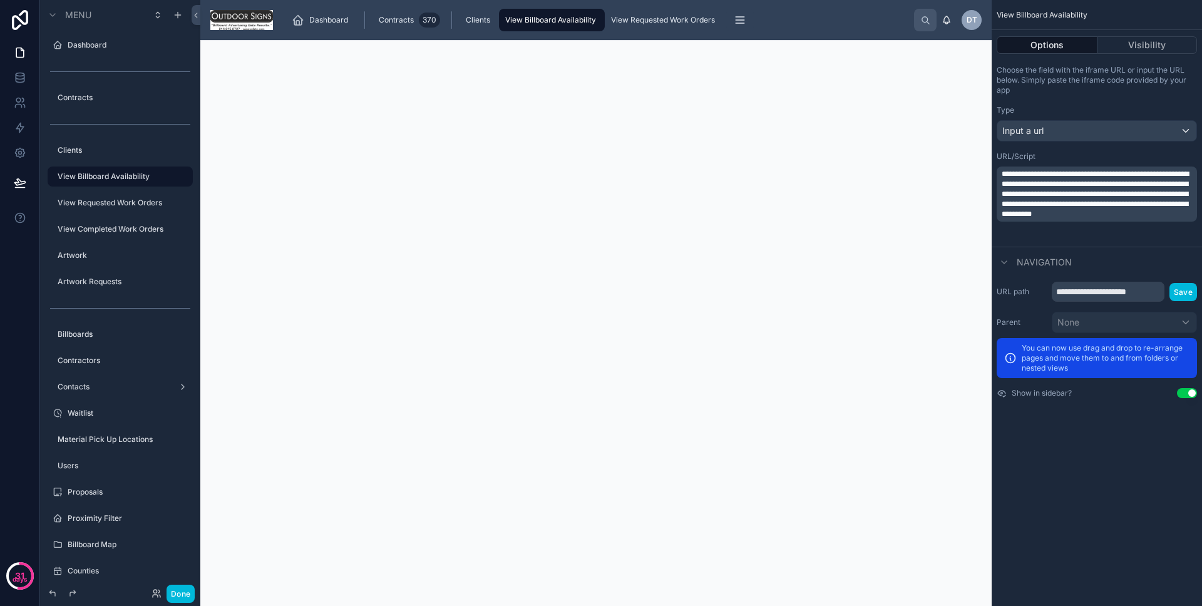
click at [639, 83] on div at bounding box center [595, 343] width 791 height 606
click at [1126, 53] on button "Visibility" at bounding box center [1147, 45] width 100 height 18
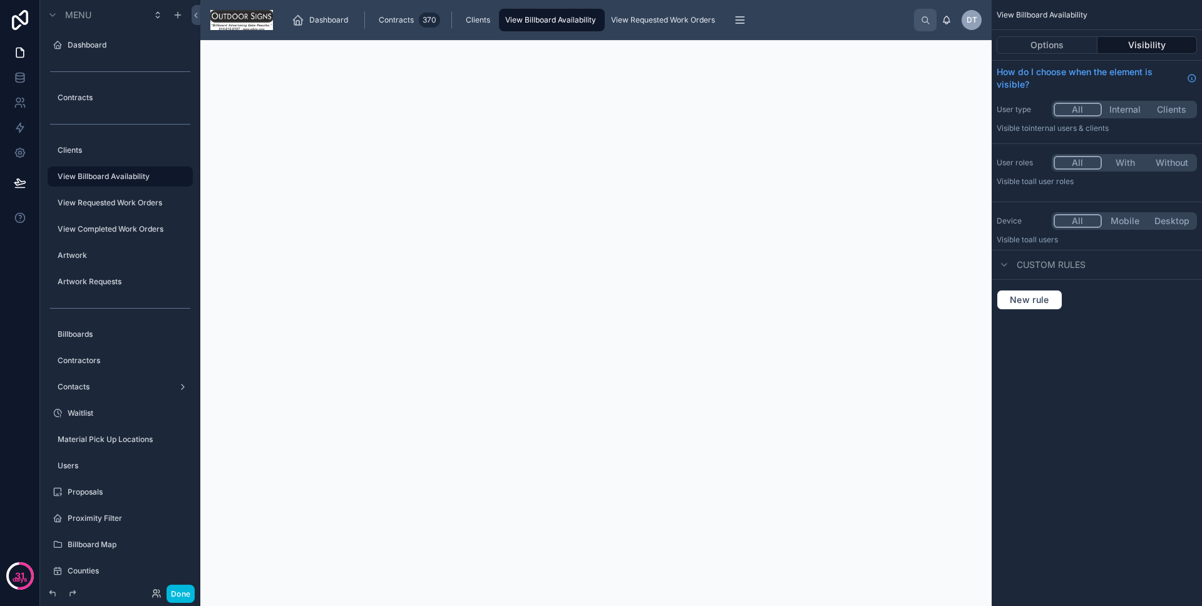
click at [1054, 52] on button "Options" at bounding box center [1046, 45] width 101 height 18
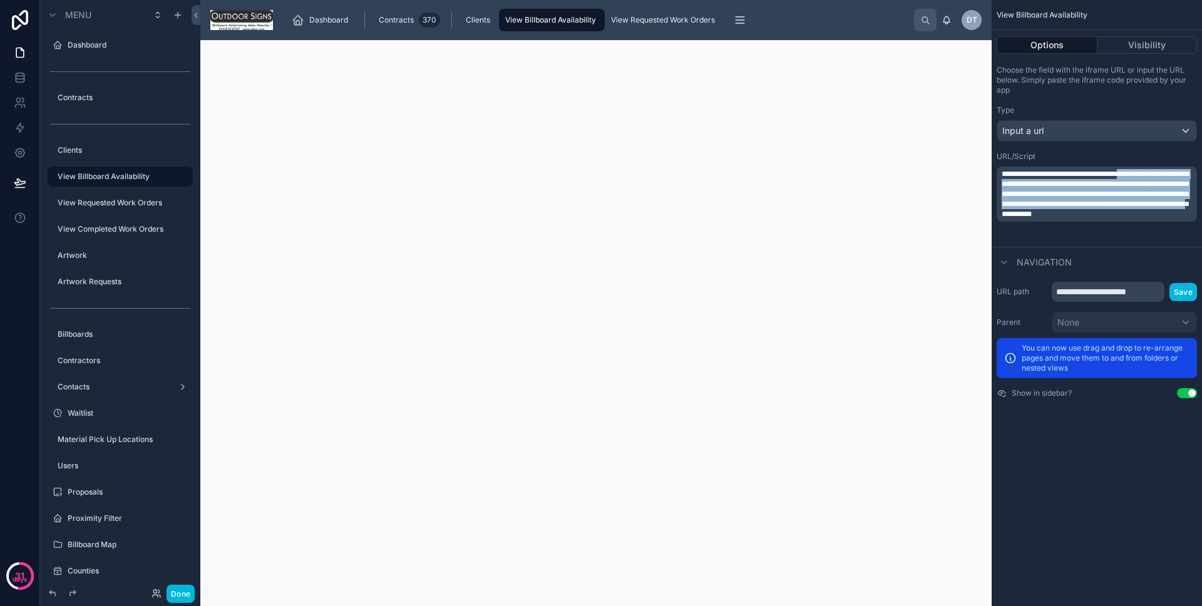
drag, startPoint x: 1024, startPoint y: 185, endPoint x: 1020, endPoint y: 232, distance: 46.5
click at [1020, 218] on span "**********" at bounding box center [1094, 194] width 187 height 48
click at [1023, 186] on span "**********" at bounding box center [1094, 194] width 187 height 48
drag, startPoint x: 1023, startPoint y: 185, endPoint x: 1021, endPoint y: 232, distance: 47.0
click at [1021, 218] on span "**********" at bounding box center [1094, 194] width 187 height 48
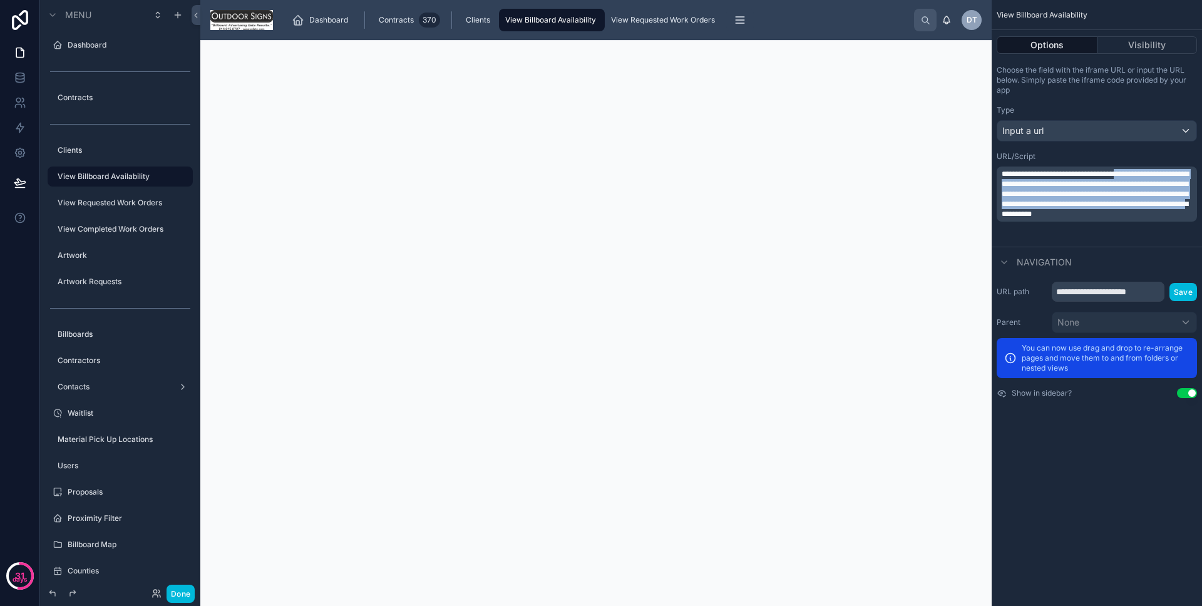
click at [1056, 167] on div "**********" at bounding box center [1096, 193] width 200 height 55
click at [1064, 160] on div "URL/Script" at bounding box center [1096, 156] width 200 height 10
click at [1098, 212] on span "**********" at bounding box center [1094, 194] width 187 height 48
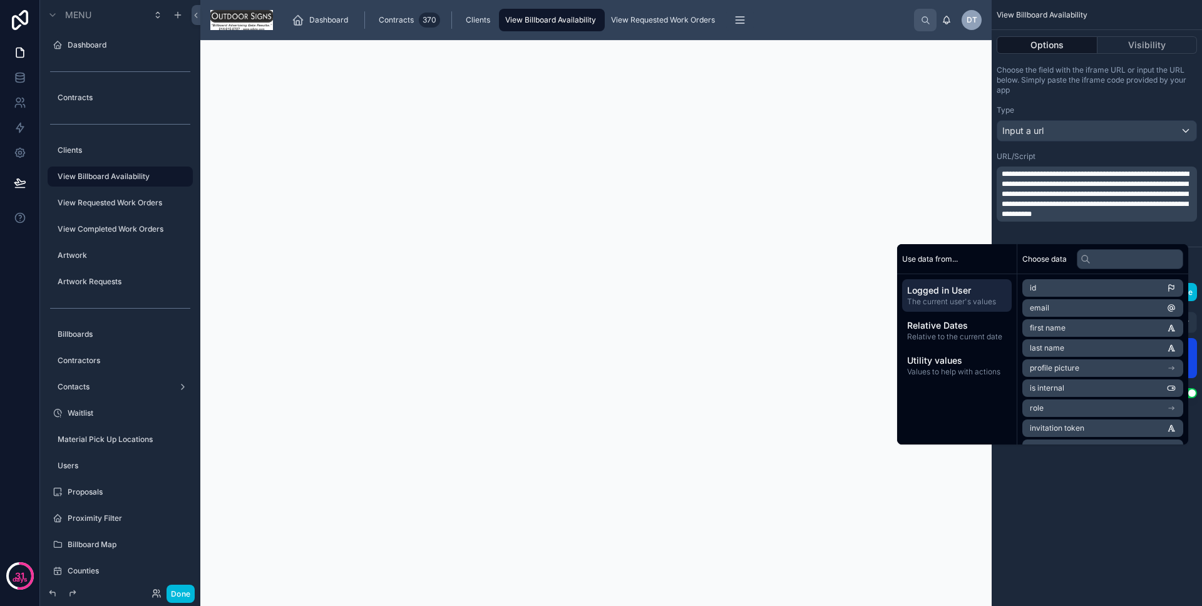
click at [1097, 164] on div "**********" at bounding box center [1096, 196] width 200 height 90
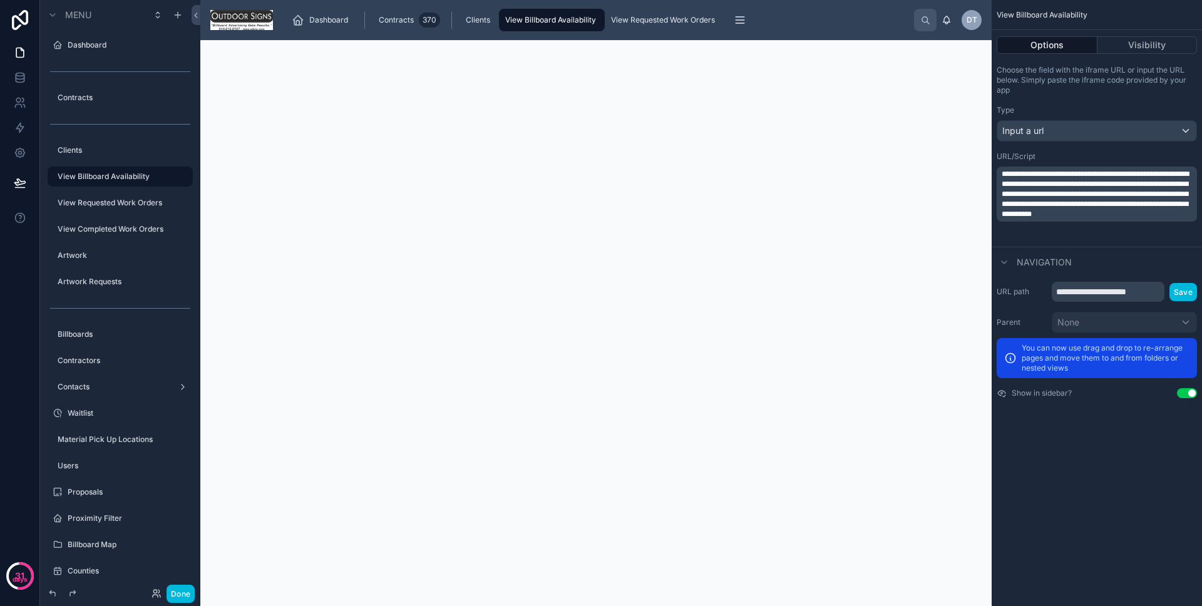
click at [1084, 205] on span "**********" at bounding box center [1094, 194] width 187 height 48
click at [1087, 219] on p "**********" at bounding box center [1097, 194] width 193 height 50
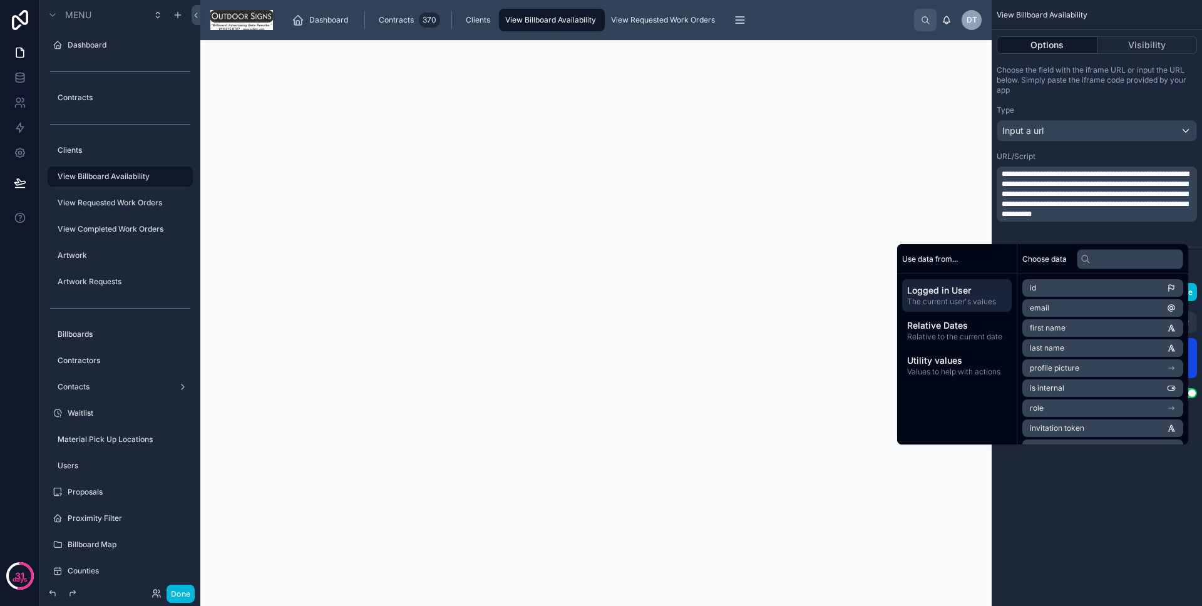
click at [1086, 219] on p "**********" at bounding box center [1097, 194] width 193 height 50
click at [1091, 192] on span "**********" at bounding box center [1094, 194] width 187 height 48
click at [1098, 79] on p "Choose the field with the iframe URL or input the URL below. Simply paste the i…" at bounding box center [1096, 80] width 200 height 30
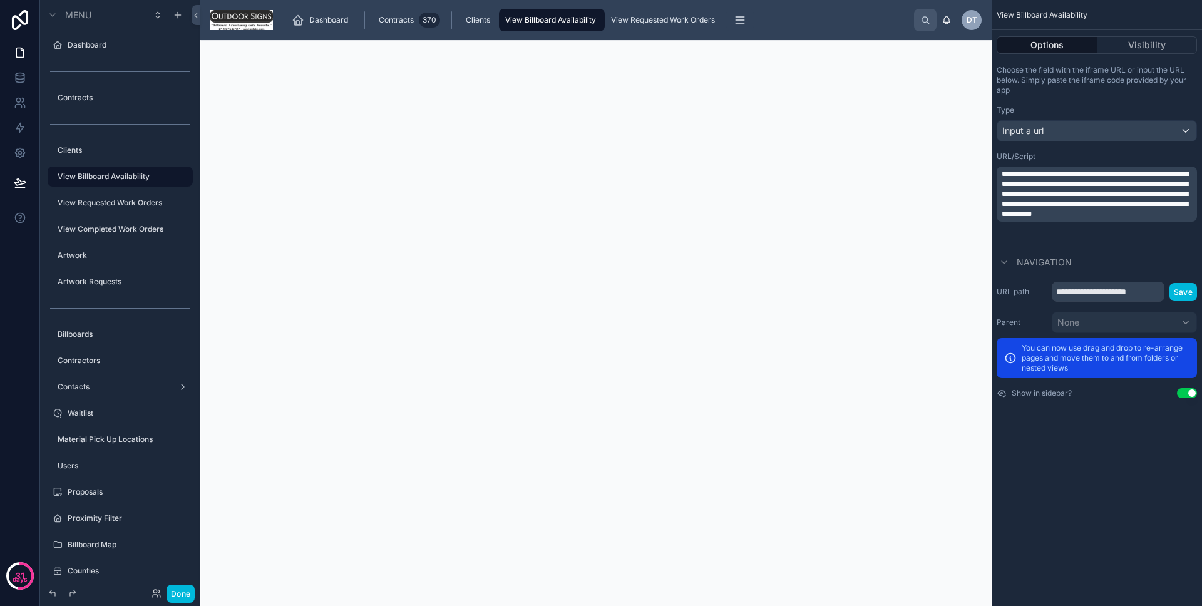
click at [188, 596] on button "Done" at bounding box center [180, 593] width 28 height 18
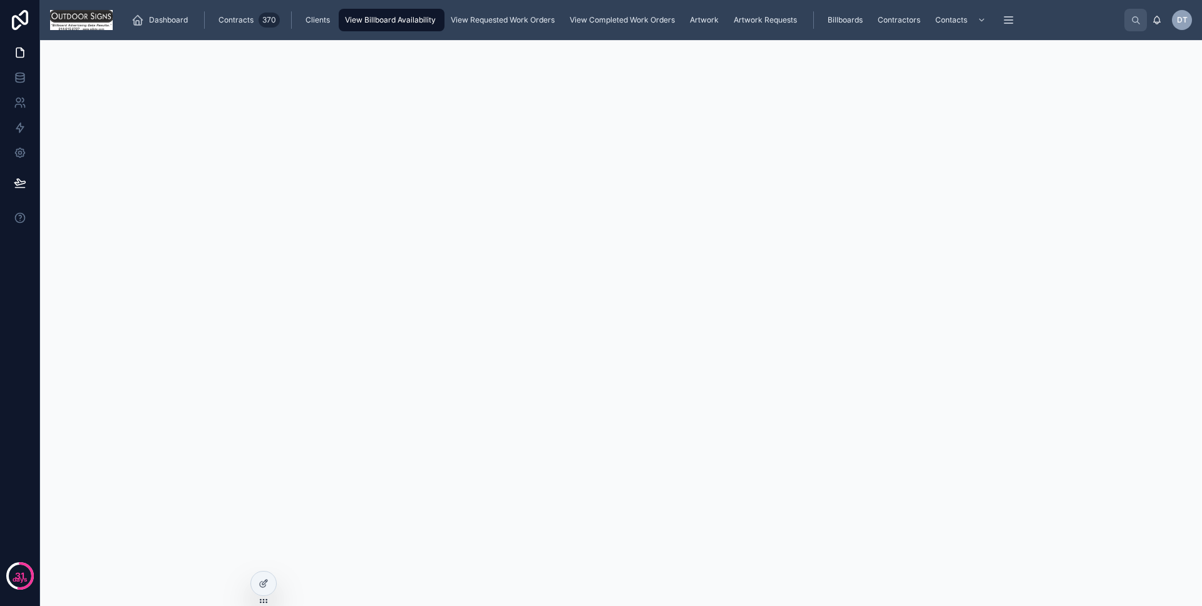
click at [268, 587] on div at bounding box center [263, 583] width 25 height 24
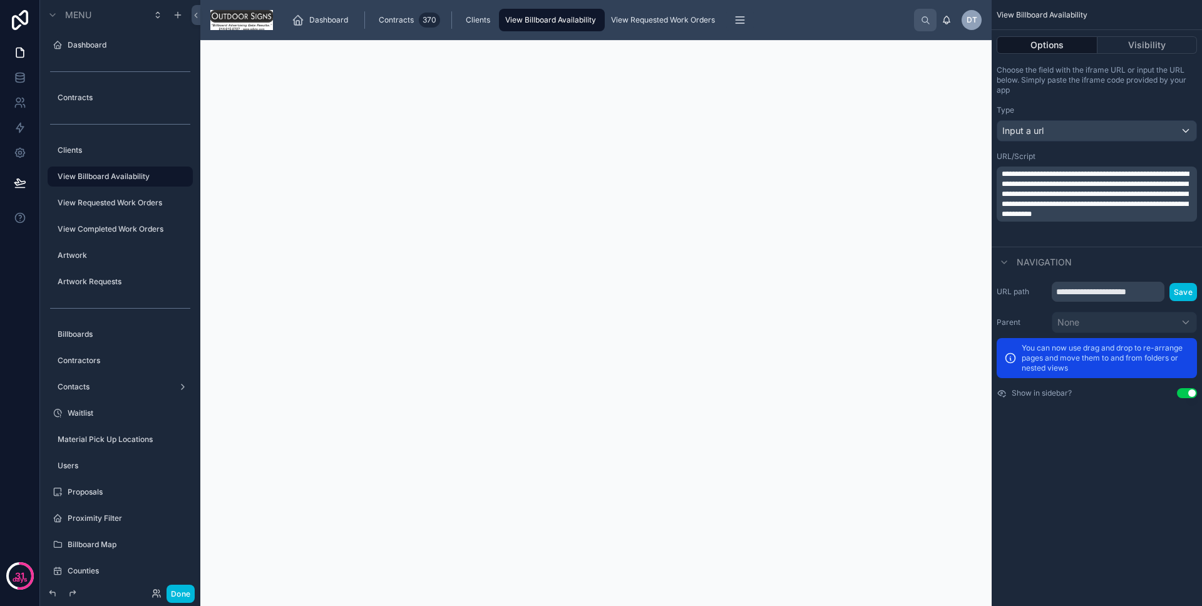
click at [1140, 54] on div "Options Visibility" at bounding box center [1096, 45] width 210 height 30
click at [1140, 51] on button "Visibility" at bounding box center [1147, 45] width 100 height 18
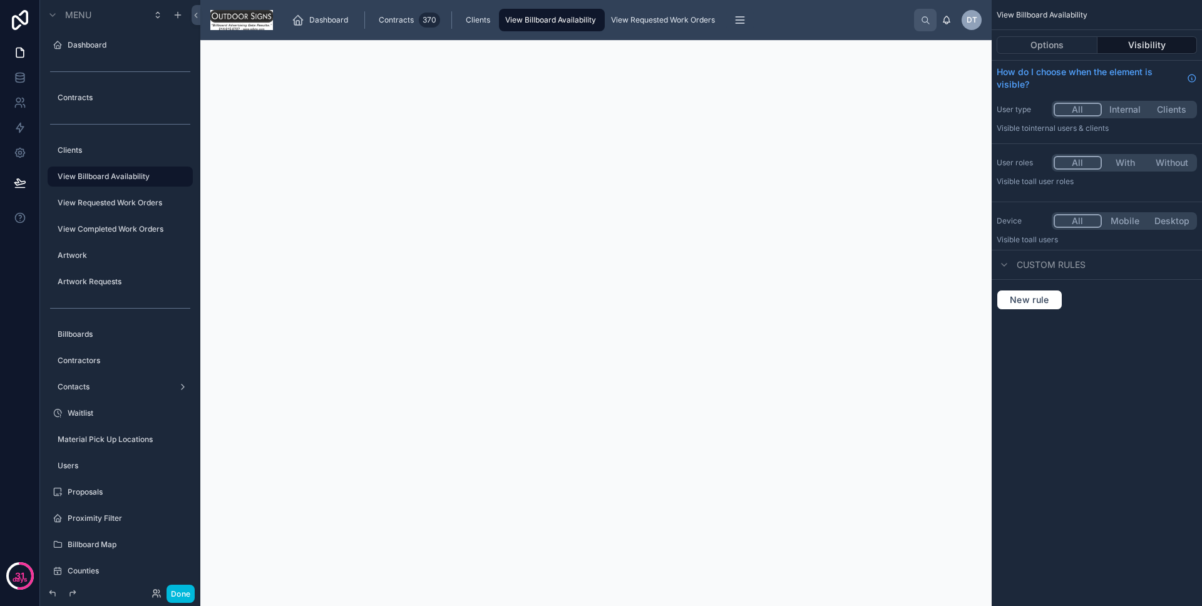
click at [1071, 49] on button "Options" at bounding box center [1046, 45] width 101 height 18
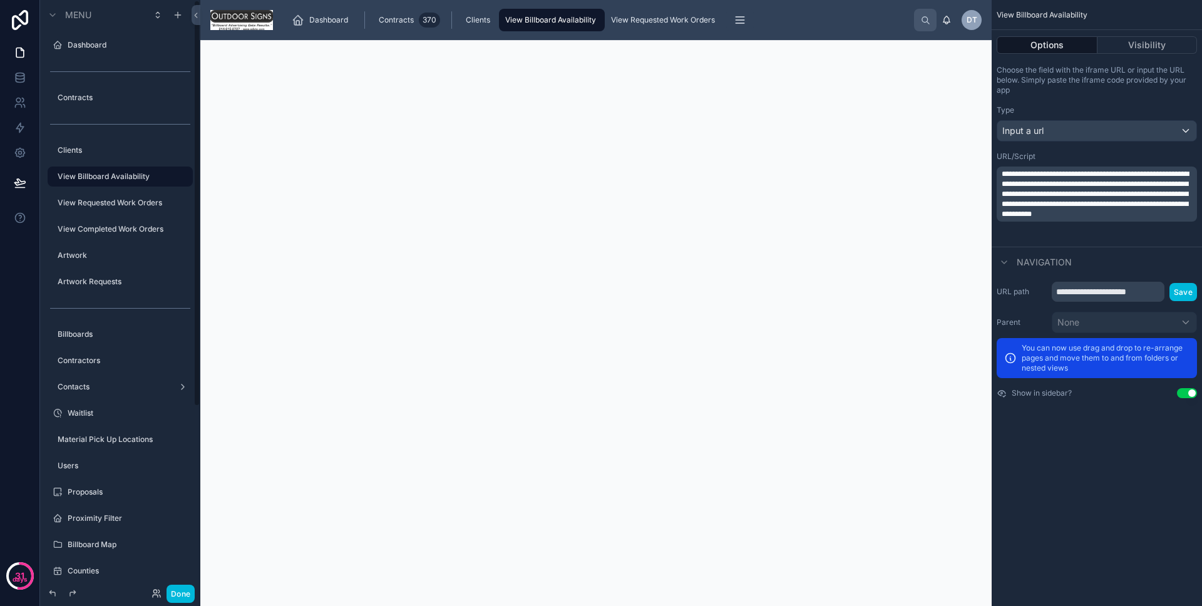
click at [93, 173] on label "View Billboard Availability" at bounding box center [122, 176] width 128 height 10
click at [517, 130] on div at bounding box center [595, 343] width 791 height 606
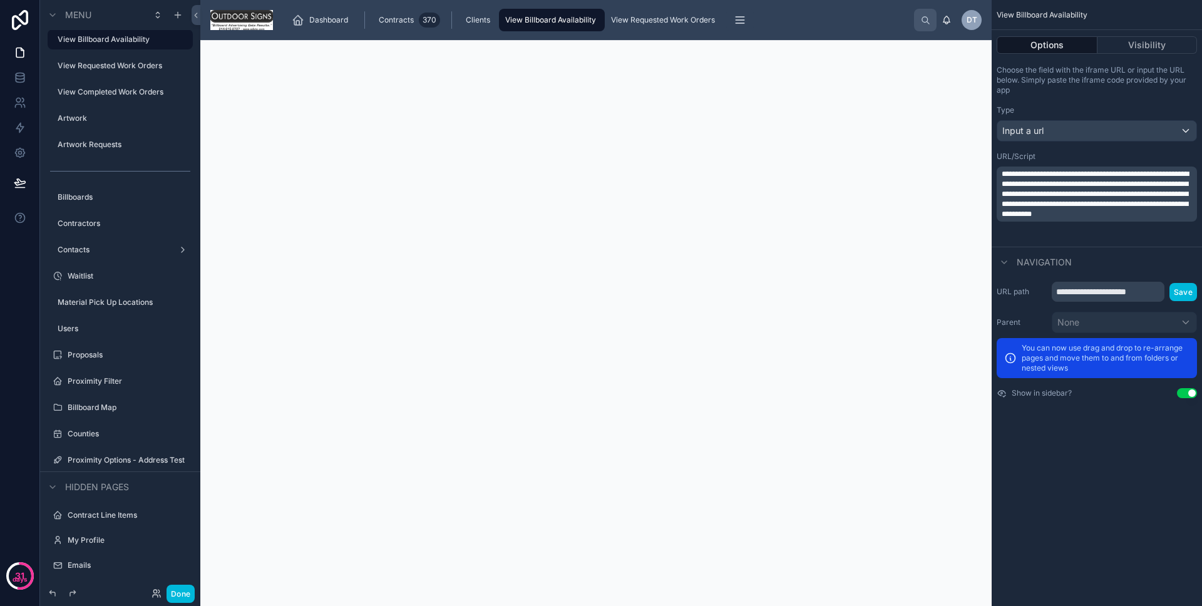
click at [1076, 219] on p "**********" at bounding box center [1097, 194] width 193 height 50
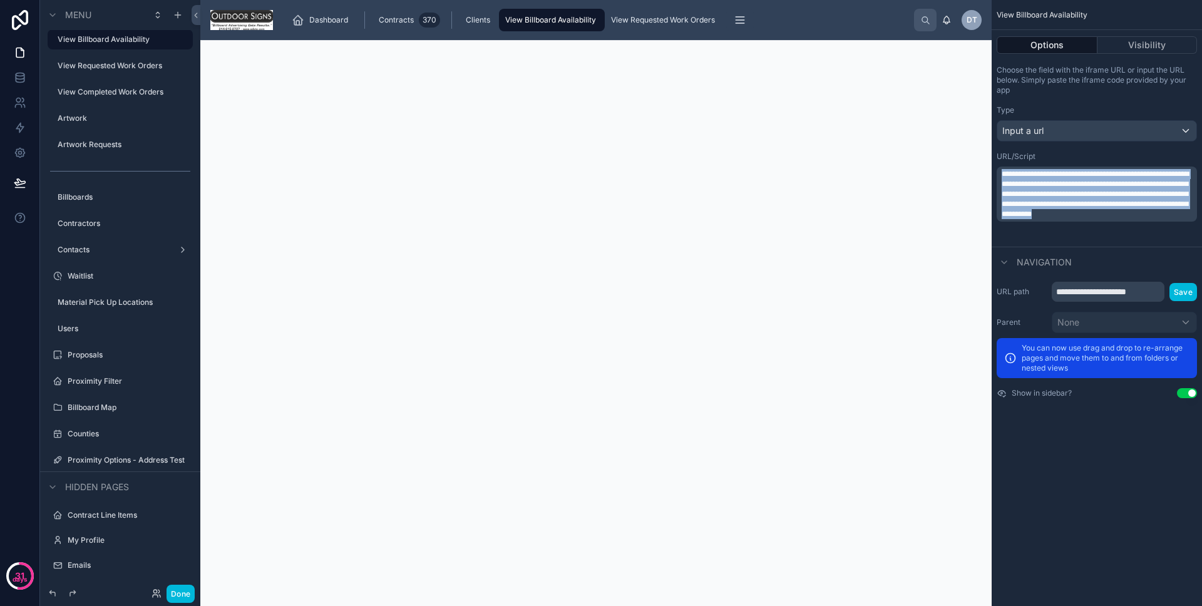
copy span "**********"
click at [172, 594] on button "Done" at bounding box center [180, 593] width 28 height 18
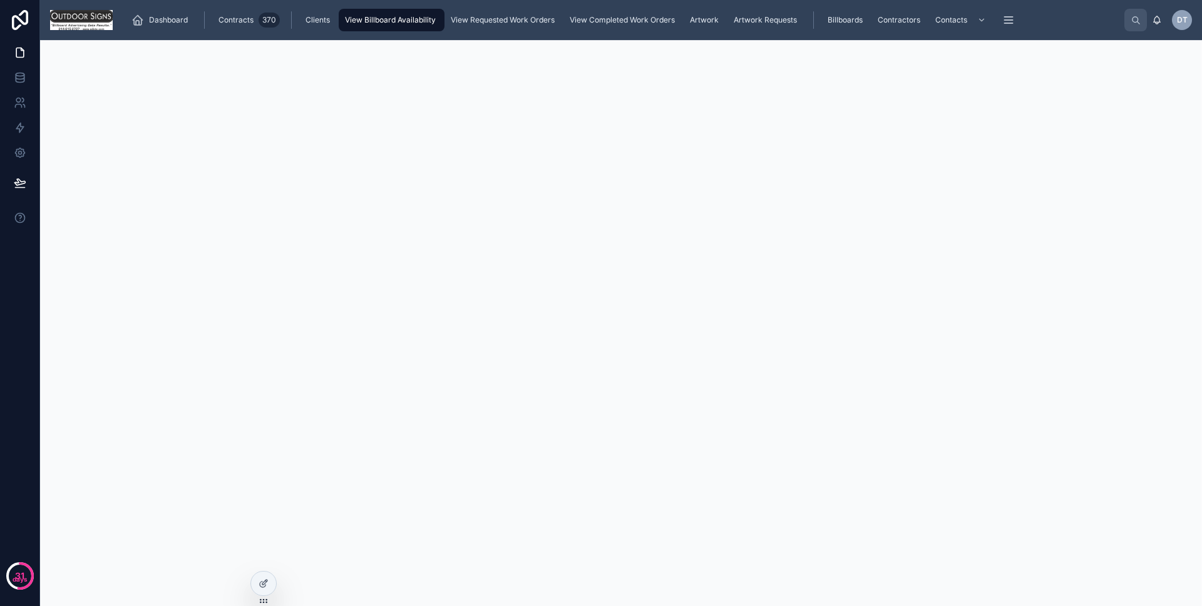
click at [262, 576] on div at bounding box center [263, 583] width 25 height 24
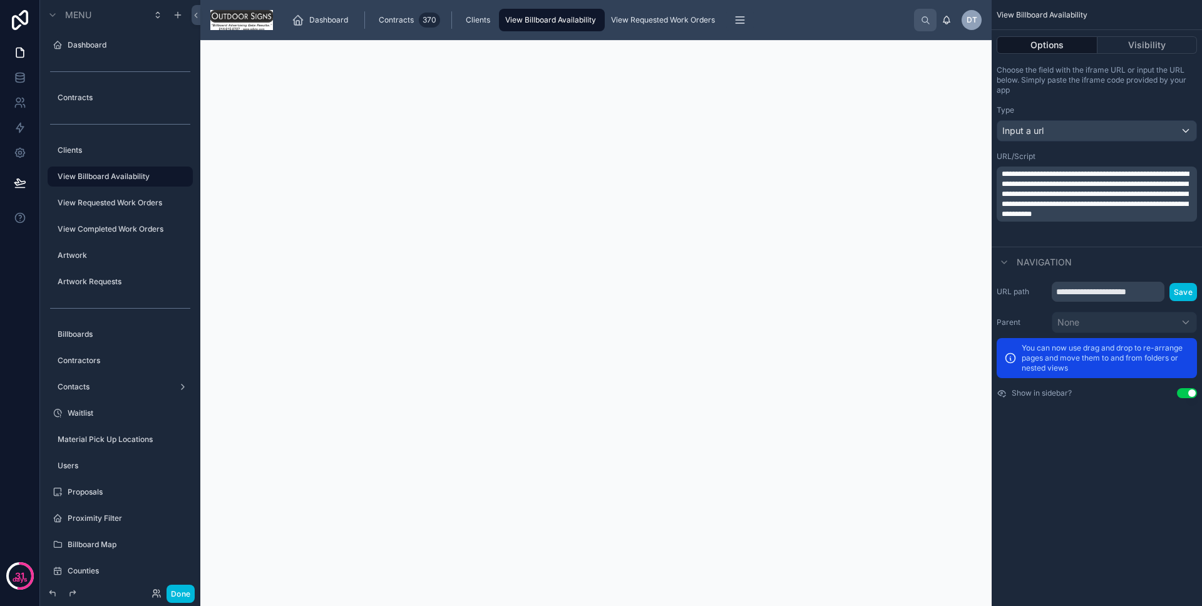
click at [0, 0] on div "scrollable content" at bounding box center [0, 0] width 0 height 0
click at [229, 171] on span "Clone" at bounding box center [234, 167] width 23 height 13
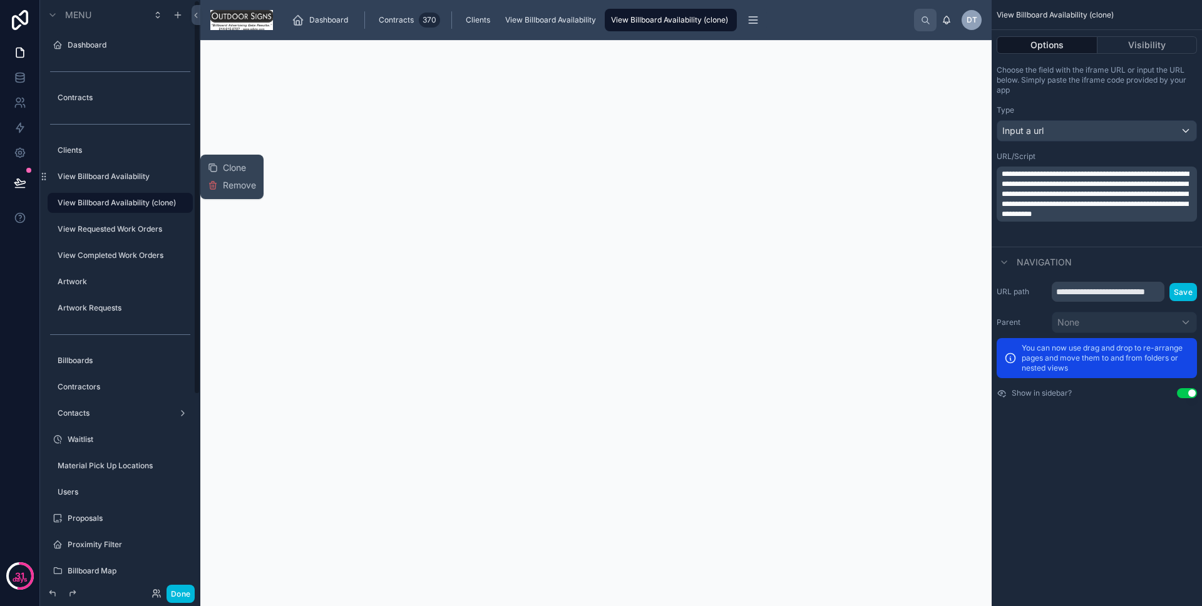
click at [182, 587] on button "Done" at bounding box center [180, 593] width 28 height 18
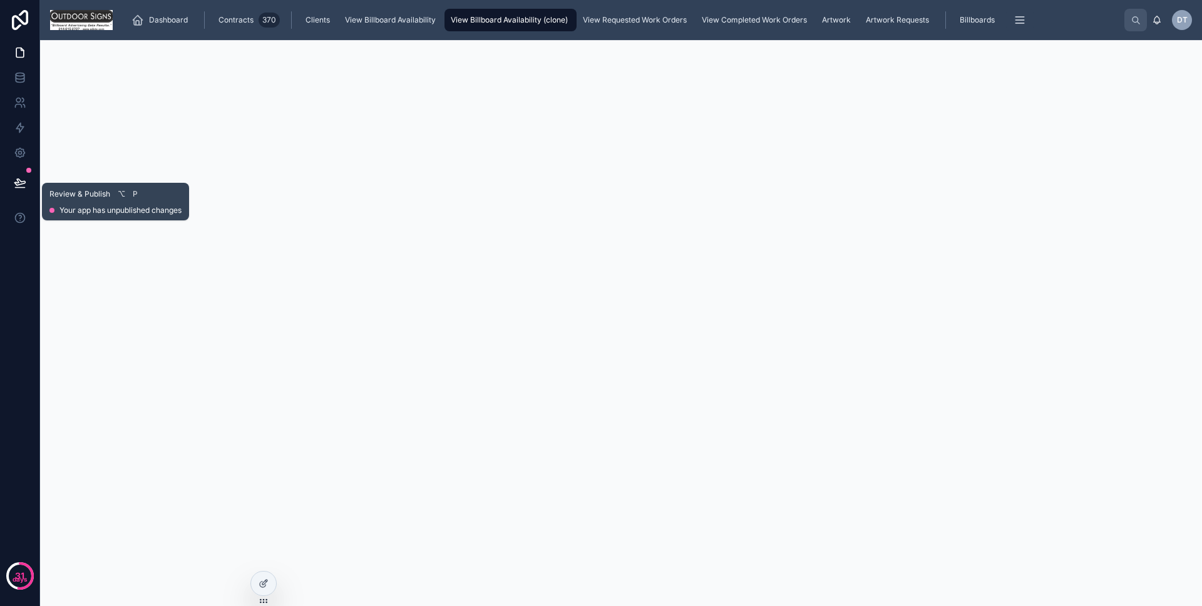
click at [8, 185] on button at bounding box center [20, 182] width 28 height 35
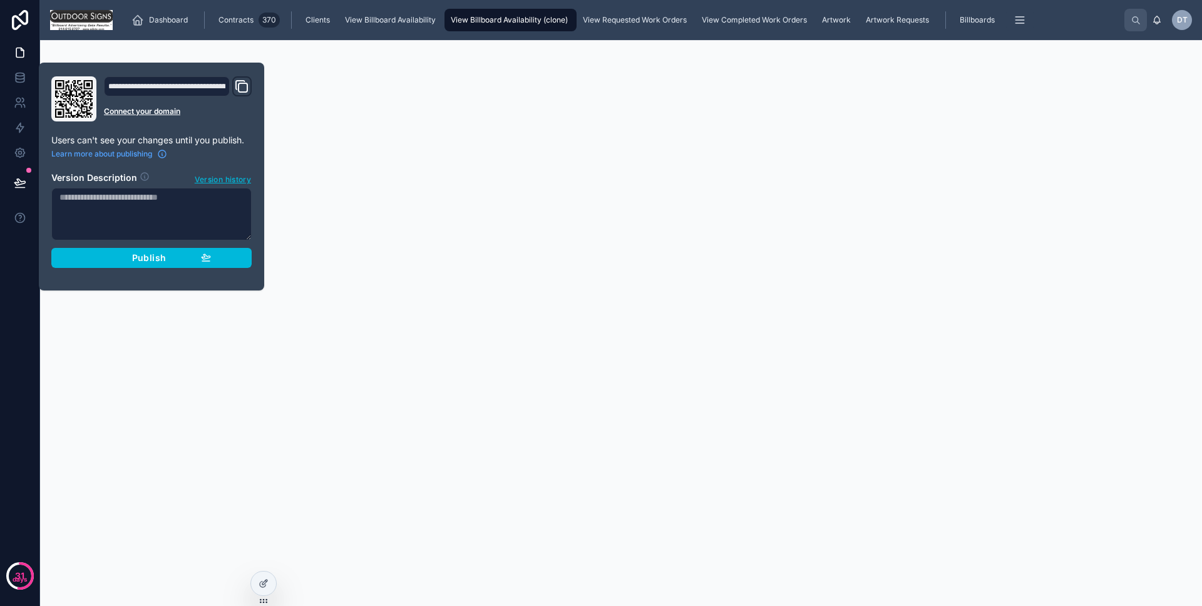
click at [91, 251] on button "Publish" at bounding box center [151, 258] width 200 height 20
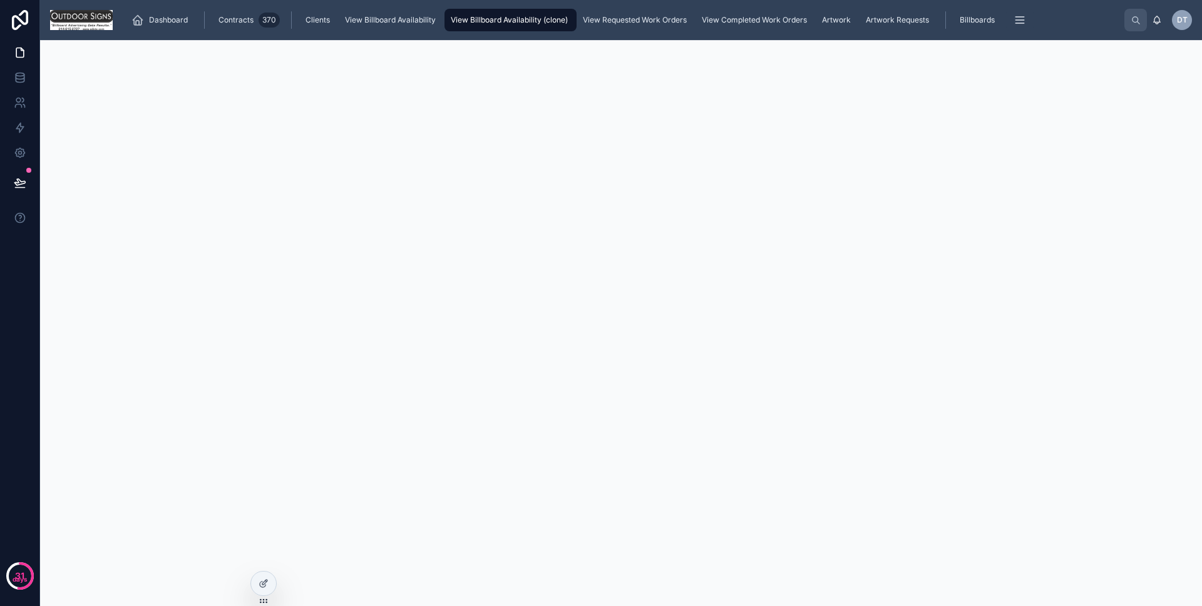
click at [20, 270] on div "31 days" at bounding box center [20, 303] width 40 height 606
click at [258, 589] on div at bounding box center [263, 583] width 25 height 24
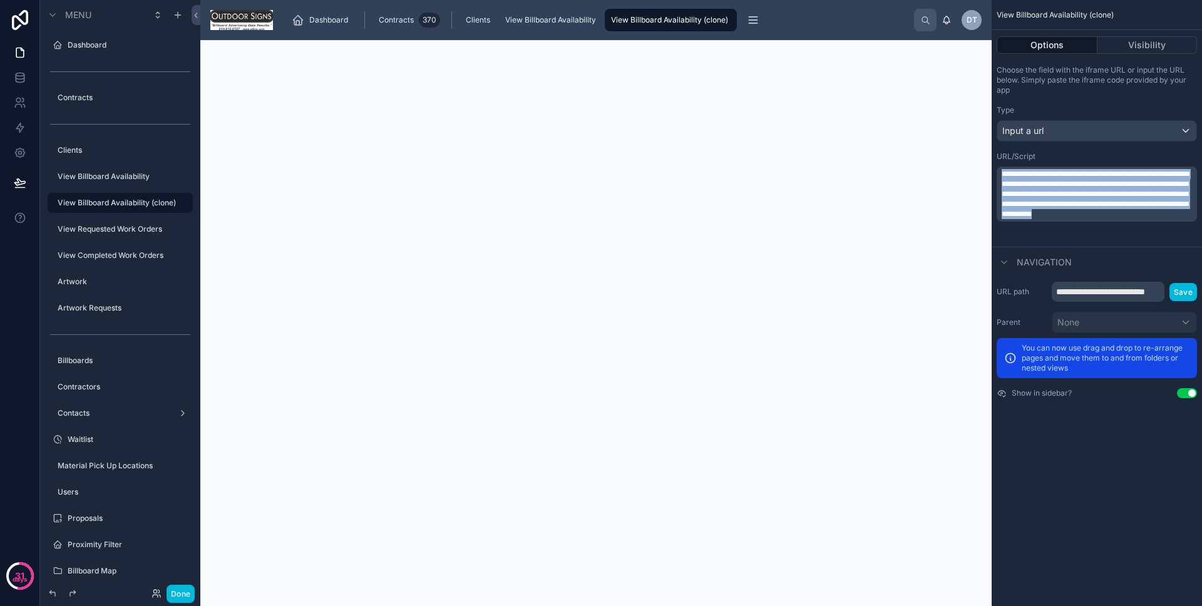
drag, startPoint x: 1090, startPoint y: 235, endPoint x: 991, endPoint y: 160, distance: 124.5
click at [991, 160] on div "**********" at bounding box center [1096, 153] width 210 height 186
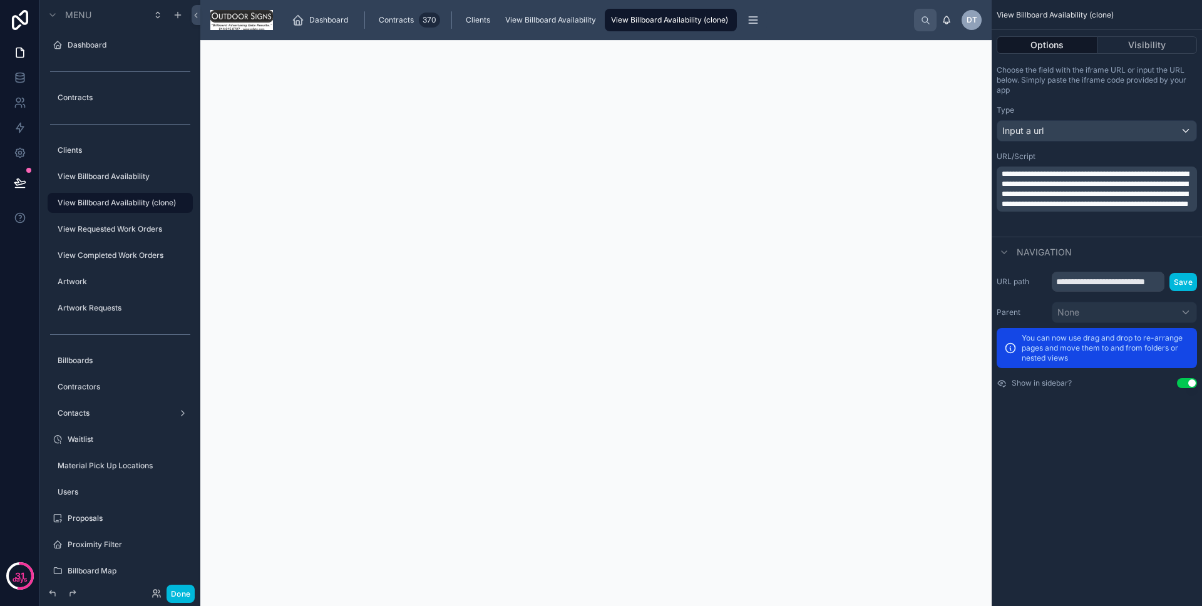
click at [1190, 282] on button "Save" at bounding box center [1183, 282] width 28 height 18
click at [1187, 283] on button "Save" at bounding box center [1183, 282] width 28 height 18
click at [528, 20] on span "View Billboard Availability" at bounding box center [550, 20] width 91 height 10
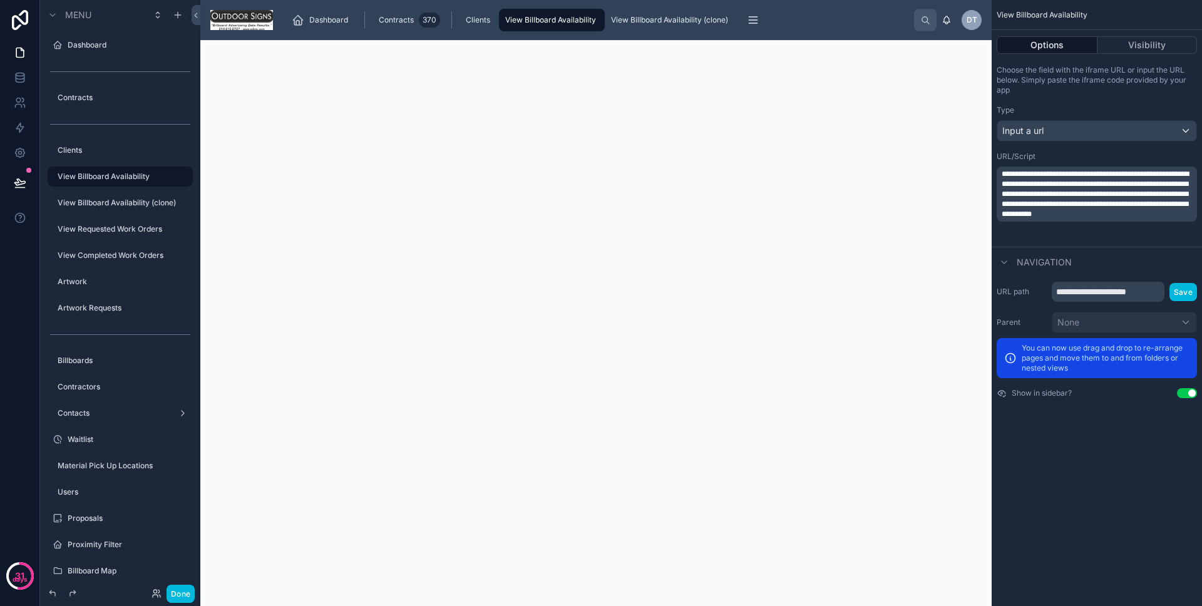
click at [661, 21] on span "View Billboard Availability (clone)" at bounding box center [669, 20] width 117 height 10
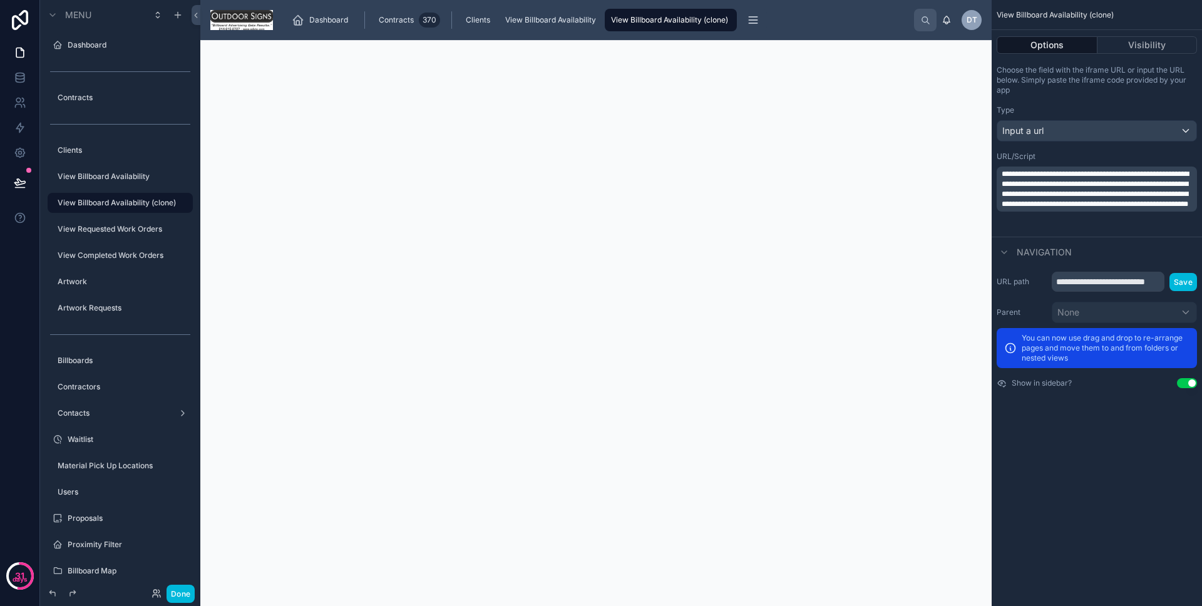
click at [563, 18] on span "View Billboard Availability" at bounding box center [550, 20] width 91 height 10
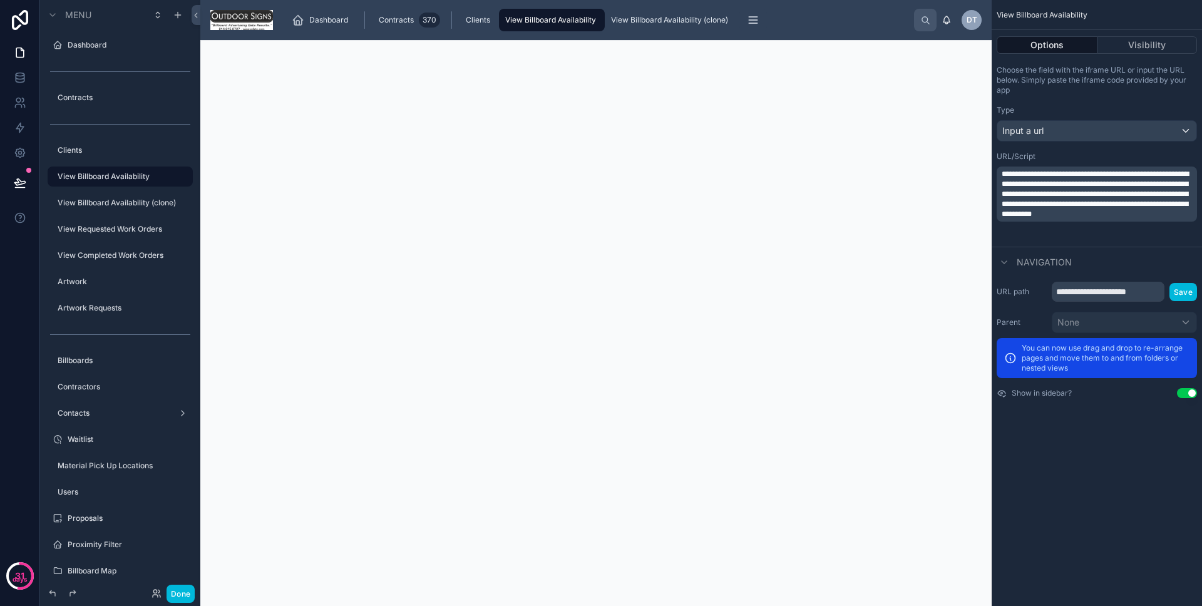
click at [648, 23] on span "View Billboard Availability (clone)" at bounding box center [669, 20] width 117 height 10
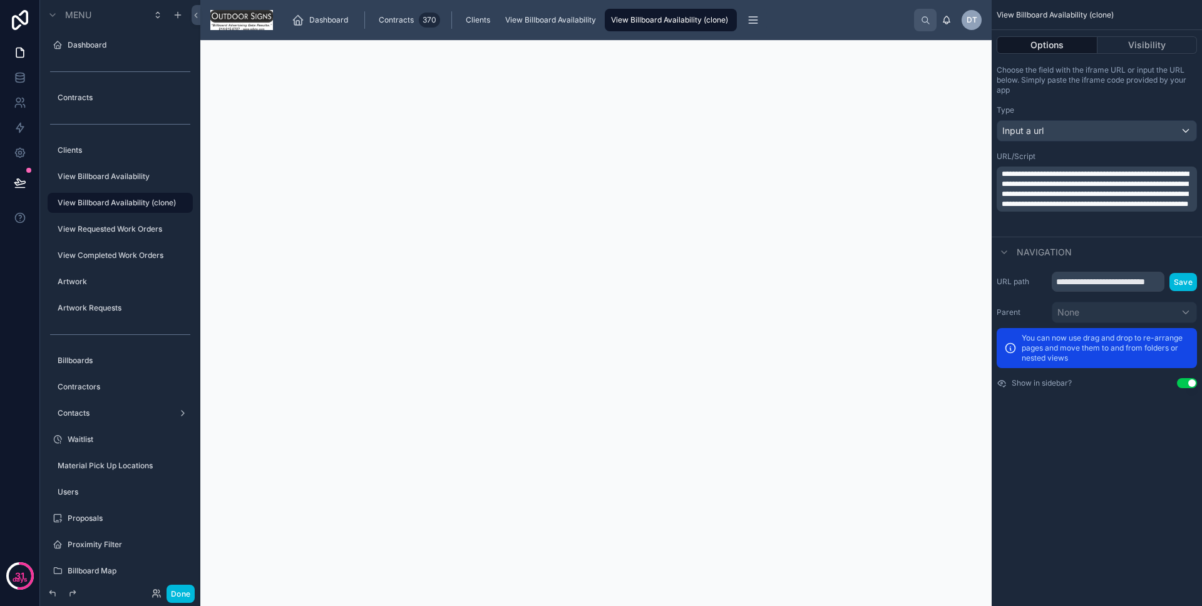
click at [225, 96] on div at bounding box center [595, 343] width 791 height 606
click at [542, 30] on link "View Billboard Availability" at bounding box center [552, 20] width 106 height 23
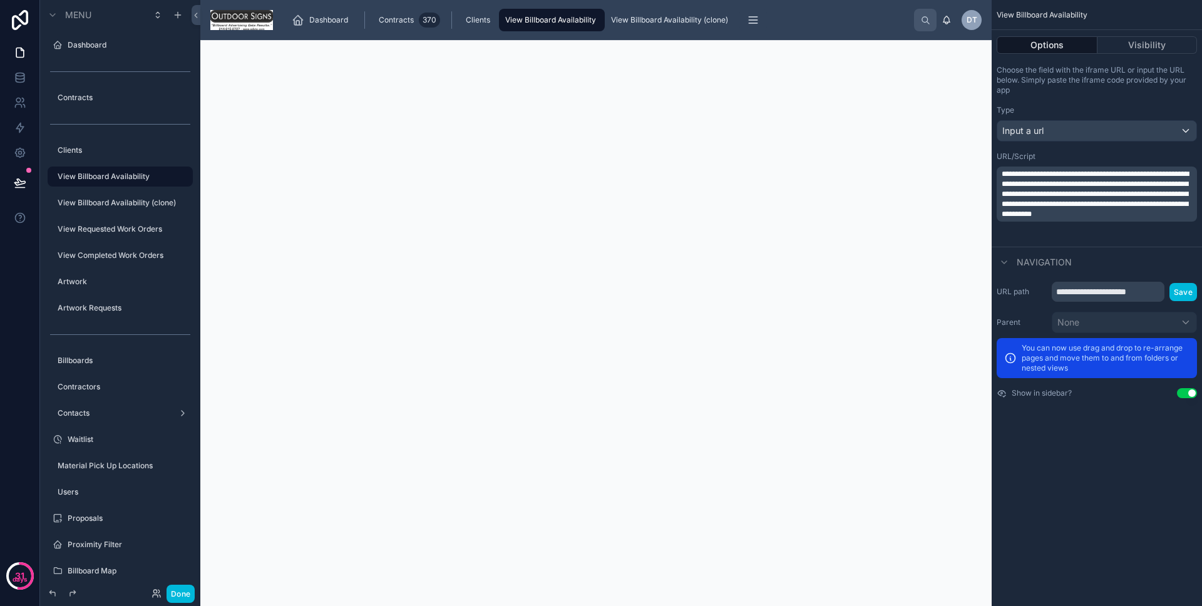
click at [693, 24] on span "View Billboard Availability (clone)" at bounding box center [669, 20] width 117 height 10
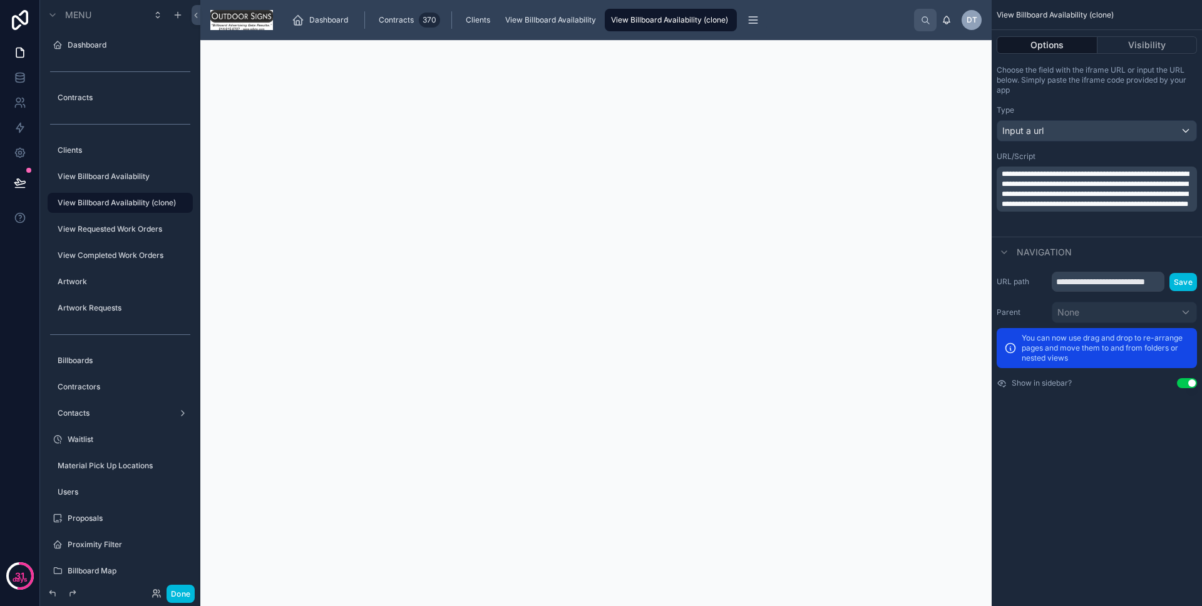
click at [569, 21] on span "View Billboard Availability" at bounding box center [550, 20] width 91 height 10
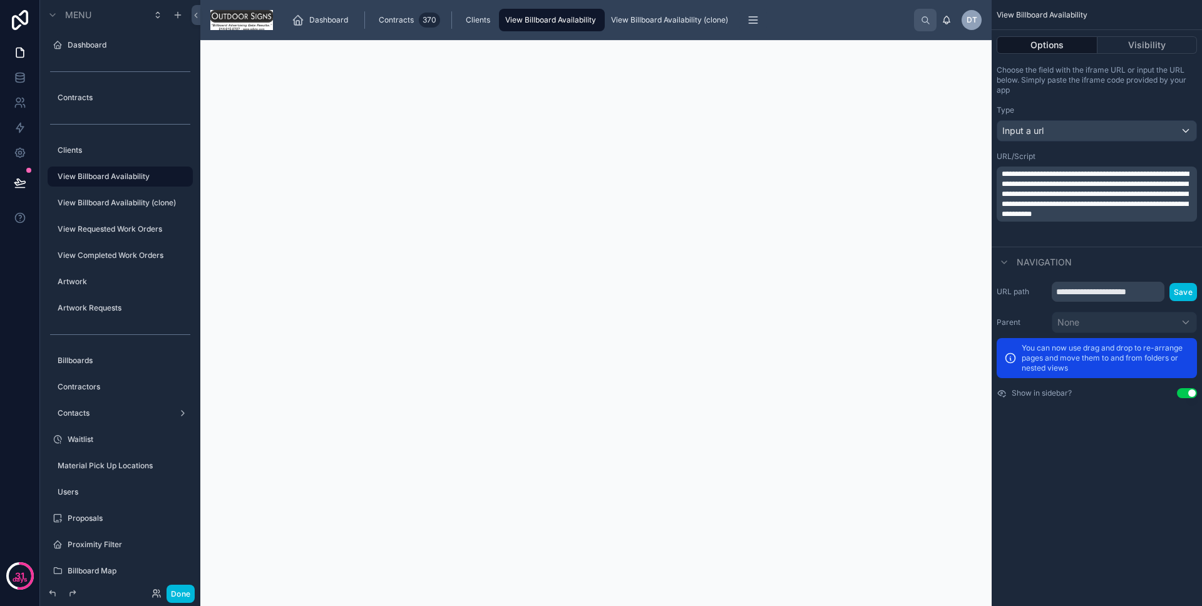
click at [679, 16] on span "View Billboard Availability (clone)" at bounding box center [669, 20] width 117 height 10
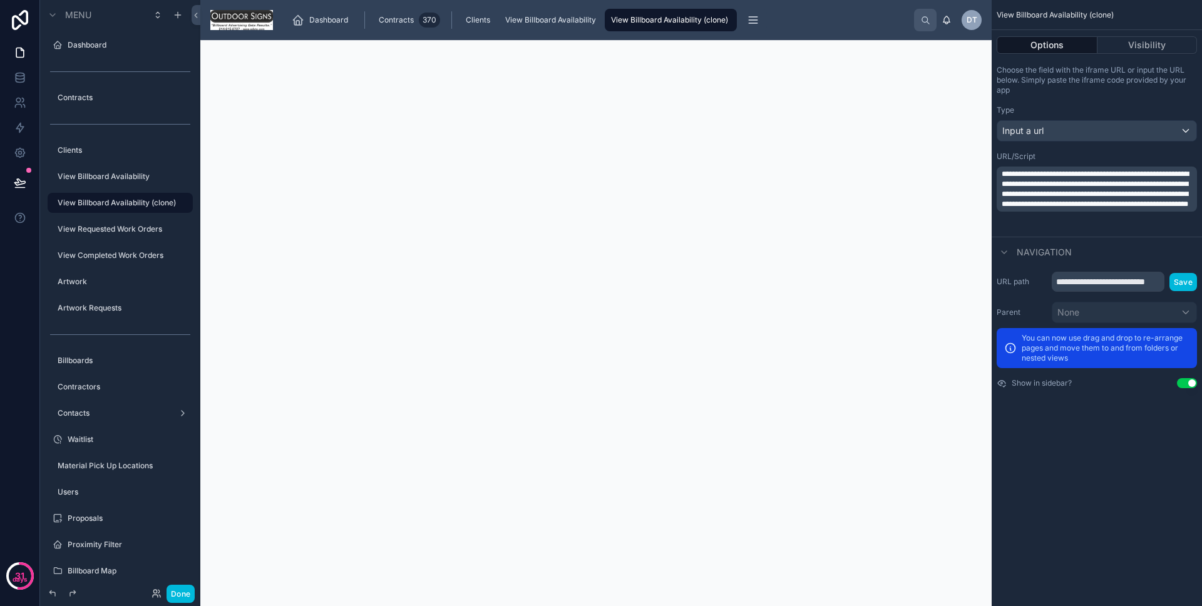
click at [620, 19] on span "View Billboard Availability (clone)" at bounding box center [669, 20] width 117 height 10
click at [540, 21] on span "View Billboard Availability" at bounding box center [550, 20] width 91 height 10
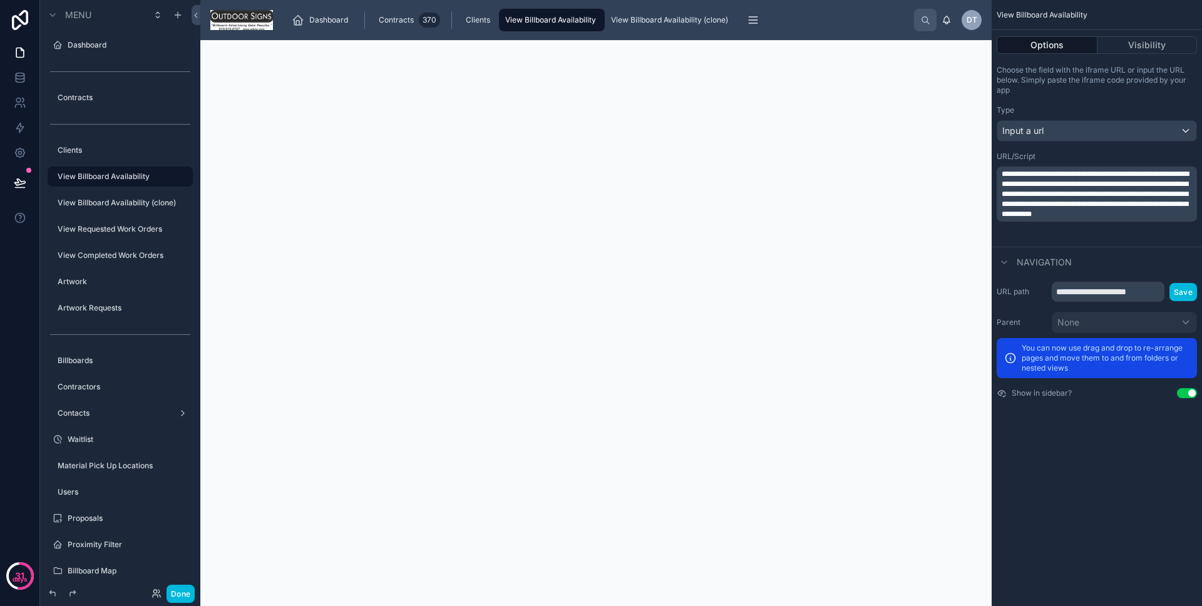
click at [629, 20] on span "View Billboard Availability (clone)" at bounding box center [669, 20] width 117 height 10
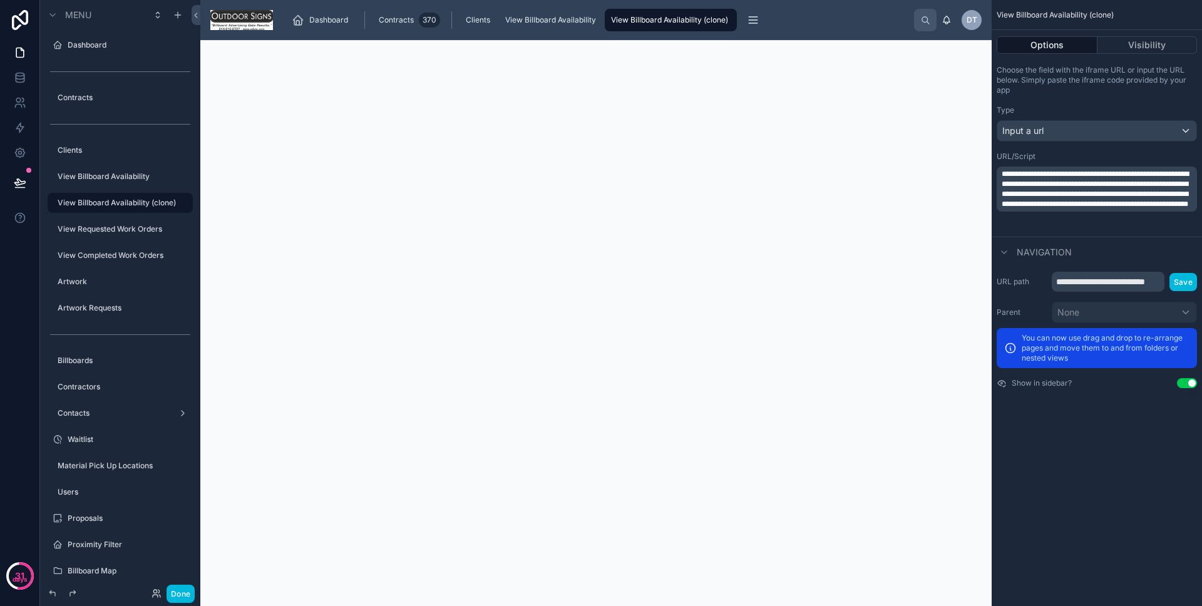
click at [553, 24] on span "View Billboard Availability" at bounding box center [550, 20] width 91 height 10
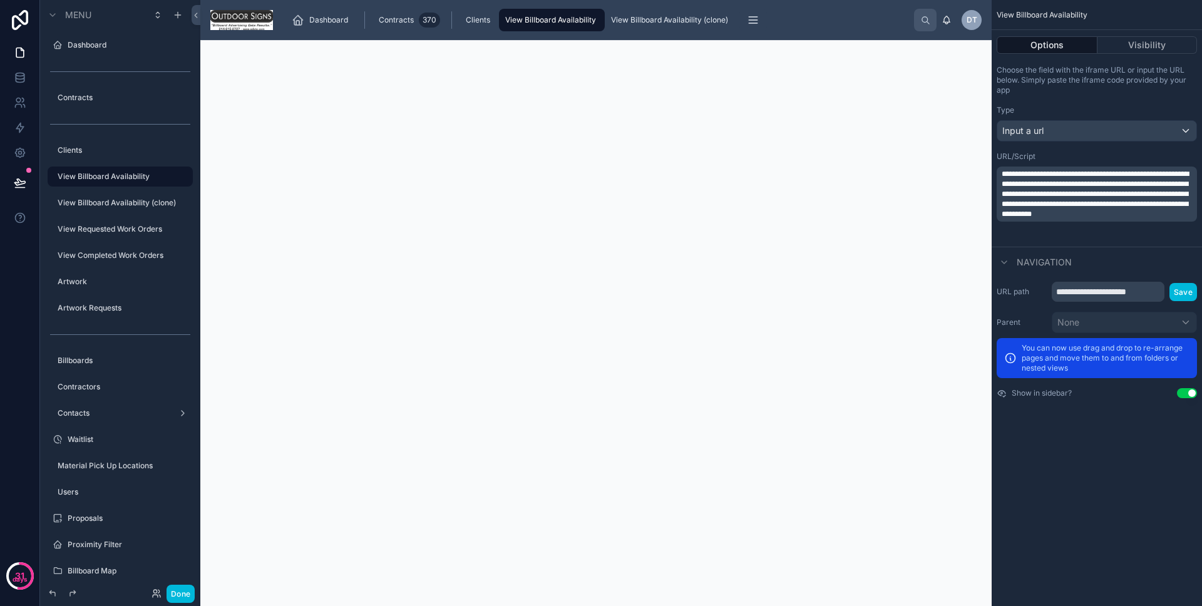
click at [631, 18] on span "View Billboard Availability (clone)" at bounding box center [669, 20] width 117 height 10
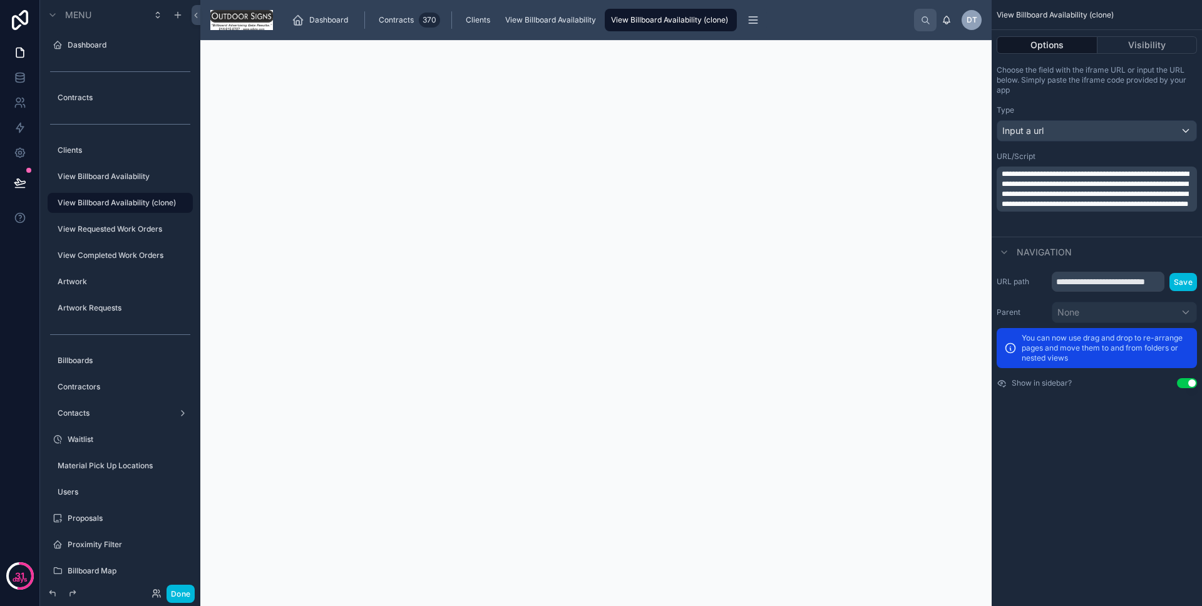
click at [549, 21] on span "View Billboard Availability" at bounding box center [550, 20] width 91 height 10
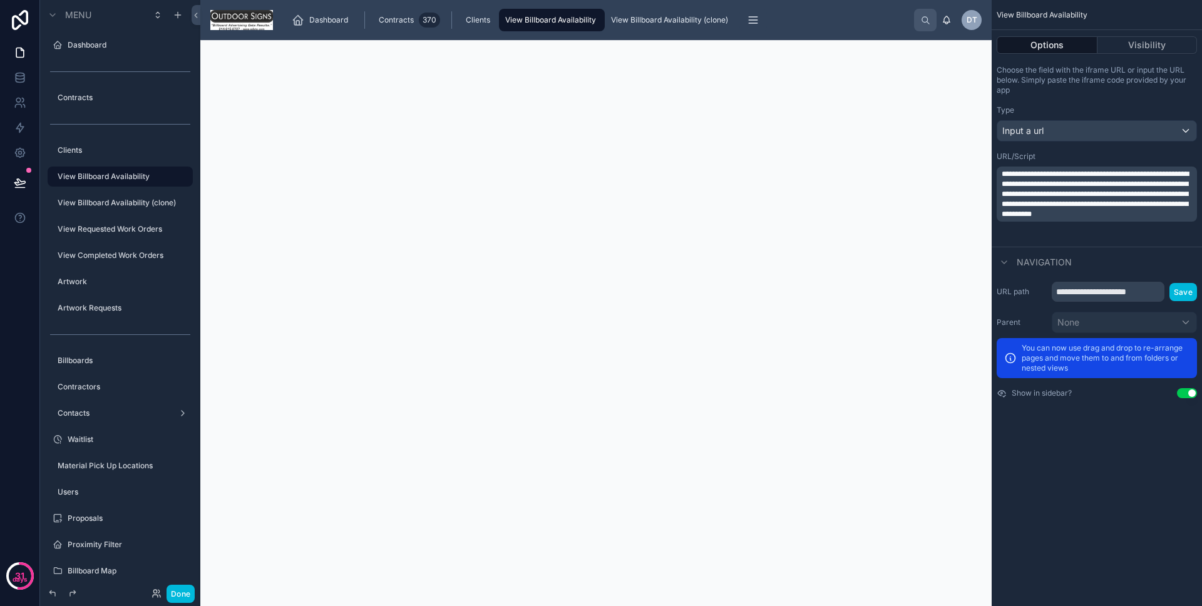
click at [690, 18] on span "View Billboard Availability (clone)" at bounding box center [669, 20] width 117 height 10
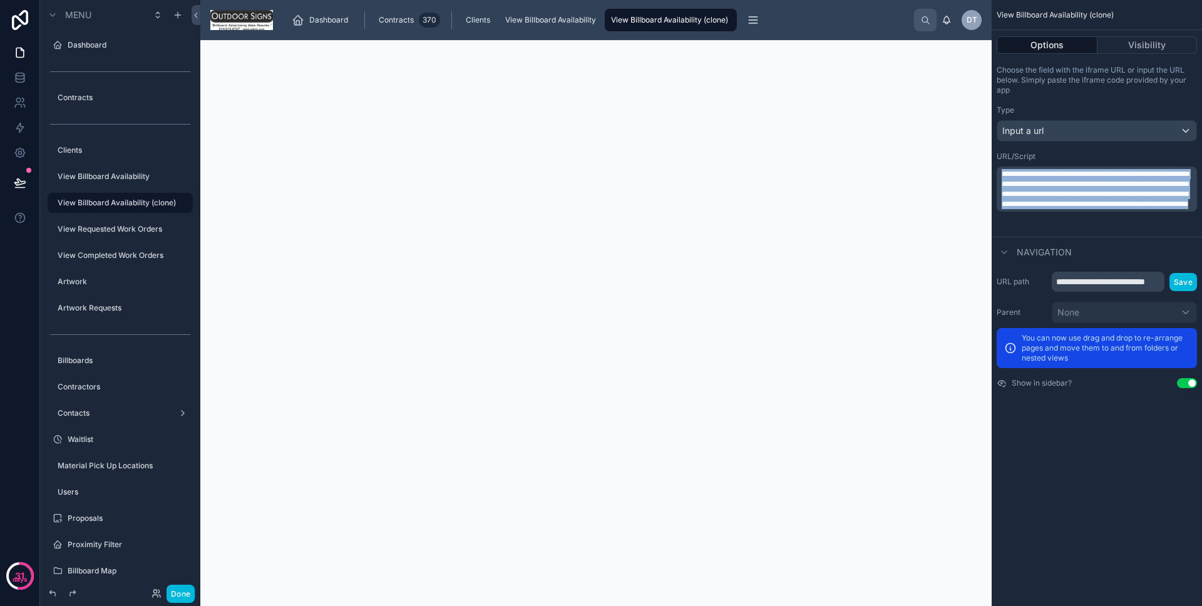
drag, startPoint x: 1137, startPoint y: 223, endPoint x: 988, endPoint y: 143, distance: 168.8
click at [988, 143] on div "**********" at bounding box center [700, 303] width 1001 height 606
click at [1187, 285] on button "Save" at bounding box center [1183, 282] width 28 height 18
click at [1180, 283] on button "Save" at bounding box center [1183, 282] width 28 height 18
click at [1175, 281] on button "Save" at bounding box center [1183, 282] width 28 height 18
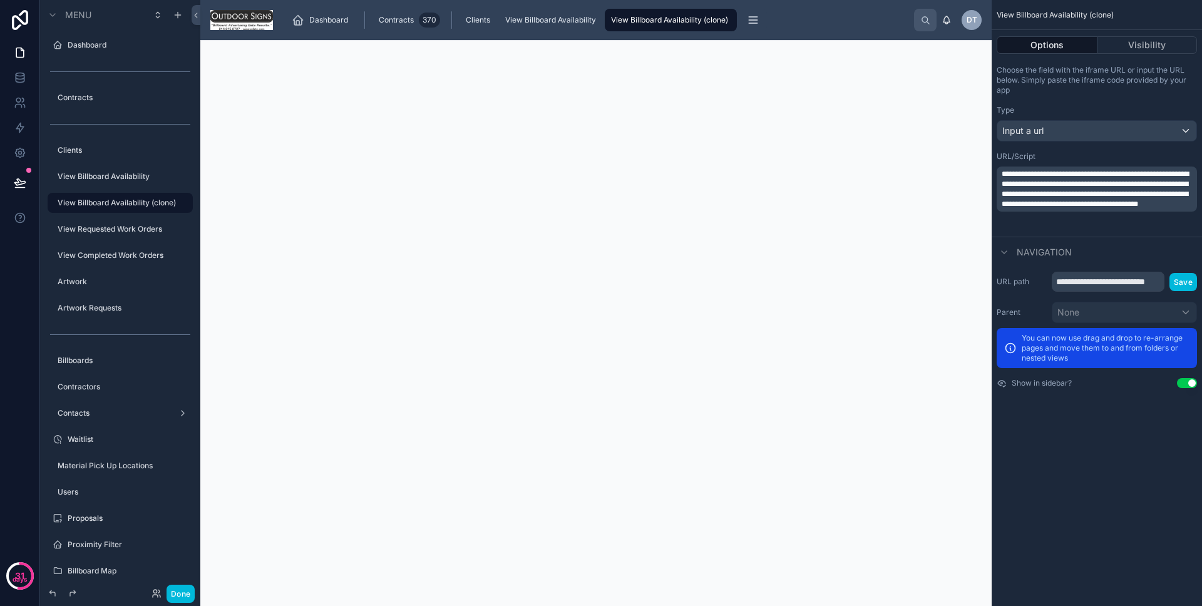
scroll to position [16, 0]
click at [377, 28] on div "Contracts 370" at bounding box center [408, 20] width 64 height 20
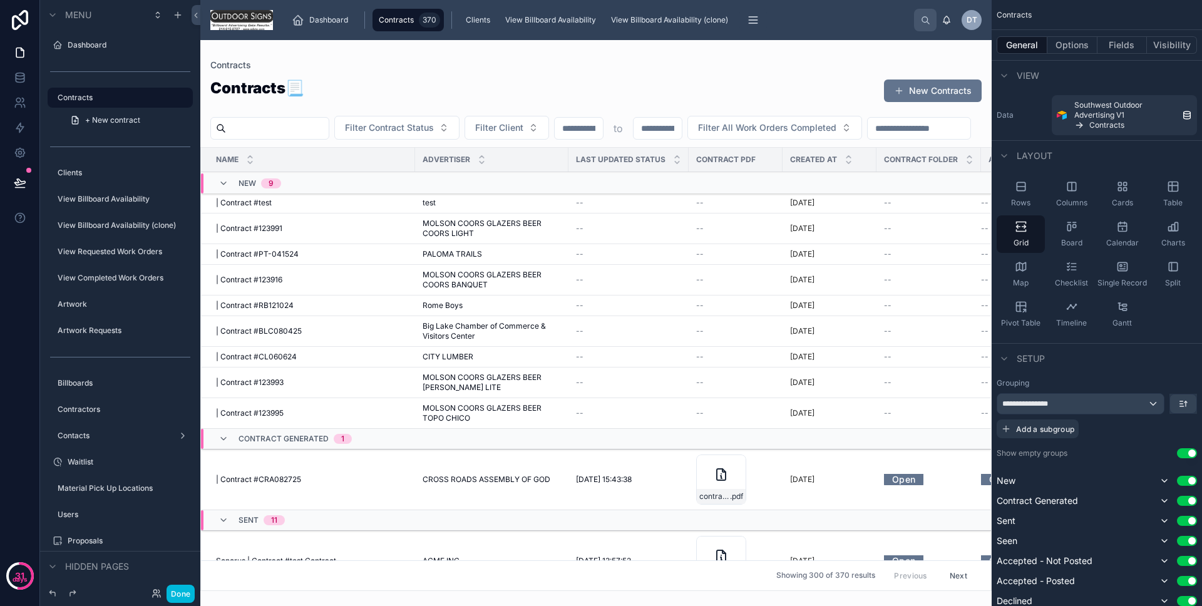
click at [471, 53] on div at bounding box center [595, 323] width 791 height 566
click at [526, 25] on div "View Billboard Availability" at bounding box center [552, 20] width 98 height 20
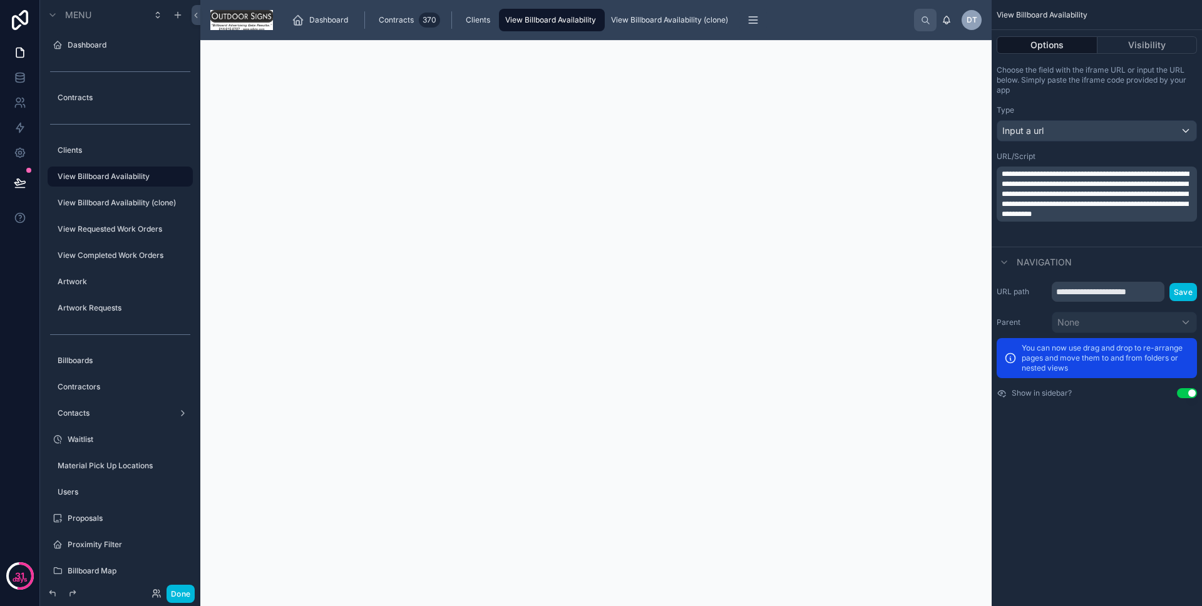
click at [646, 19] on span "View Billboard Availability (clone)" at bounding box center [669, 20] width 117 height 10
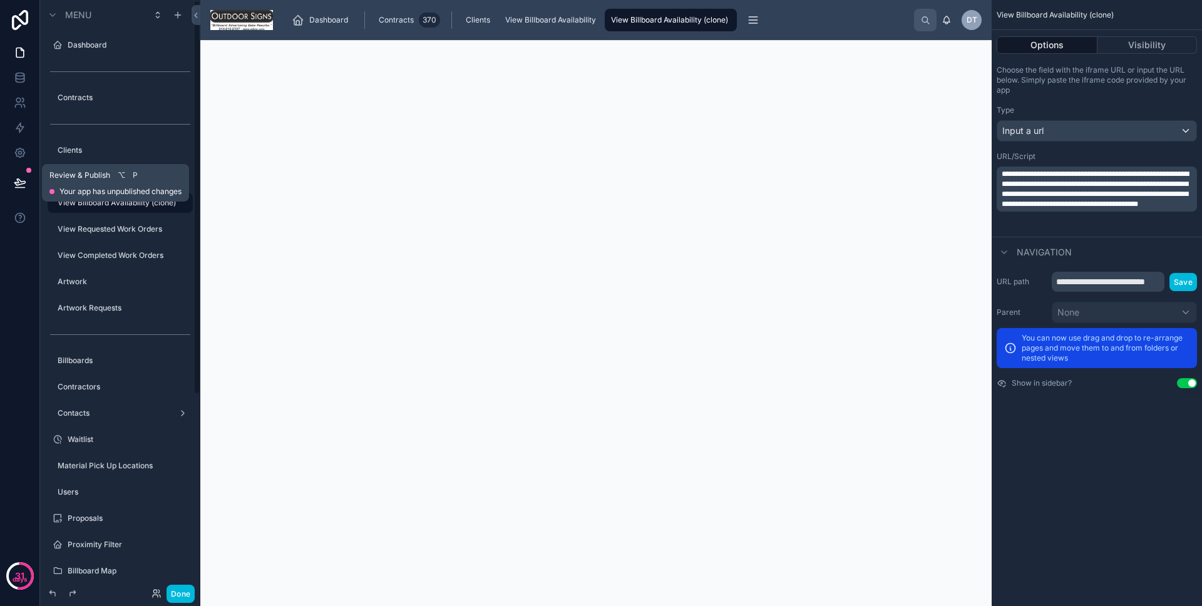
click at [23, 182] on icon at bounding box center [20, 182] width 13 height 13
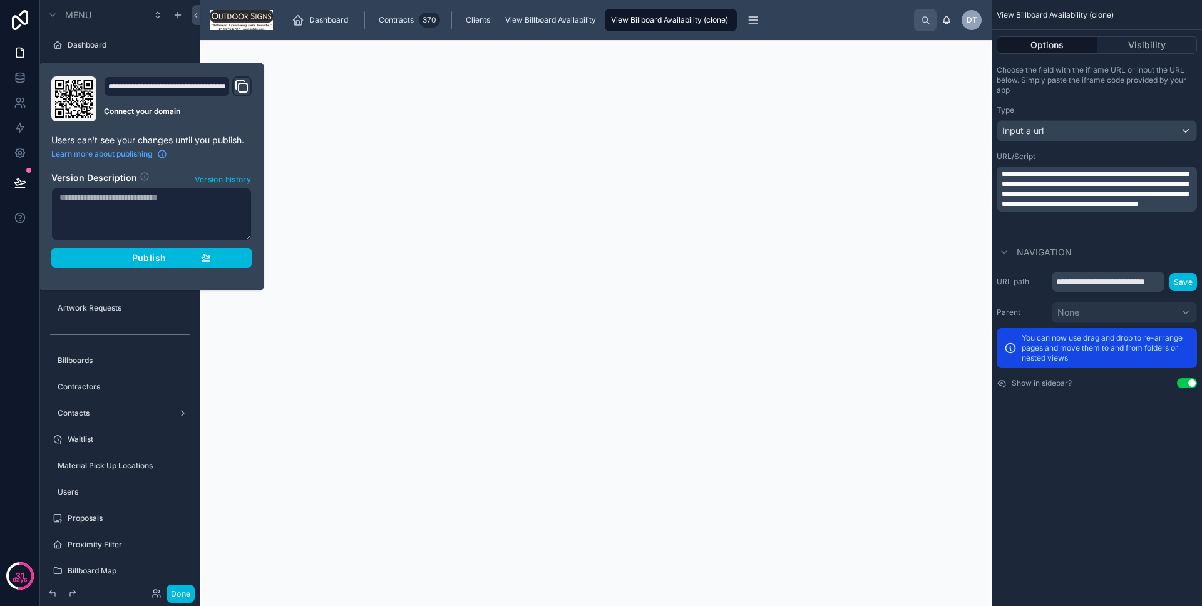
click at [125, 253] on div "Publish" at bounding box center [151, 257] width 119 height 11
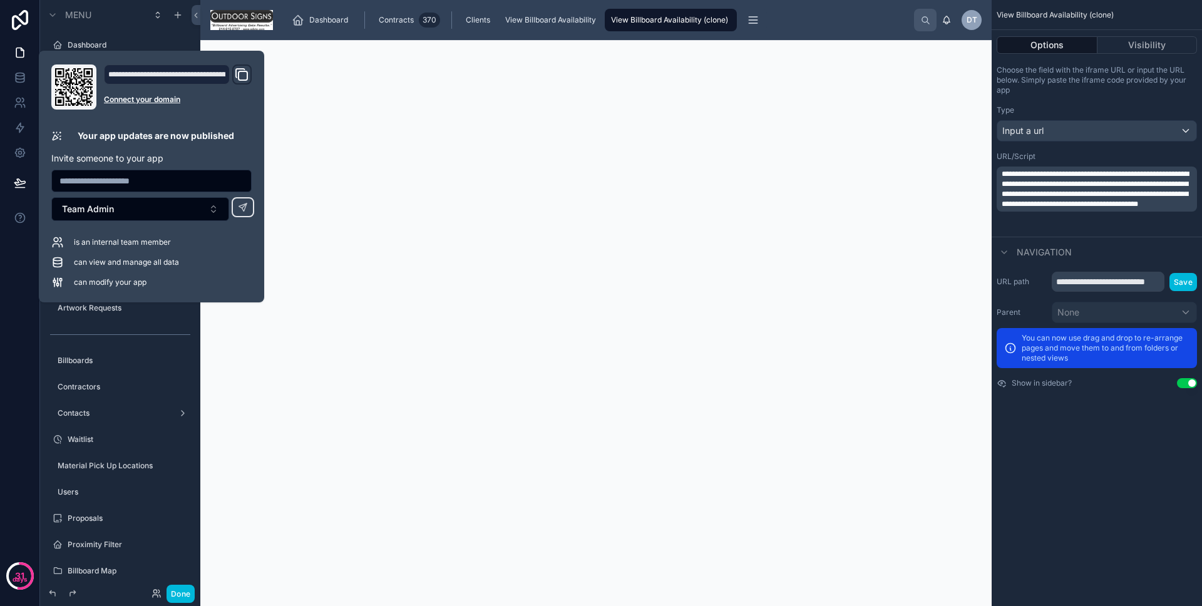
scroll to position [40, 0]
click at [193, 600] on button "Done" at bounding box center [180, 593] width 28 height 18
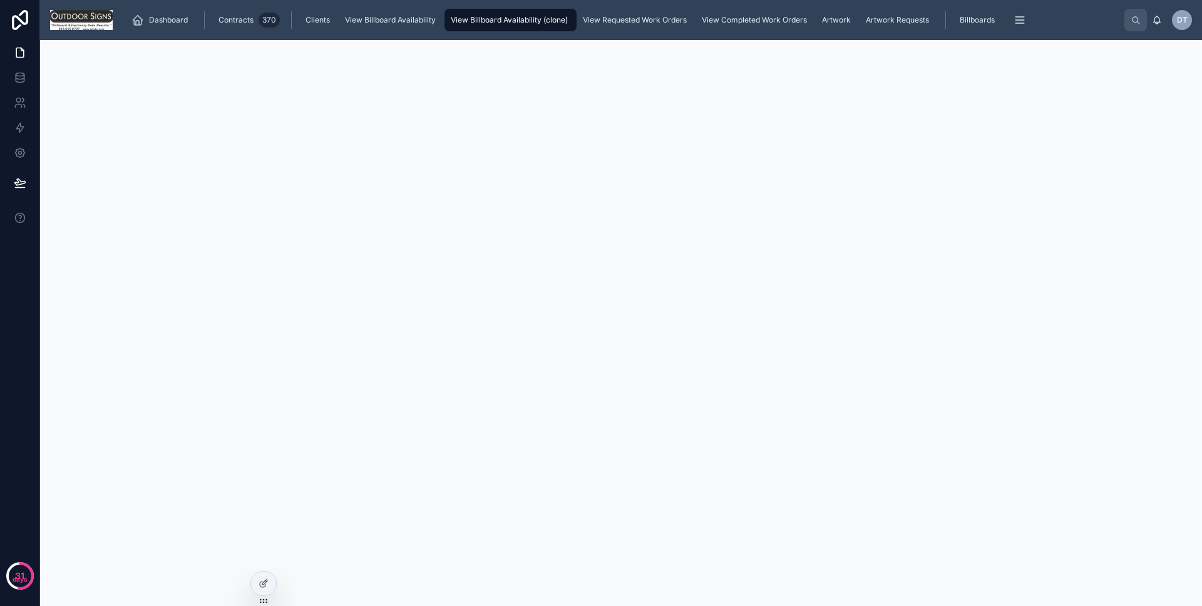
click at [300, 26] on link "Clients" at bounding box center [318, 20] width 39 height 23
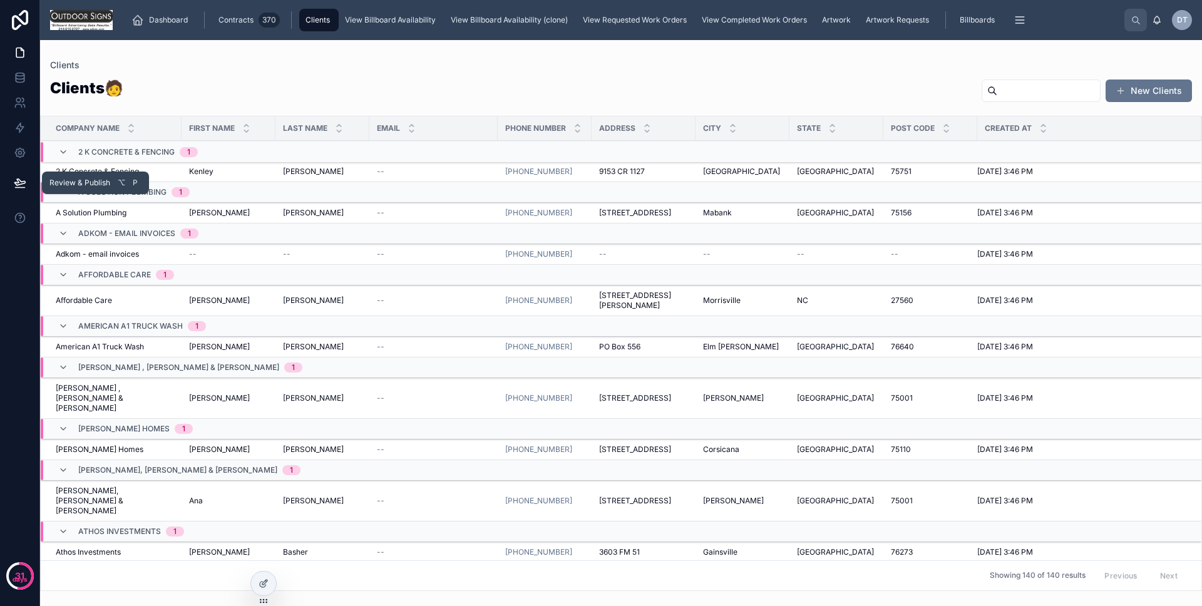
click at [30, 182] on button at bounding box center [20, 182] width 28 height 35
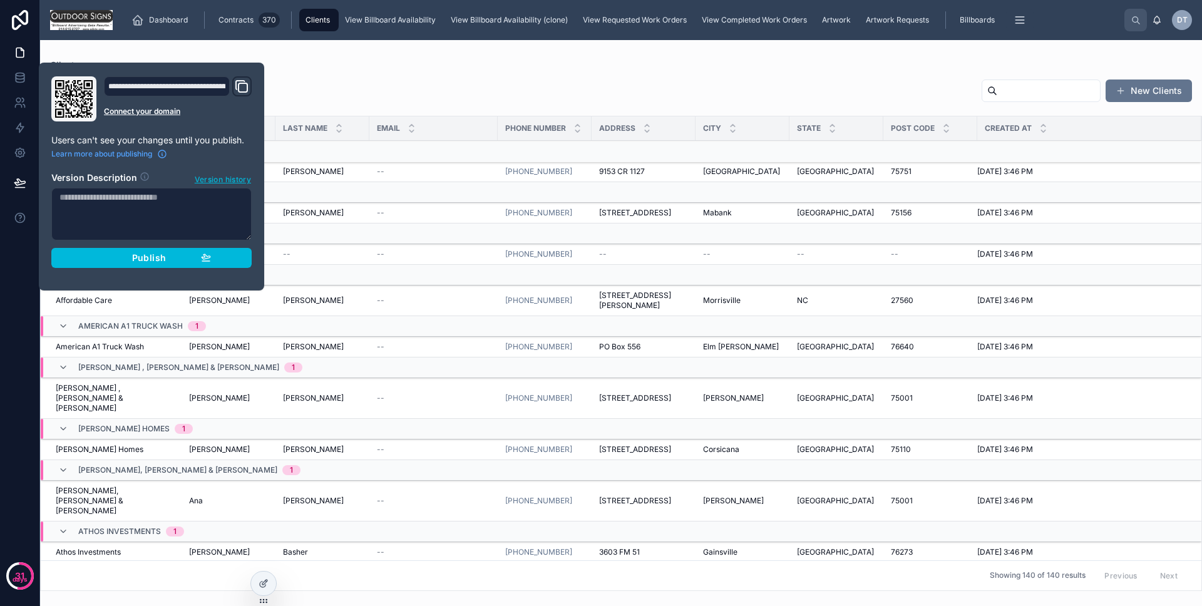
click at [100, 260] on div "Publish" at bounding box center [151, 257] width 119 height 11
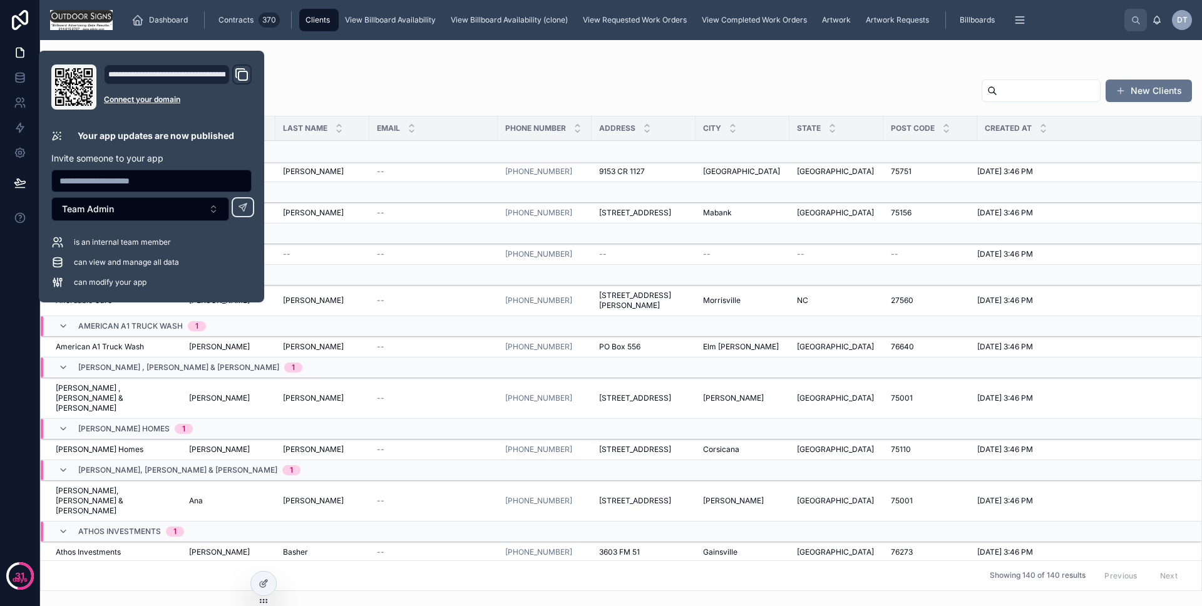
click at [529, 24] on span "View Billboard Availability (clone)" at bounding box center [509, 20] width 117 height 10
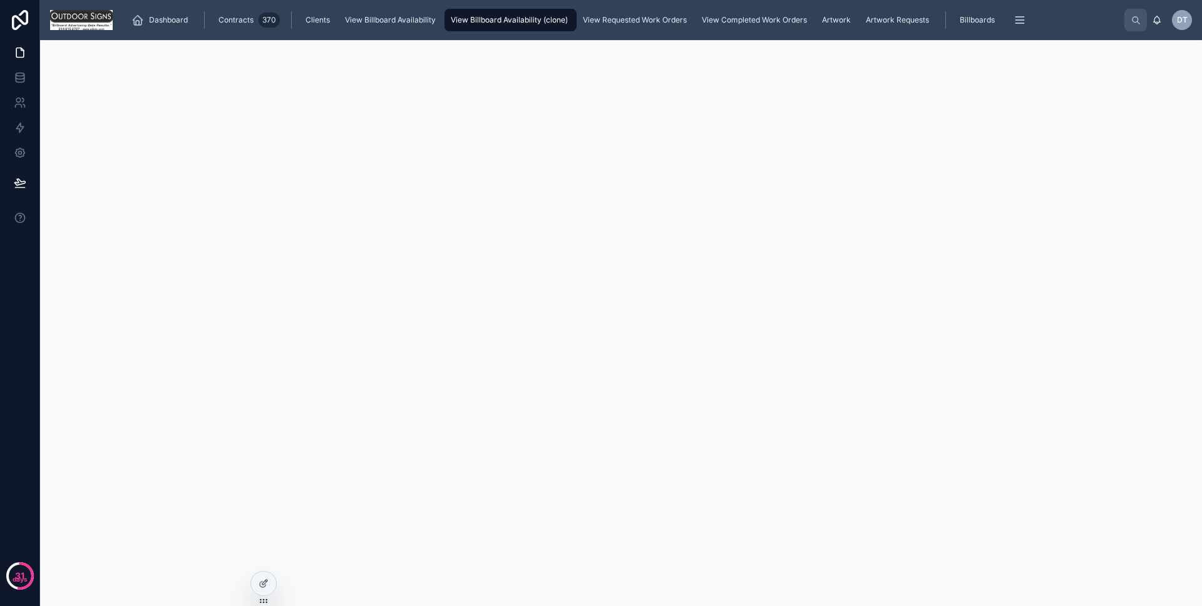
scroll to position [40, 0]
click at [262, 576] on div at bounding box center [263, 583] width 25 height 24
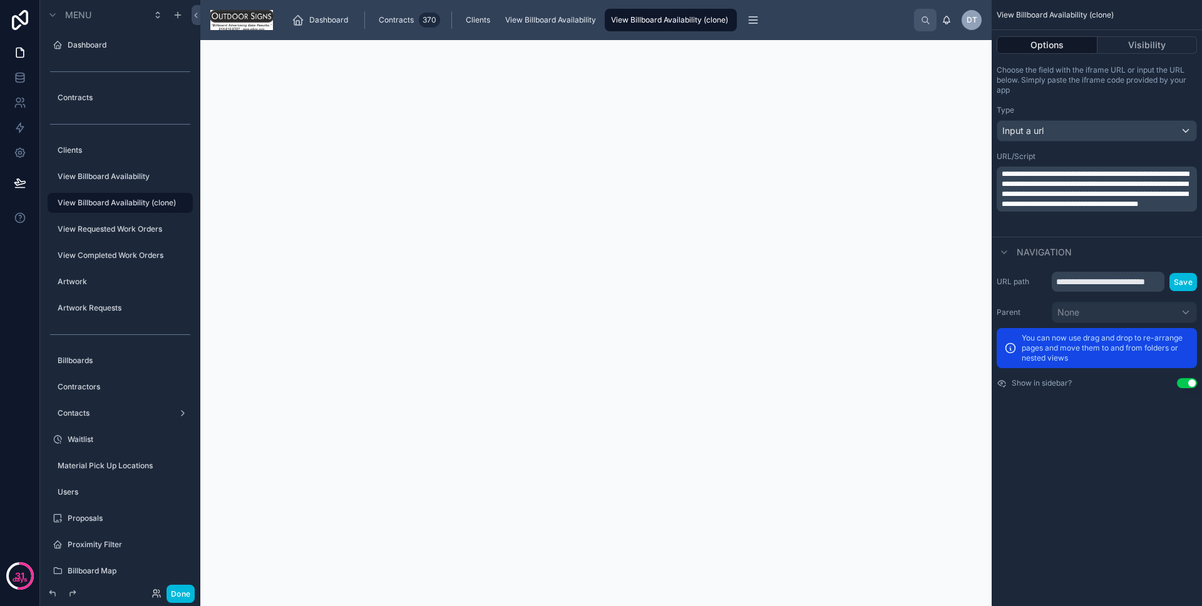
click at [1092, 209] on p "**********" at bounding box center [1097, 189] width 193 height 40
click at [1089, 209] on p "**********" at bounding box center [1097, 189] width 193 height 40
drag, startPoint x: 1082, startPoint y: 225, endPoint x: 994, endPoint y: 166, distance: 106.0
click at [994, 166] on div "**********" at bounding box center [1096, 148] width 210 height 176
copy span "**********"
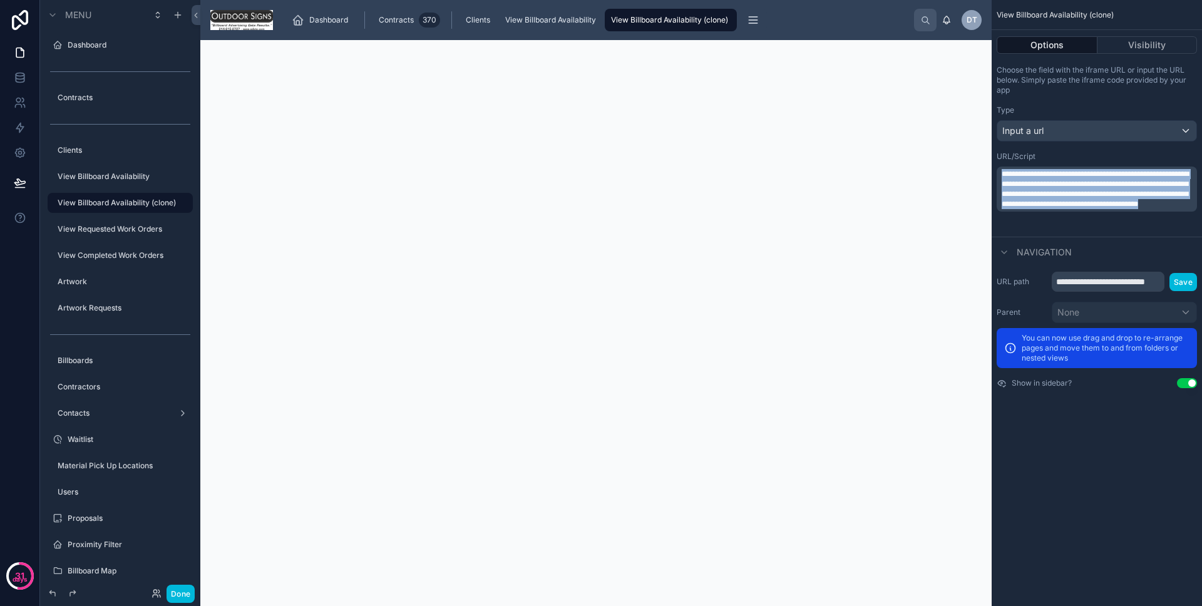
click at [526, 23] on span "View Billboard Availability" at bounding box center [550, 20] width 91 height 10
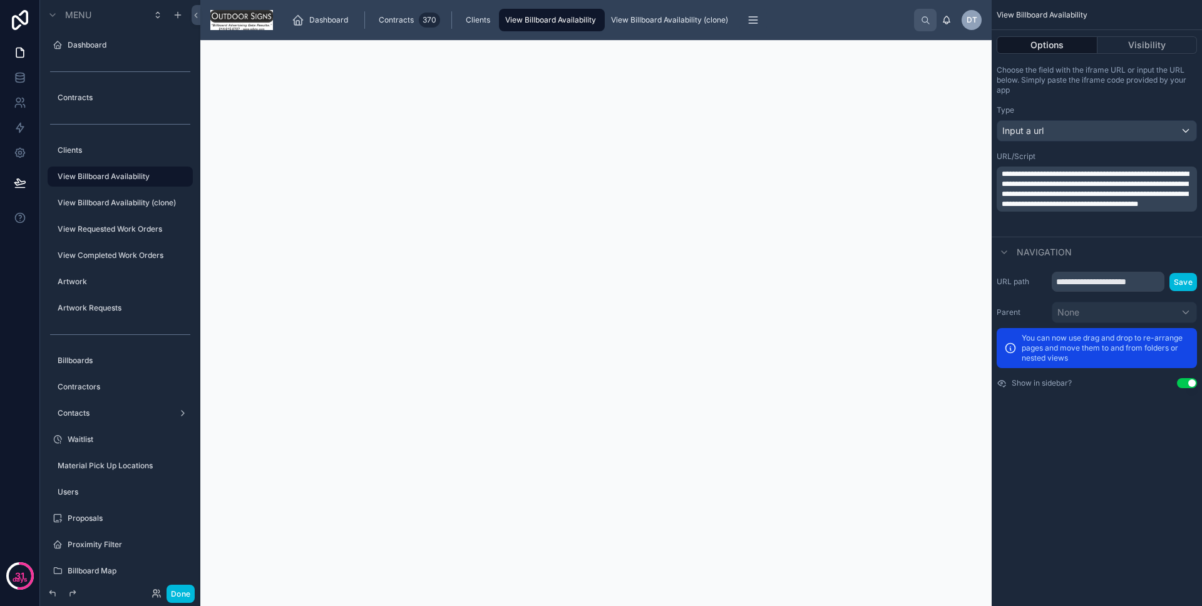
click at [1100, 209] on p "**********" at bounding box center [1097, 189] width 193 height 40
drag, startPoint x: 1100, startPoint y: 225, endPoint x: 981, endPoint y: 167, distance: 132.4
click at [981, 167] on div "**********" at bounding box center [700, 303] width 1001 height 606
click at [1178, 285] on button "Save" at bounding box center [1183, 282] width 28 height 18
click at [186, 584] on button "Done" at bounding box center [180, 593] width 28 height 18
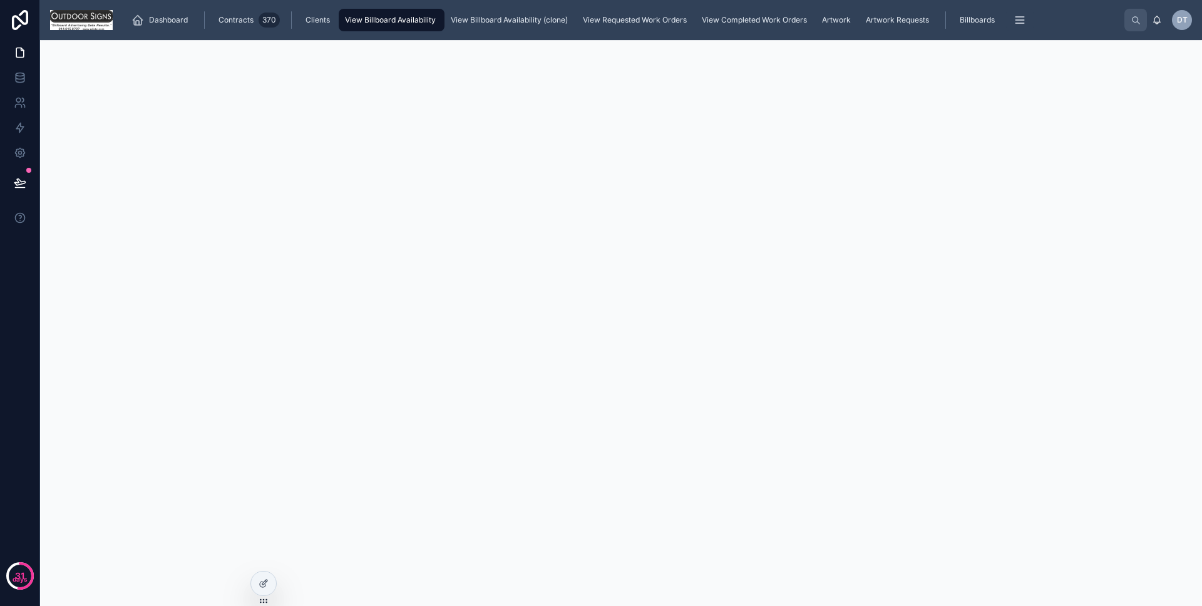
click at [257, 583] on div at bounding box center [263, 583] width 25 height 24
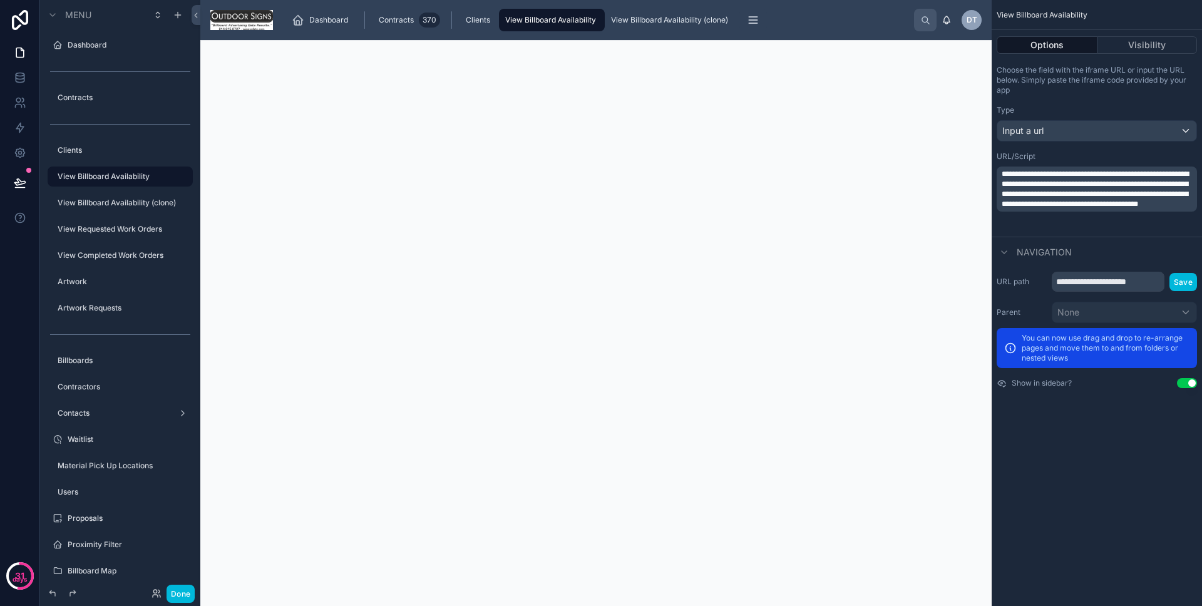
click at [642, 26] on div "View Billboard Availability (clone)" at bounding box center [670, 20] width 125 height 20
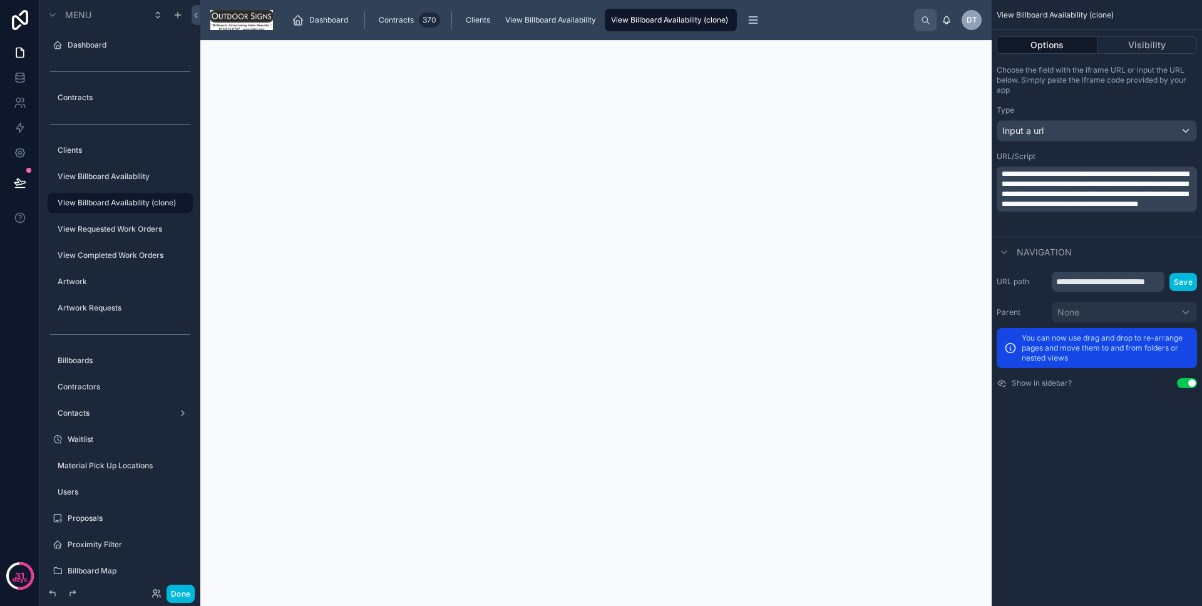
click at [0, 0] on icon "scrollable content" at bounding box center [0, 0] width 0 height 0
click at [217, 233] on icon at bounding box center [213, 233] width 10 height 10
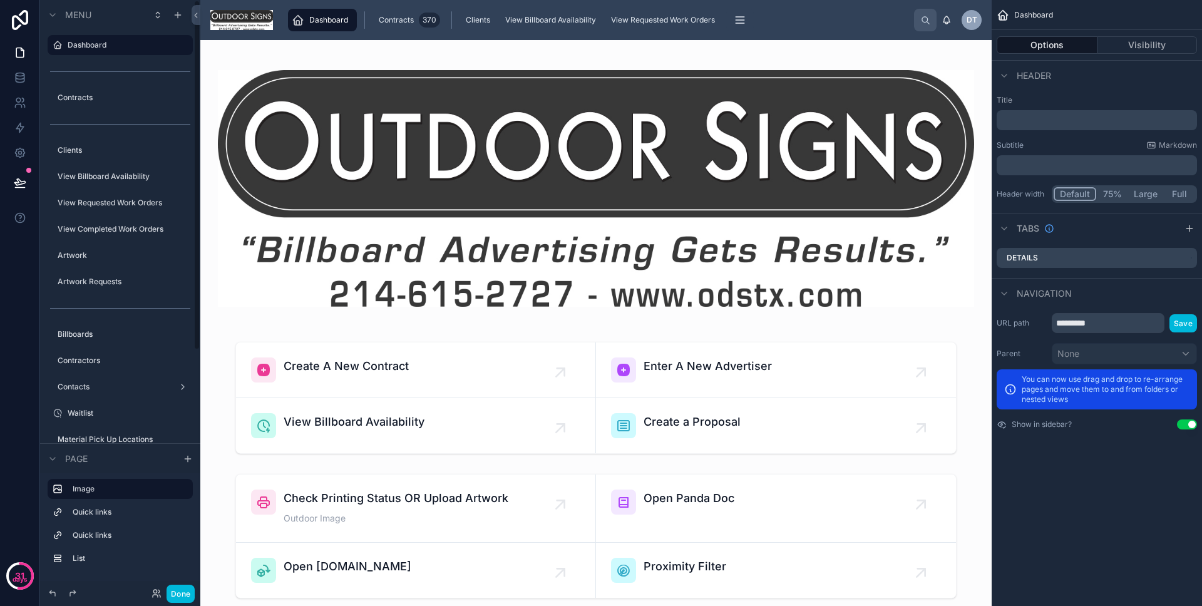
click at [182, 589] on button "Done" at bounding box center [180, 593] width 28 height 18
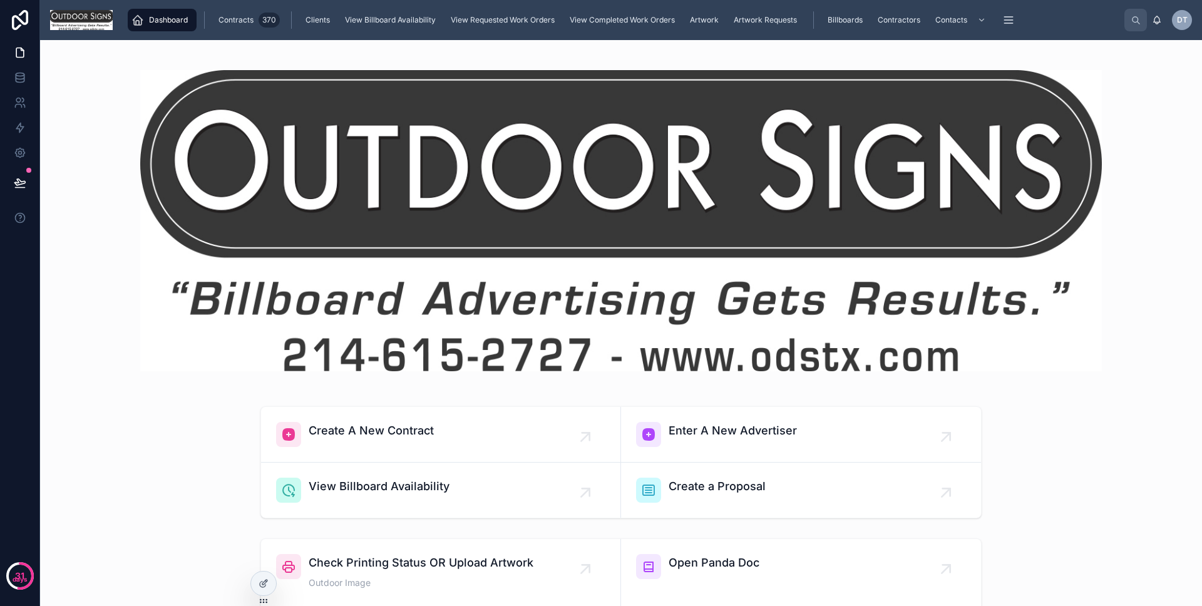
click at [404, 23] on span "View Billboard Availability" at bounding box center [390, 20] width 91 height 10
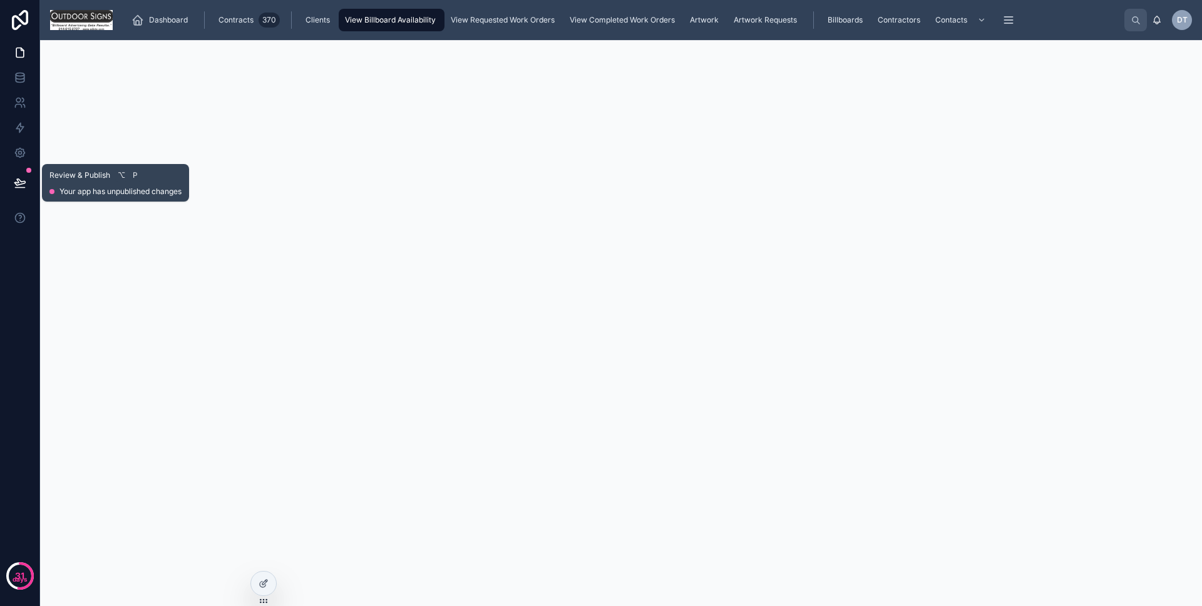
click at [18, 188] on icon at bounding box center [20, 182] width 13 height 13
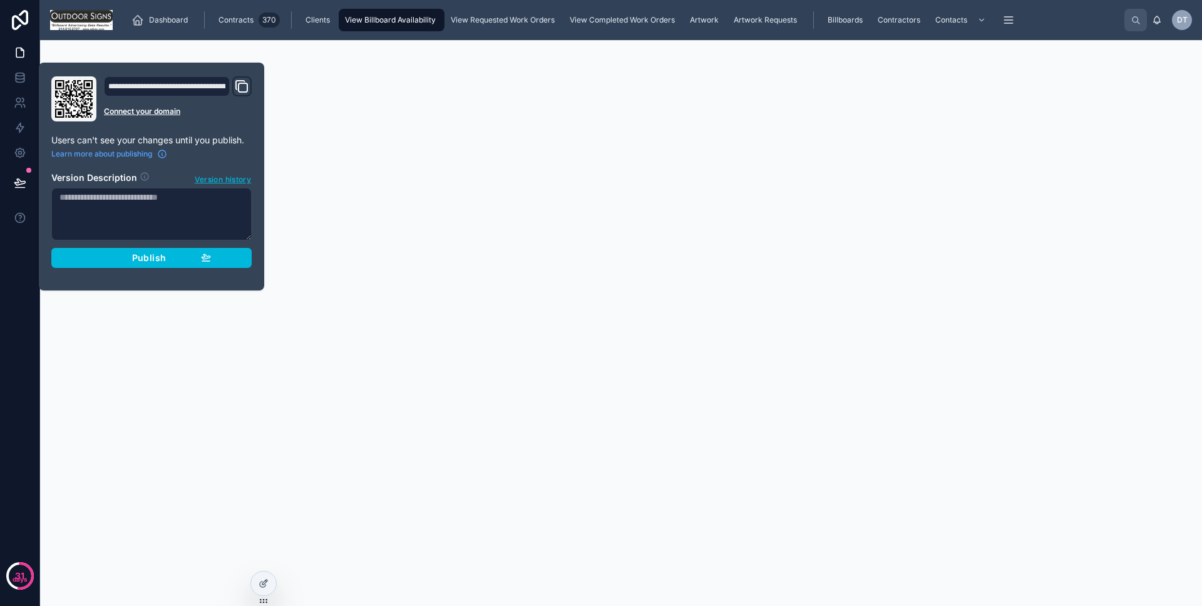
click at [155, 264] on button "Publish" at bounding box center [151, 258] width 200 height 20
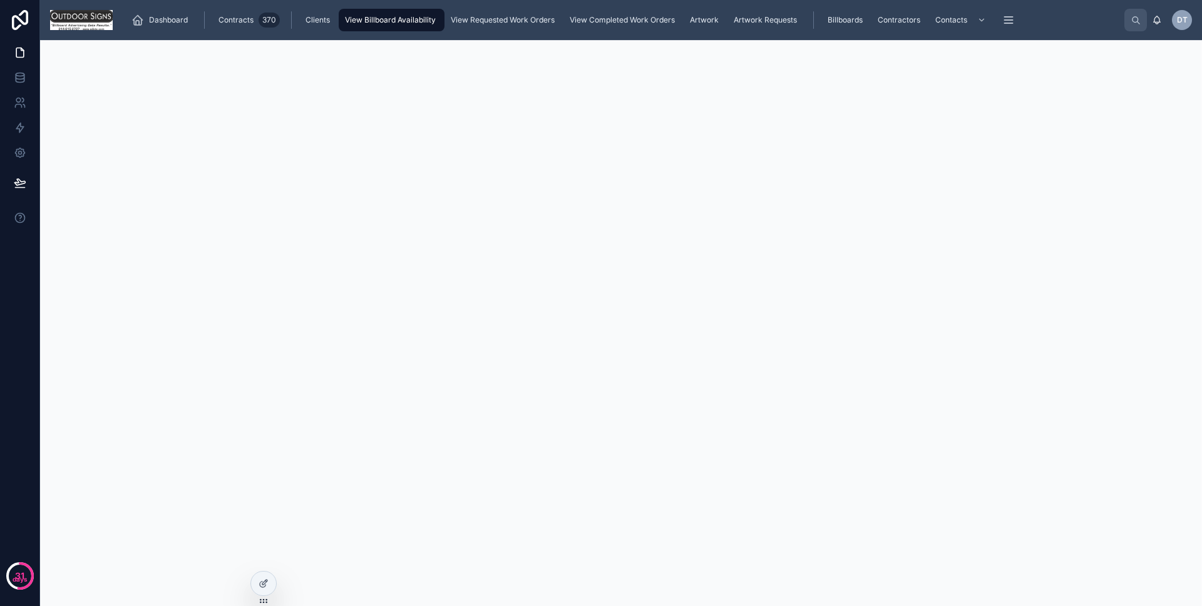
click at [551, 20] on span "View Requested Work Orders" at bounding box center [503, 20] width 104 height 10
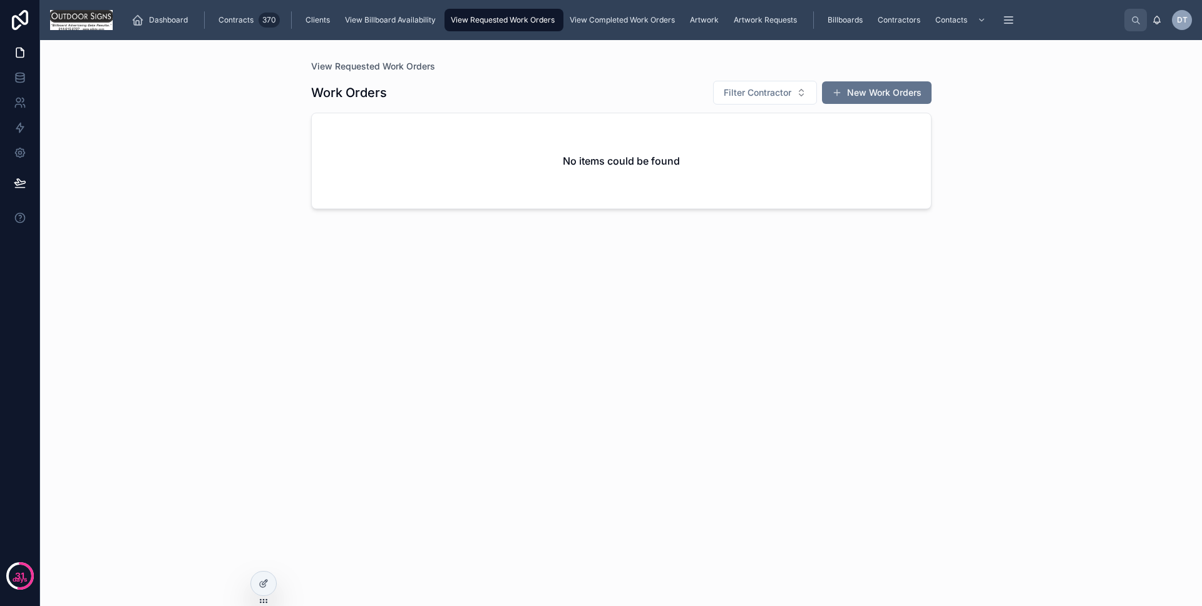
click at [432, 18] on span "View Billboard Availability" at bounding box center [390, 20] width 91 height 10
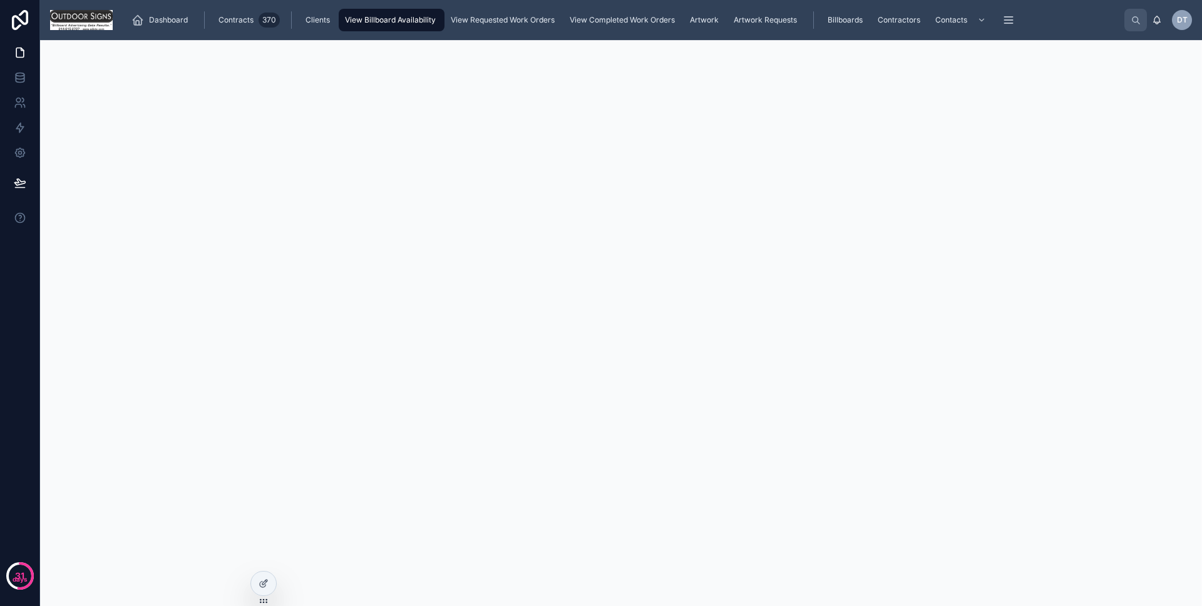
click at [268, 576] on div at bounding box center [263, 583] width 25 height 24
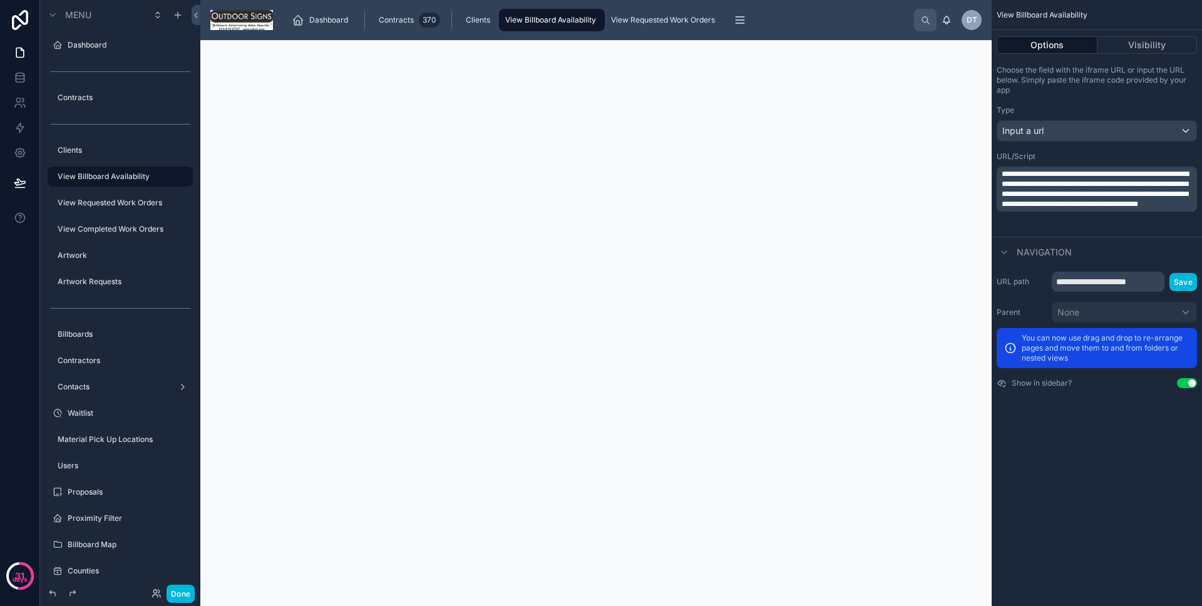
click at [193, 587] on button "Done" at bounding box center [180, 593] width 28 height 18
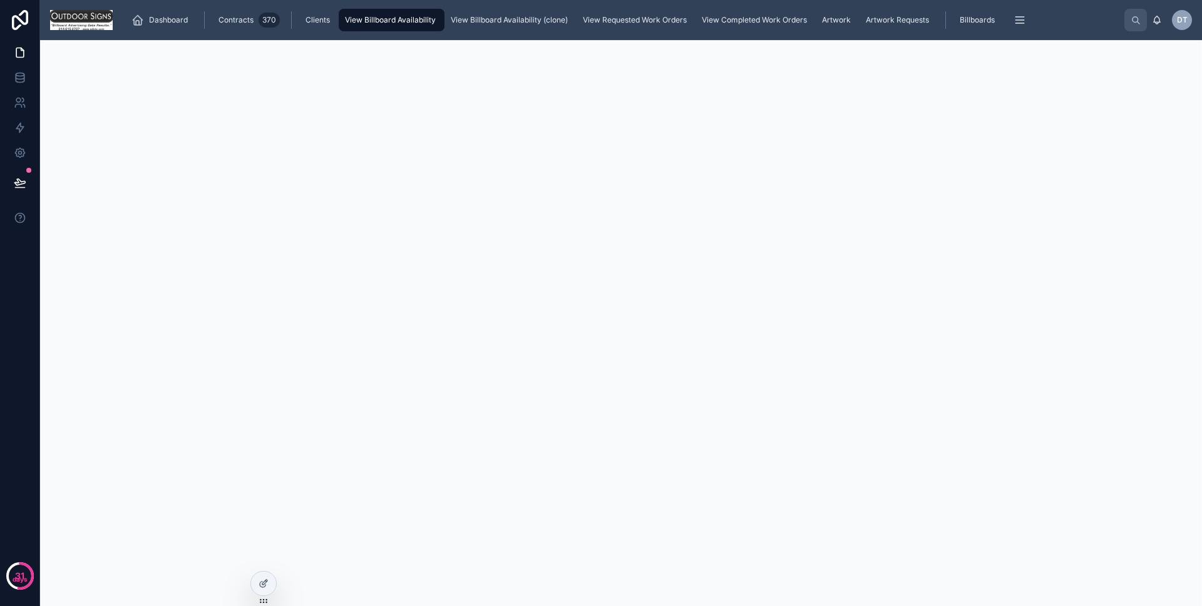
click at [21, 16] on icon at bounding box center [20, 20] width 25 height 20
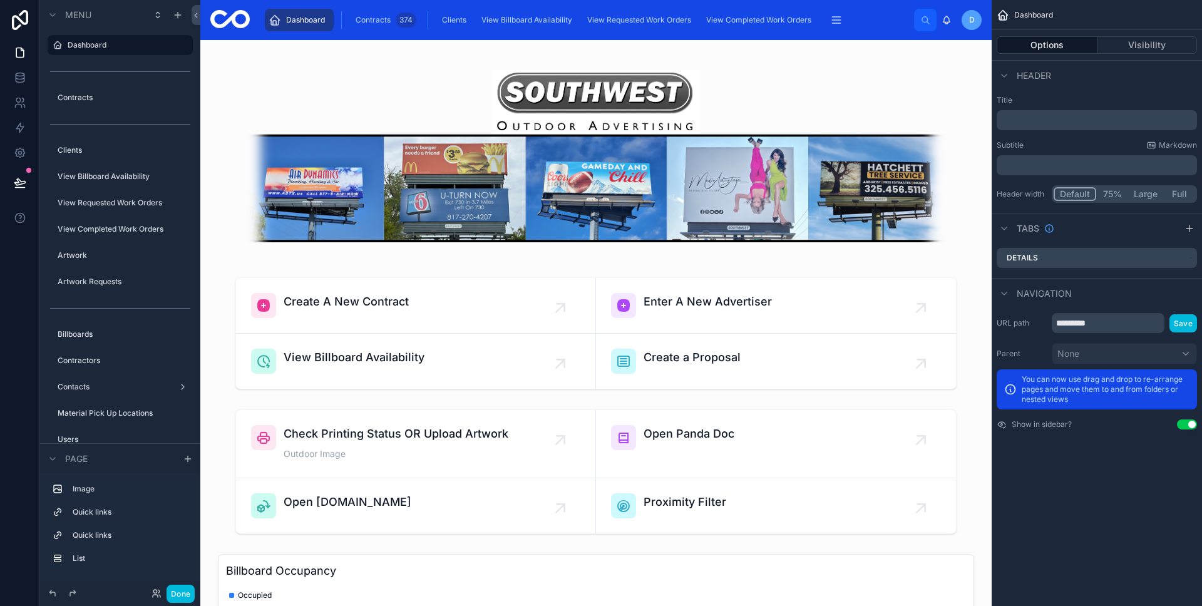
click at [517, 25] on div "View Billboard Availability" at bounding box center [528, 20] width 98 height 20
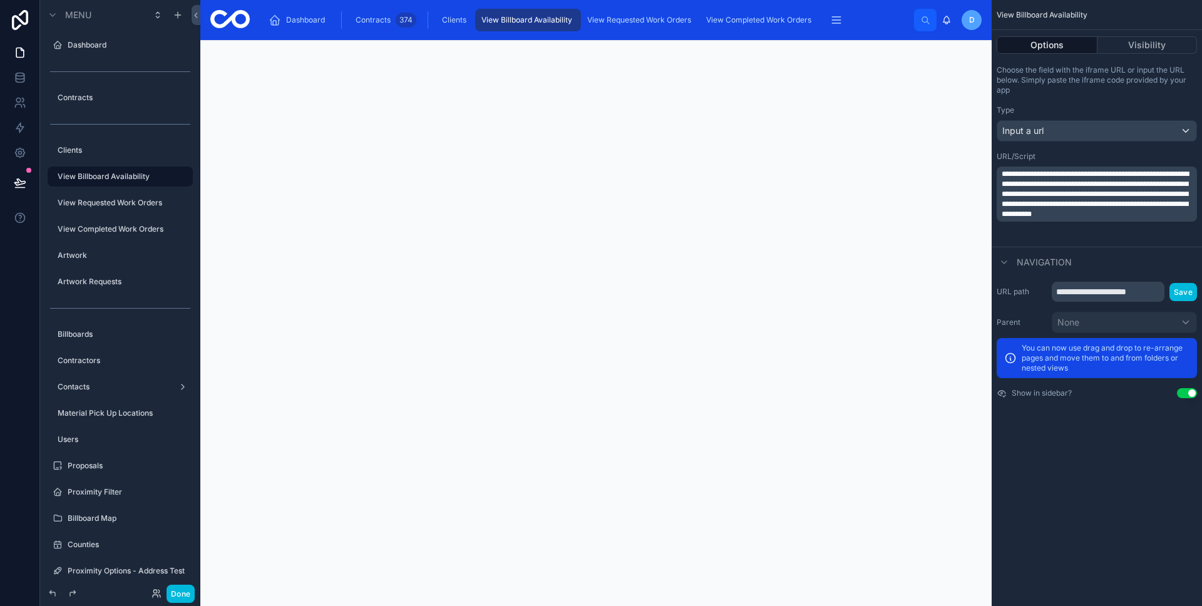
scroll to position [40, 0]
click at [207, 73] on div at bounding box center [595, 303] width 791 height 606
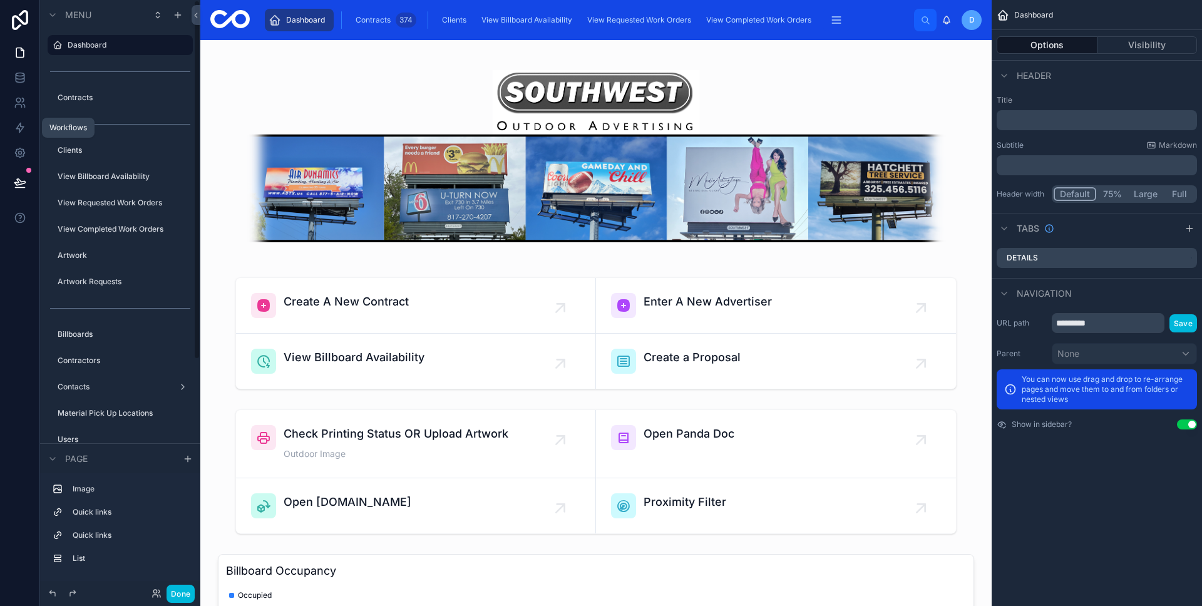
click at [11, 130] on link at bounding box center [19, 127] width 39 height 25
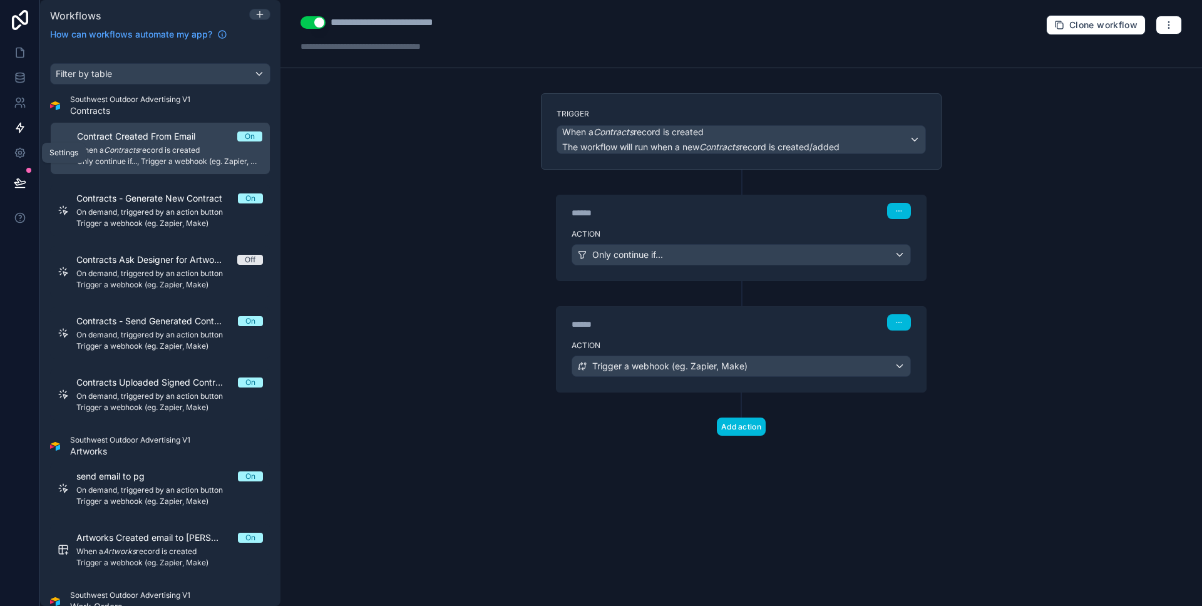
click at [17, 145] on link at bounding box center [19, 152] width 39 height 25
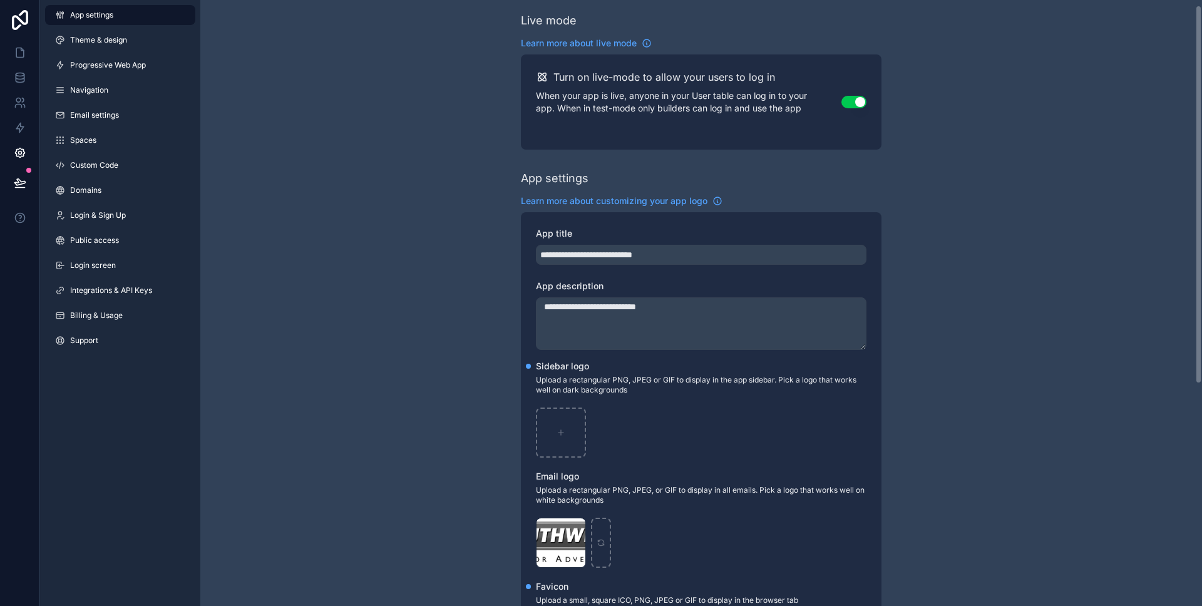
scroll to position [51, 0]
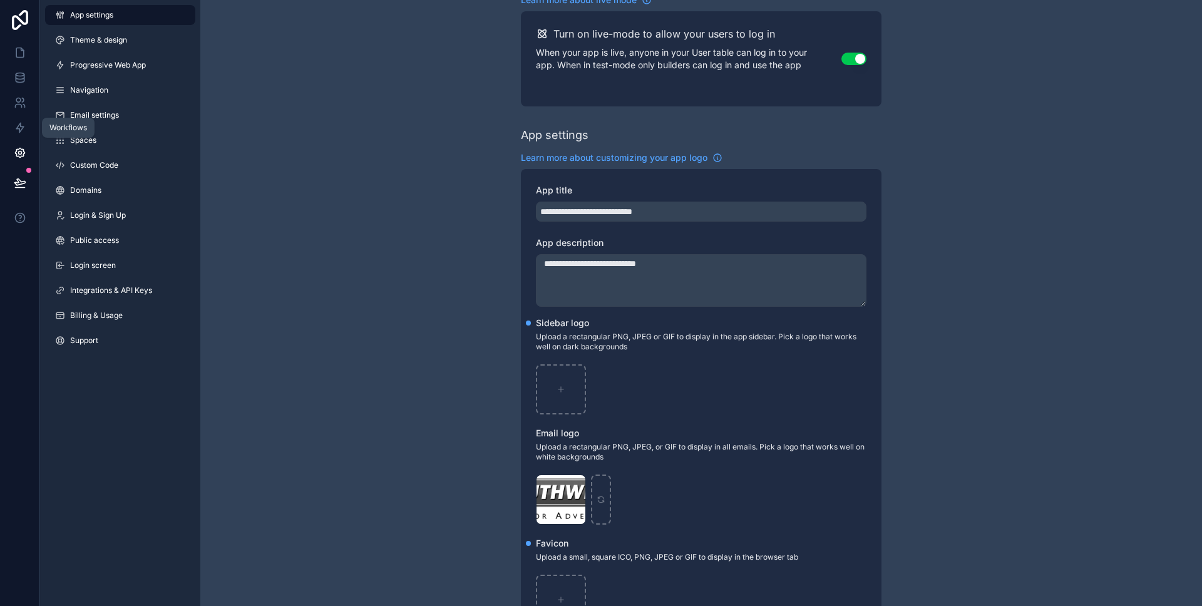
click at [26, 115] on link at bounding box center [19, 127] width 39 height 25
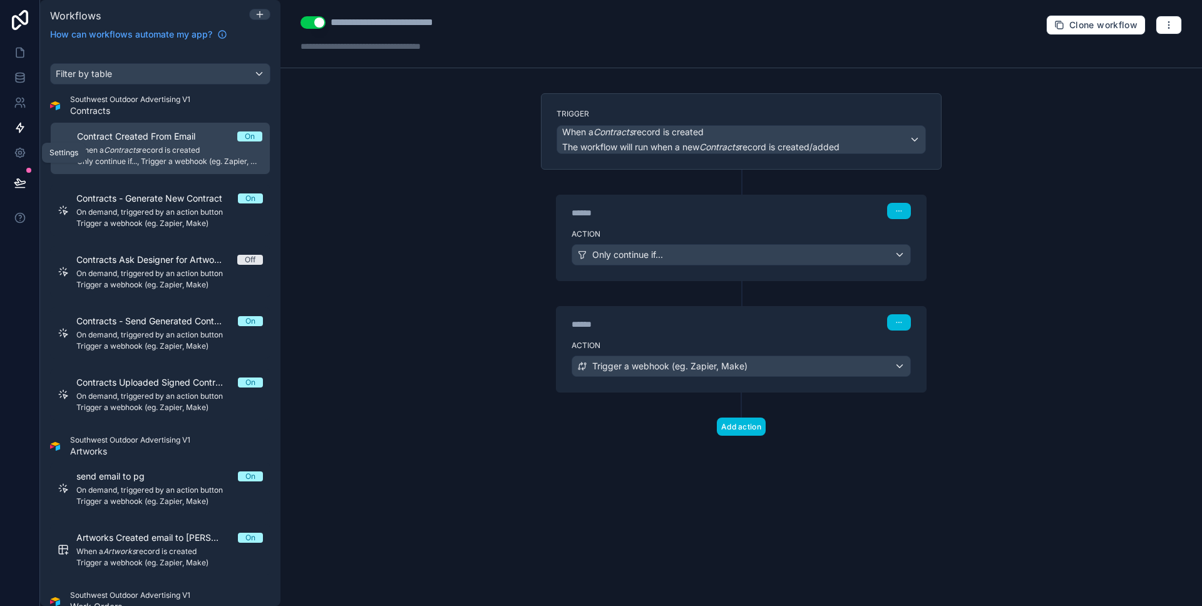
click at [24, 149] on icon at bounding box center [20, 152] width 13 height 13
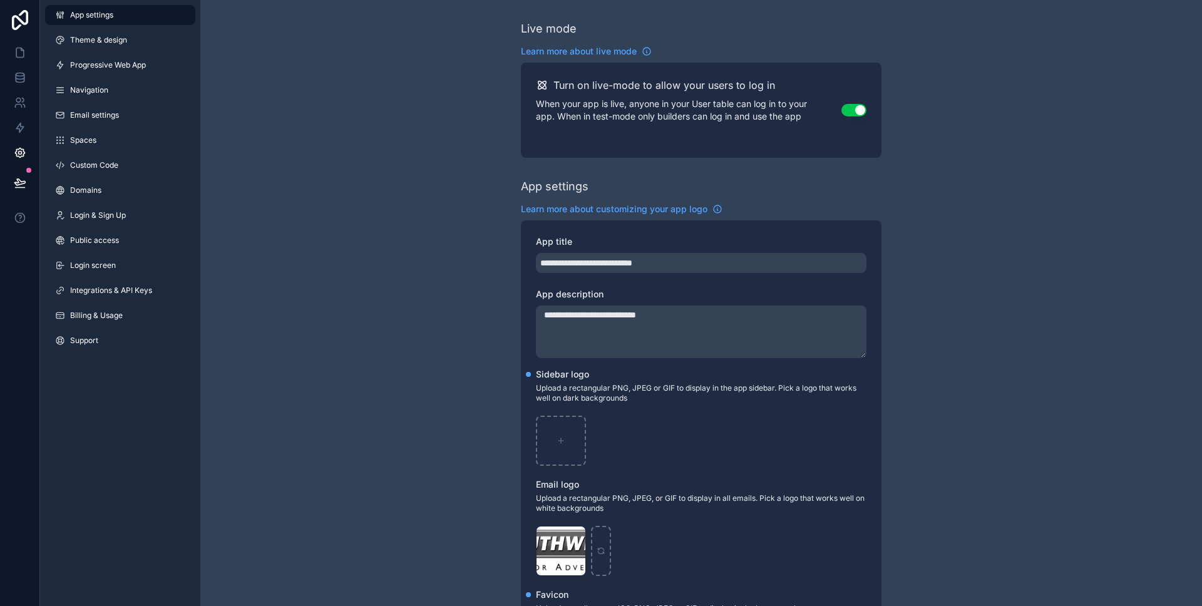
click at [120, 273] on link "Login screen" at bounding box center [120, 265] width 150 height 20
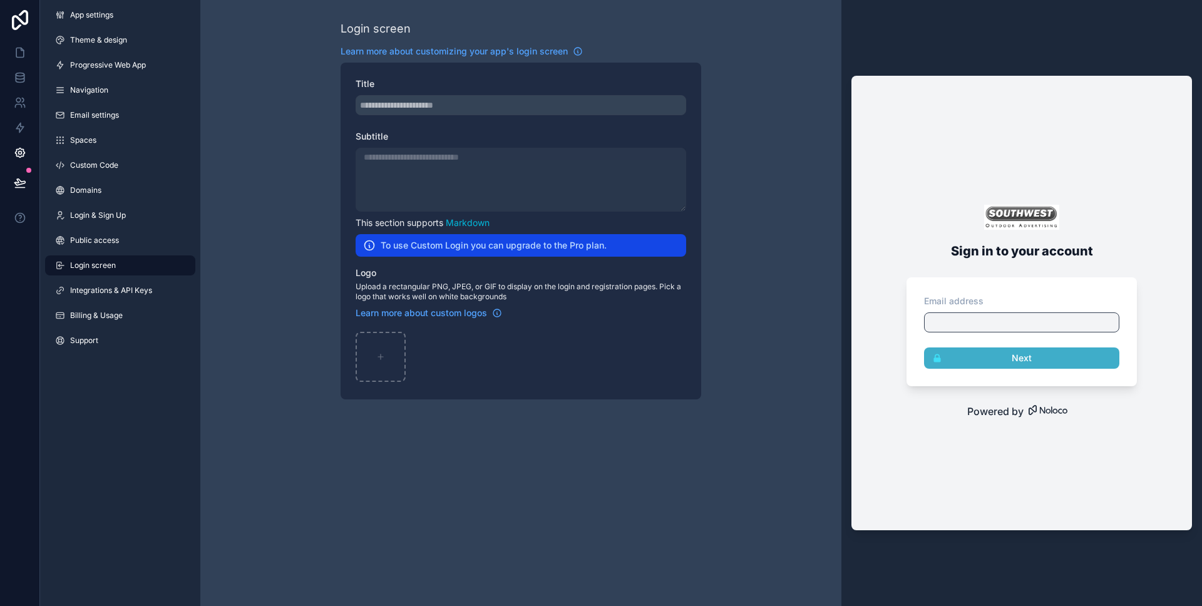
click at [120, 297] on link "Integrations & API Keys" at bounding box center [120, 290] width 150 height 20
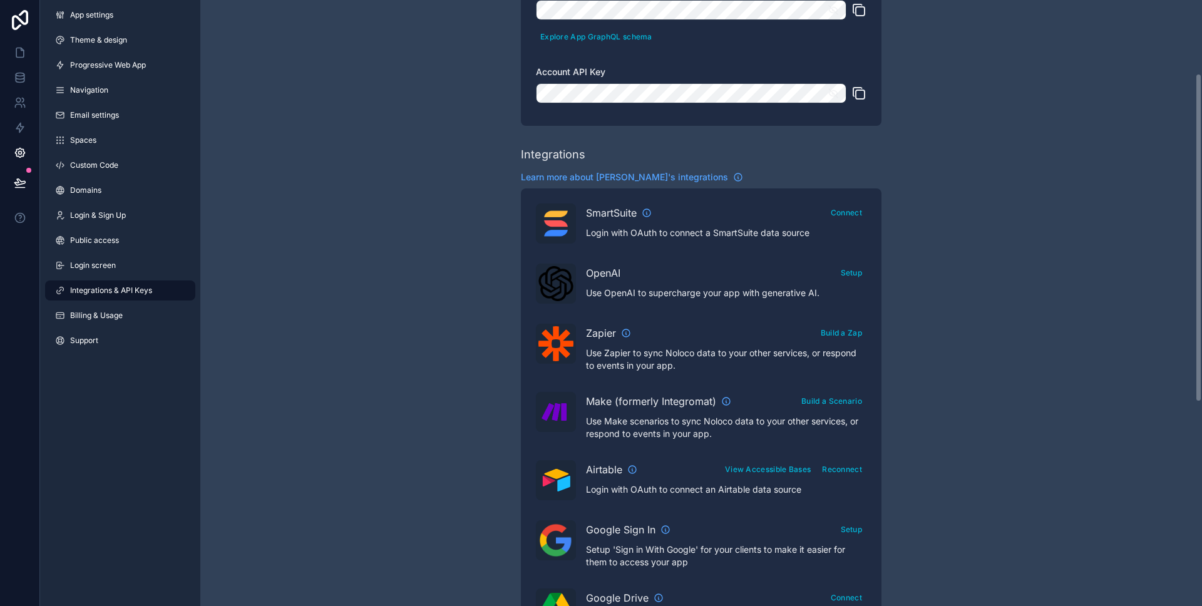
scroll to position [200, 0]
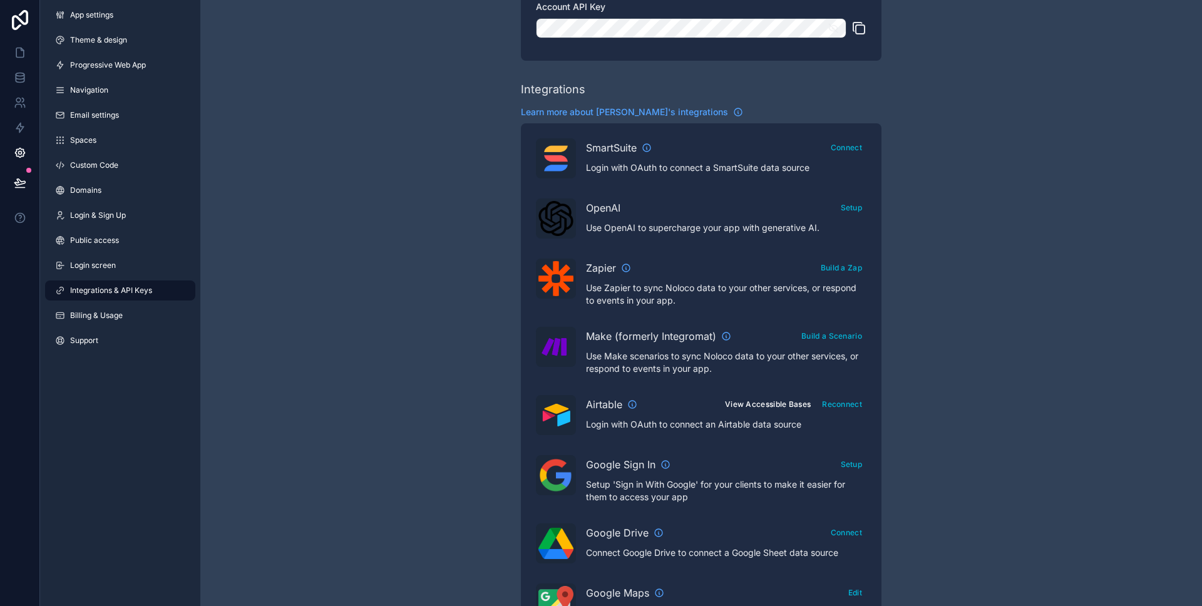
click at [773, 402] on button "View Accessible Bases" at bounding box center [767, 404] width 94 height 18
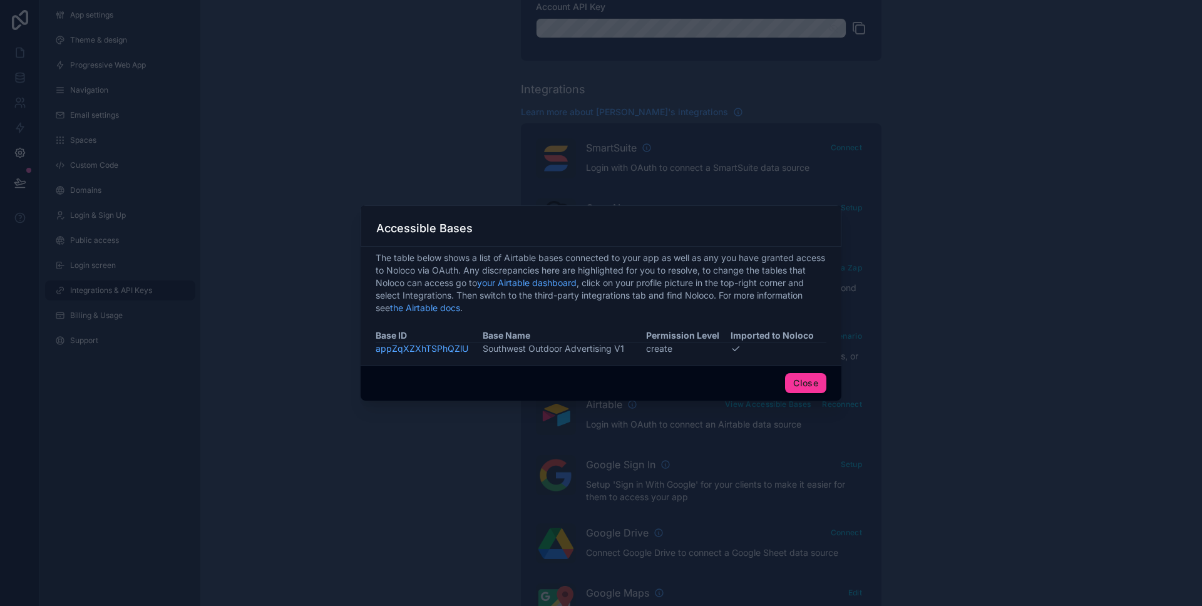
click at [446, 349] on link "appZqXZXhTSPhQZlU" at bounding box center [421, 348] width 93 height 11
click at [794, 378] on button "Close" at bounding box center [805, 383] width 41 height 20
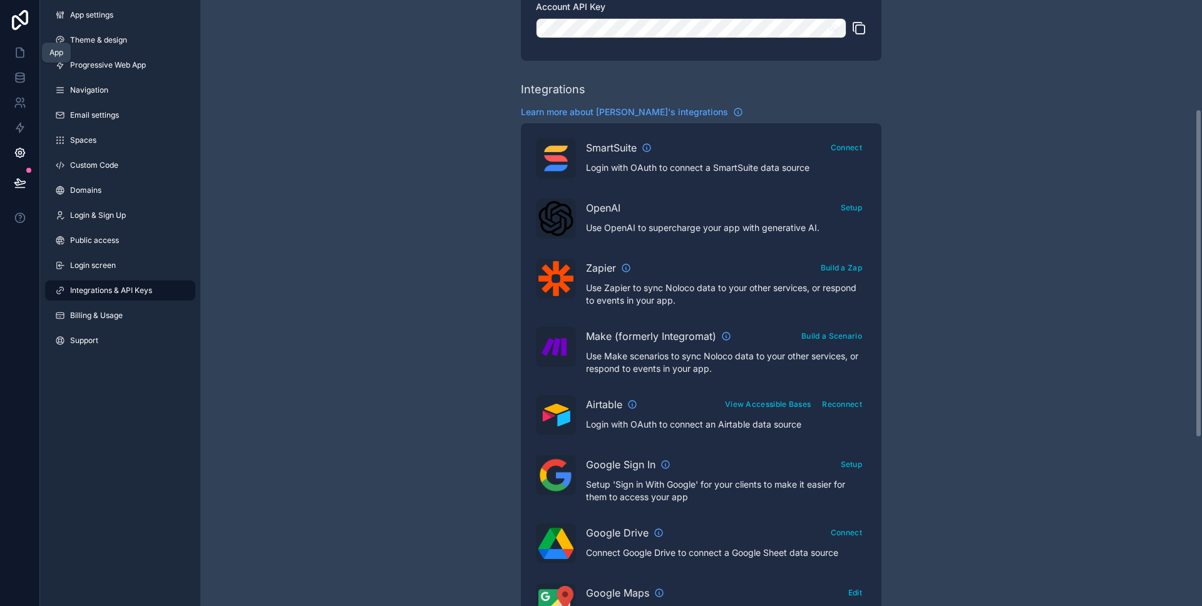
click at [11, 48] on link at bounding box center [19, 52] width 39 height 25
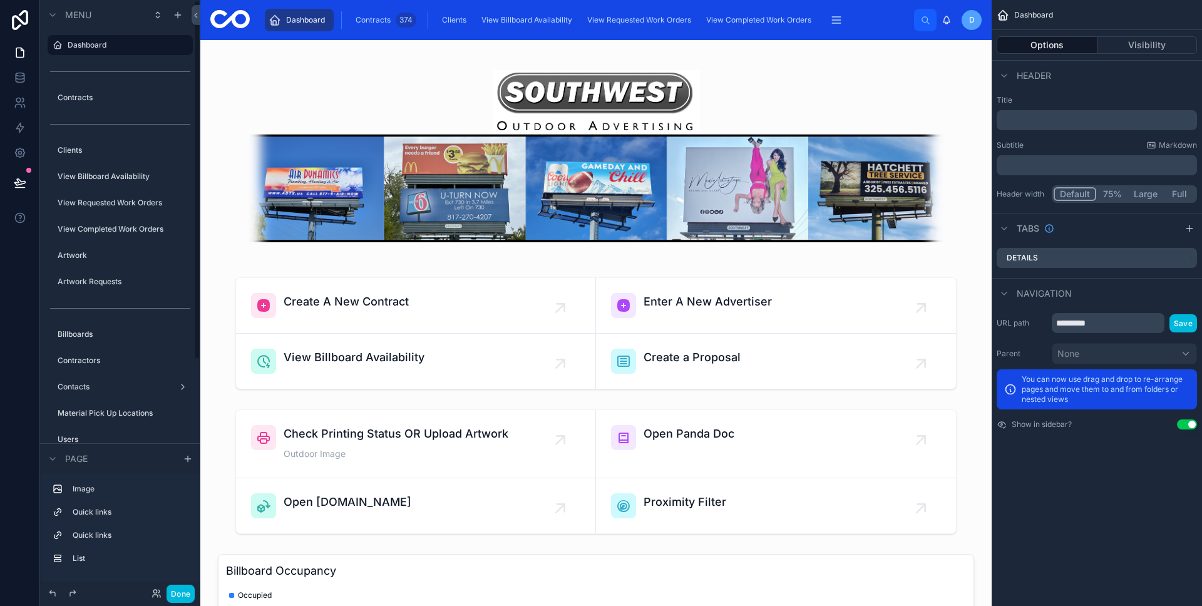
click at [496, 21] on span "View Billboard Availability" at bounding box center [526, 20] width 91 height 10
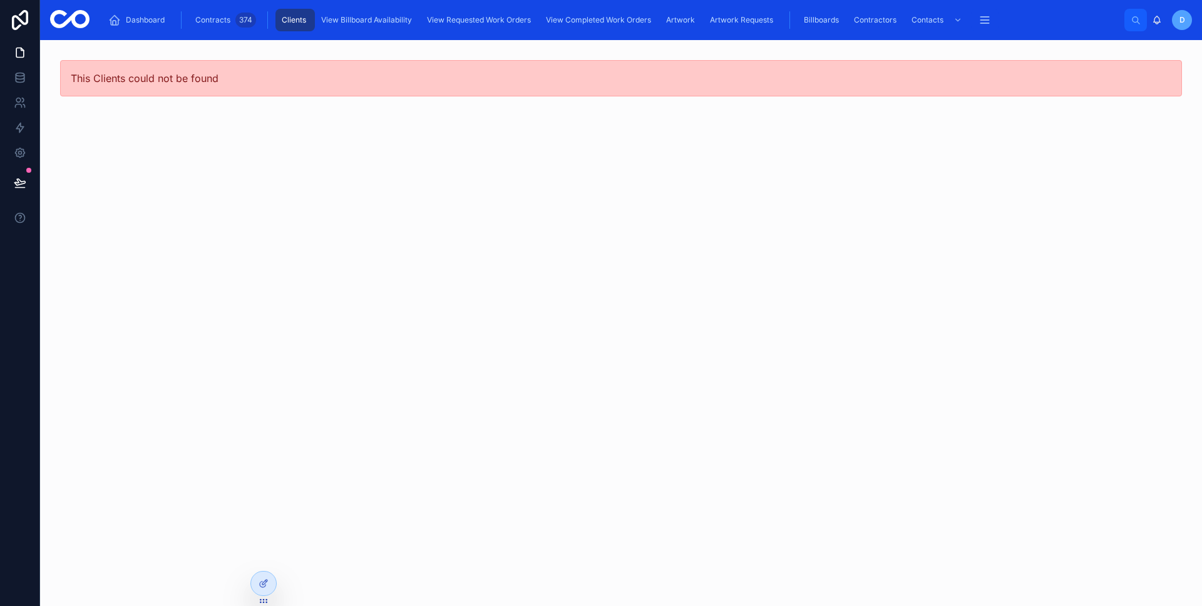
click at [302, 23] on span "Clients" at bounding box center [294, 20] width 24 height 10
click at [288, 15] on span "Clients" at bounding box center [294, 20] width 24 height 10
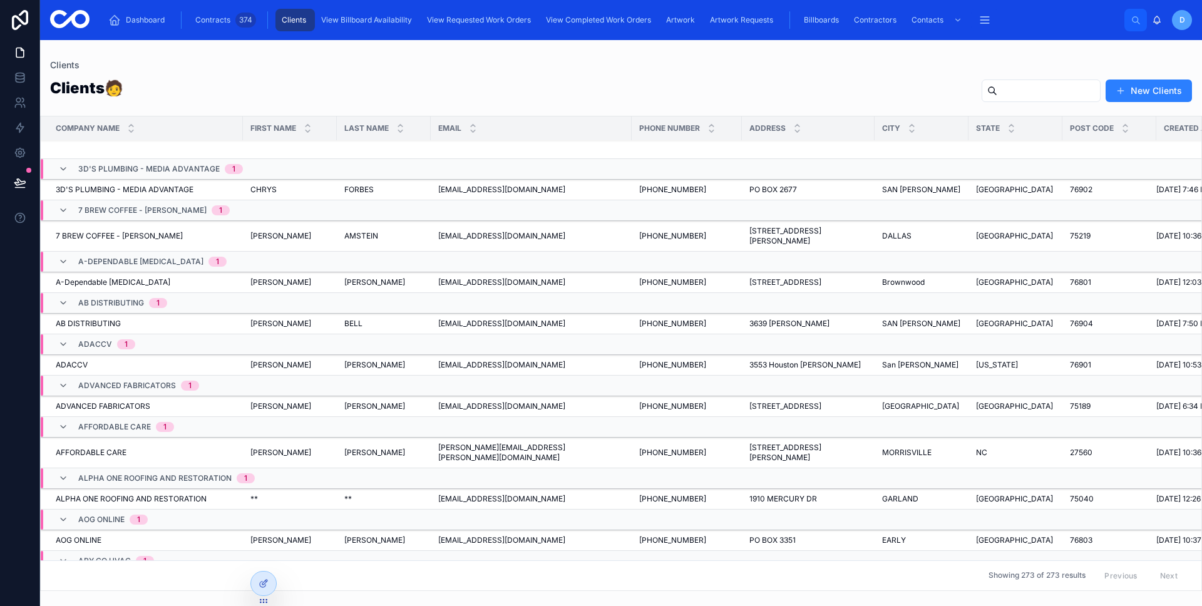
scroll to position [237, 0]
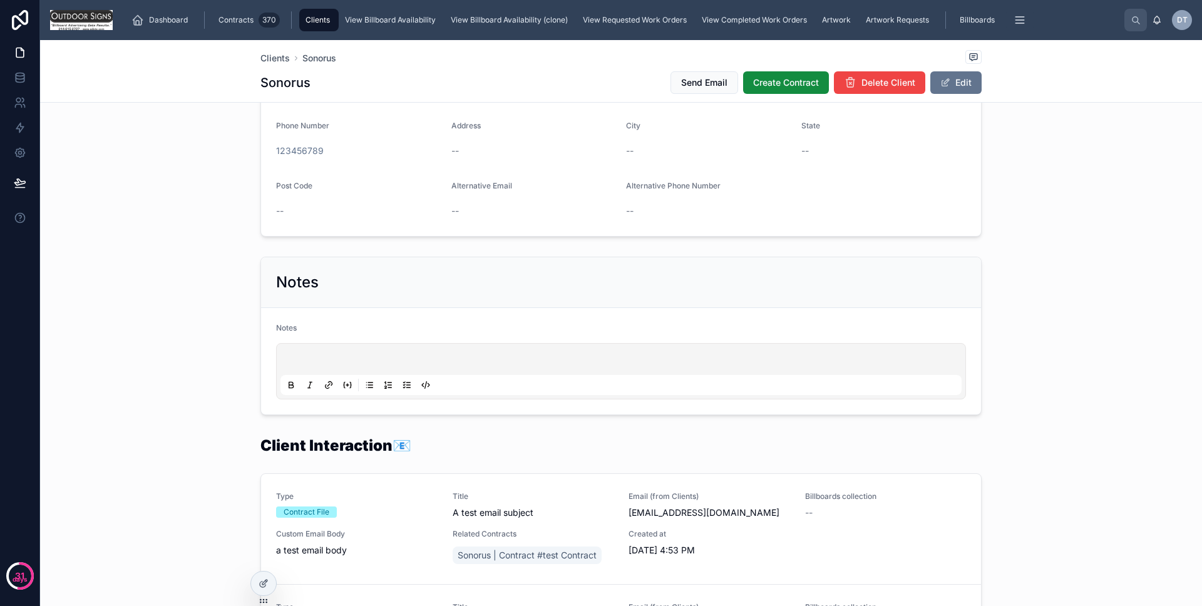
scroll to position [352, 0]
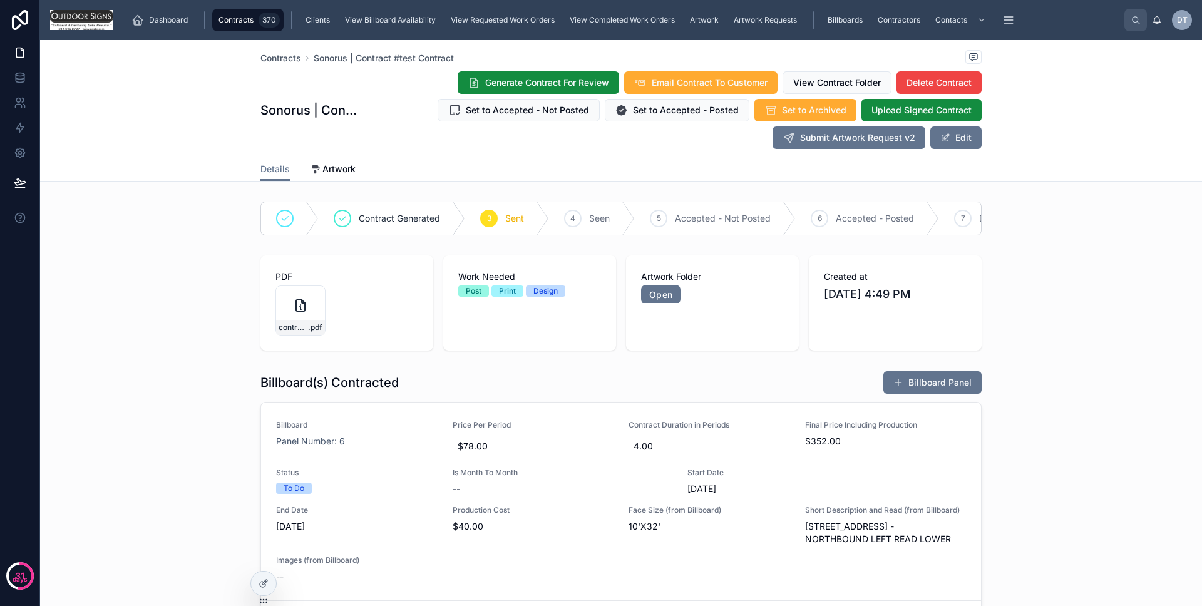
click at [378, 22] on span "View Billboard Availability" at bounding box center [390, 20] width 91 height 10
